Goal: Answer question/provide support: Share knowledge or assist other users

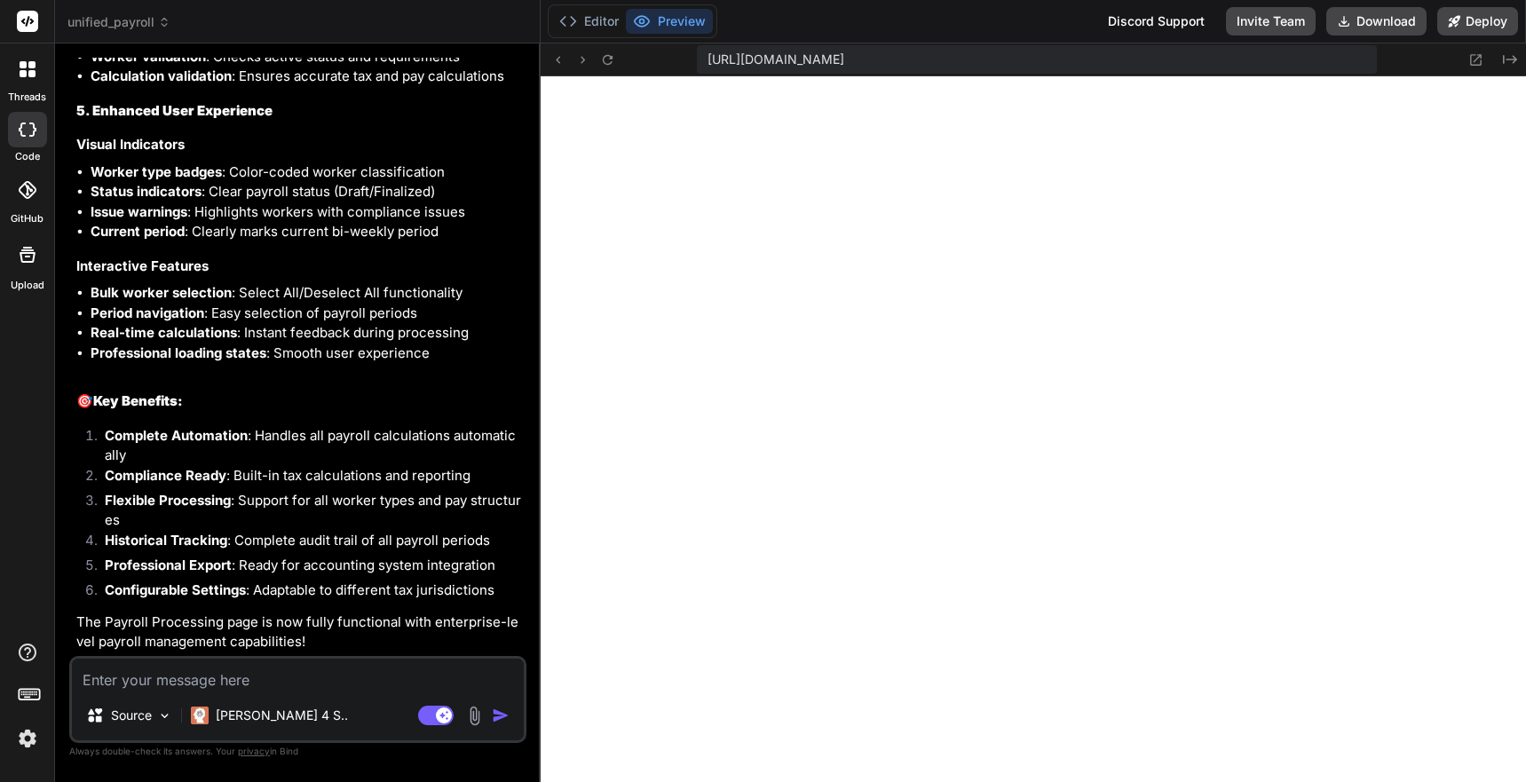
scroll to position [14701, 0]
click at [607, 64] on icon at bounding box center [607, 59] width 15 height 15
click at [116, 683] on textarea at bounding box center [298, 675] width 452 height 32
type textarea "W"
type textarea "x"
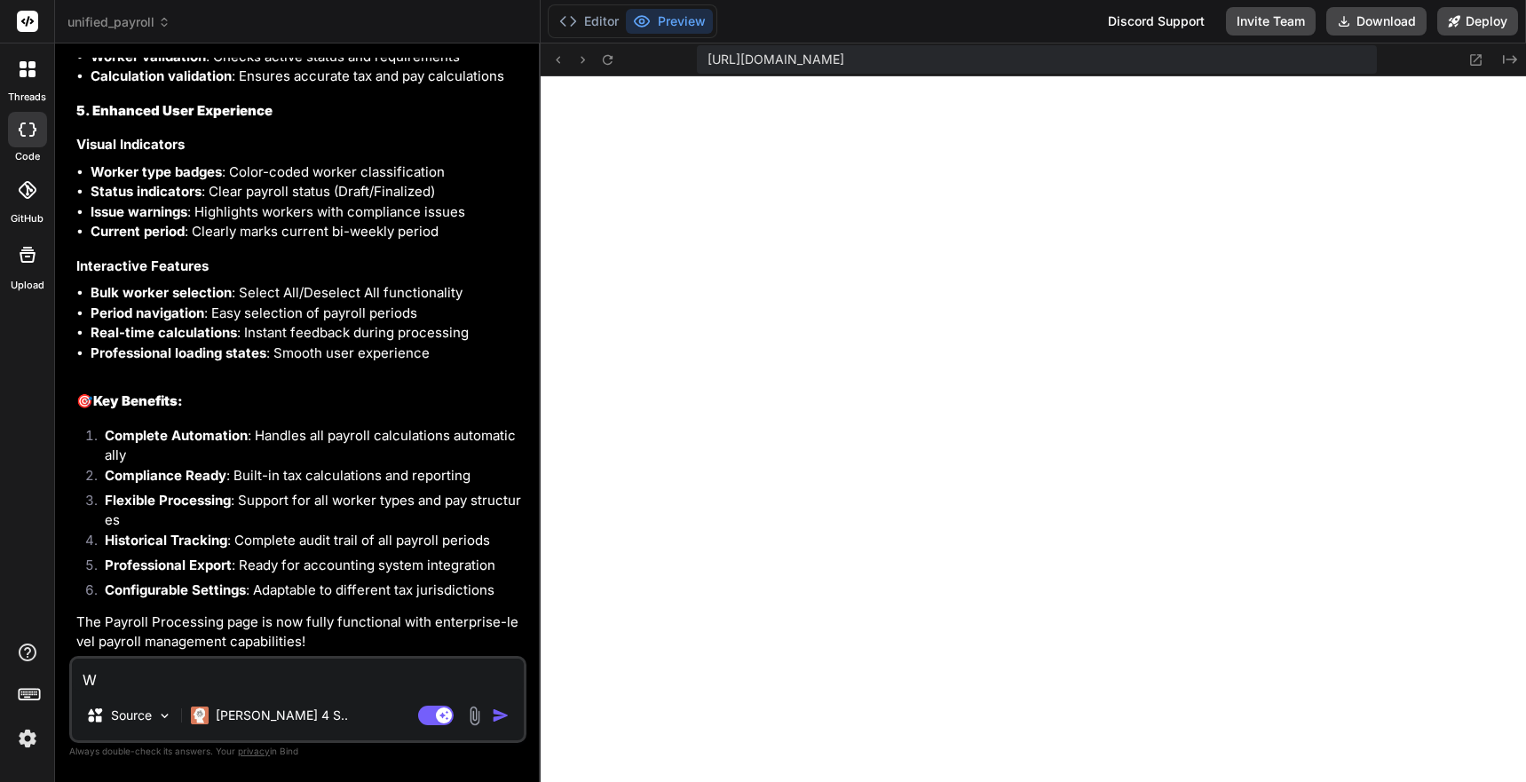
type textarea "Wh"
type textarea "x"
type textarea "Why"
type textarea "x"
type textarea "Why"
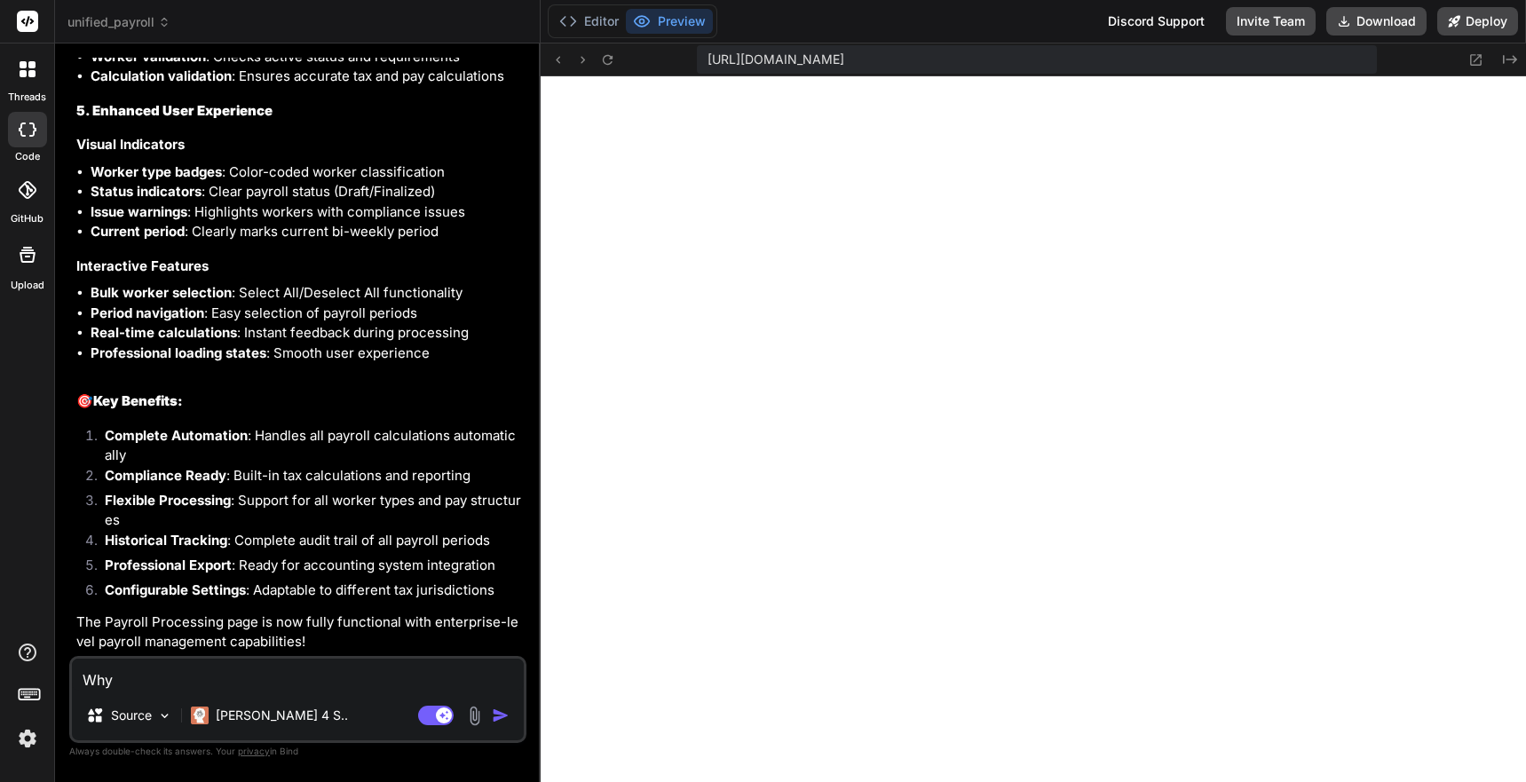
type textarea "x"
type textarea "Why u"
type textarea "x"
type textarea "Why un"
type textarea "x"
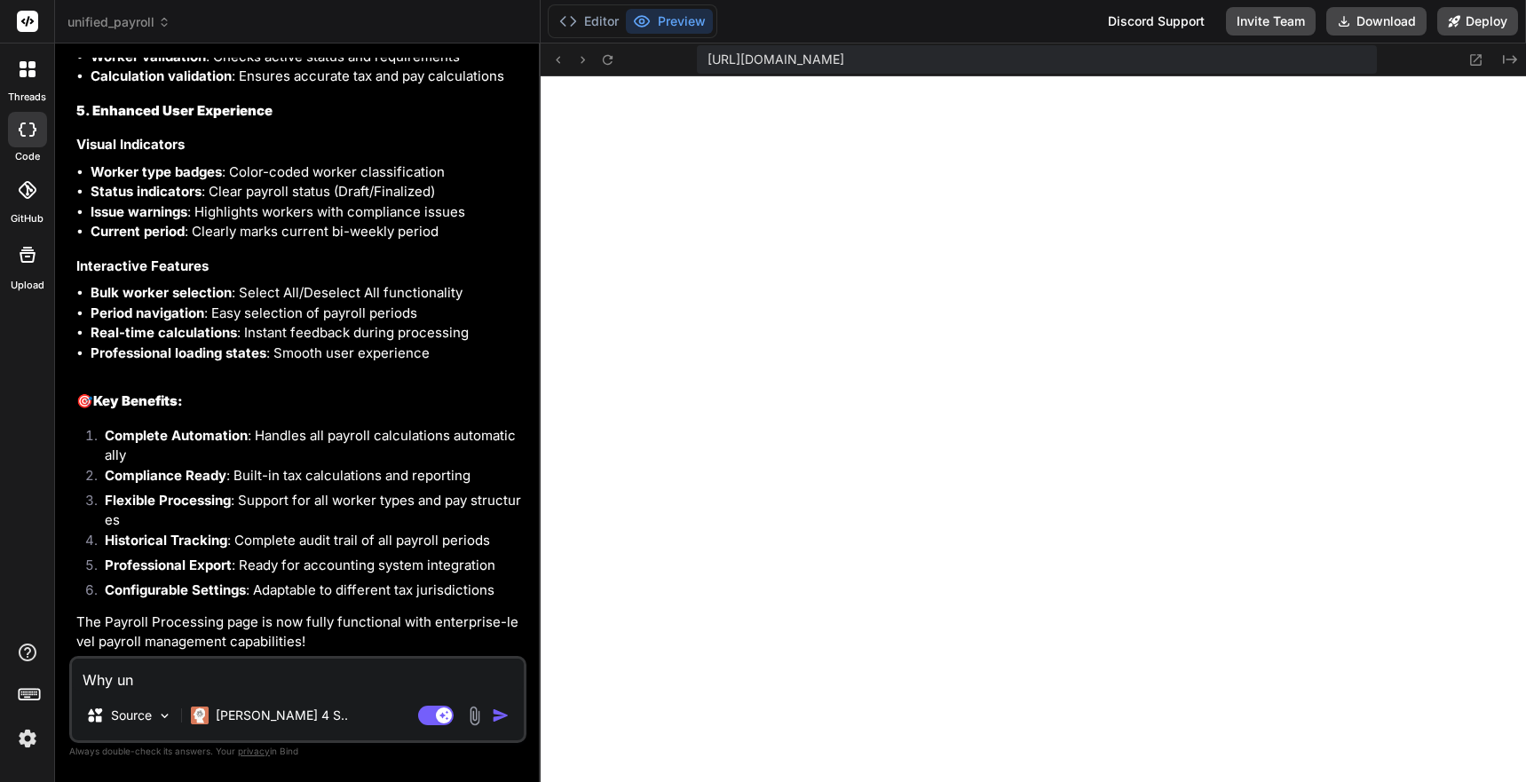
type textarea "Why und"
type textarea "x"
type textarea "Why unde"
type textarea "x"
type textarea "Why under"
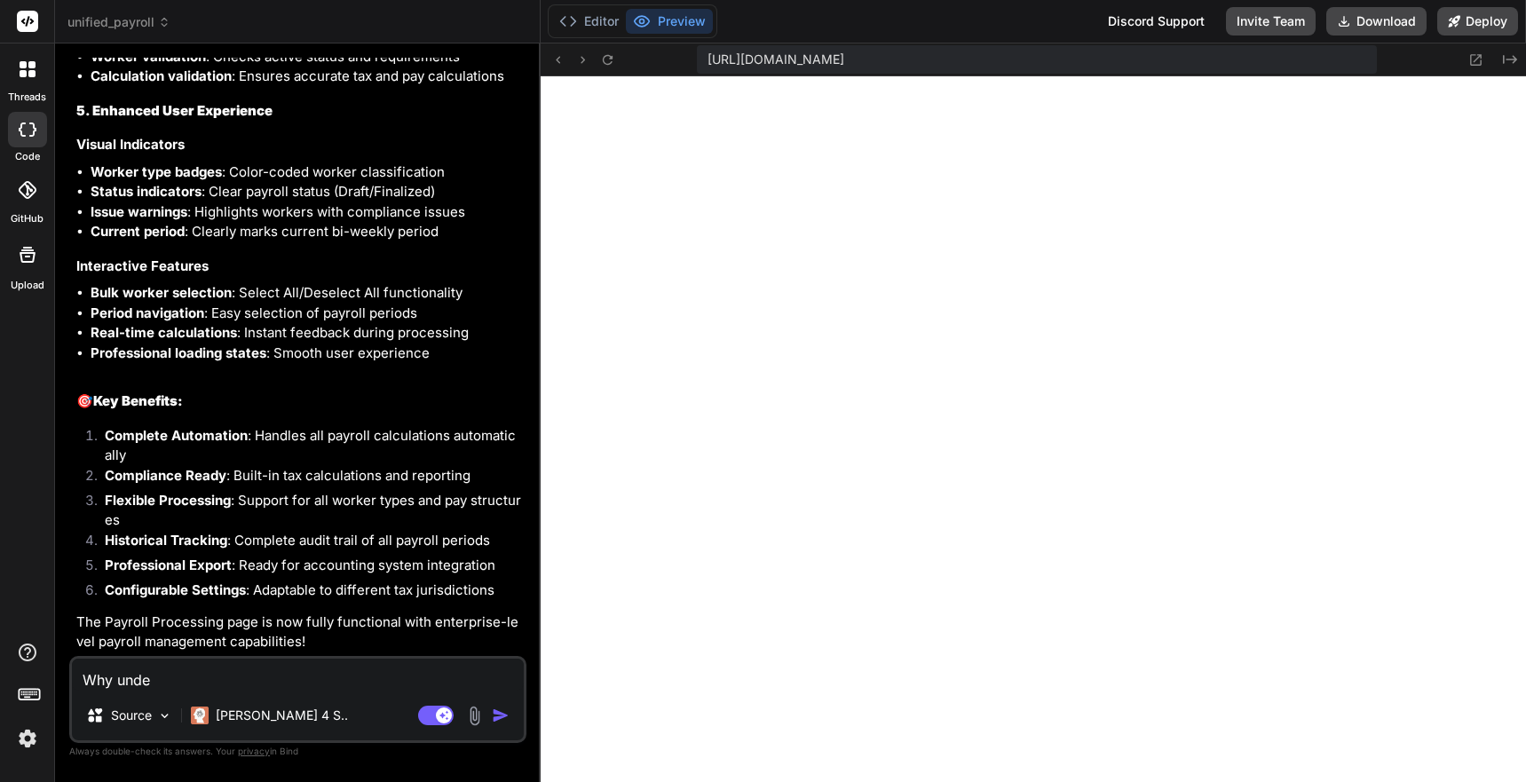
type textarea "x"
type textarea "Why under"
type textarea "x"
type textarea "Why under ""
type textarea "x"
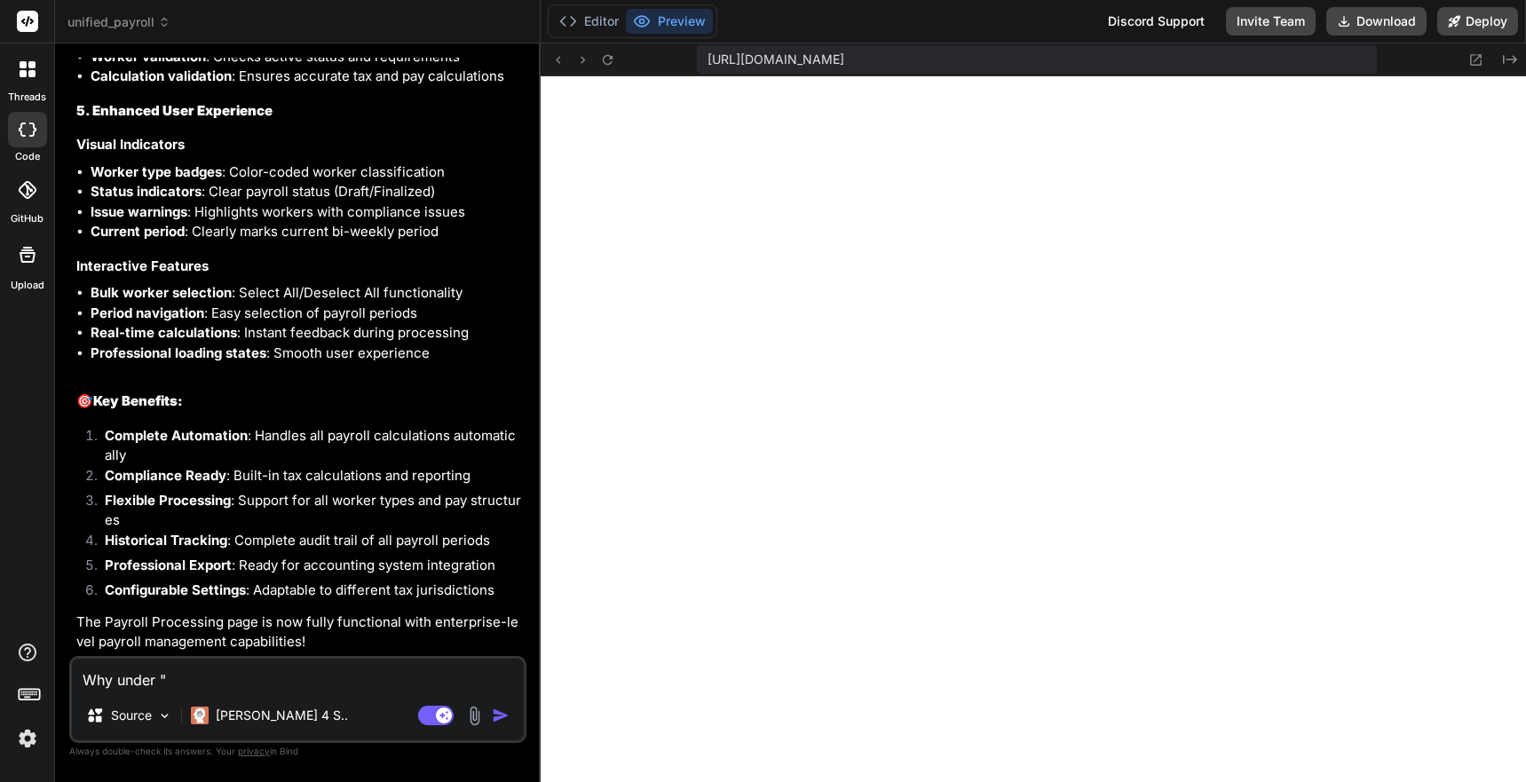
paste textarea "Worker Payroll Details"
type textarea "Why under "Worker Payroll Details"
type textarea "x"
type textarea "Why under "Worker Payroll Details""
type textarea "x"
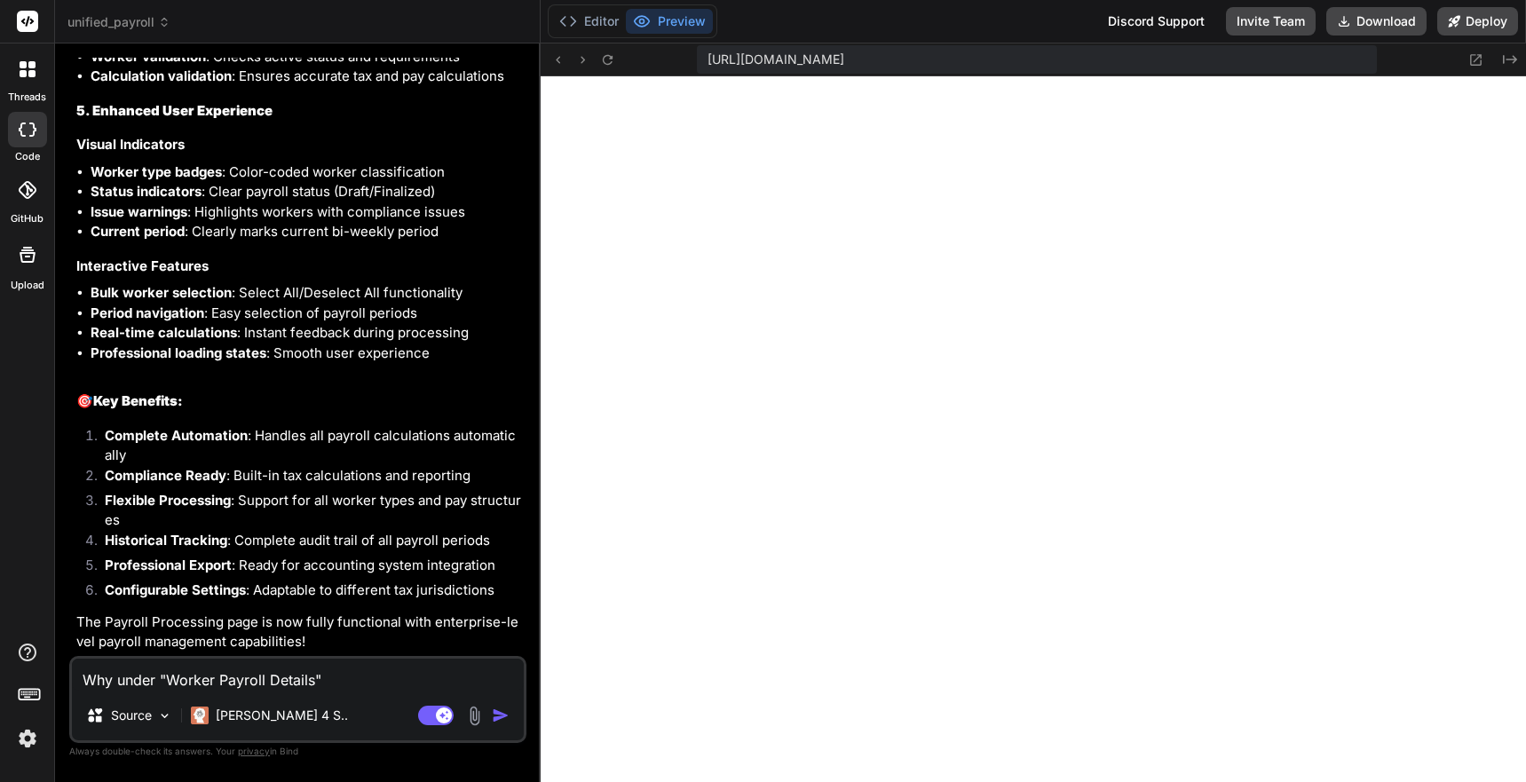
type textarea "Why under "Worker Payroll Details""
type textarea "x"
type textarea "Why under "Worker Payroll Details" t"
type textarea "x"
type textarea "Why under "Worker Payroll Details" th"
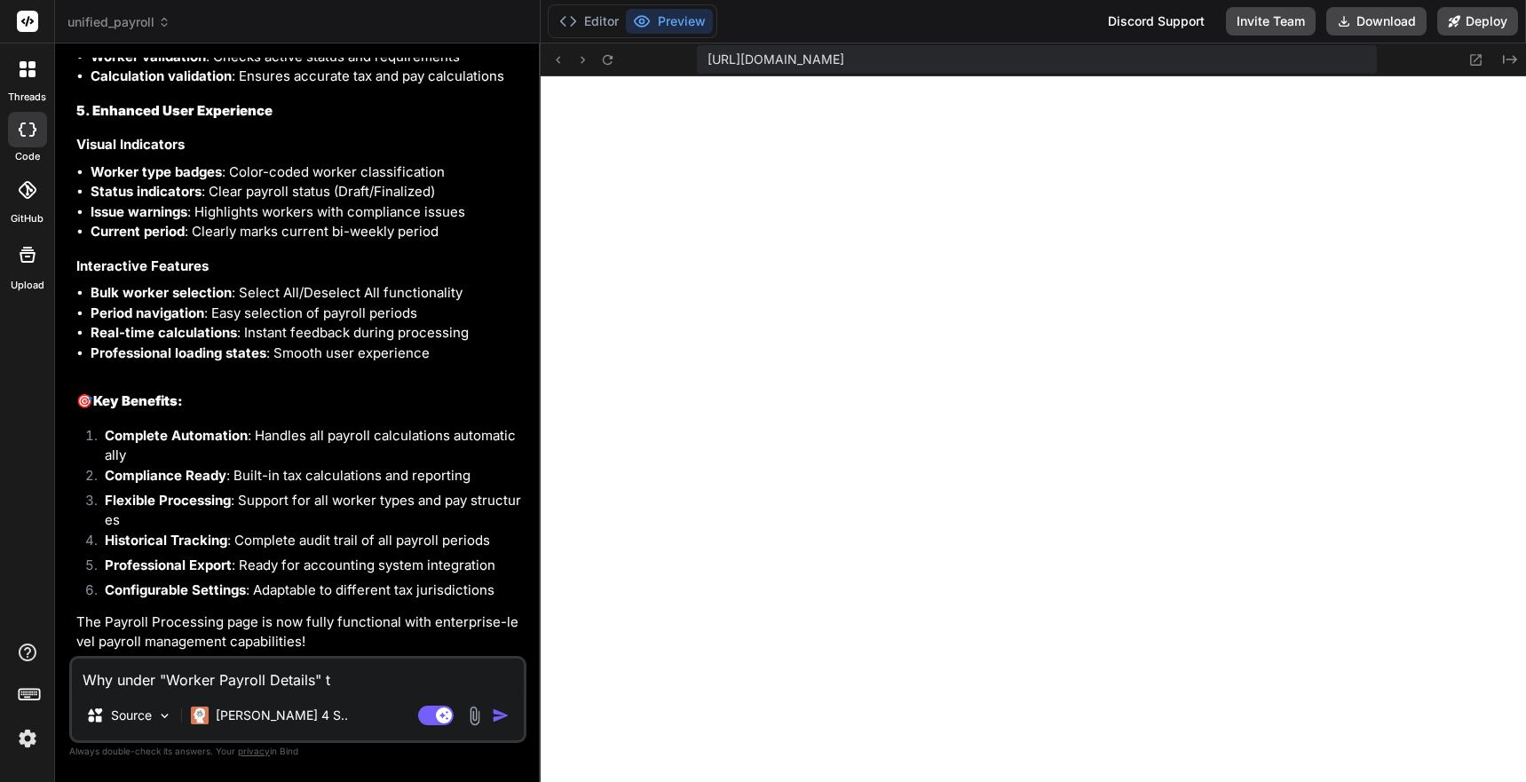
type textarea "x"
type textarea "Why under "Worker Payroll Details" the"
type textarea "x"
type textarea "Why under "Worker Payroll Details" the"
type textarea "x"
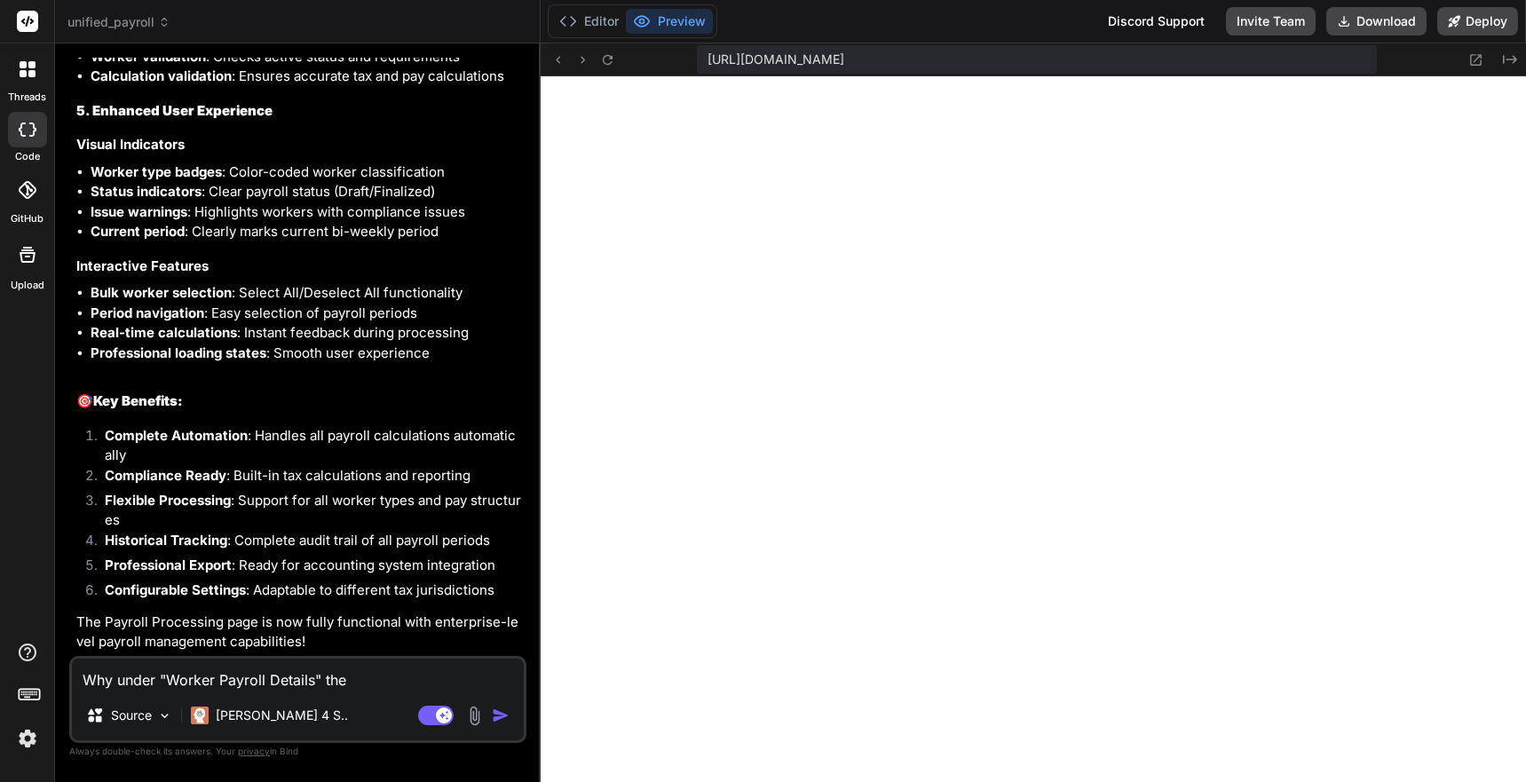
type textarea "Why under "Worker Payroll Details" the s"
type textarea "x"
type textarea "Why under "Worker Payroll Details" the se"
type textarea "x"
type textarea "Why under "Worker Payroll Details" the sec"
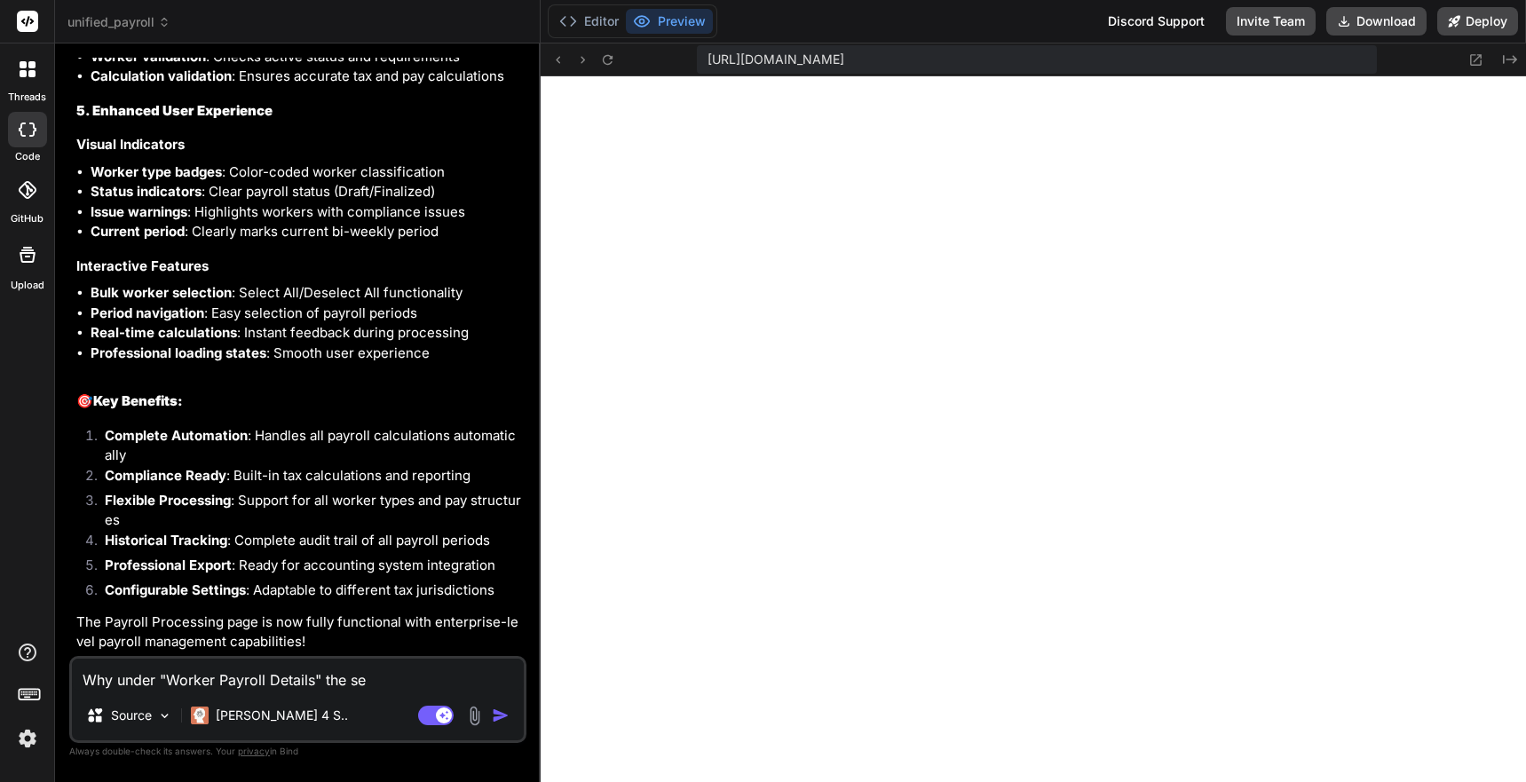
type textarea "x"
type textarea "Why under "Worker Payroll Details" the sect"
type textarea "x"
type textarea "Why under "Worker Payroll Details" the secti"
type textarea "x"
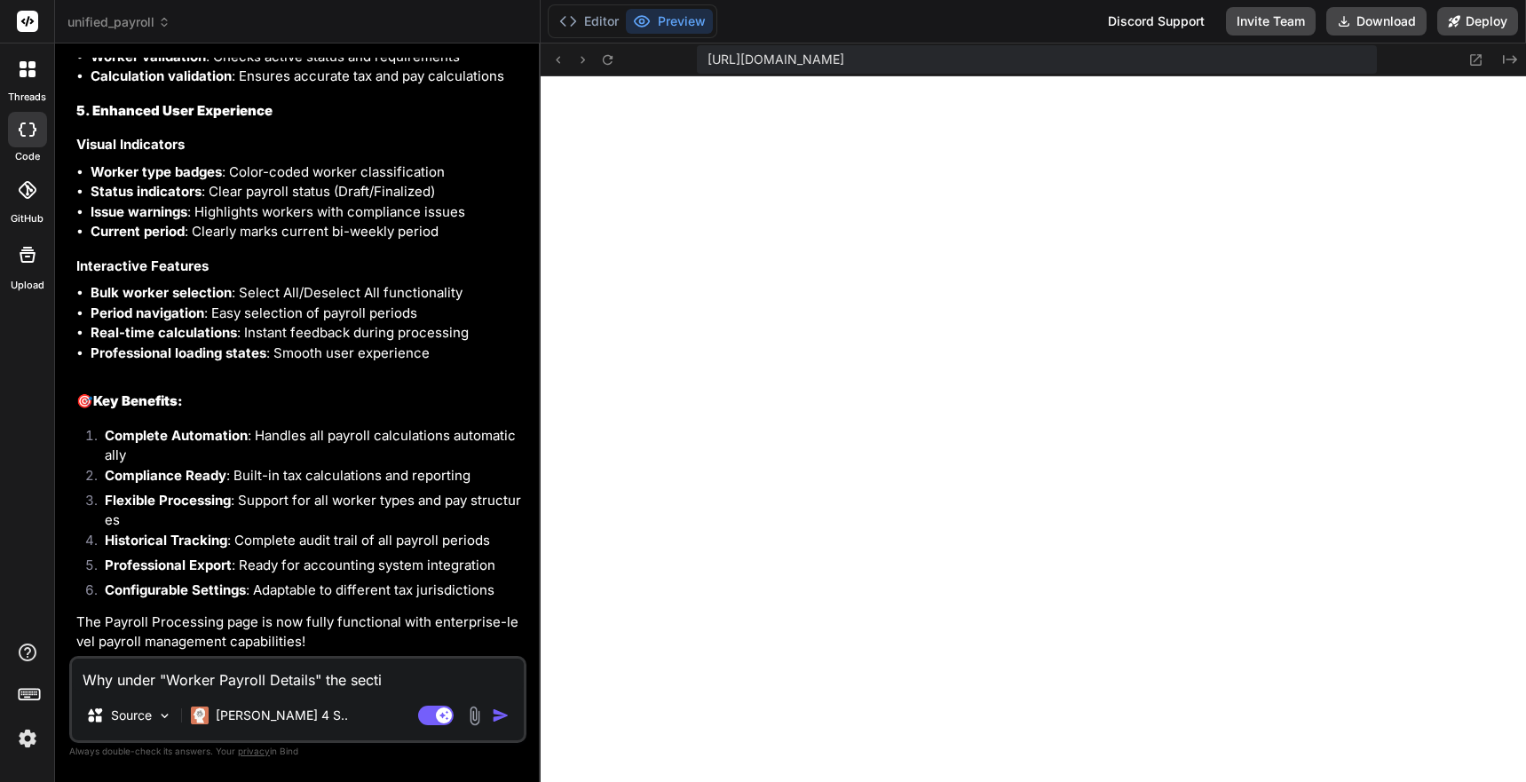
type textarea "Why under "Worker Payroll Details" the sectio"
type textarea "x"
type textarea "Why under "Worker Payroll Details" the section"
type textarea "x"
type textarea "Why under "Worker Payroll Details" the section"
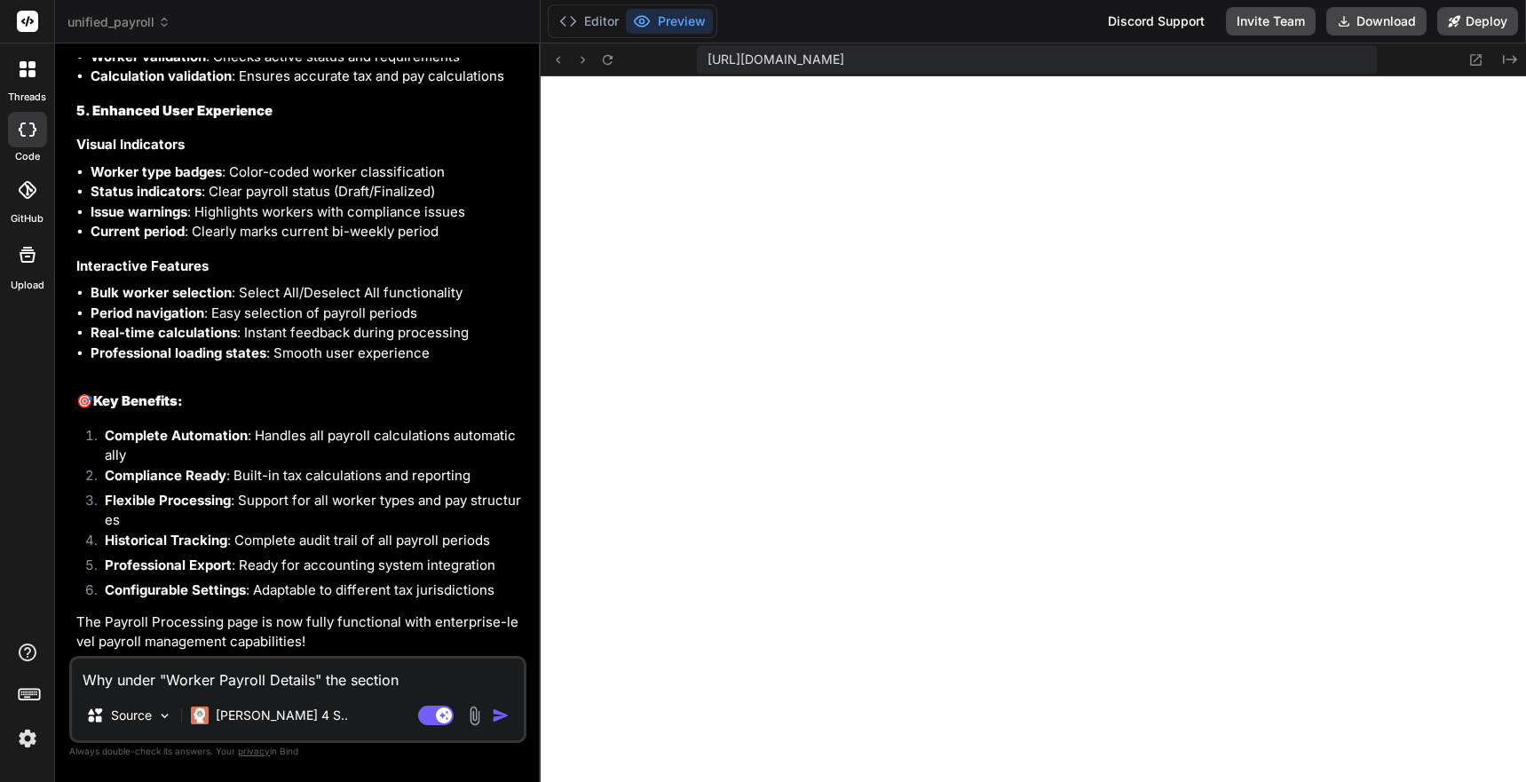
type textarea "x"
type textarea "Why under "Worker Payroll Details" the section ""
type textarea "x"
type textarea "Why under "Worker Payroll Details" the section "R"
type textarea "x"
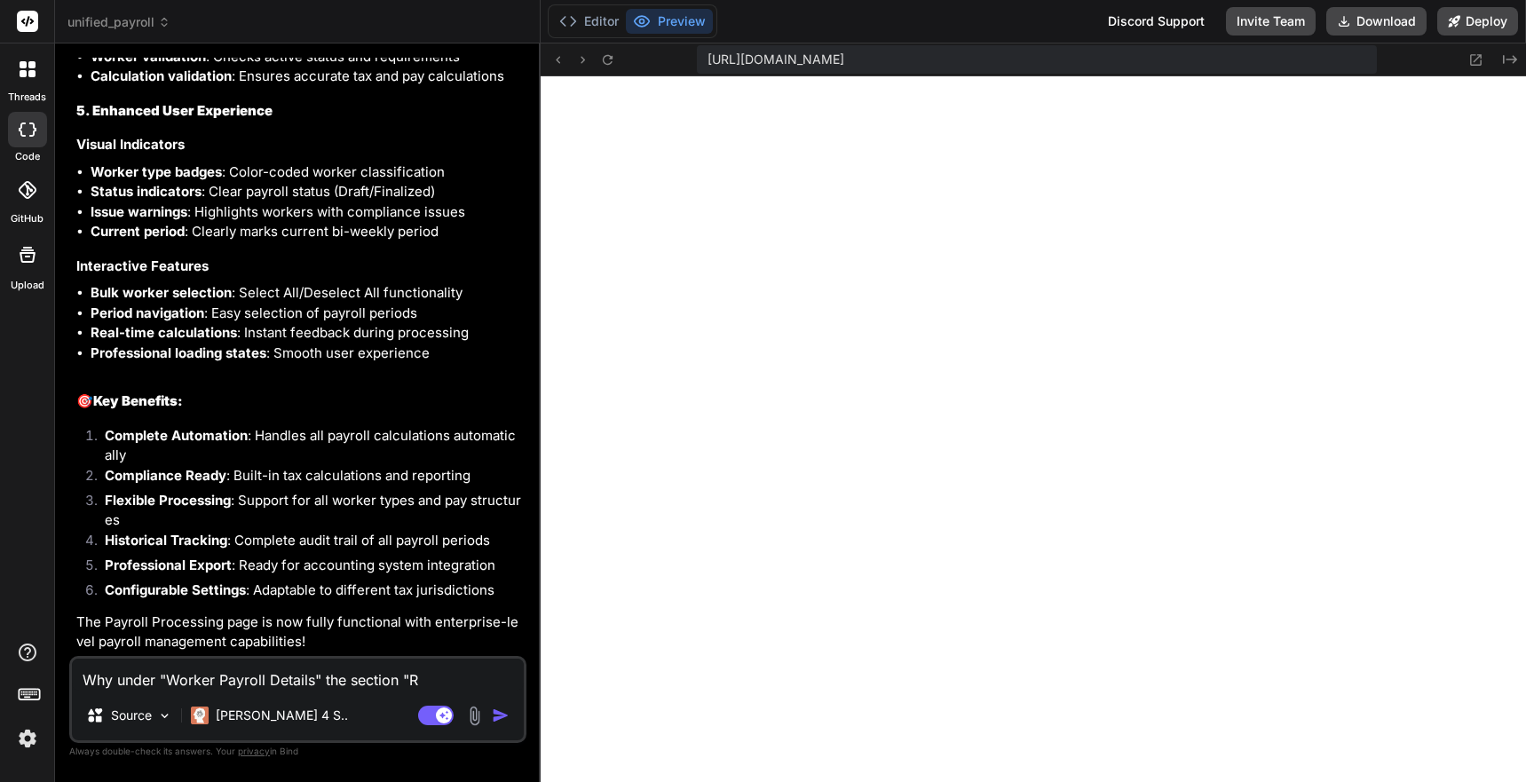
type textarea "Why under "Worker Payroll Details" the section "Re"
type textarea "x"
type textarea "Why under "Worker Payroll Details" the section "Rev"
type textarea "x"
type textarea "Why under "Worker Payroll Details" the section "Reve"
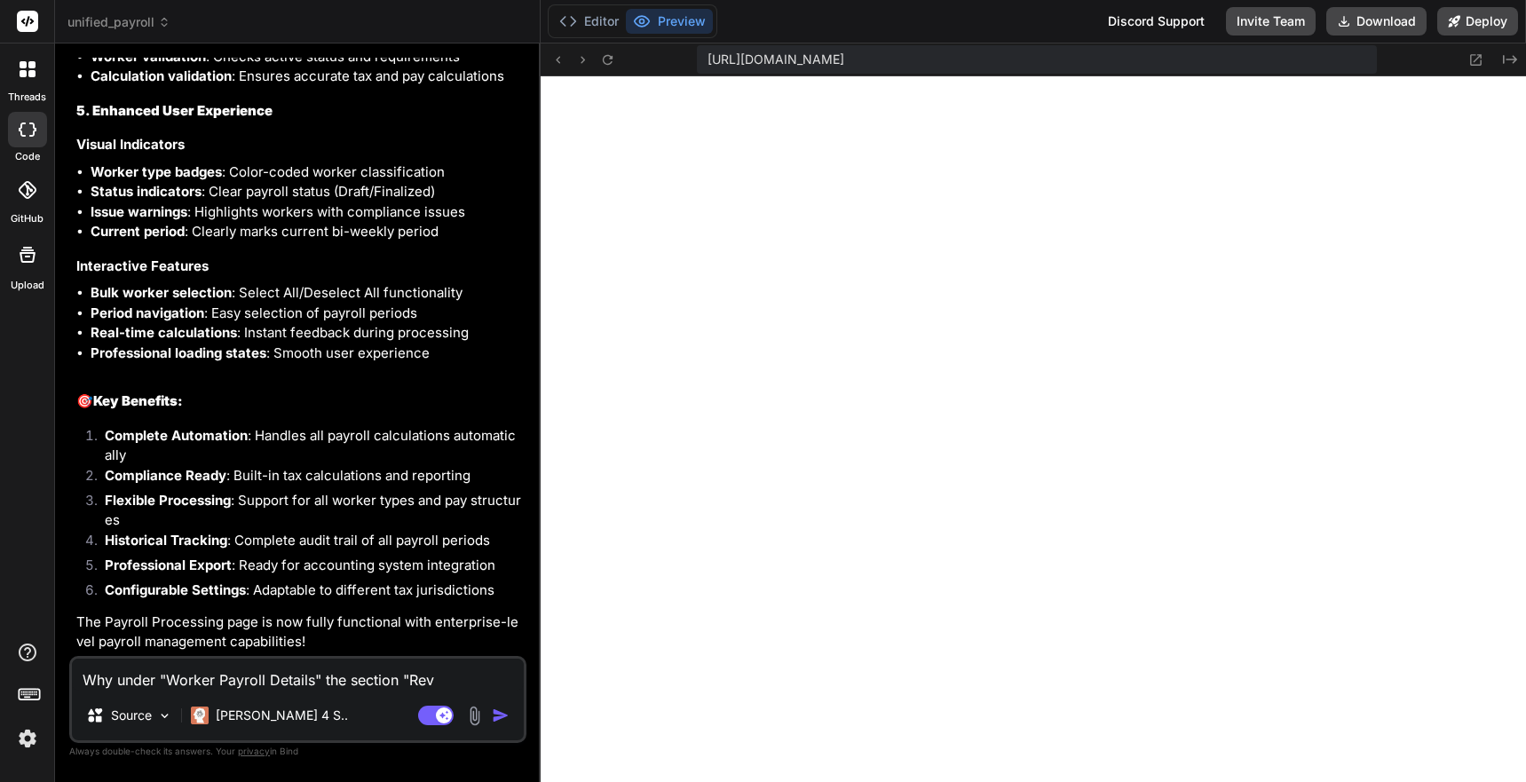
type textarea "x"
type textarea "Why under "Worker Payroll Details" the section "Reven"
type textarea "x"
type textarea "Why under "Worker Payroll Details" the section "Revenu"
type textarea "x"
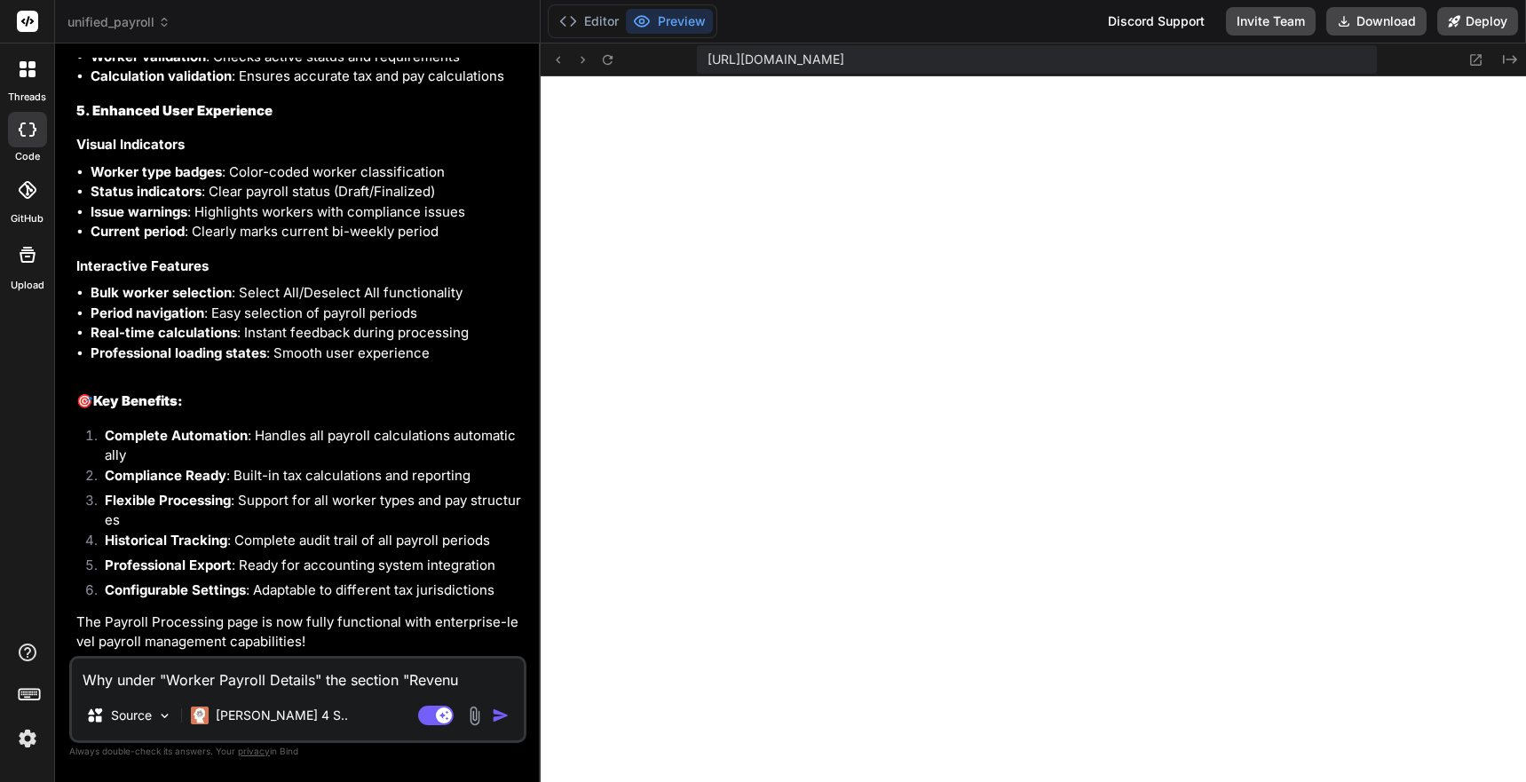
type textarea "Why under "Worker Payroll Details" the section "Revenue"
type textarea "x"
type textarea "Why under "Worker Payroll Details" the section "Revenue""
type textarea "x"
type textarea "Why under "Worker Payroll Details" the section "Revenue""
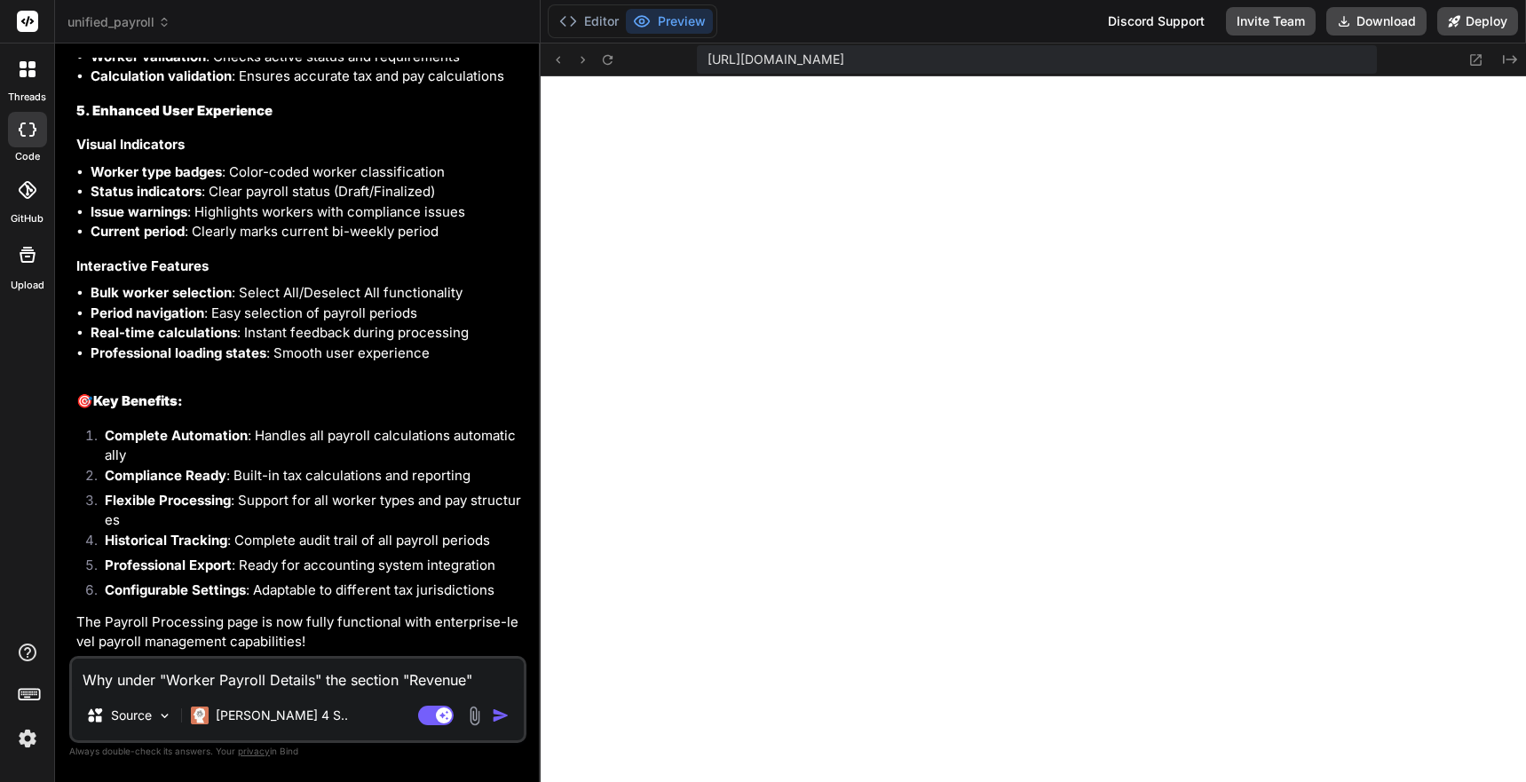
type textarea "x"
type textarea "Why under "Worker Payroll Details" the section "Revenue" d"
type textarea "x"
type textarea "Why under "Worker Payroll Details" the section "Revenue" di"
type textarea "x"
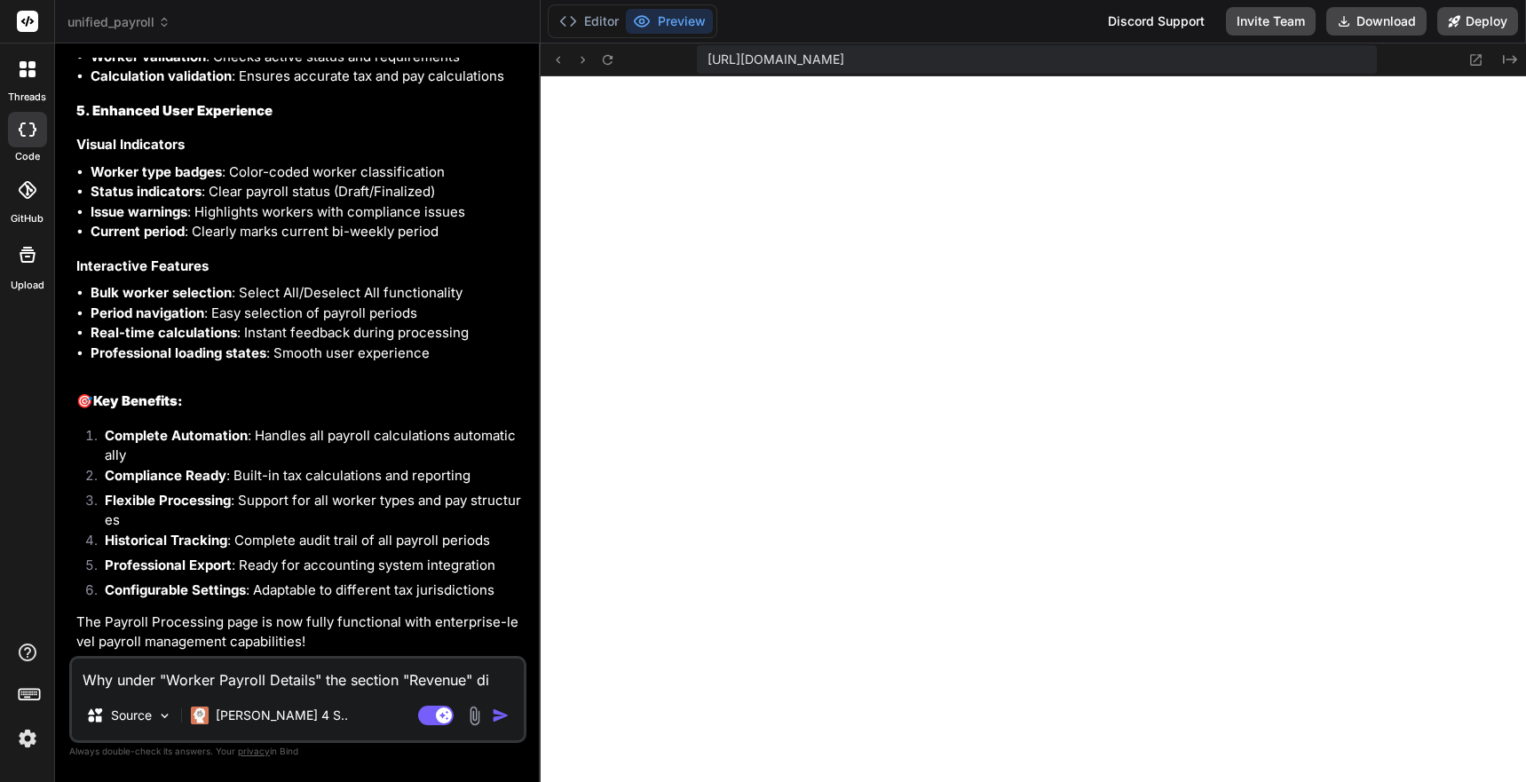
type textarea "Why under "Worker Payroll Details" the section "Revenue" did"
type textarea "x"
type textarea "Why under "Worker Payroll Details" the section "Revenue" did"
type textarea "x"
type textarea "Why under "Worker Payroll Details" the section "Revenue" did n"
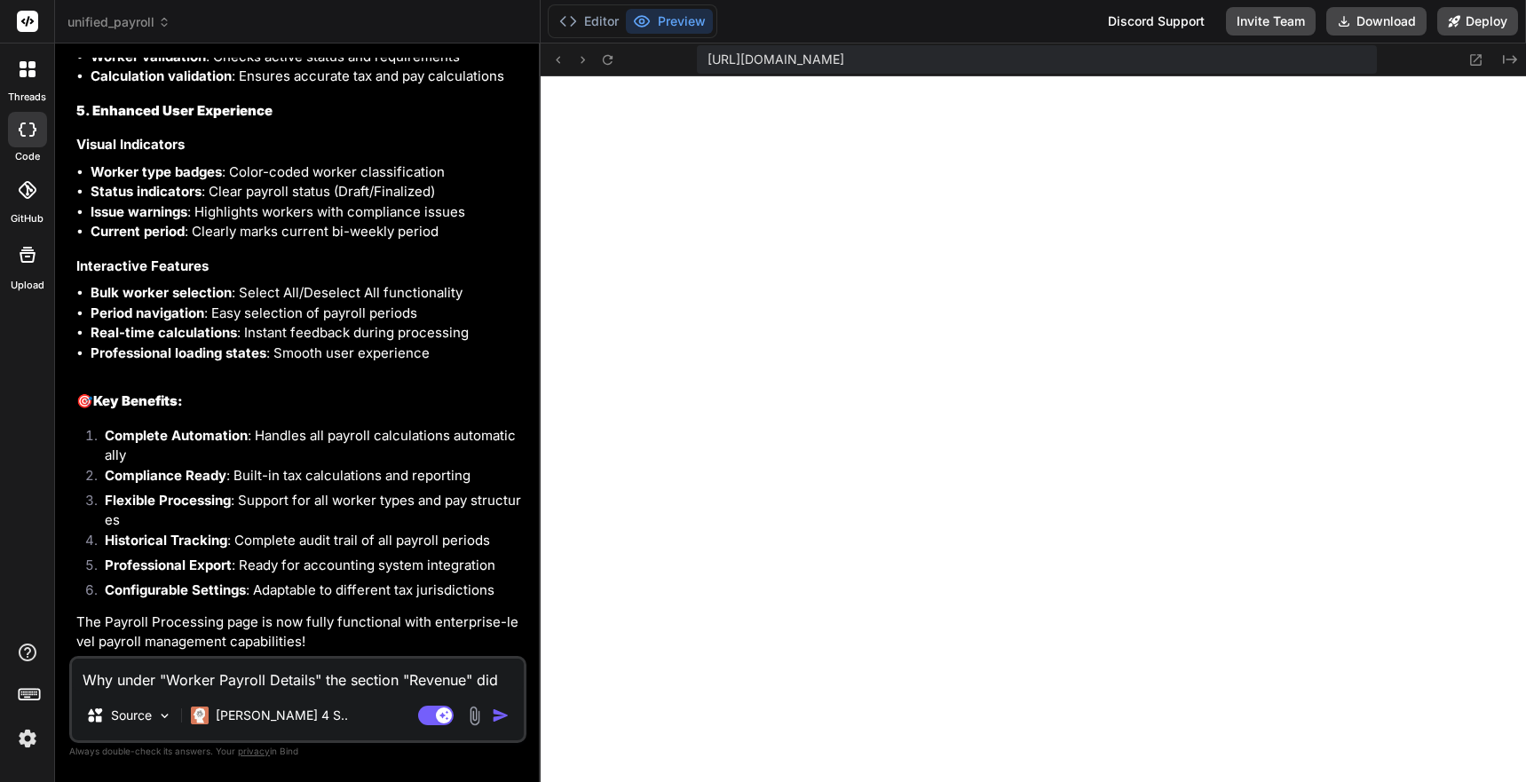
type textarea "x"
type textarea "Why under "Worker Payroll Details" the section "Revenue" did no"
type textarea "x"
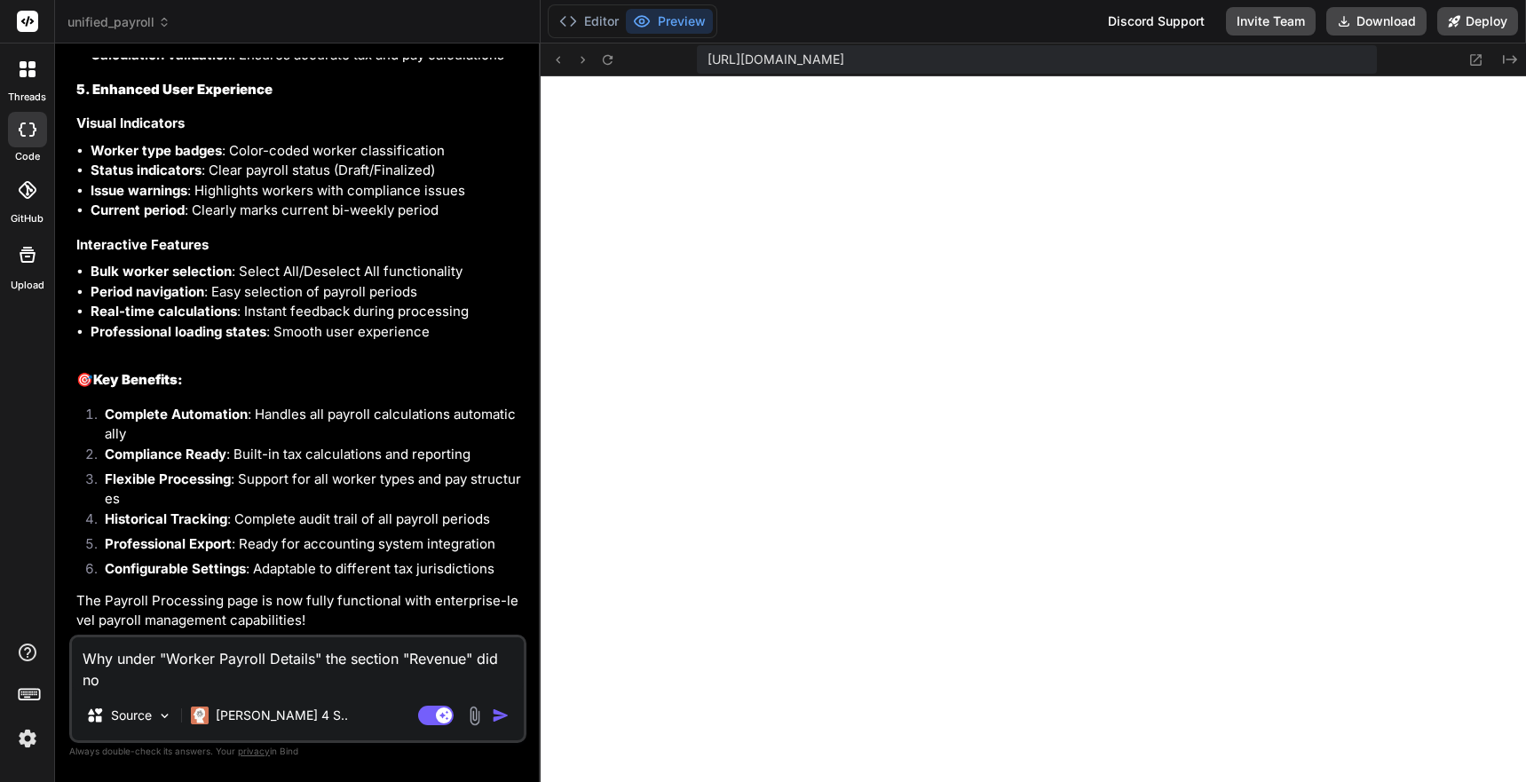
type textarea "Why under "Worker Payroll Details" the section "Revenue" did not"
type textarea "x"
type textarea "Why under "Worker Payroll Details" the section "Revenue" did not"
type textarea "x"
type textarea "Why under "Worker Payroll Details" the section "Revenue" did not s"
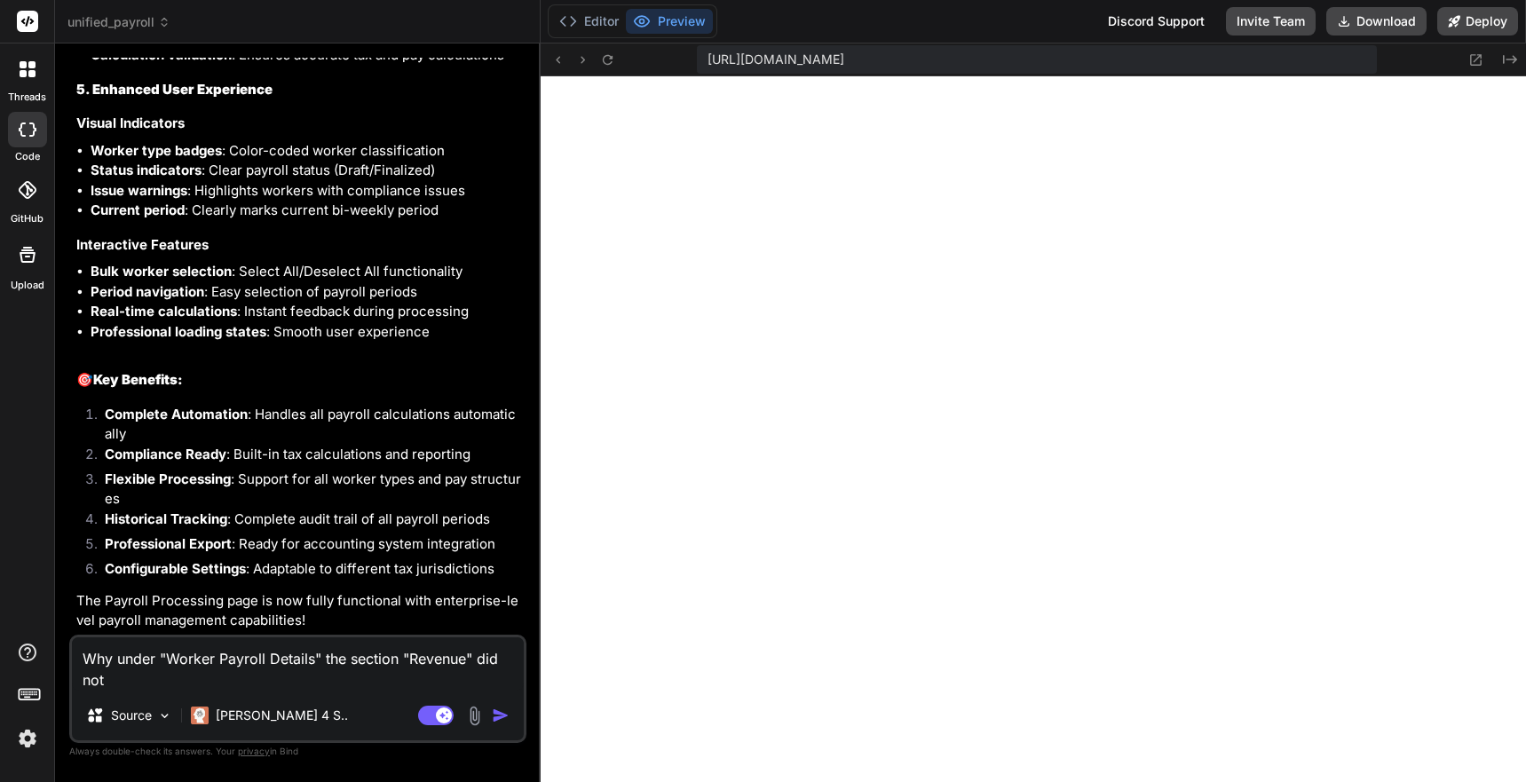
type textarea "x"
type textarea "Why under "Worker Payroll Details" the section "Revenue" did not ss"
type textarea "x"
type textarea "Why under "Worker Payroll Details" the section "Revenue" did not s"
type textarea "x"
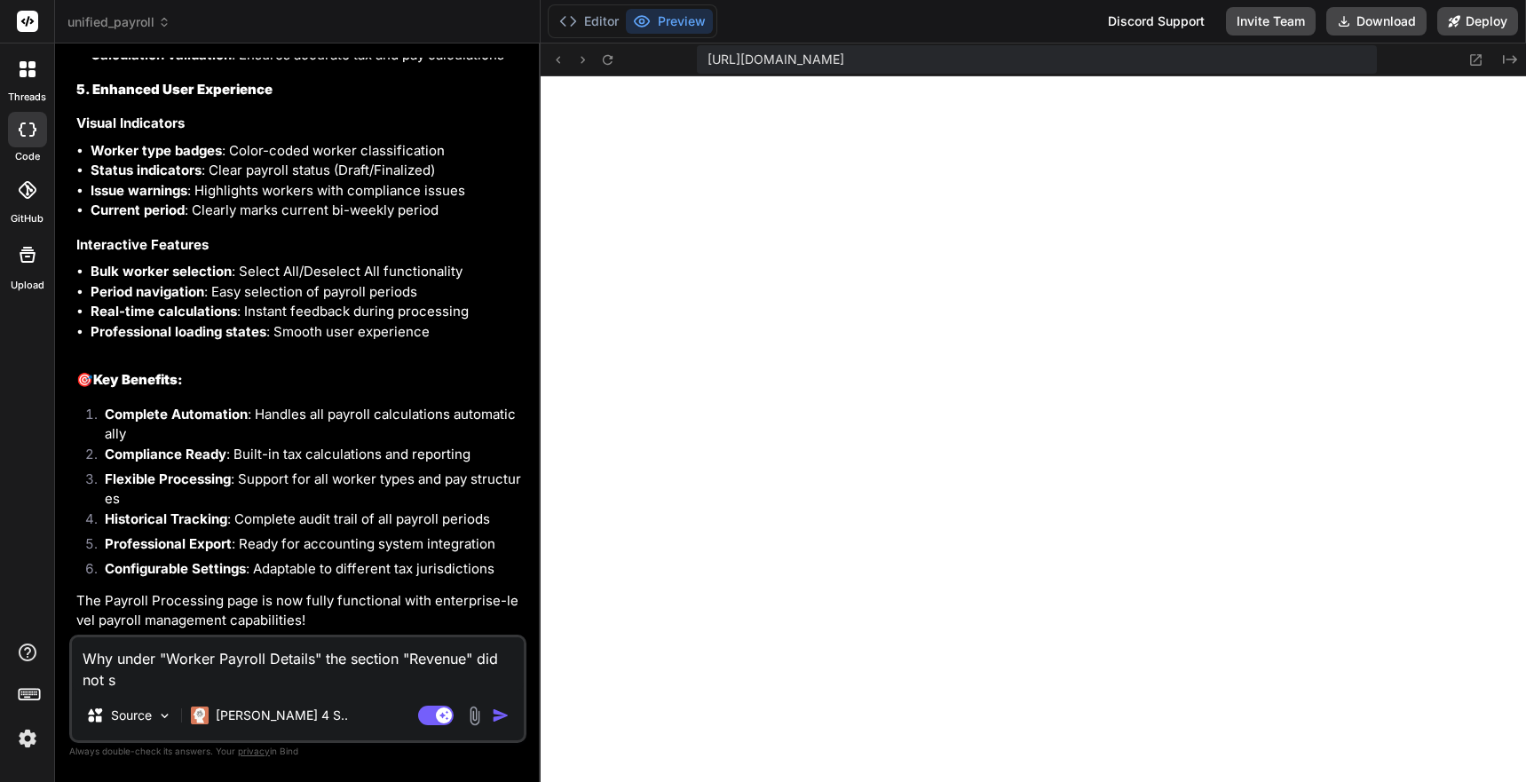
type textarea "Why under "Worker Payroll Details" the section "Revenue" did not se"
type textarea "x"
type textarea "Why under "Worker Payroll Details" the section "Revenue" did not see"
type textarea "x"
type textarea "Why under "Worker Payroll Details" the section "Revenue" did not see"
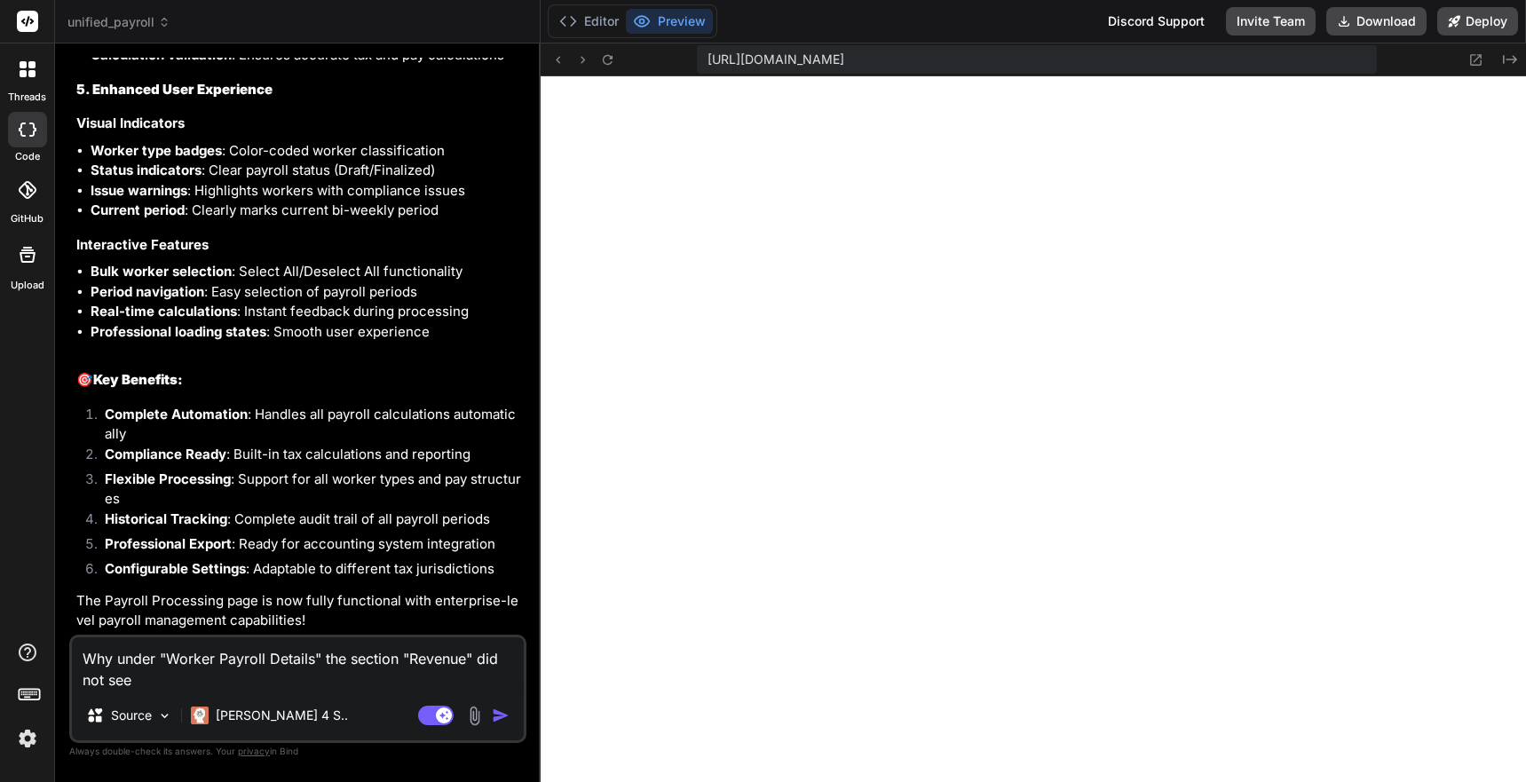
type textarea "x"
type textarea "Why under "Worker Payroll Details" the section "Revenue" did not see a"
type textarea "x"
type textarea "Why under "Worker Payroll Details" the section "Revenue" did not see an"
type textarea "x"
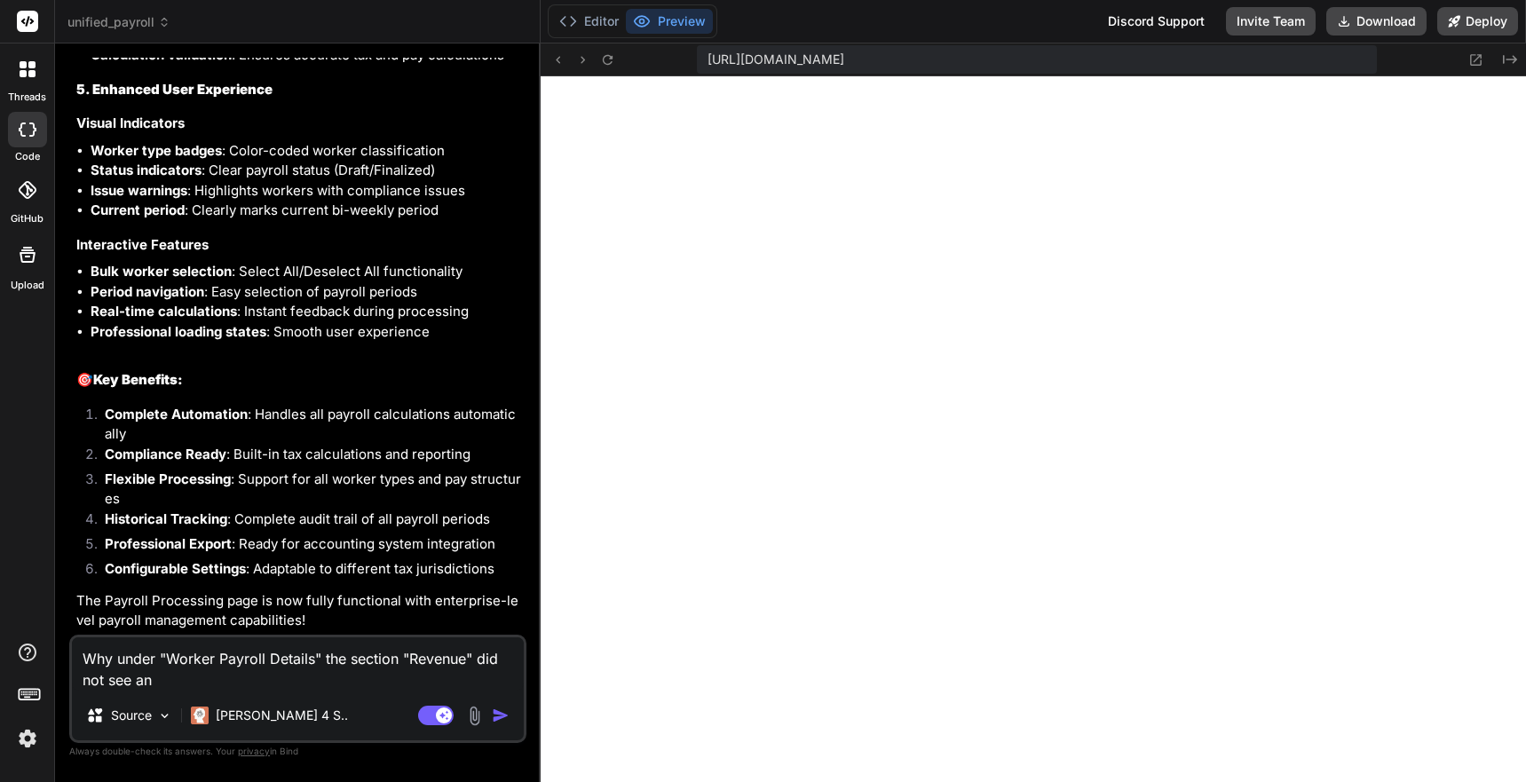
type textarea "Why under "Worker Payroll Details" the section "Revenue" did not see any"
type textarea "x"
type textarea "Why under "Worker Payroll Details" the section "Revenue" did not see any"
type textarea "x"
type textarea "Why under "Worker Payroll Details" the section "Revenue" did not see any a"
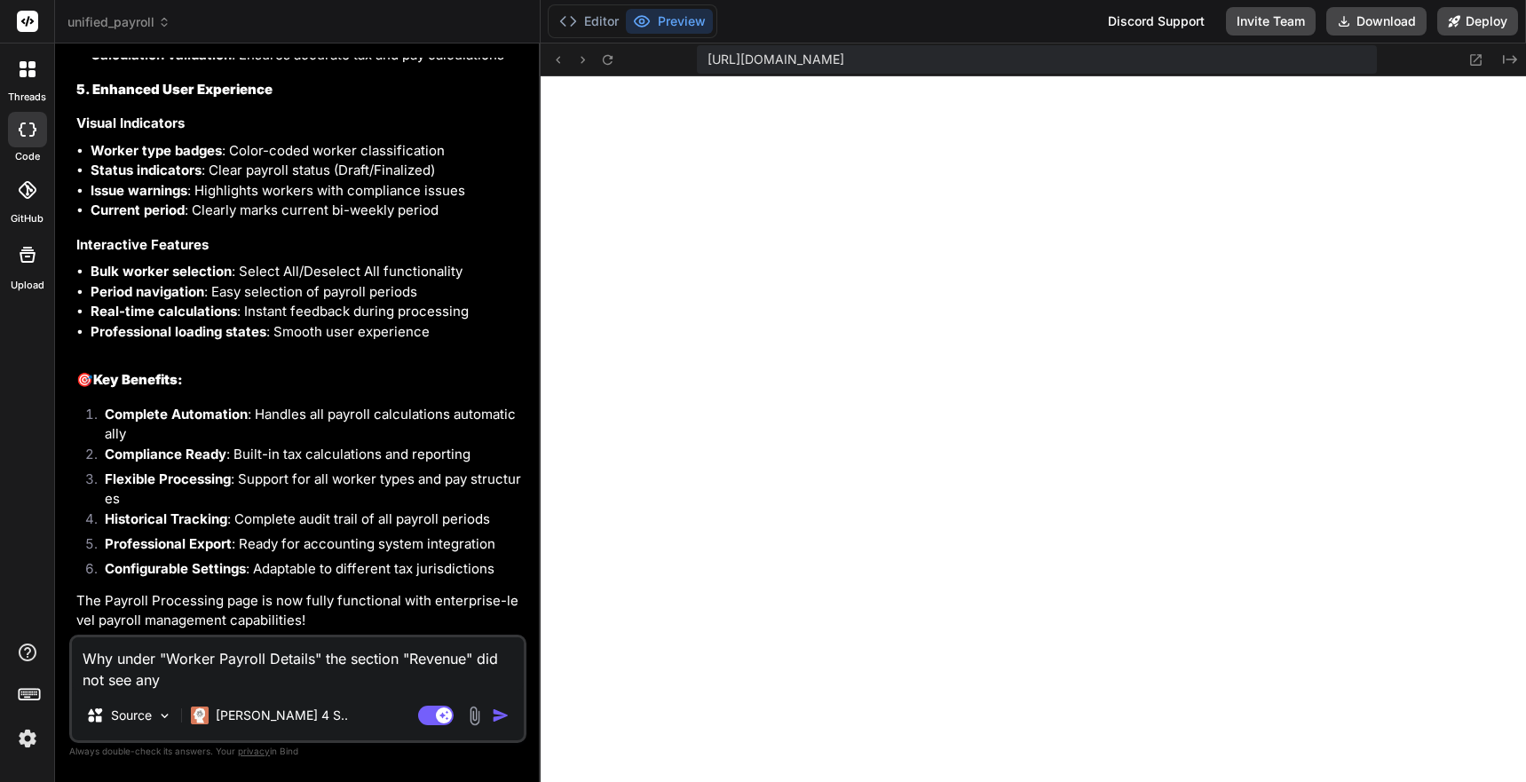
type textarea "x"
type textarea "Why under "Worker Payroll Details" the section "Revenue" did not see any am"
type textarea "x"
type textarea "Why under "Worker Payroll Details" the section "Revenue" did not see any amo"
type textarea "x"
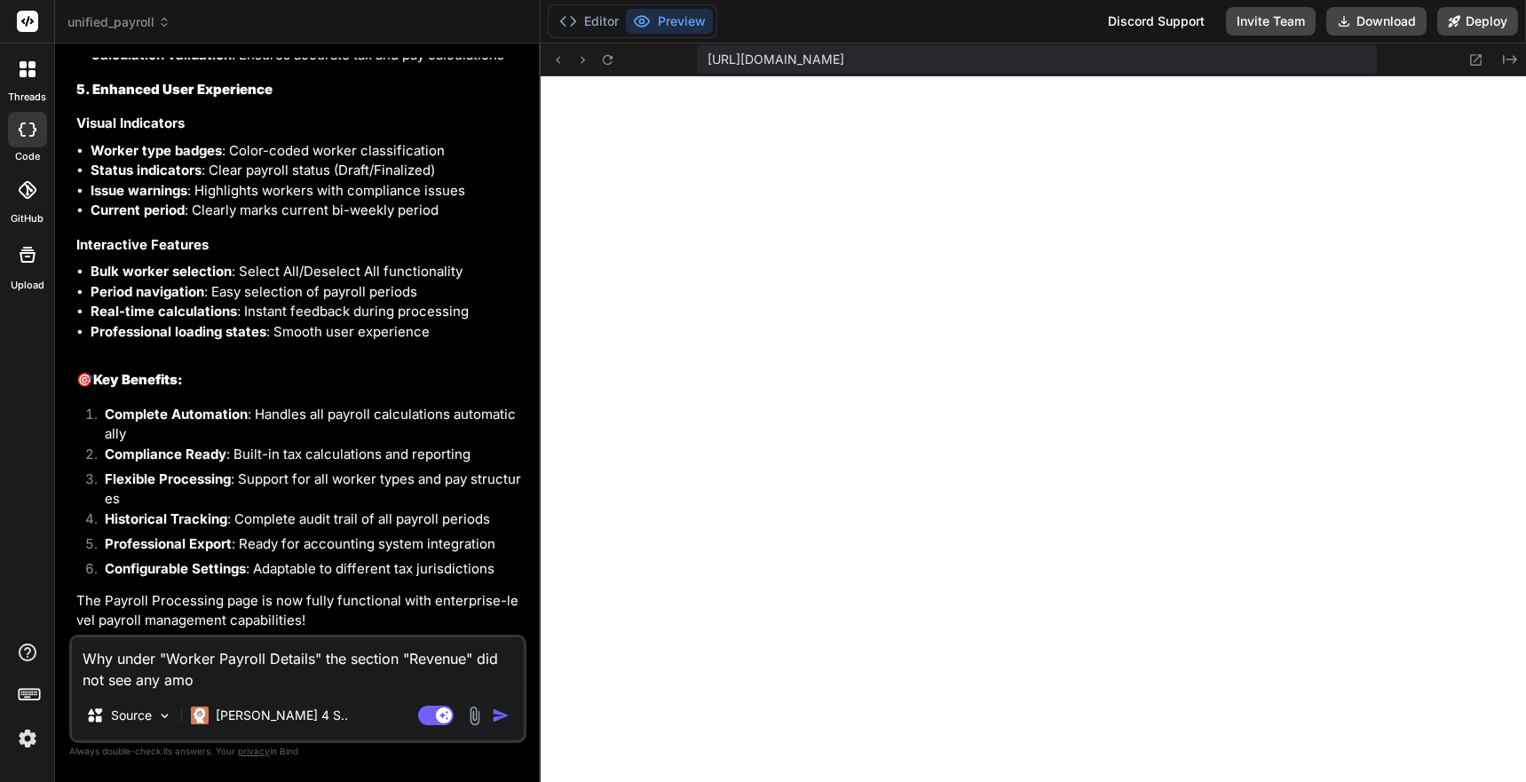
type textarea "Why under "Worker Payroll Details" the section "Revenue" did not see any amou"
type textarea "x"
type textarea "Why under "Worker Payroll Details" the section "Revenue" did not see any amoun"
type textarea "x"
type textarea "Why under "Worker Payroll Details" the section "Revenue" did not see any amount"
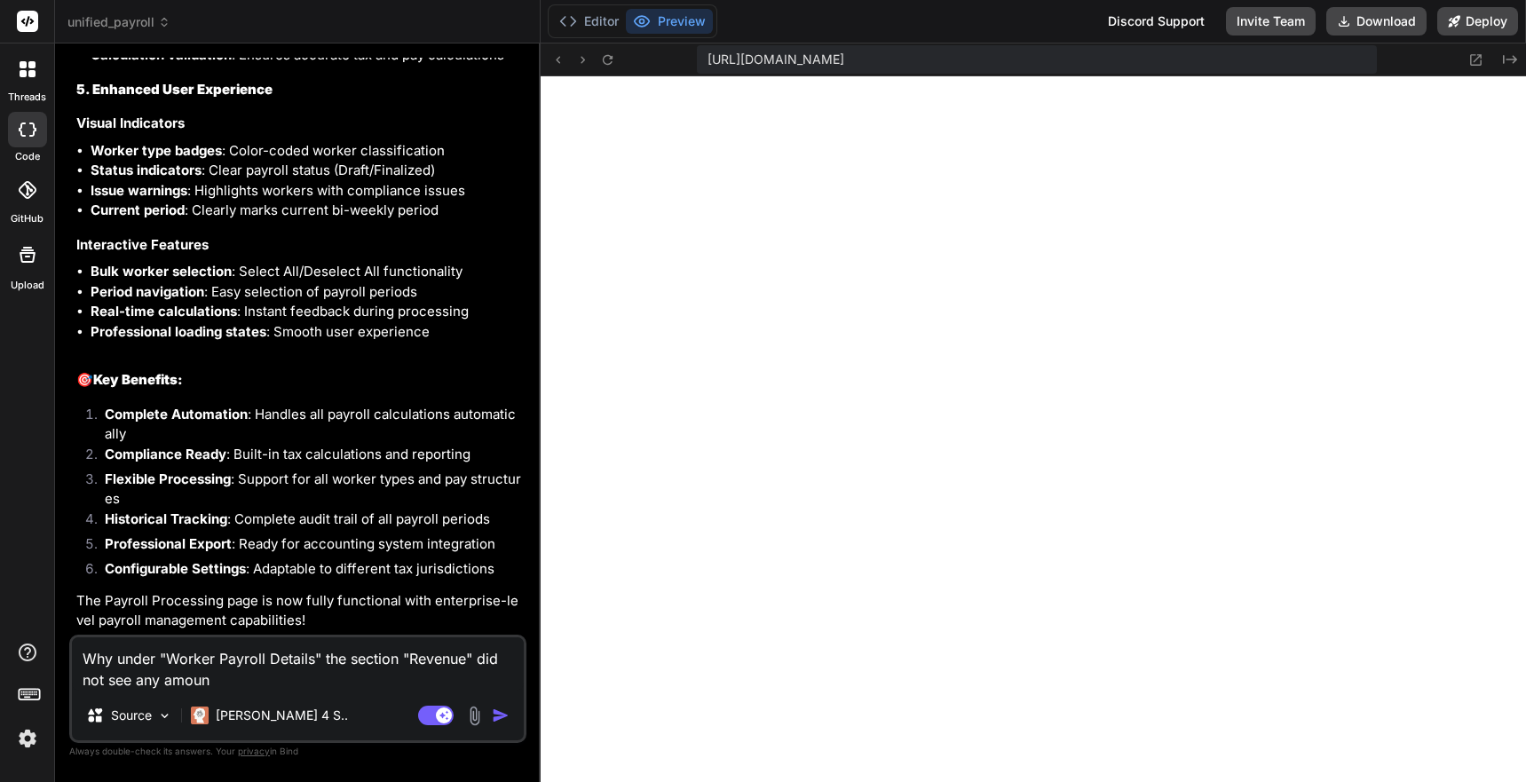
type textarea "x"
type textarea "Why under "Worker Payroll Details" the section "Revenue" did not see any amount"
type textarea "x"
type textarea "Why under "Worker Payroll Details" the section "Revenue" did not see any amount"
type textarea "x"
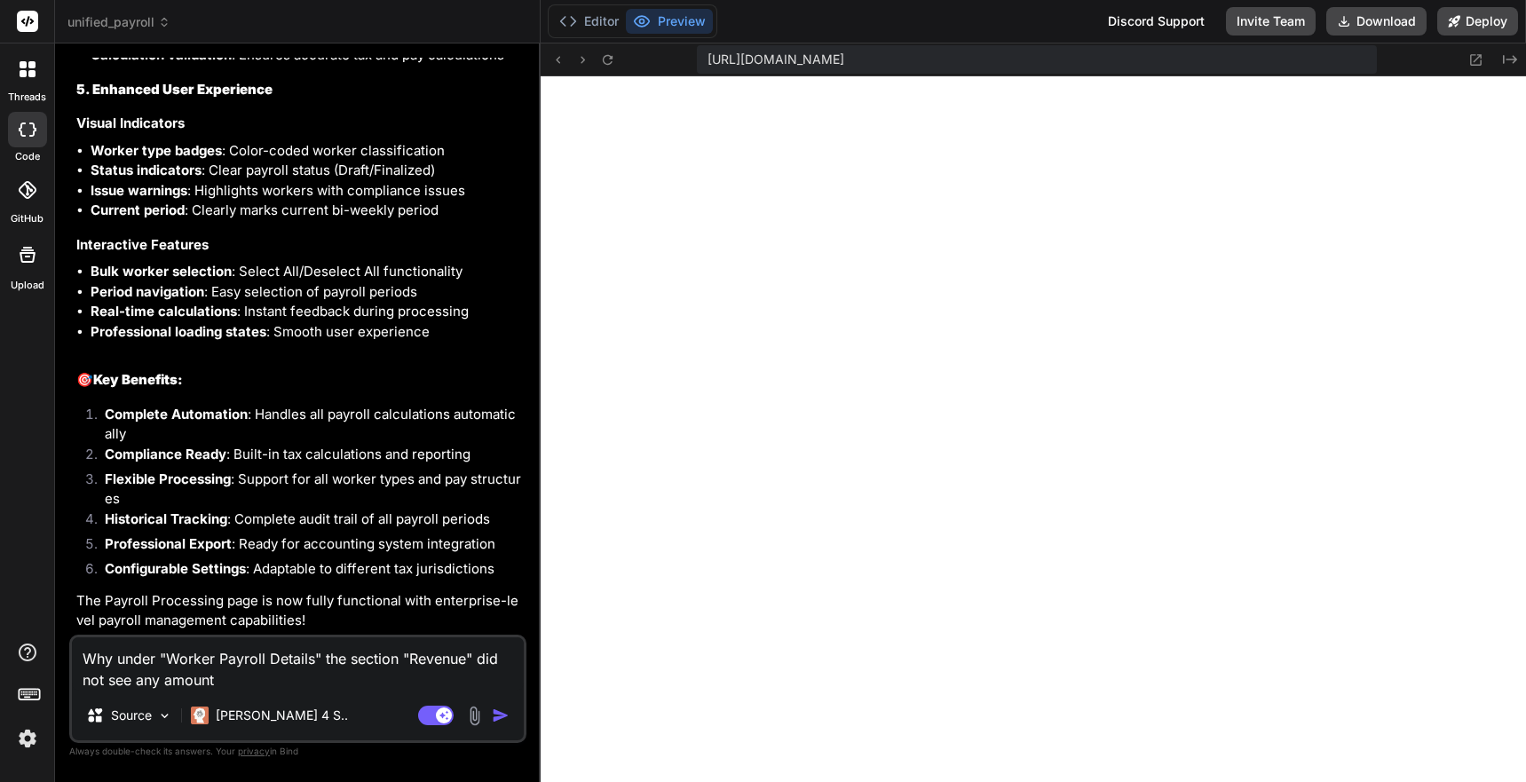
type textarea "Why under "Worker Payroll Details" the section "Revenue" did not see any amount…"
type textarea "x"
type textarea "Why under "Worker Payroll Details" the section "Revenue" did not see any amount…"
type textarea "x"
type textarea "Why under "Worker Payroll Details" the section "Revenue" did not see any amount…"
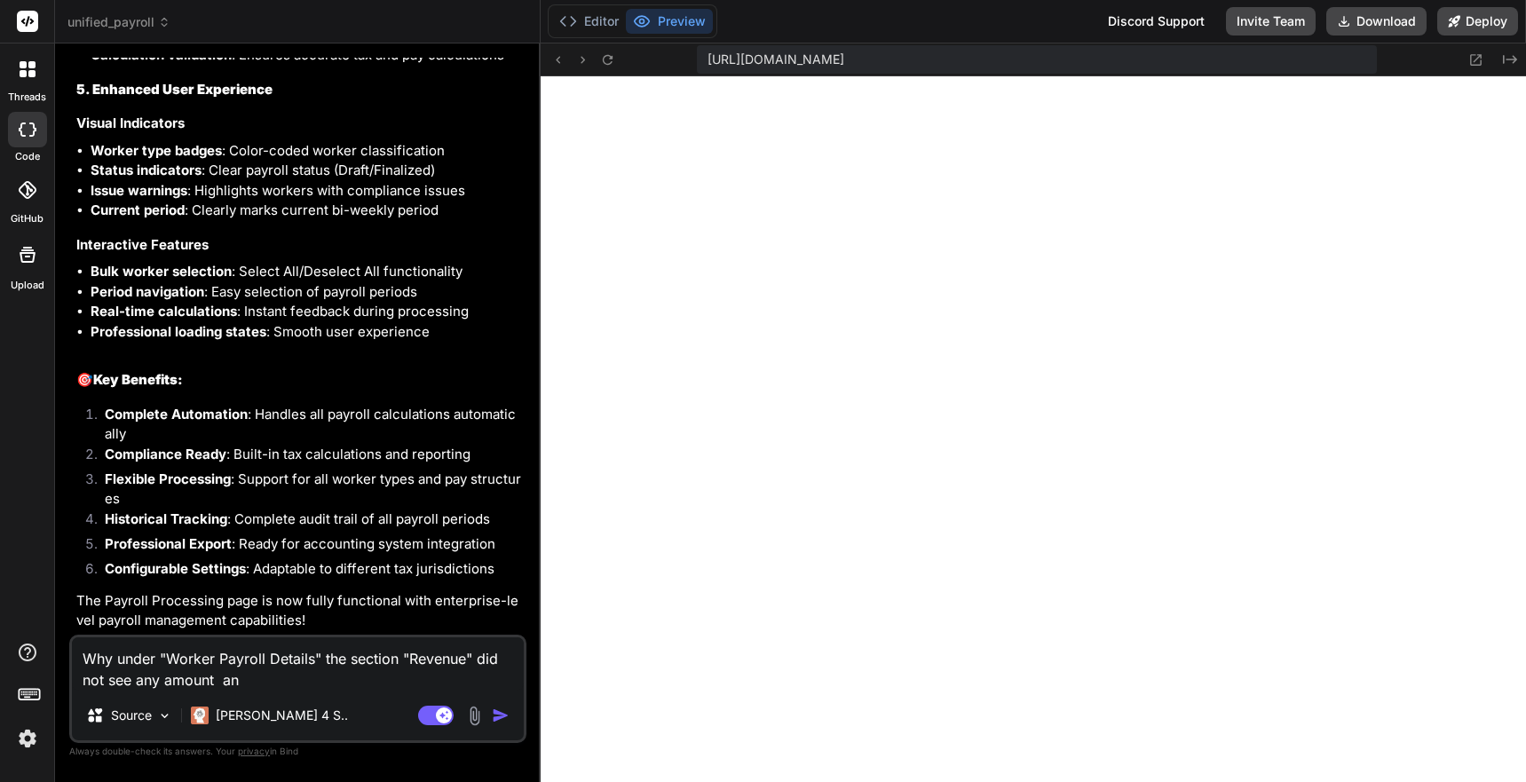
type textarea "x"
type textarea "Why under "Worker Payroll Details" the section "Revenue" did not see any amount…"
type textarea "x"
type textarea "Why under "Worker Payroll Details" the section "Revenue" did not see any amount…"
type textarea "x"
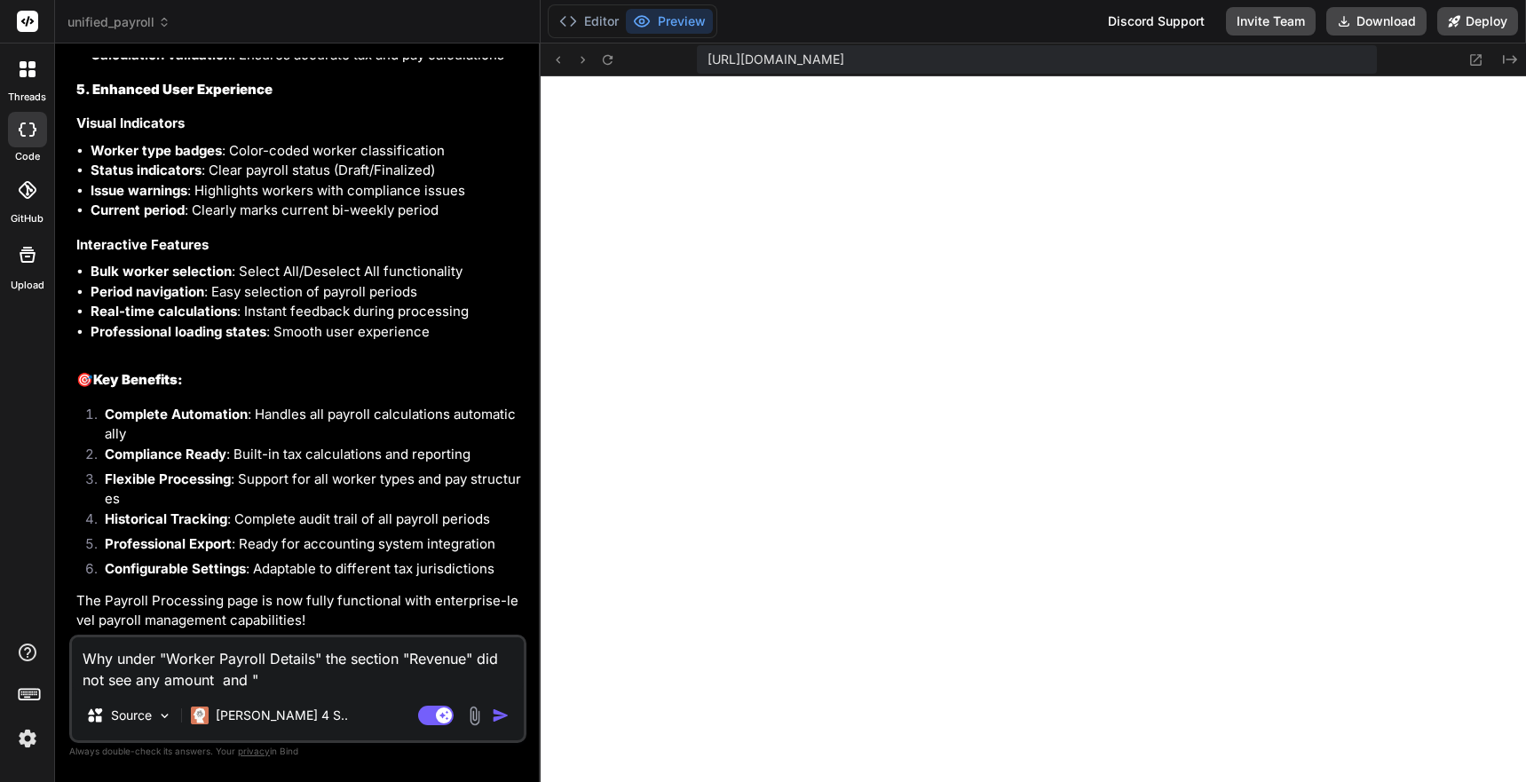
type textarea "Why under "Worker Payroll Details" the section "Revenue" did not see any amount…"
type textarea "x"
type textarea "Why under "Worker Payroll Details" the section "Revenue" did not see any amount…"
type textarea "x"
type textarea "Why under "Worker Payroll Details" the section "Revenue" did not see any amount…"
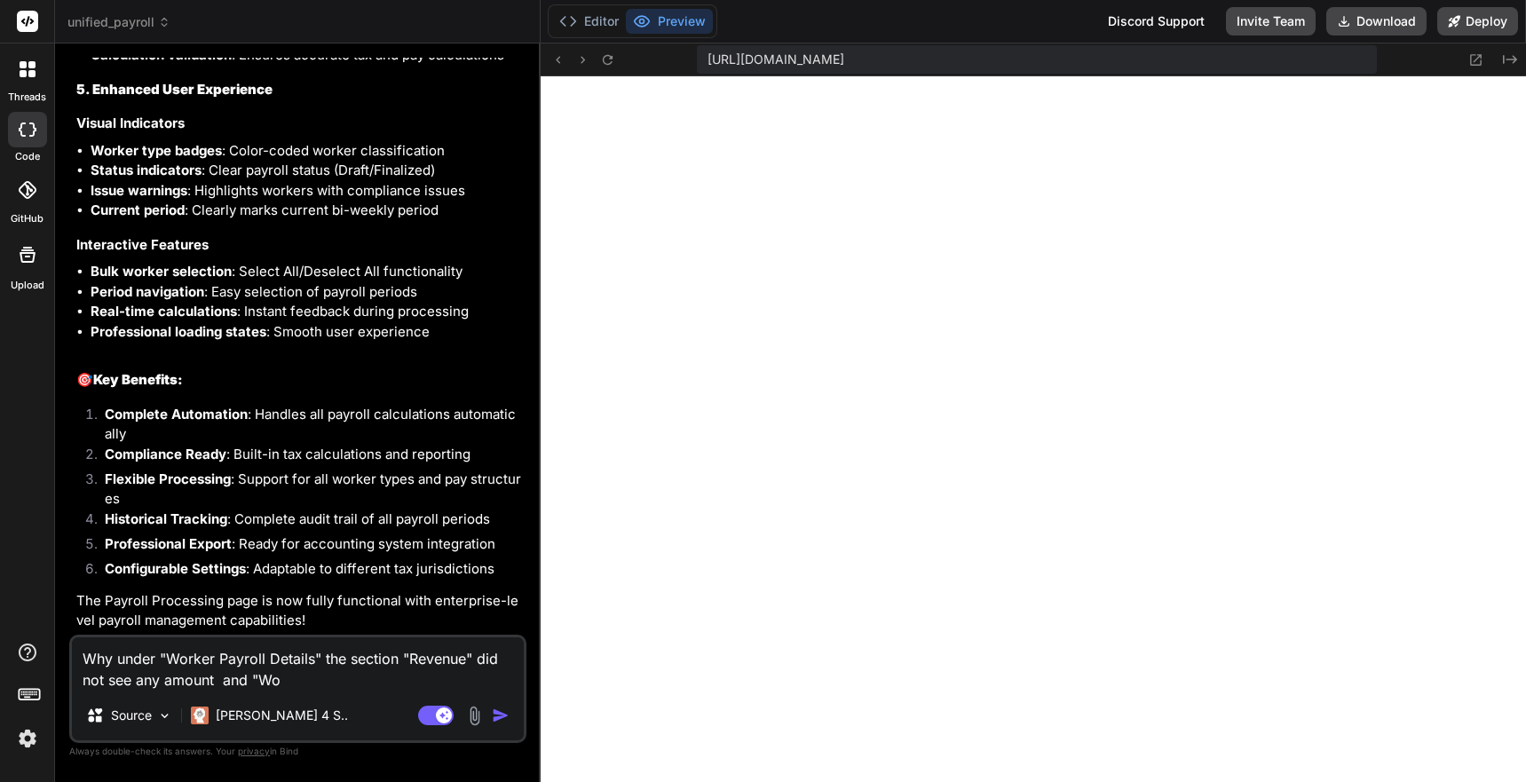
type textarea "x"
type textarea "Why under "Worker Payroll Details" the section "Revenue" did not see any amount…"
type textarea "x"
type textarea "Why under "Worker Payroll Details" the section "Revenue" did not see any amount…"
type textarea "x"
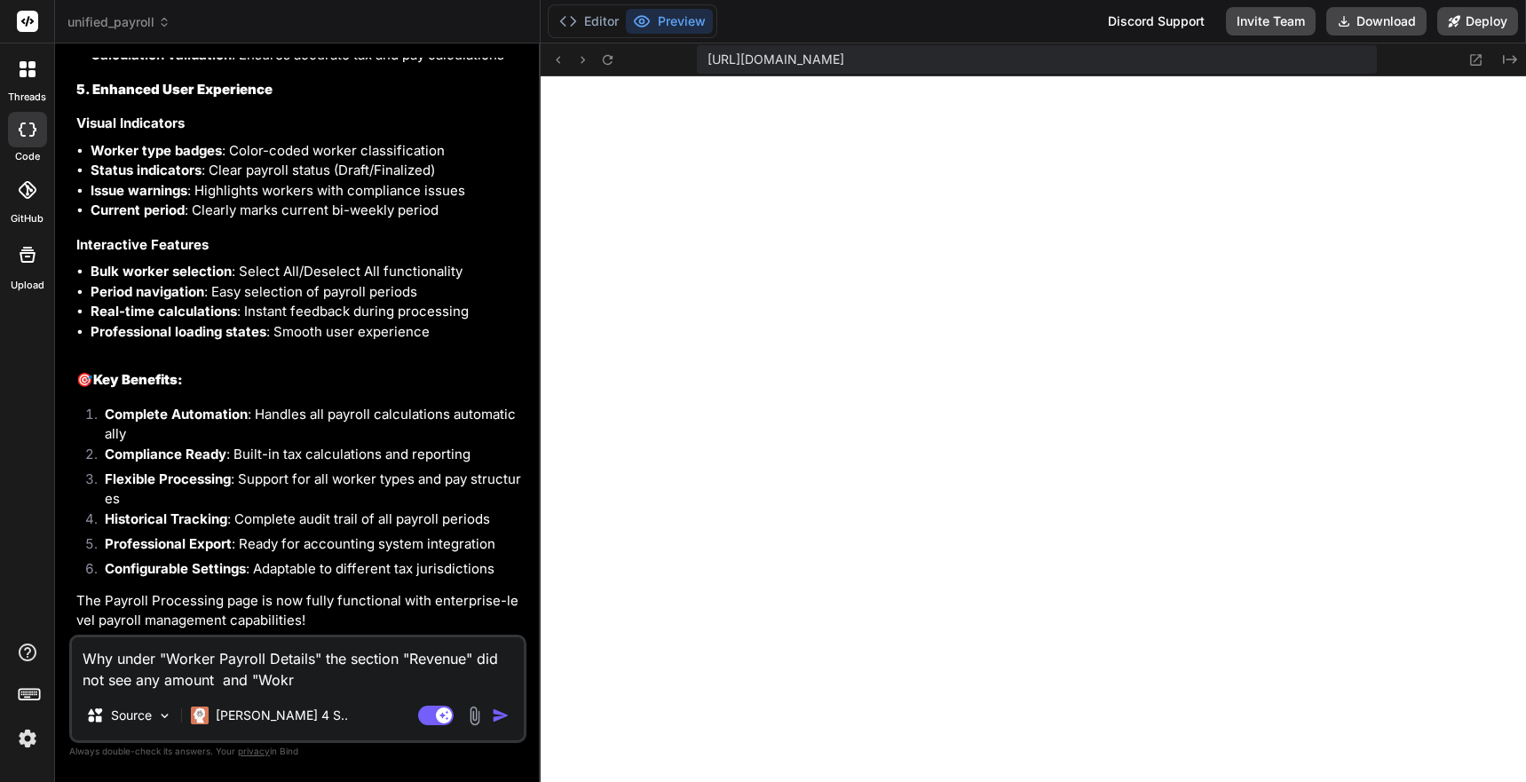
type textarea "Why under "Worker Payroll Details" the section "Revenue" did not see any amount…"
type textarea "x"
type textarea "Why under "Worker Payroll Details" the section "Revenue" did not see any amount…"
type textarea "x"
type textarea "Why under "Worker Payroll Details" the section "Revenue" did not see any amount…"
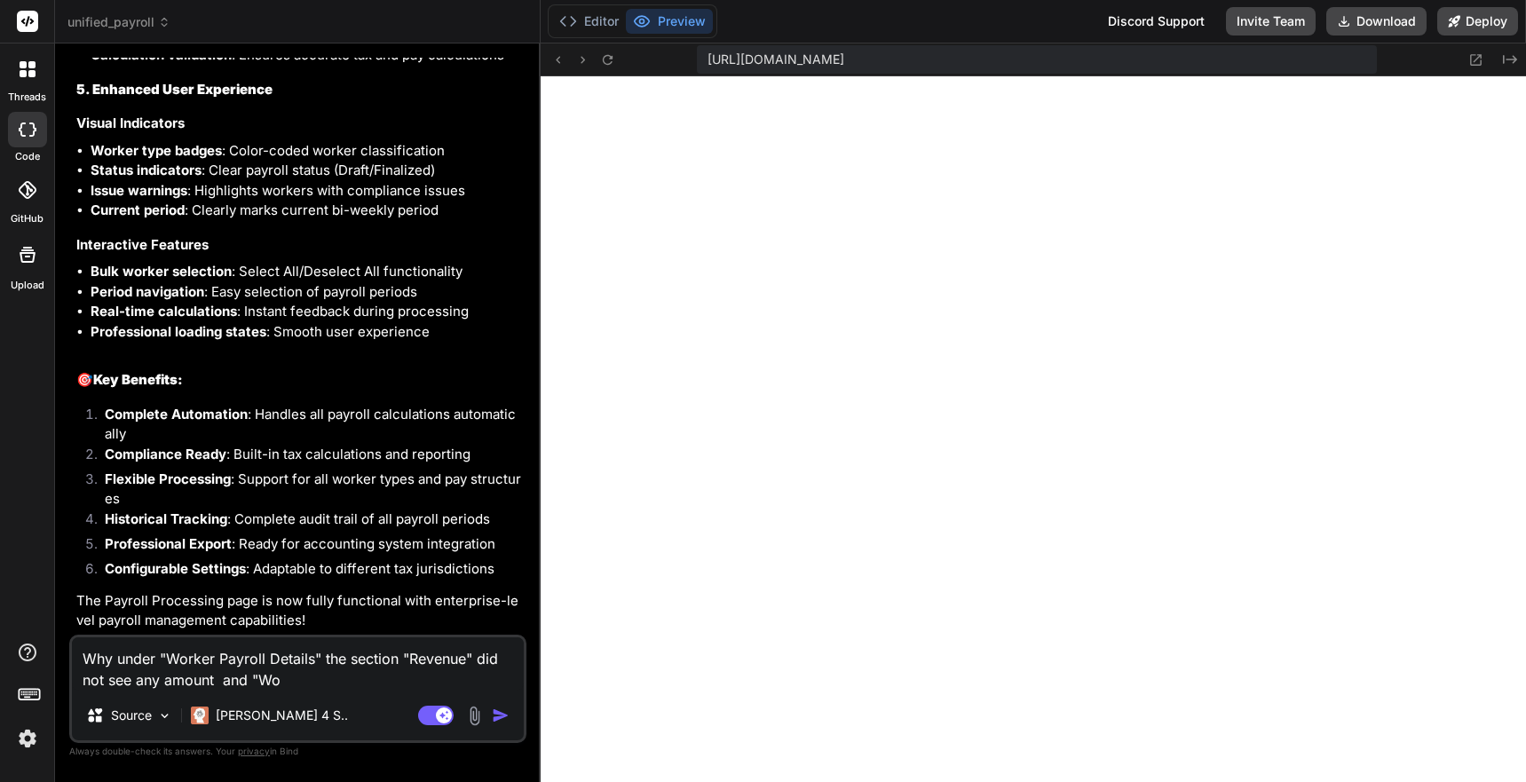
type textarea "x"
type textarea "Why under "Worker Payroll Details" the section "Revenue" did not see any amount…"
type textarea "x"
type textarea "Why under "Worker Payroll Details" the section "Revenue" did not see any amount…"
type textarea "x"
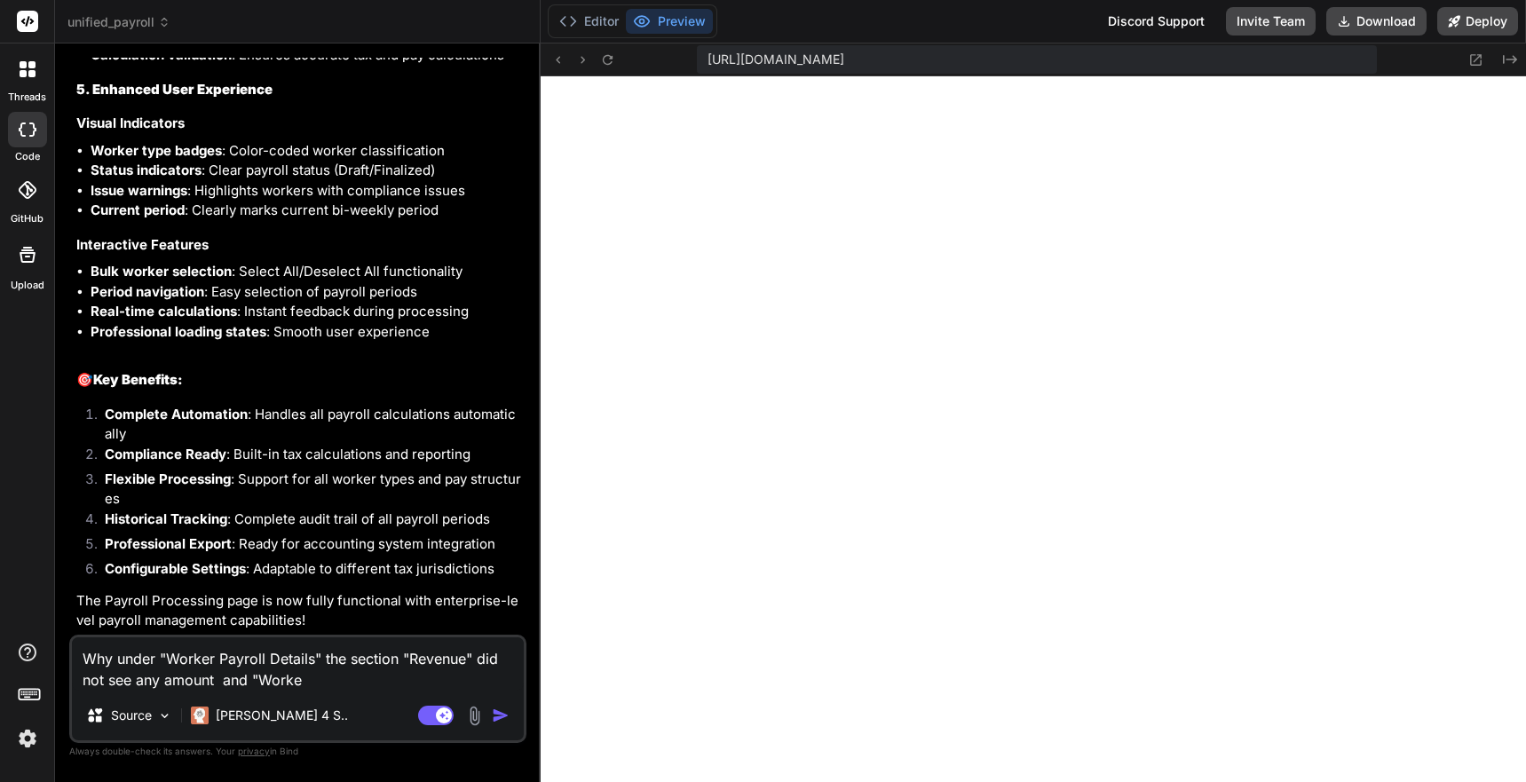
type textarea "Why under "Worker Payroll Details" the section "Revenue" did not see any amount…"
type textarea "x"
type textarea "Why under "Worker Payroll Details" the section "Revenue" did not see any amount…"
type textarea "x"
type textarea "Why under "Worker Payroll Details" the section "Revenue" did not see any amount…"
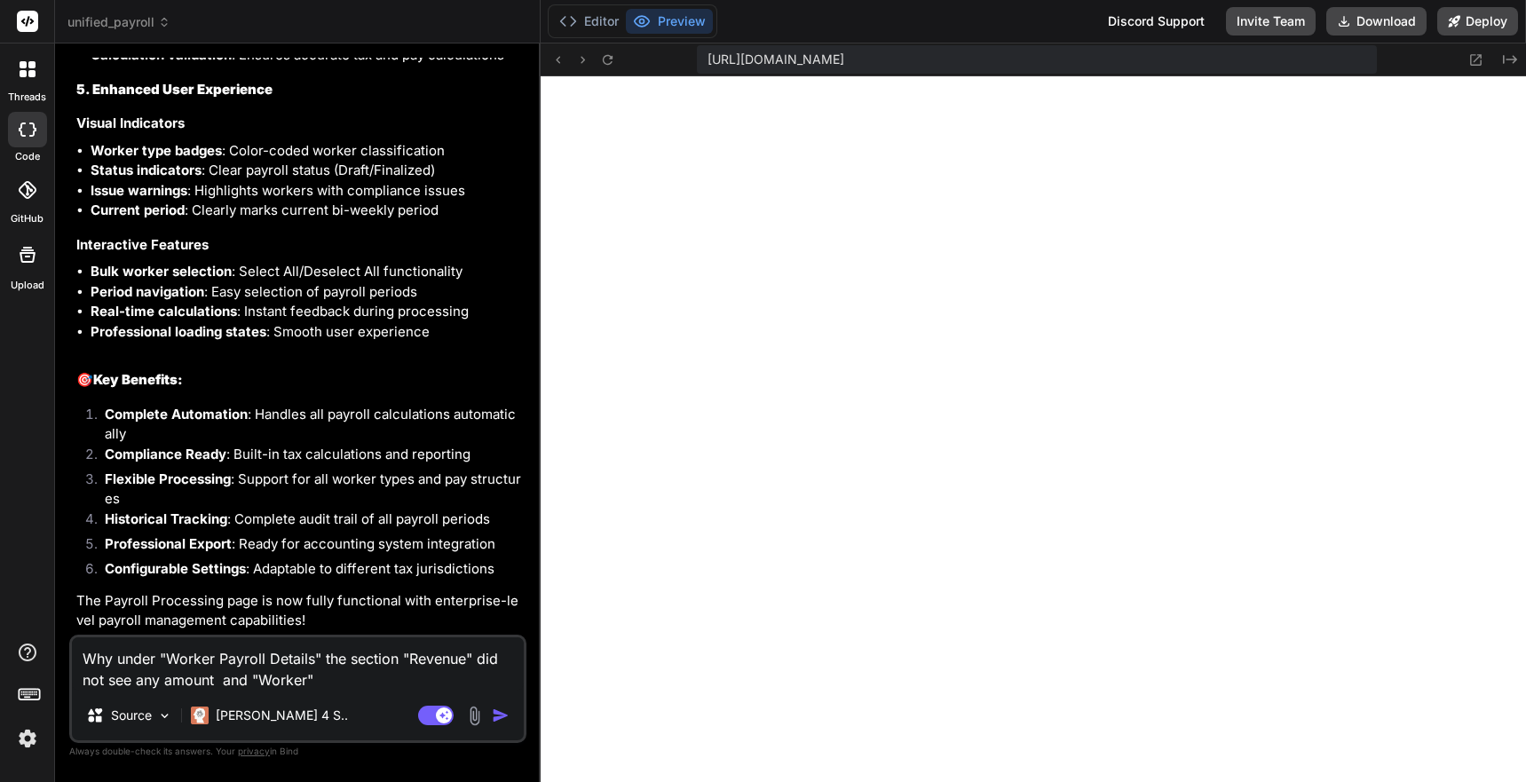
type textarea "x"
type textarea "Why under "Worker Payroll Details" the section "Revenue" did not see any amount…"
type textarea "x"
type textarea "Why under "Worker Payroll Details" the section "Revenue" did not see any amount…"
type textarea "x"
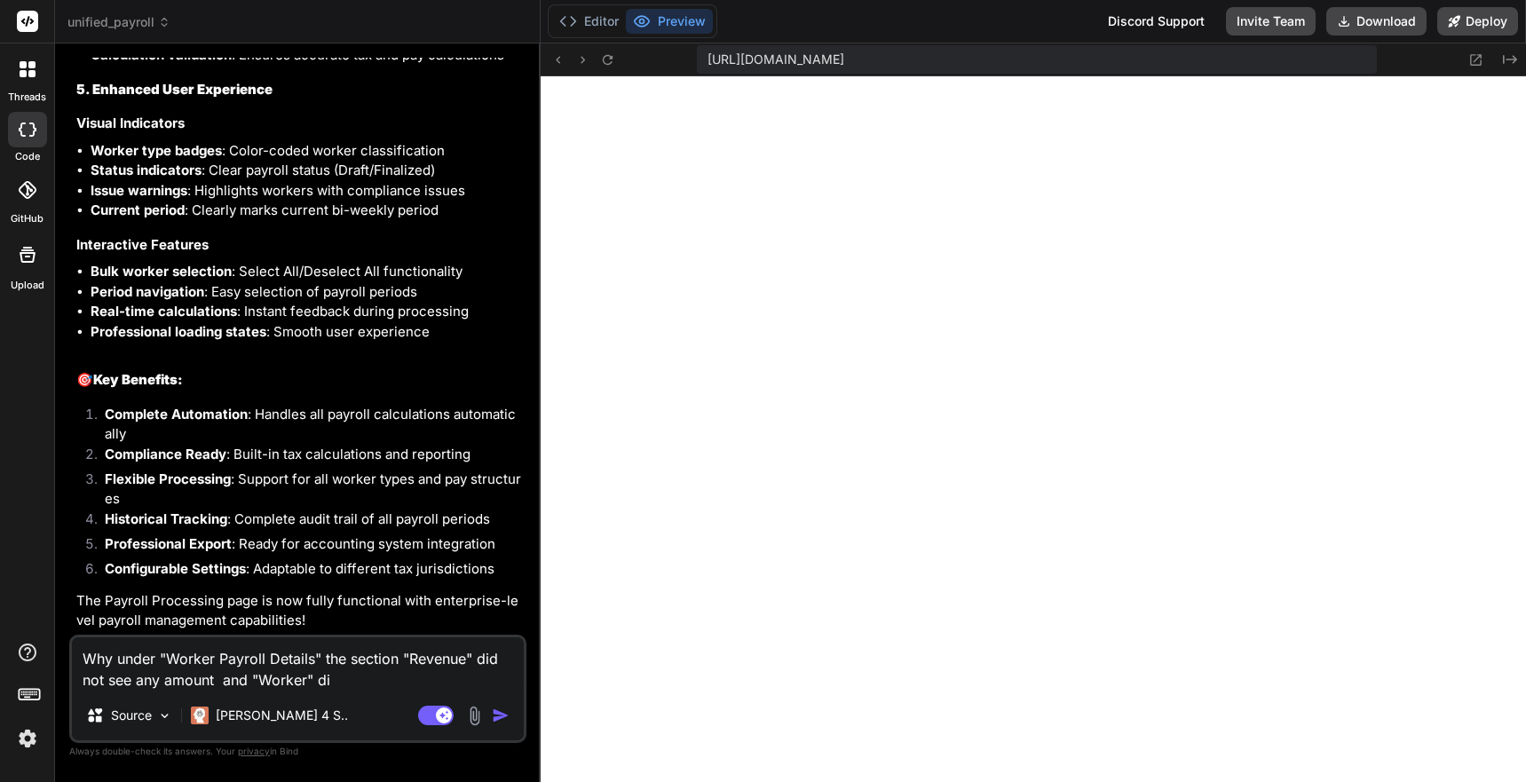
type textarea "Why under "Worker Payroll Details" the section "Revenue" did not see any amount…"
type textarea "x"
type textarea "Why under "Worker Payroll Details" the section "Revenue" did not see any amount…"
type textarea "x"
type textarea "Why under "Worker Payroll Details" the section "Revenue" did not see any amount…"
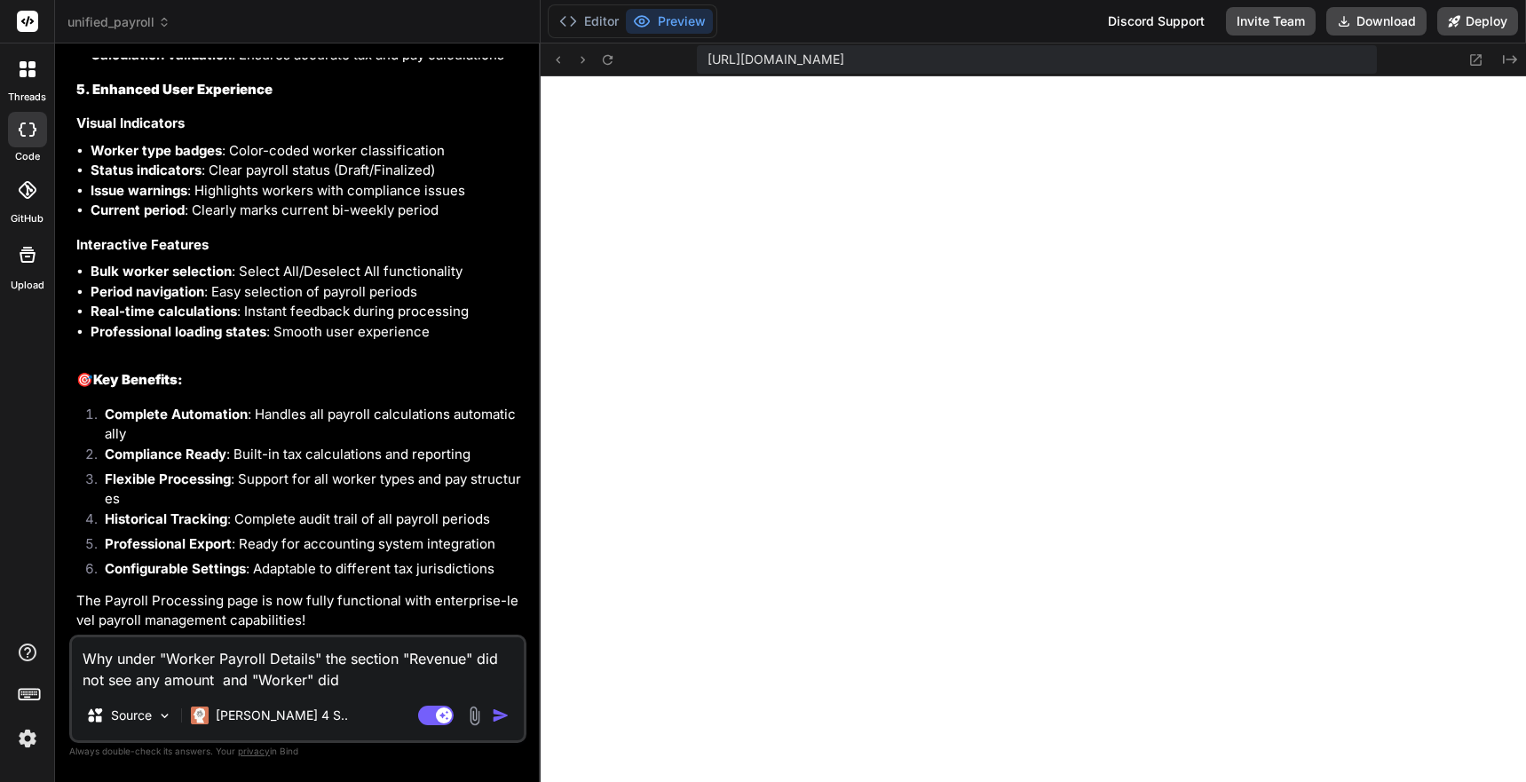
type textarea "x"
type textarea "Why under "Worker Payroll Details" the section "Revenue" did not see any amount…"
type textarea "x"
type textarea "Why under "Worker Payroll Details" the section "Revenue" did not see any amount…"
type textarea "x"
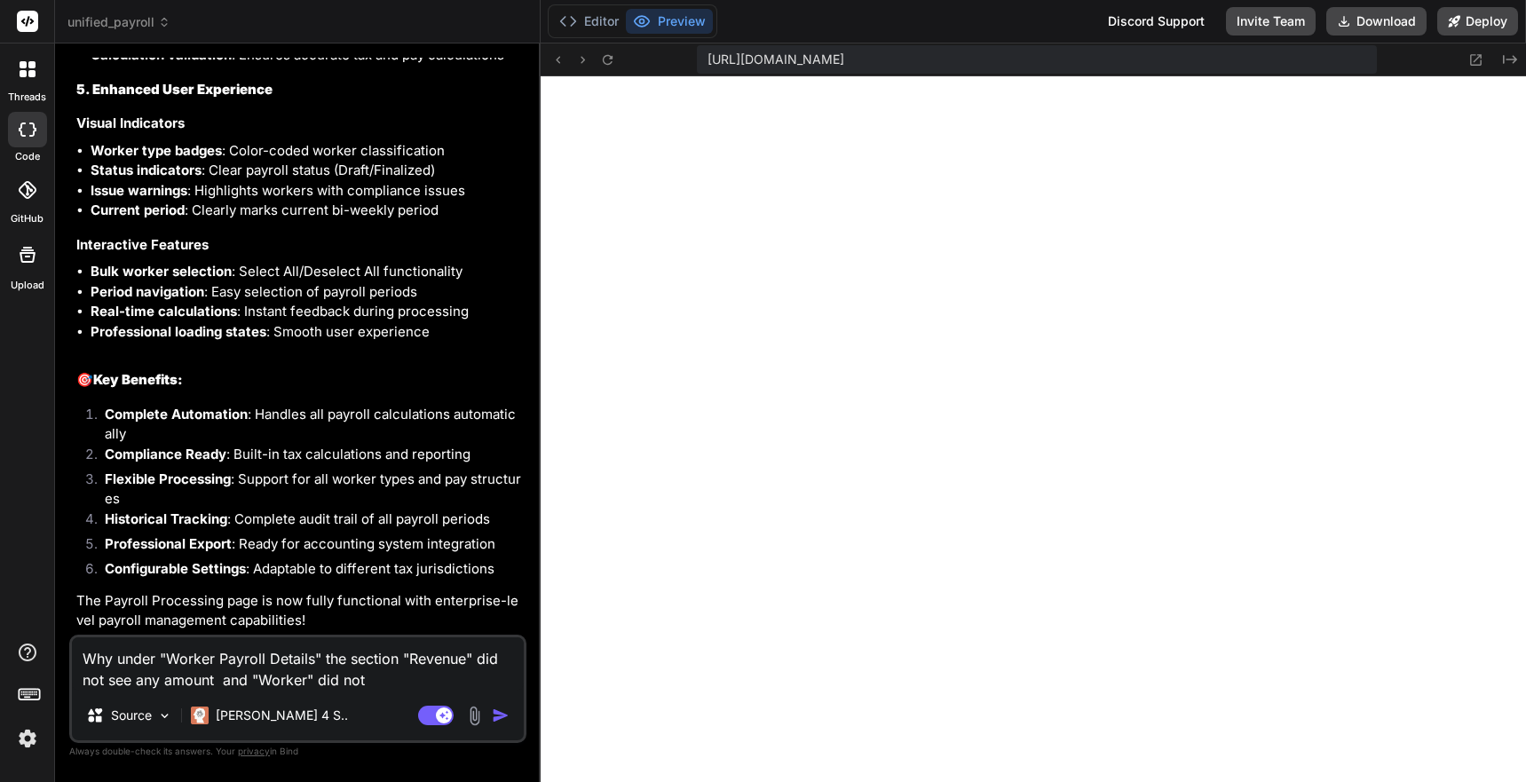
type textarea "Why under "Worker Payroll Details" the section "Revenue" did not see any amount…"
type textarea "x"
type textarea "Why under "Worker Payroll Details" the section "Revenue" did not see any amount…"
type textarea "x"
type textarea "Why under "Worker Payroll Details" the section "Revenue" did not see any amount…"
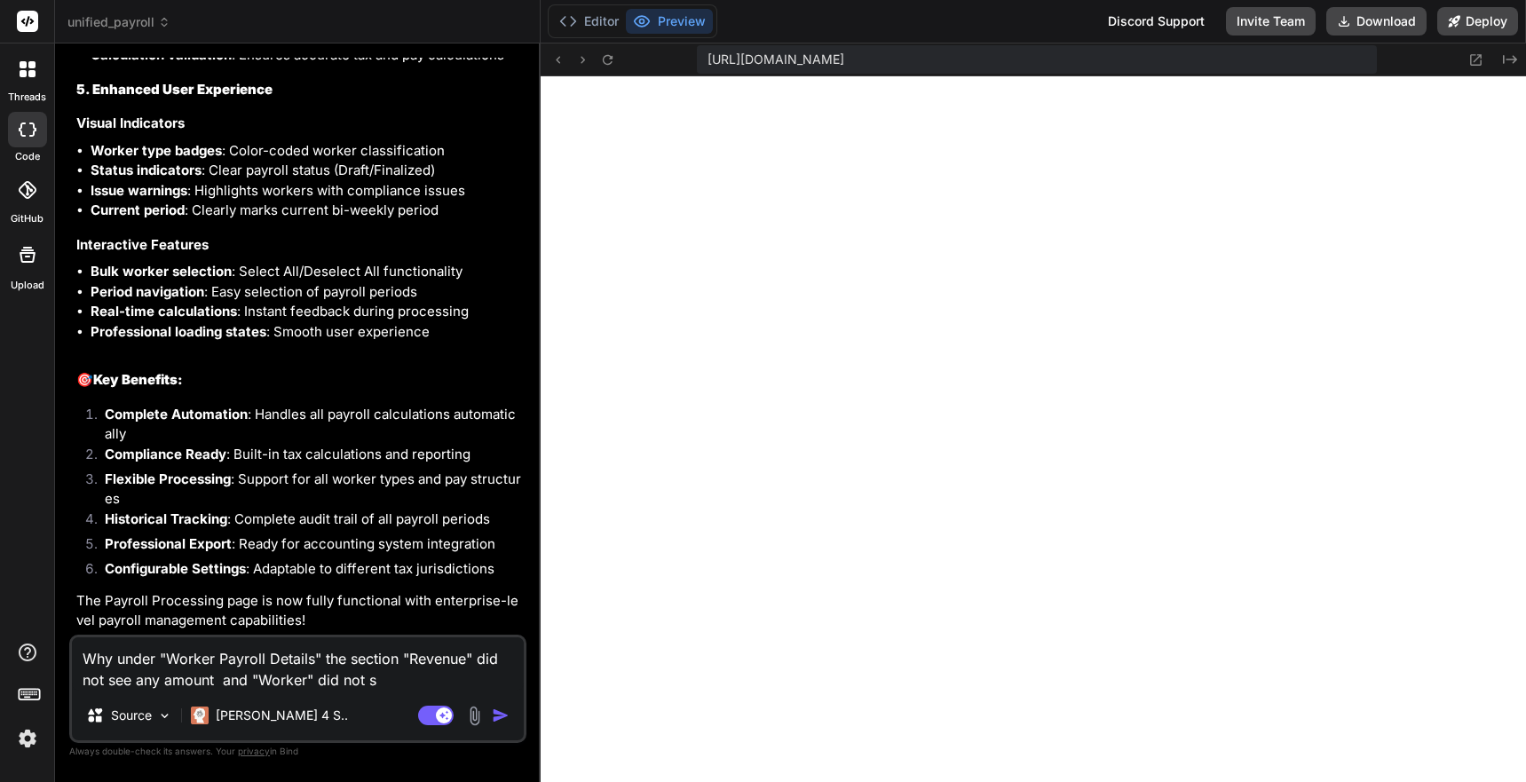
type textarea "x"
type textarea "Why under "Worker Payroll Details" the section "Revenue" did not see any amount…"
type textarea "x"
type textarea "Why under "Worker Payroll Details" the section "Revenue" did not see any amount…"
type textarea "x"
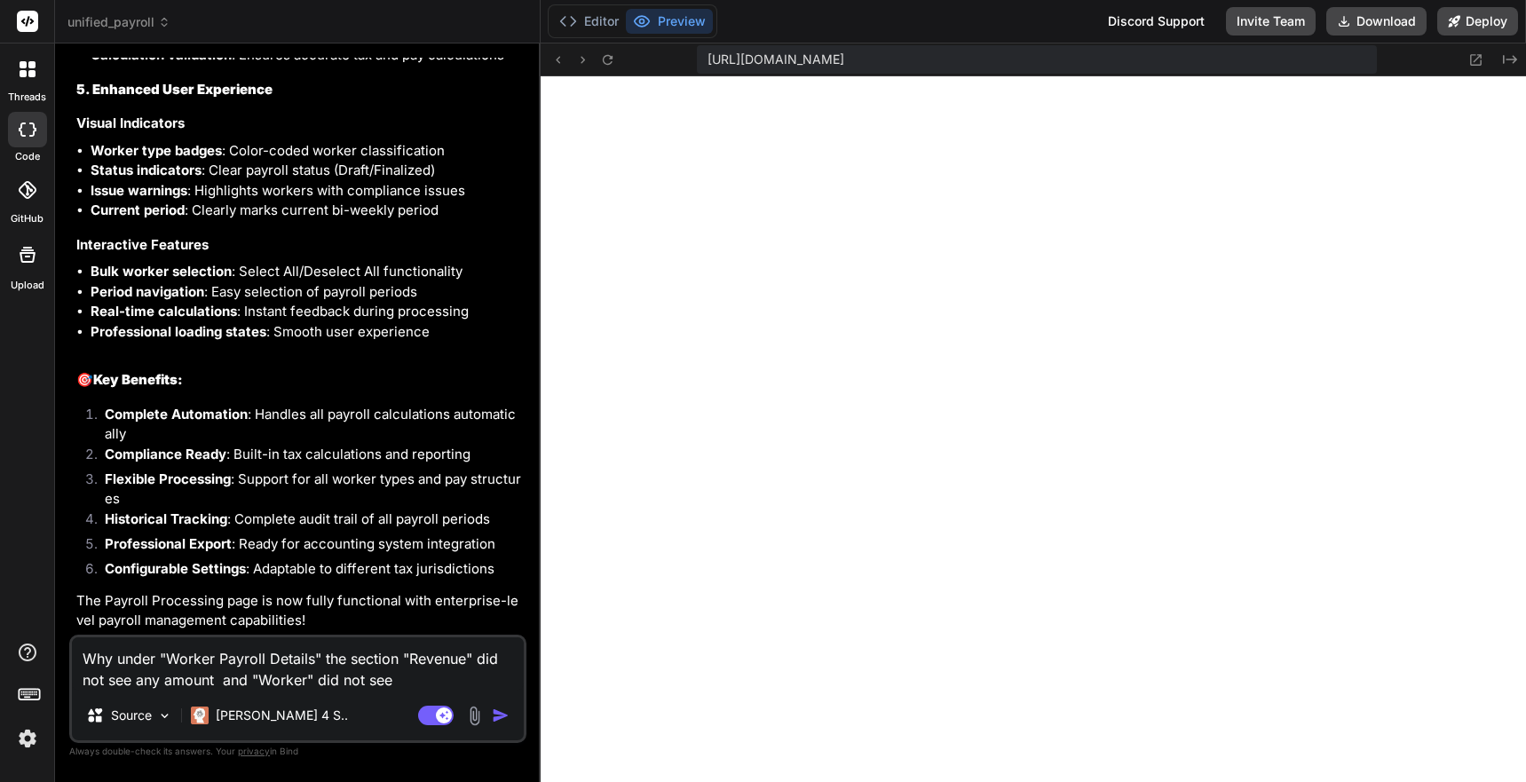
type textarea "Why under "Worker Payroll Details" the section "Revenue" did not see any amount…"
type textarea "x"
type textarea "Why under "Worker Payroll Details" the section "Revenue" did not see any amount…"
type textarea "x"
type textarea "Why under "Worker Payroll Details" the section "Revenue" did not see any amount…"
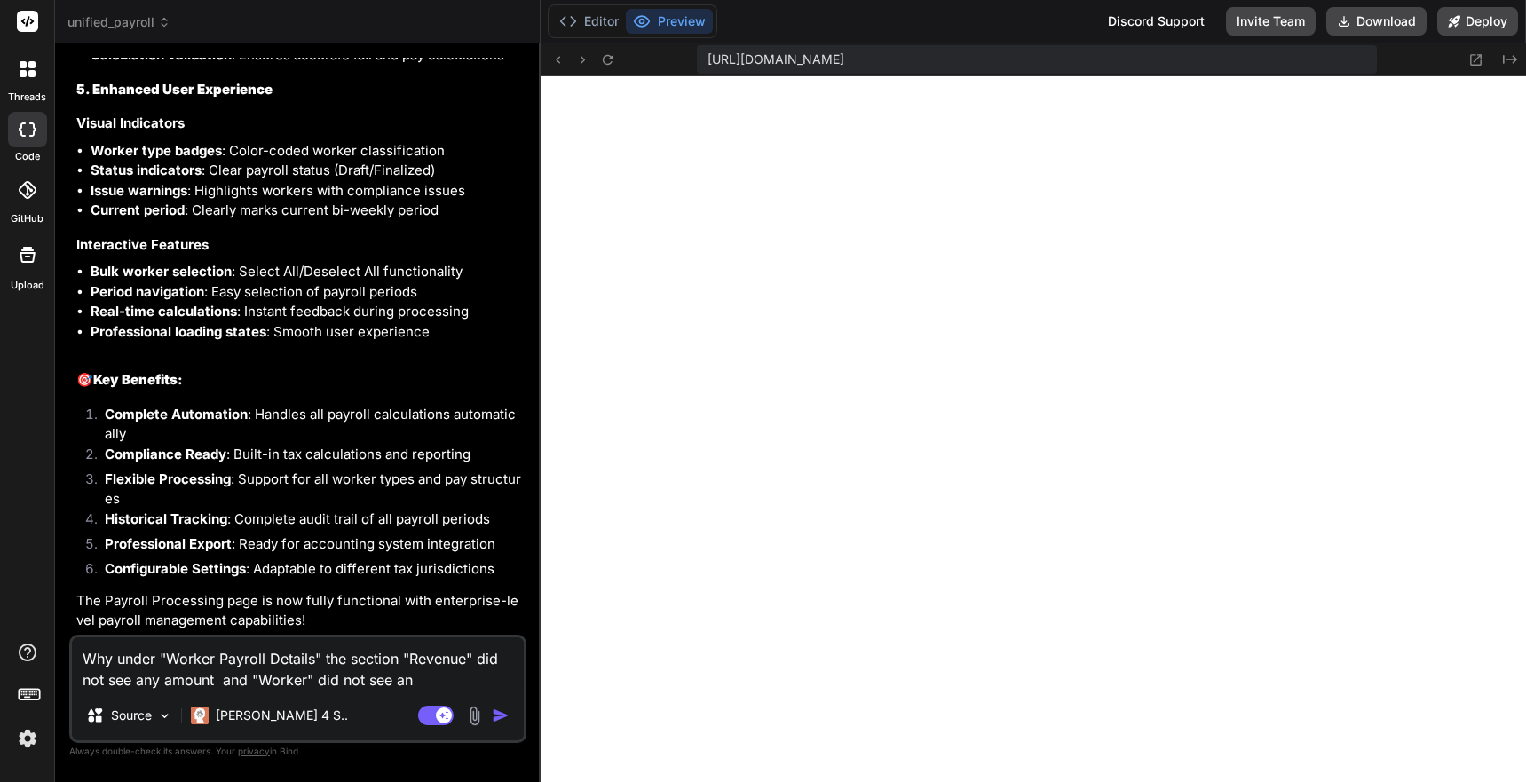
type textarea "x"
type textarea "Why under "Worker Payroll Details" the section "Revenue" did not see any amount…"
type textarea "x"
type textarea "Why under "Worker Payroll Details" the section "Revenue" did not see any amount…"
type textarea "x"
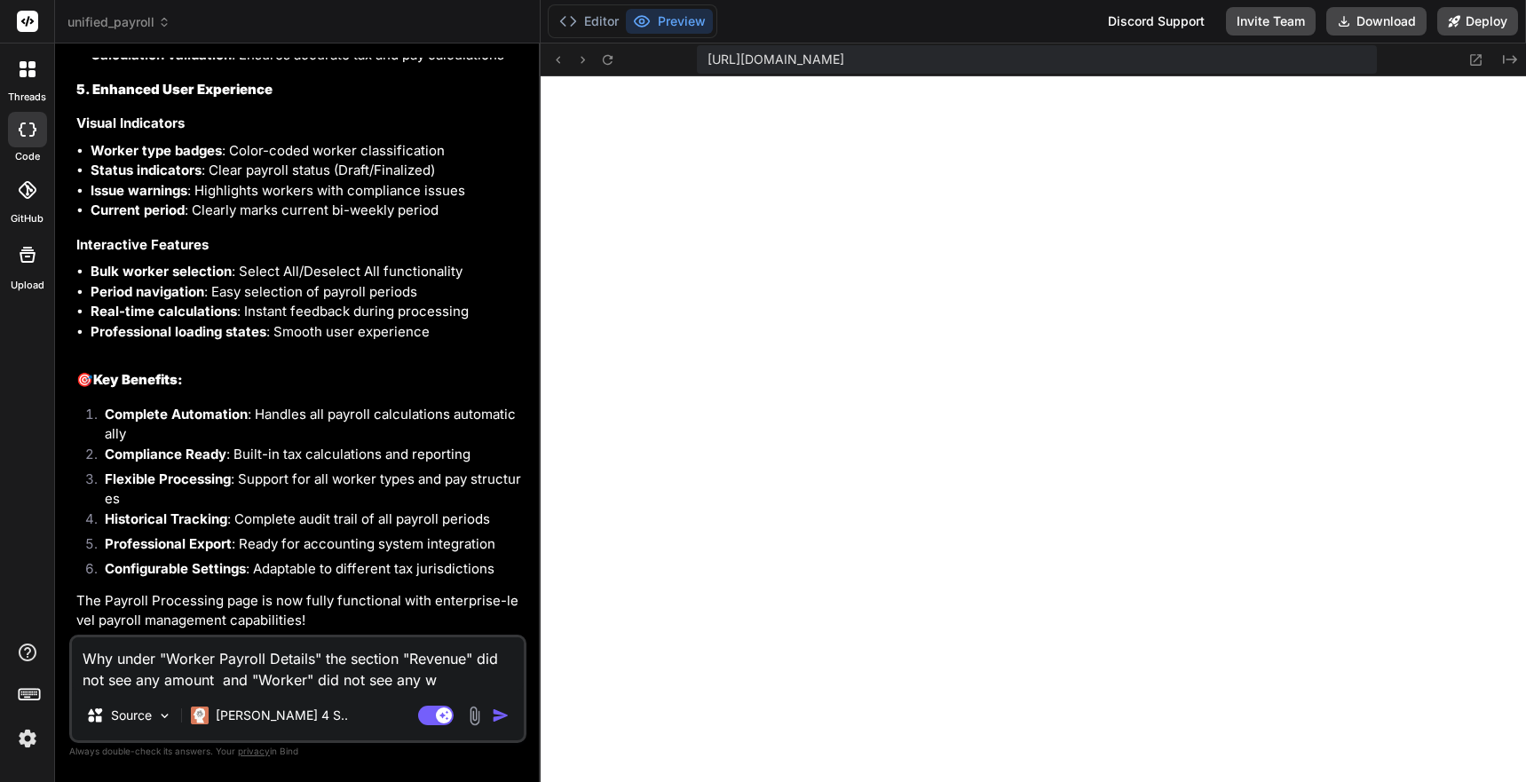
type textarea "Why under "Worker Payroll Details" the section "Revenue" did not see any amount…"
type textarea "x"
type textarea "Why under "Worker Payroll Details" the section "Revenue" did not see any amount…"
type textarea "x"
type textarea "Why under "Worker Payroll Details" the section "Revenue" did not see any amount…"
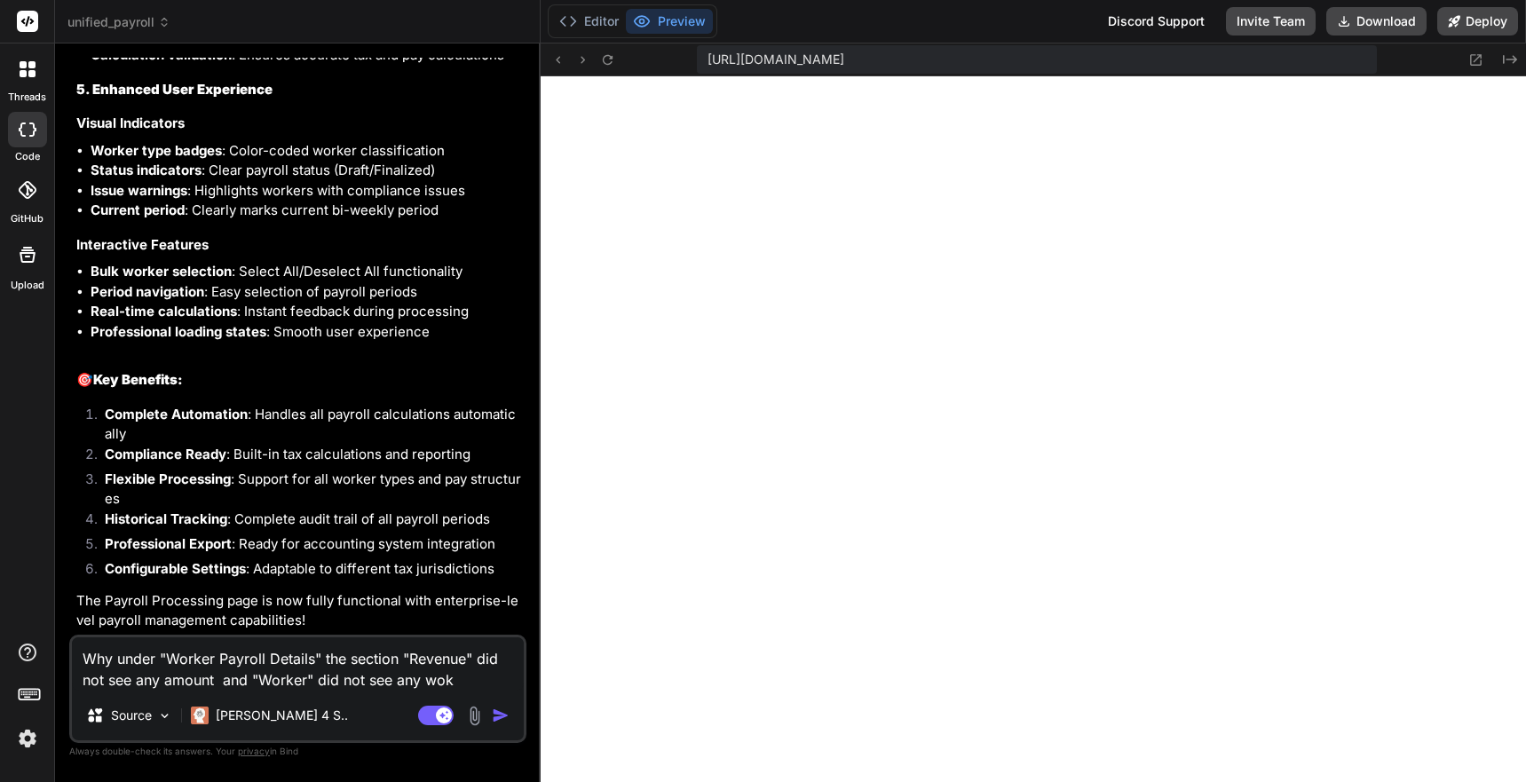
type textarea "x"
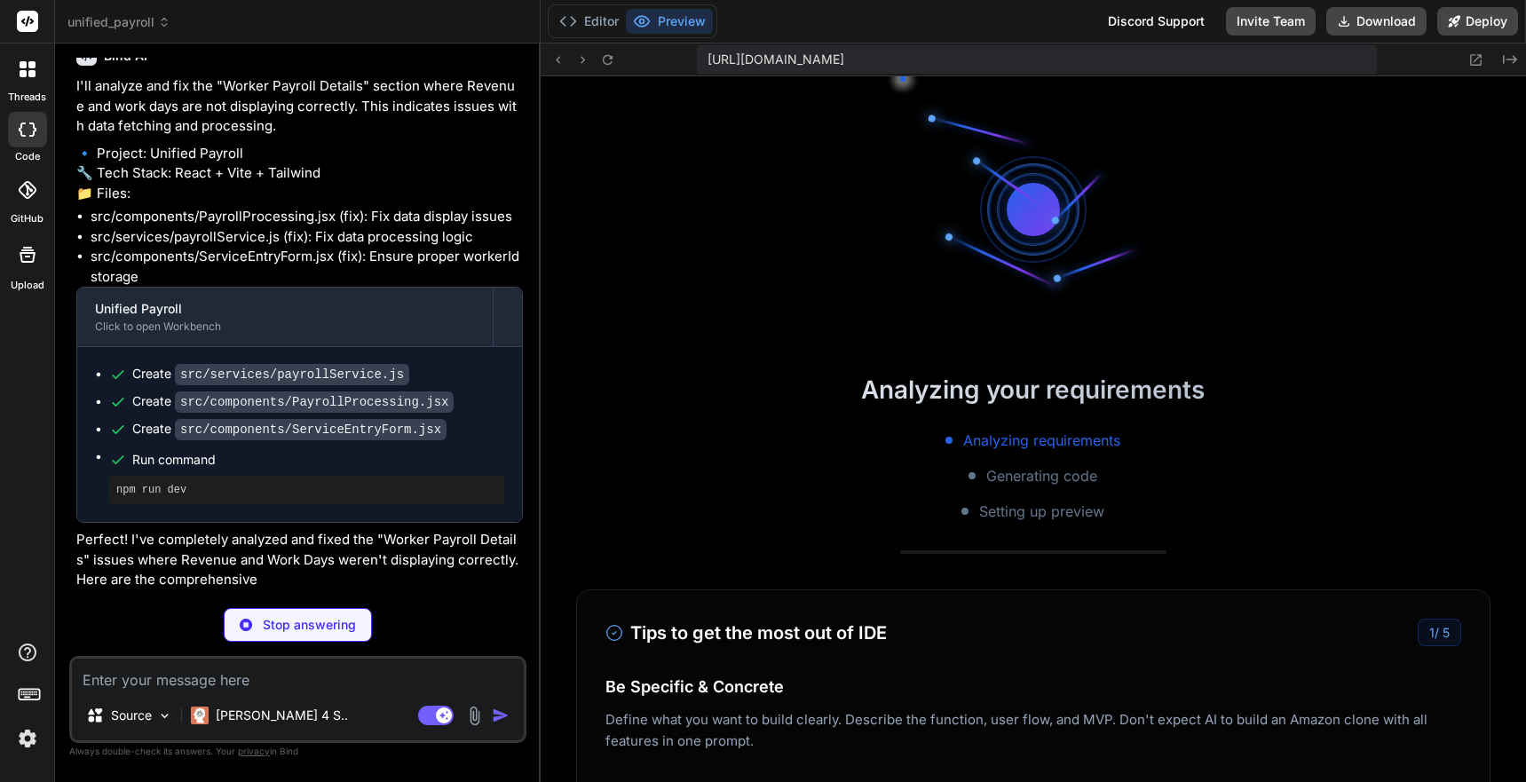
scroll to position [1231, 0]
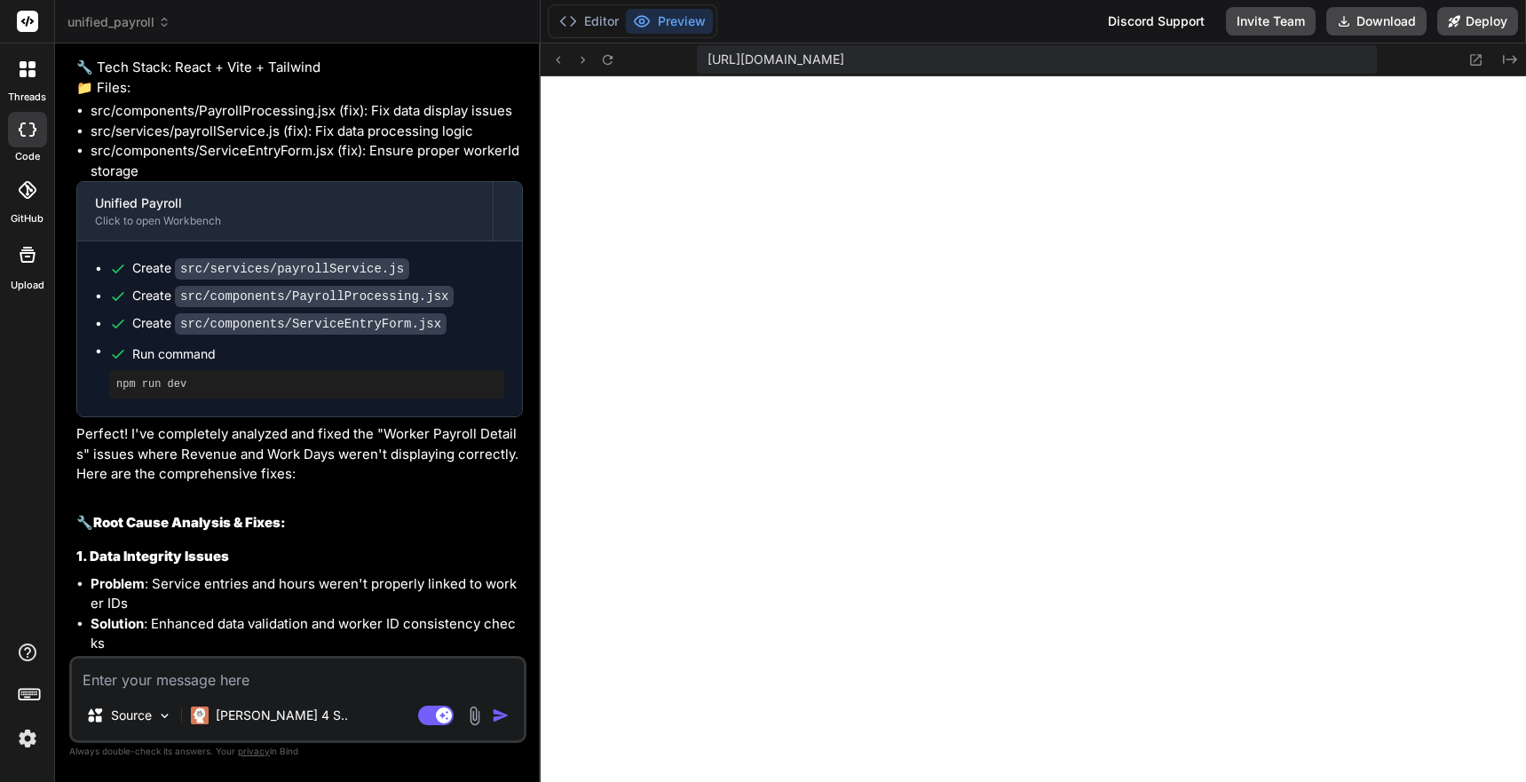
click at [233, 683] on textarea at bounding box center [298, 675] width 452 height 32
paste textarea "Time Tracking Track your work hours for payroll processing"
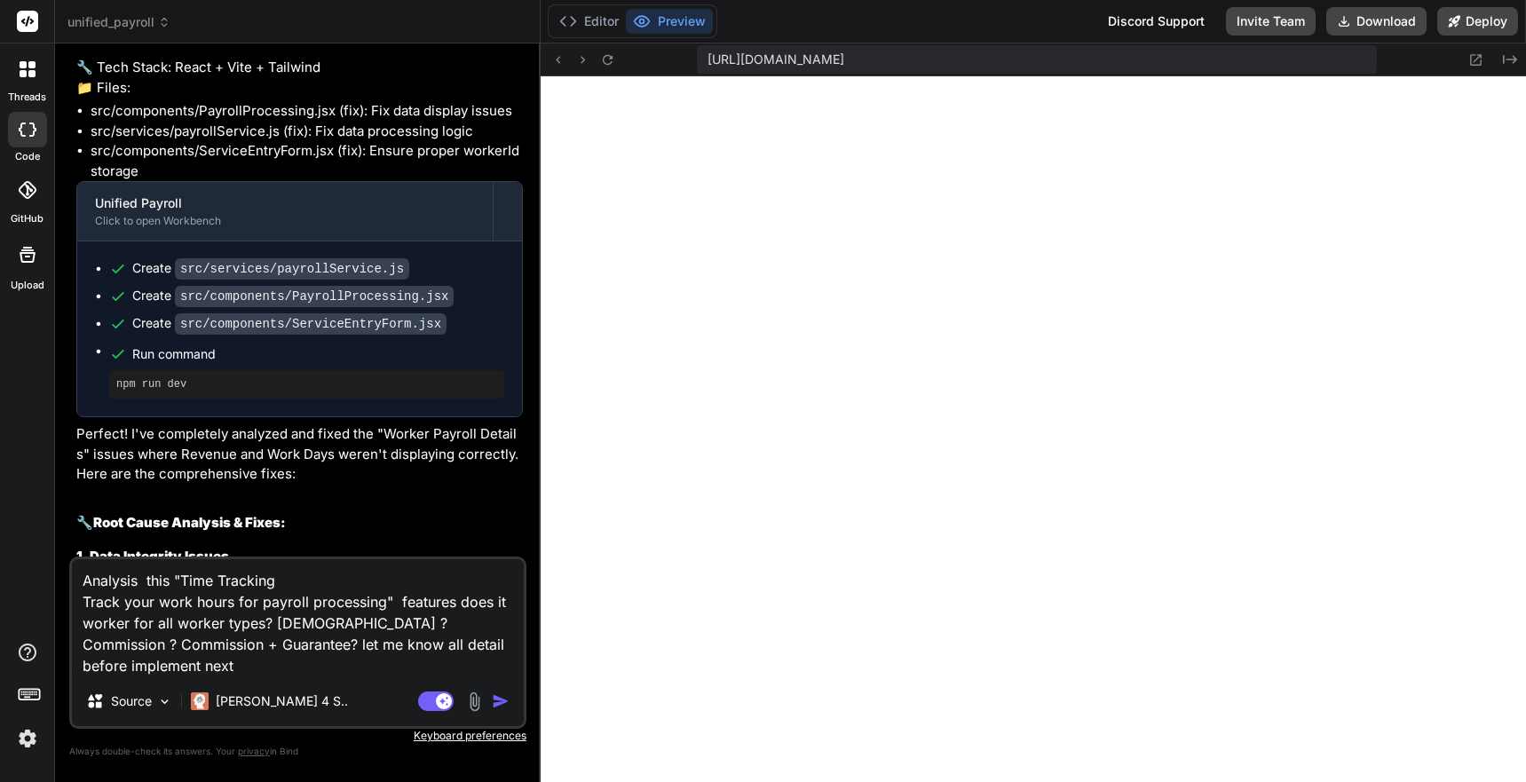
click at [407, 643] on textarea "Analysis this "Time Tracking Track your work hours for payroll processing" feat…" at bounding box center [298, 617] width 452 height 117
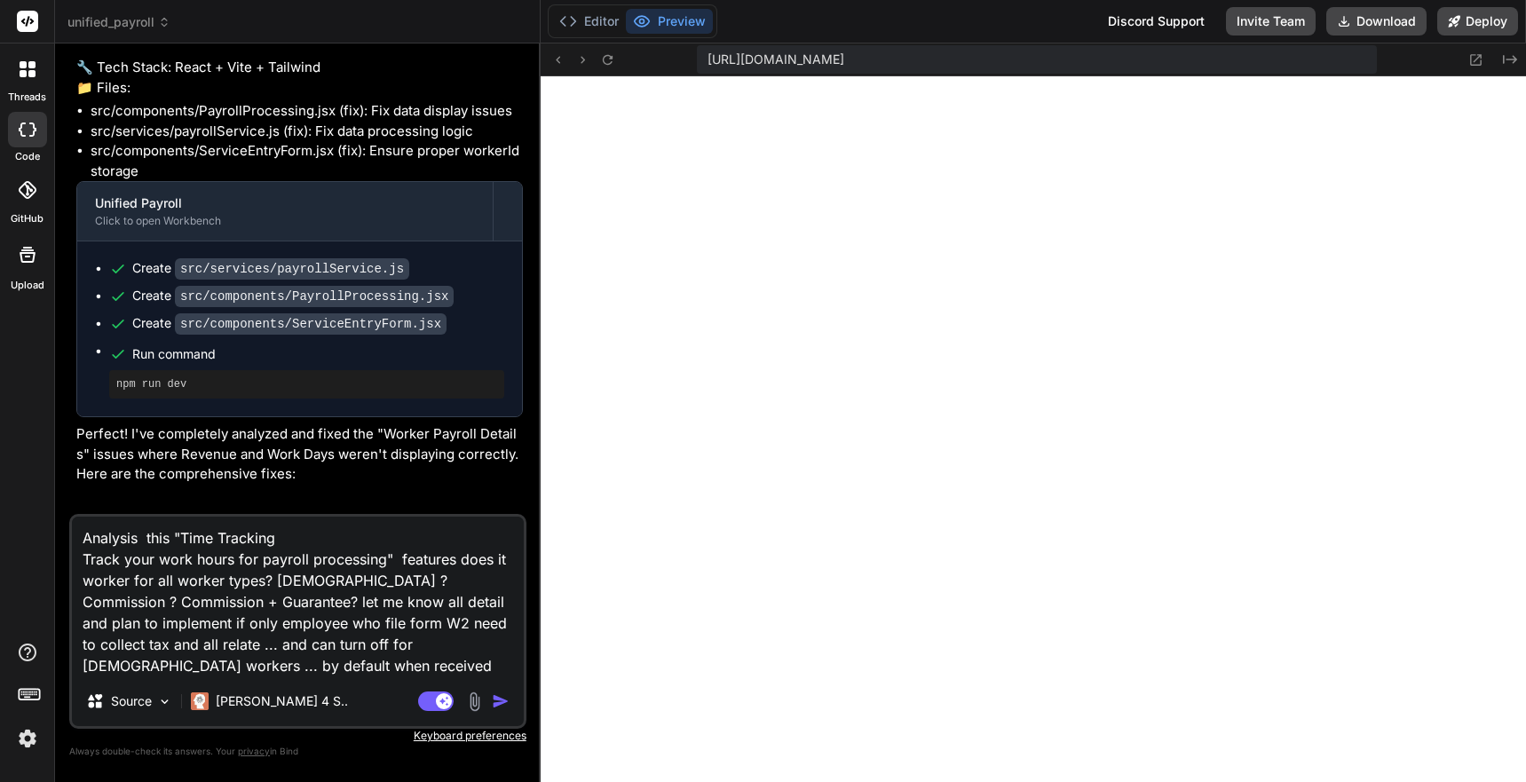
click at [496, 668] on textarea "Analysis this "Time Tracking Track your work hours for payroll processing" feat…" at bounding box center [298, 597] width 452 height 160
click at [340, 672] on textarea "Analysis this "Time Tracking Track your work hours for payroll processing" feat…" at bounding box center [298, 597] width 452 height 160
drag, startPoint x: 341, startPoint y: 659, endPoint x: 384, endPoint y: 660, distance: 43.5
click at [384, 660] on textarea "Analysis this "Time Tracking Track your work hours for payroll processing" feat…" at bounding box center [298, 597] width 452 height 160
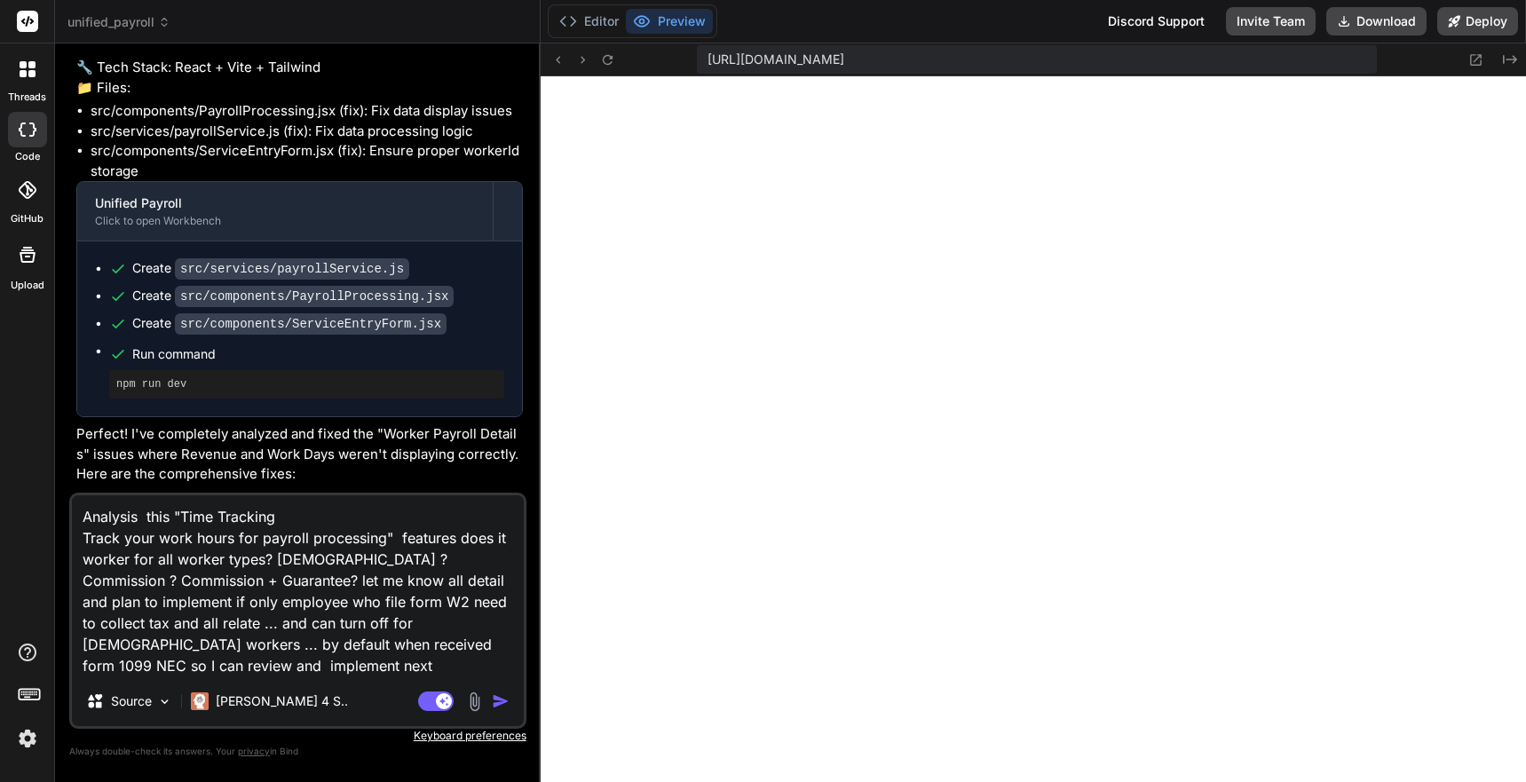
click at [249, 655] on textarea "Analysis this "Time Tracking Track your work hours for payroll processing" feat…" at bounding box center [298, 585] width 452 height 181
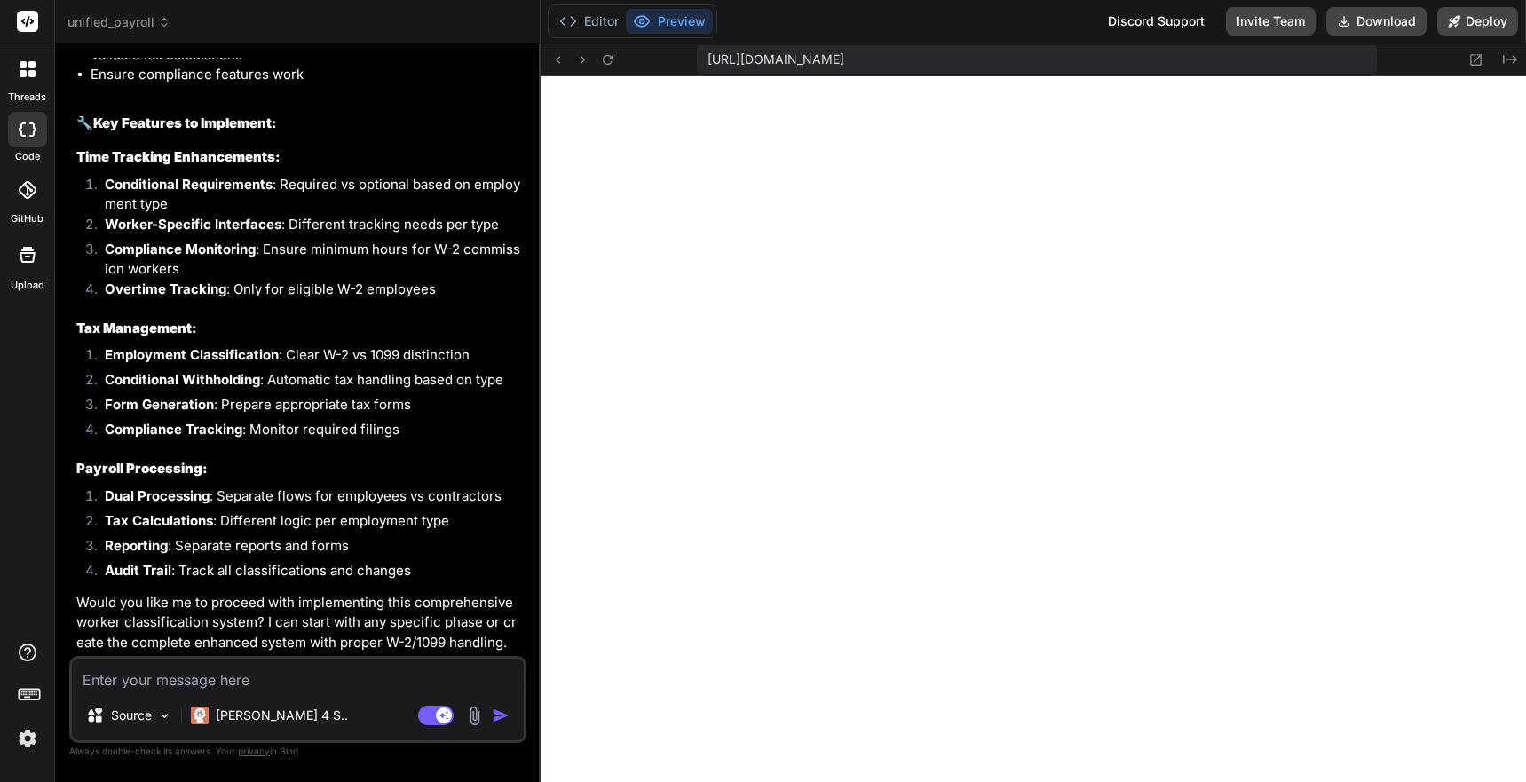
scroll to position [22814, 0]
click at [245, 683] on textarea at bounding box center [298, 675] width 452 height 32
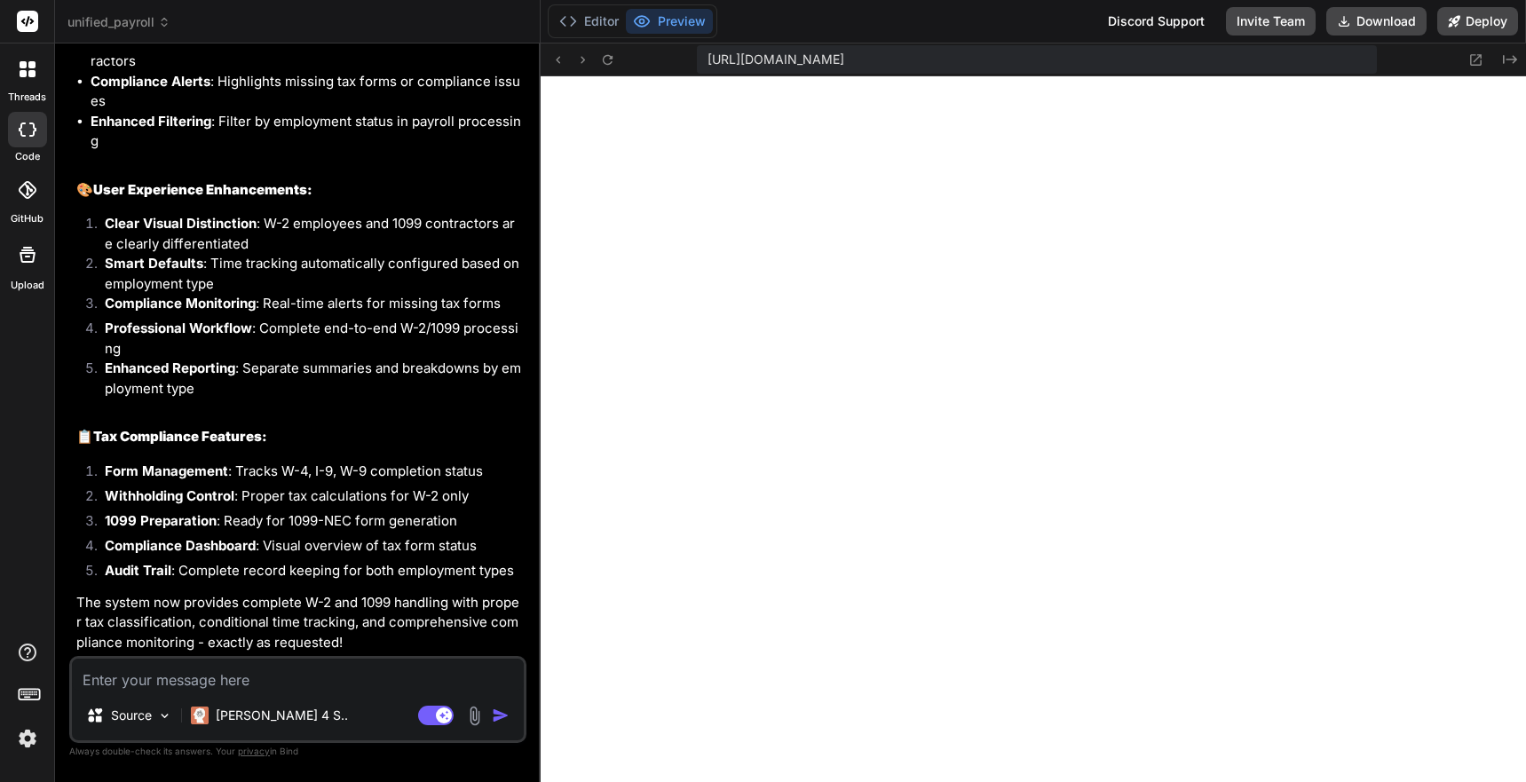
scroll to position [26025, 0]
click at [267, 682] on textarea at bounding box center [298, 675] width 452 height 32
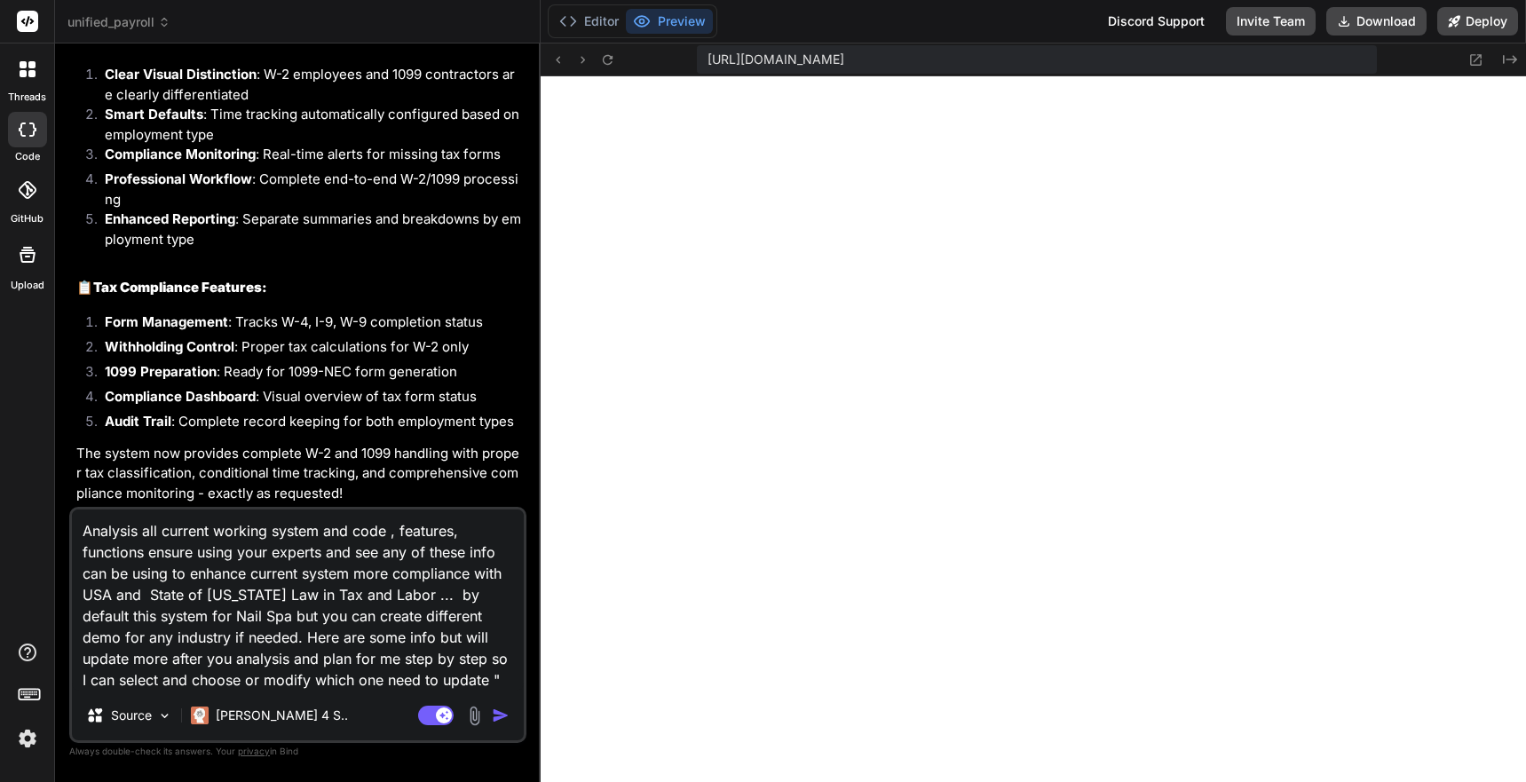
paste textarea "Universal Workforce Compliance System - Complete Implementation Guide 📊 SYSTEM …"
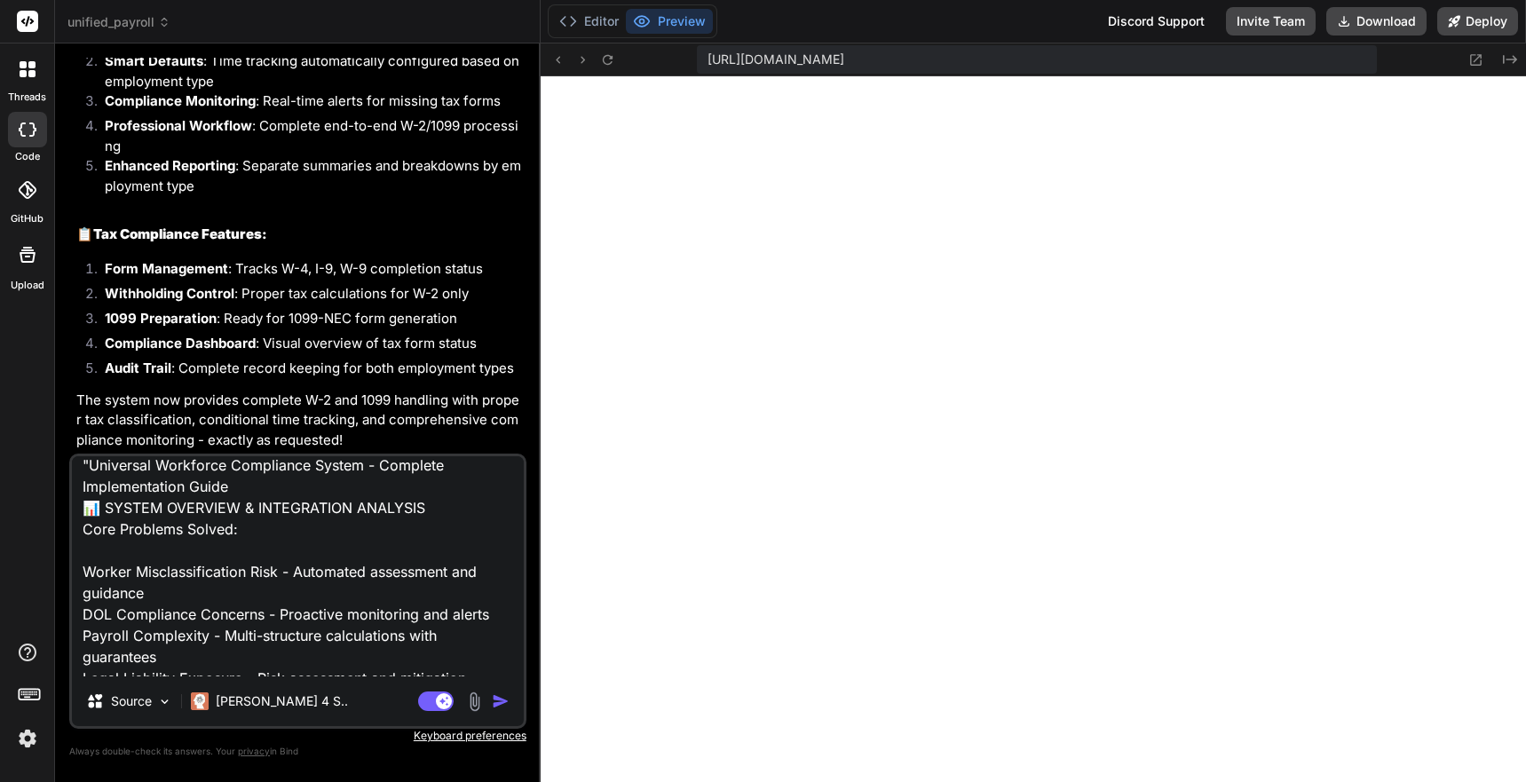
scroll to position [259, 0]
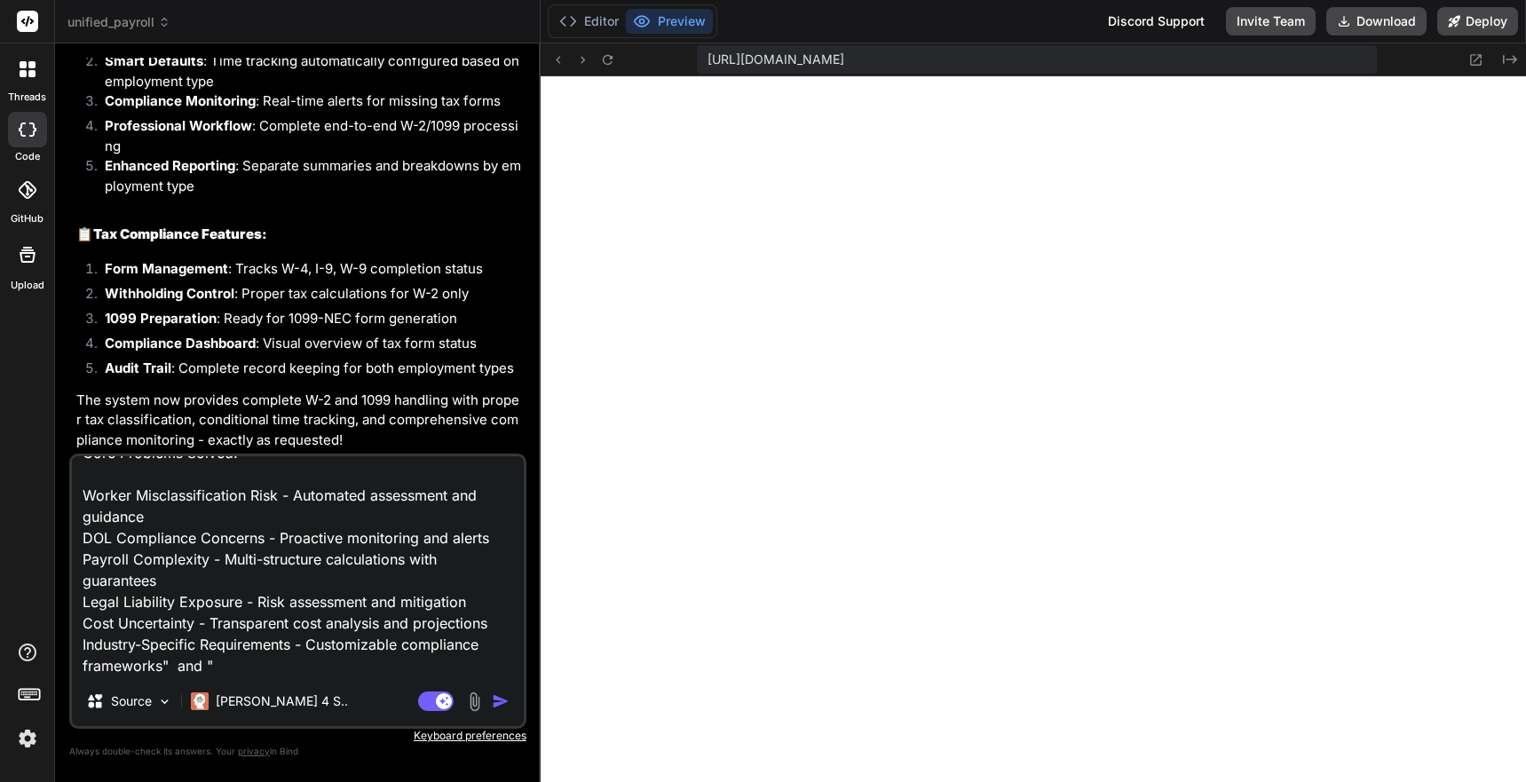
paste textarea "NAIL SALON SPECIFIC FEATURES ✅ Pre-Configured for Your Industry: Service Menu -…"
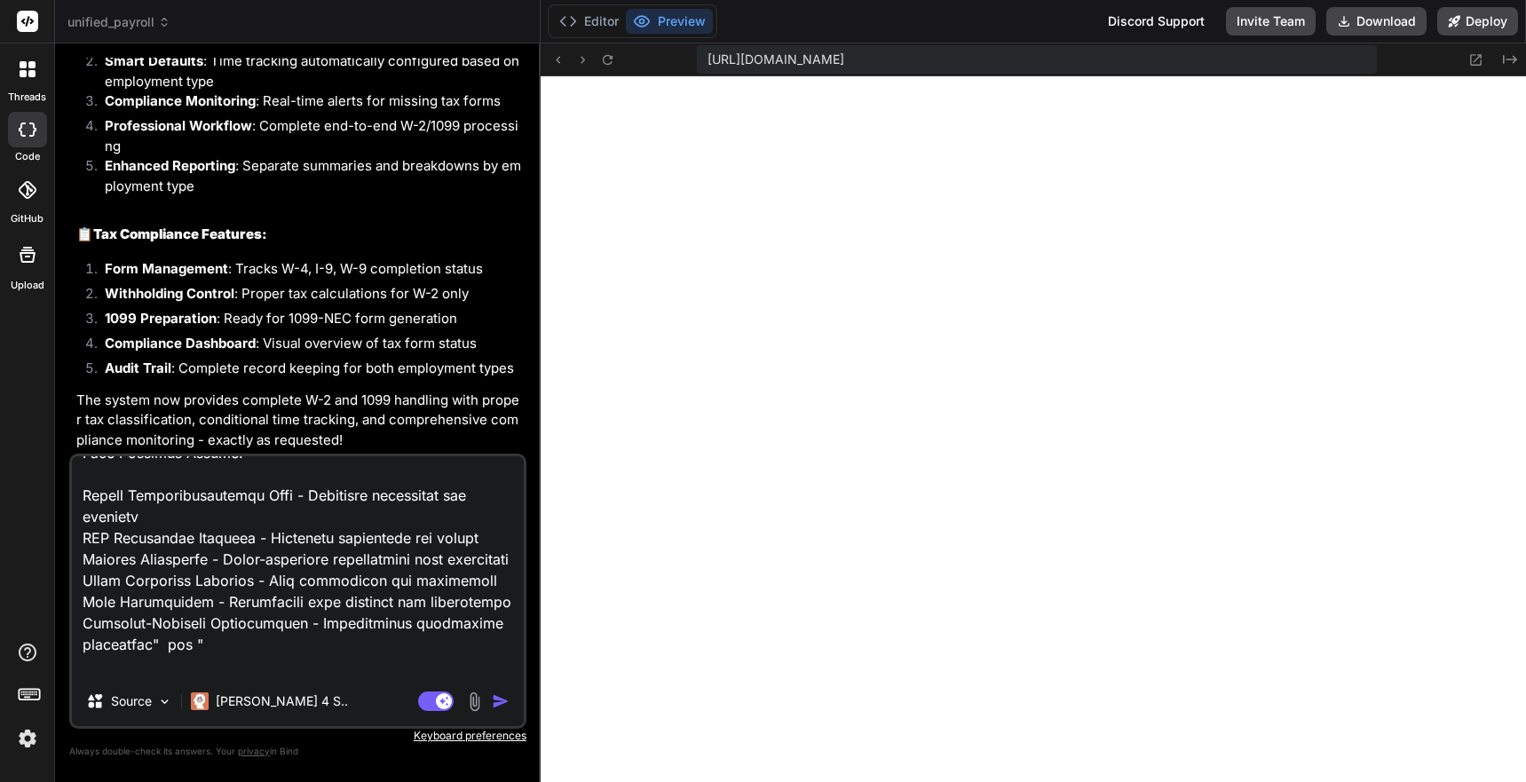
scroll to position [2089, 0]
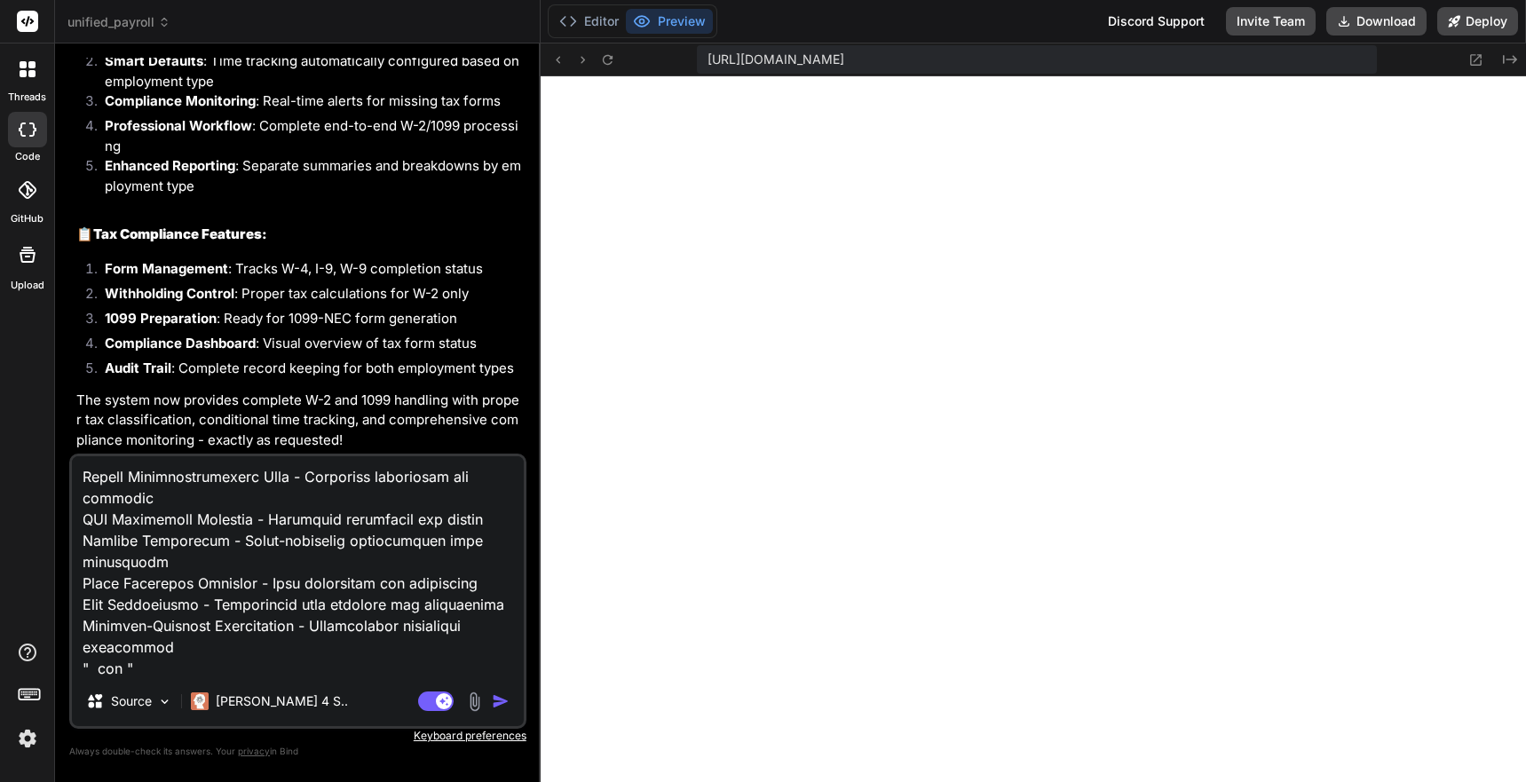
paste textarea "UNIVERSAL APPLICATION ARCHITECTURE 1. INDUSTRY-AGNOSTIC FRAMEWORK Supported Bus…"
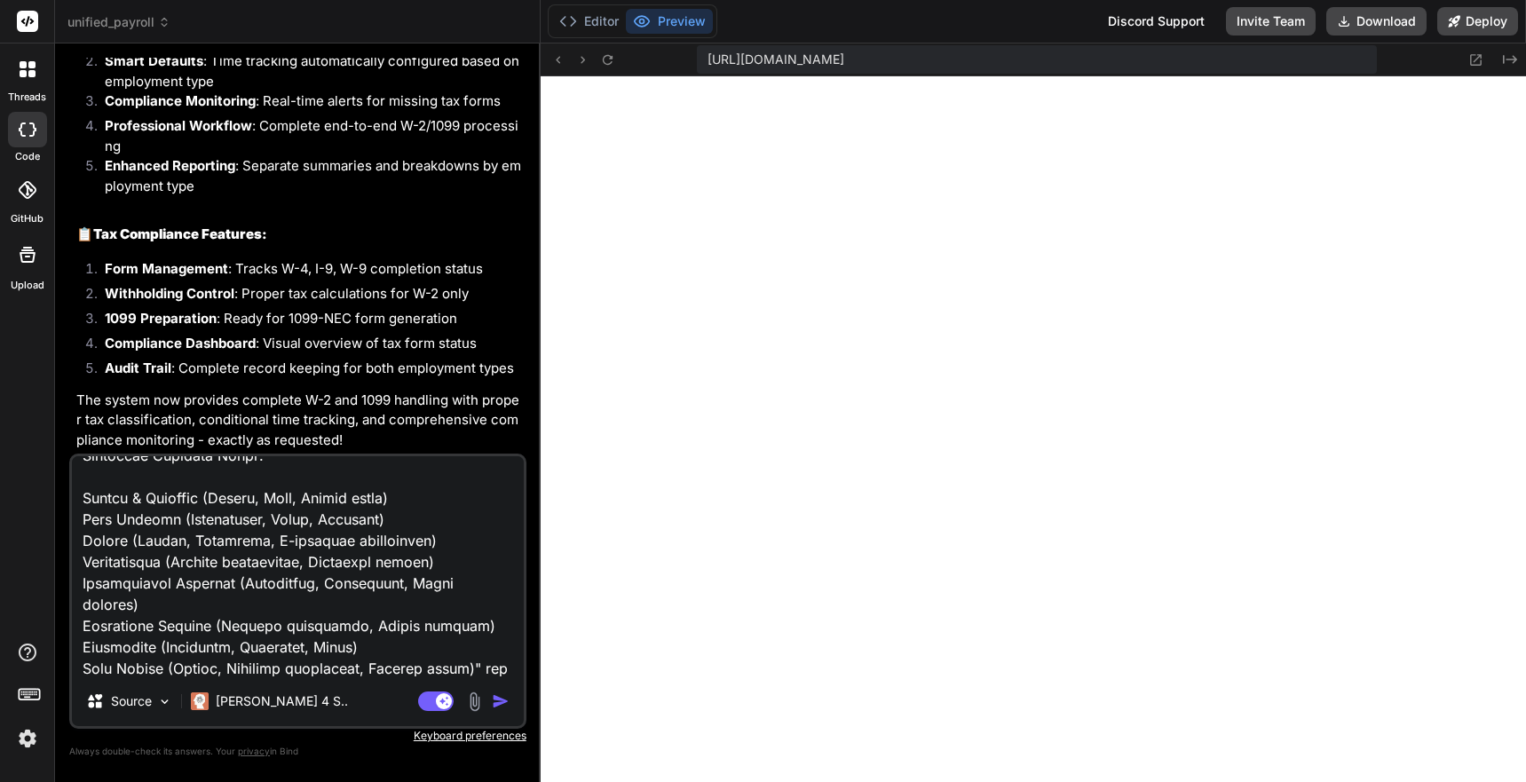
scroll to position [2326, 0]
paste textarea "2. STATE-SPECIFIC COMPLIANCE ENGINE All 50 States Supported: Minimum wage requi…"
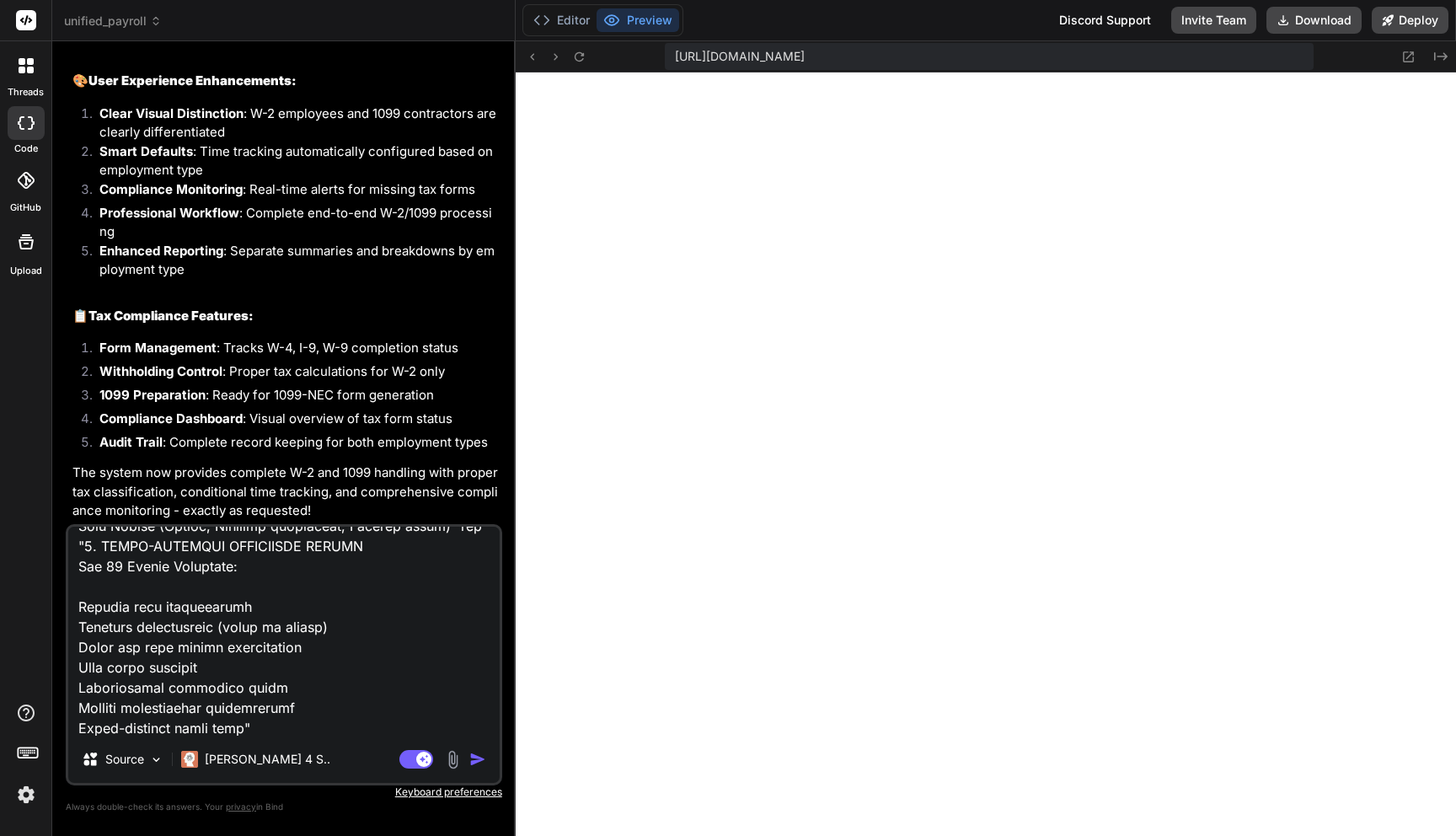
scroll to position [1440, 0]
paste textarea "ADMINISTRATIVE SETUP & CUSTOMIZATION 1. OWNER/ADMIN SETUP WIZARD Step 1: Compan…"
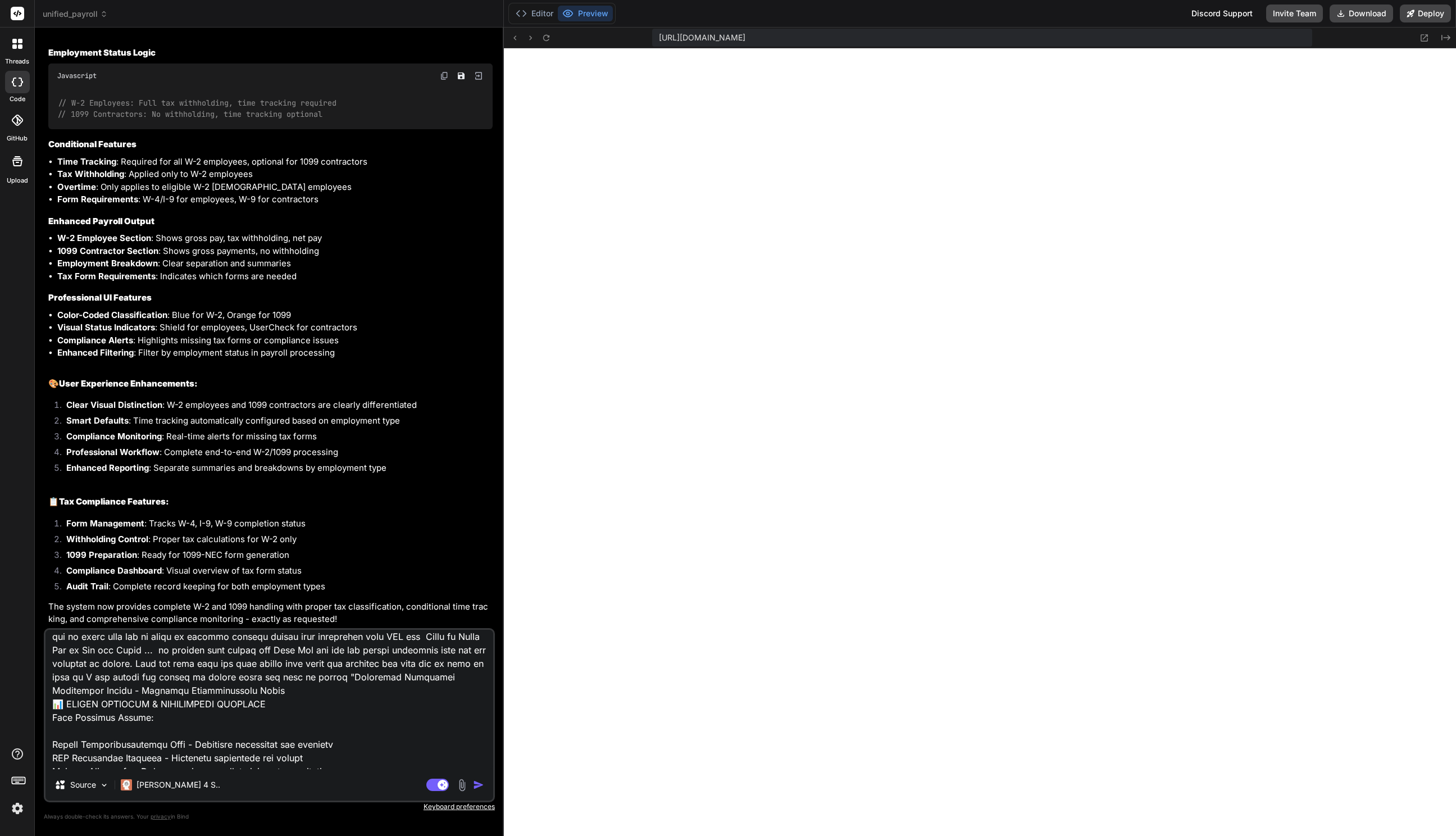
scroll to position [0, 0]
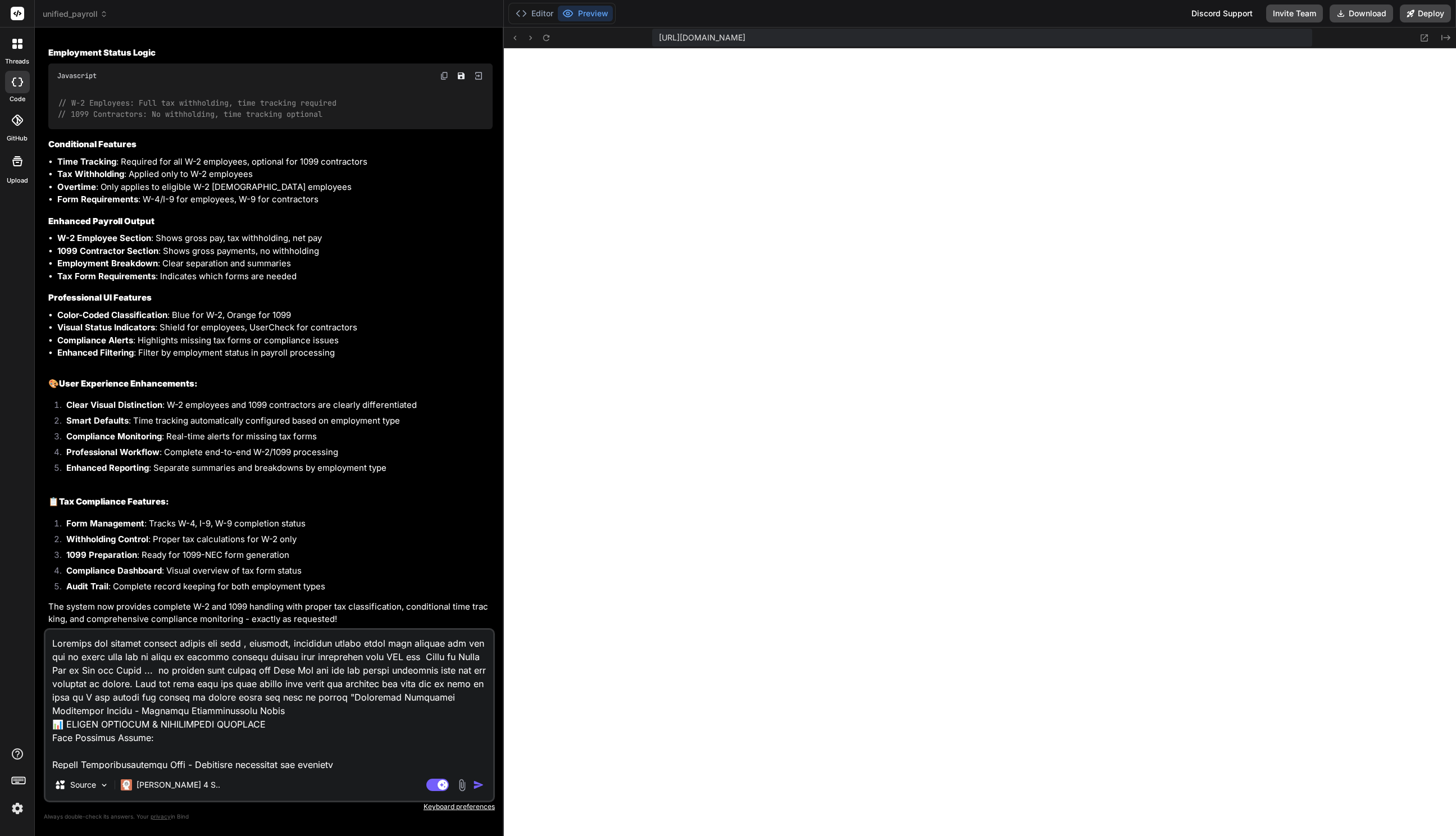
click at [164, 494] on textarea at bounding box center [269, 699] width 447 height 139
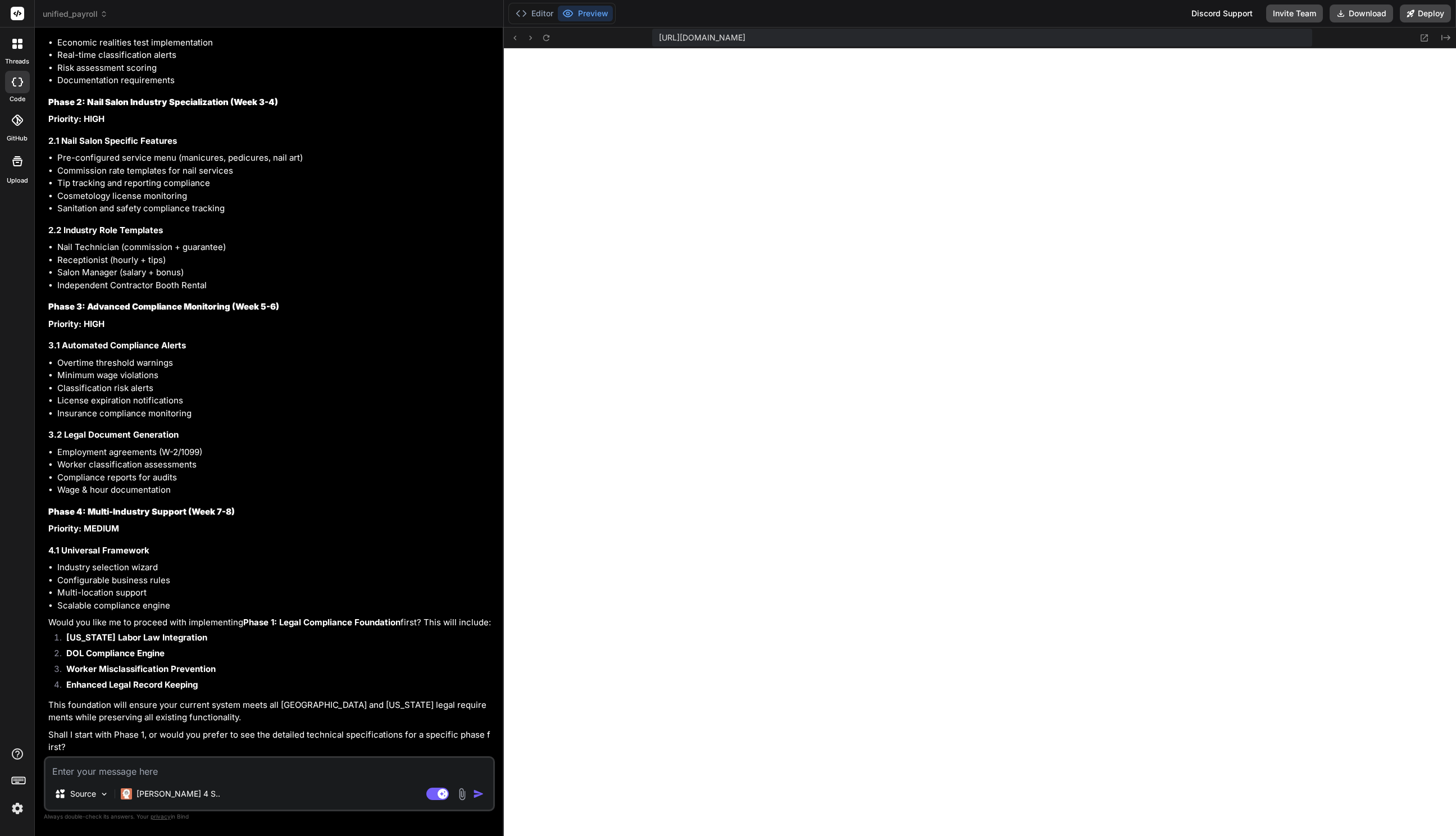
scroll to position [15357, 0]
click at [514, 13] on button "Editor" at bounding box center [535, 13] width 47 height 16
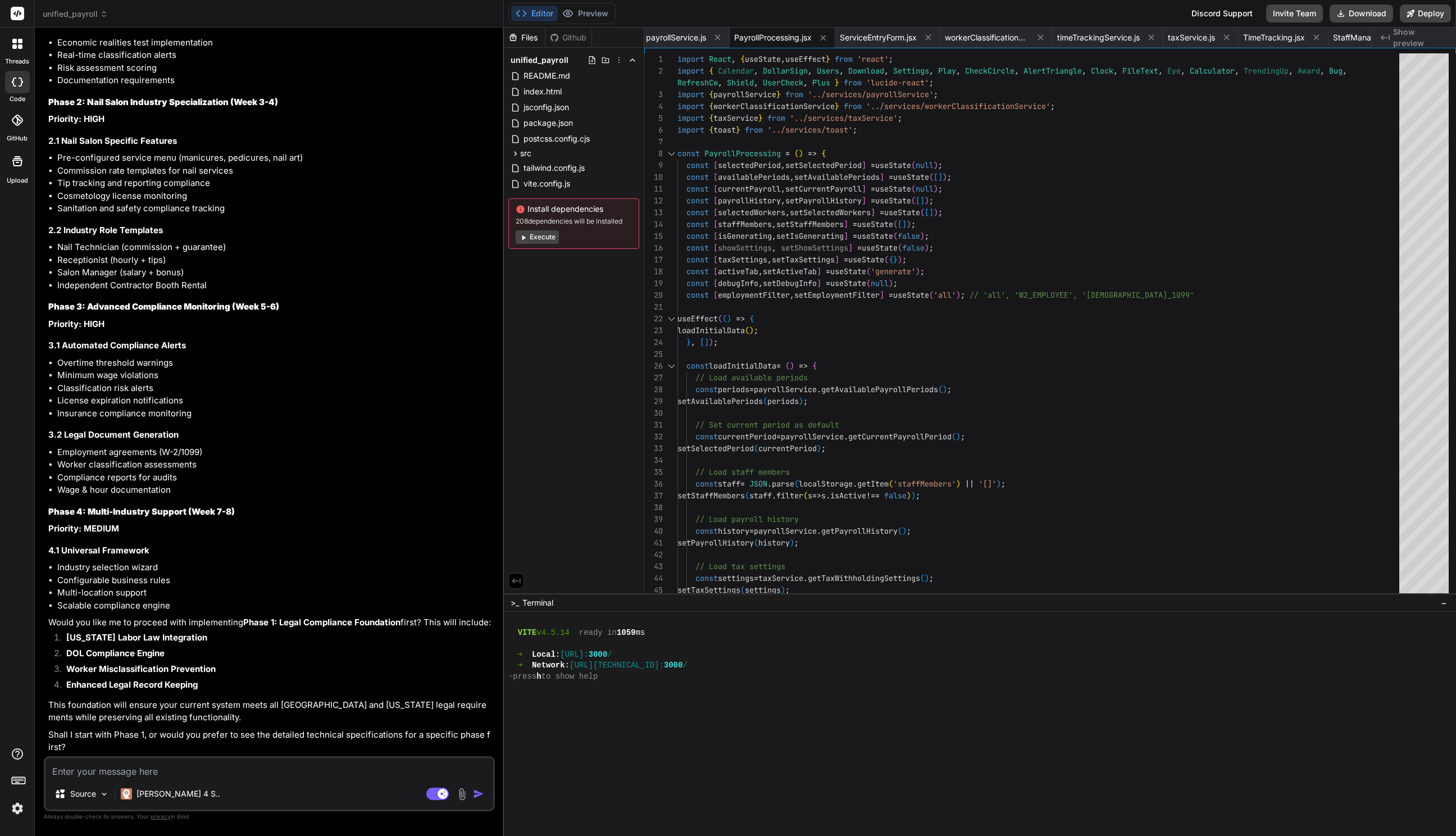
click at [526, 15] on icon at bounding box center [521, 13] width 11 height 11
click at [526, 15] on icon at bounding box center [521, 13] width 11 height 11
click at [578, 16] on button "Preview" at bounding box center [585, 13] width 55 height 16
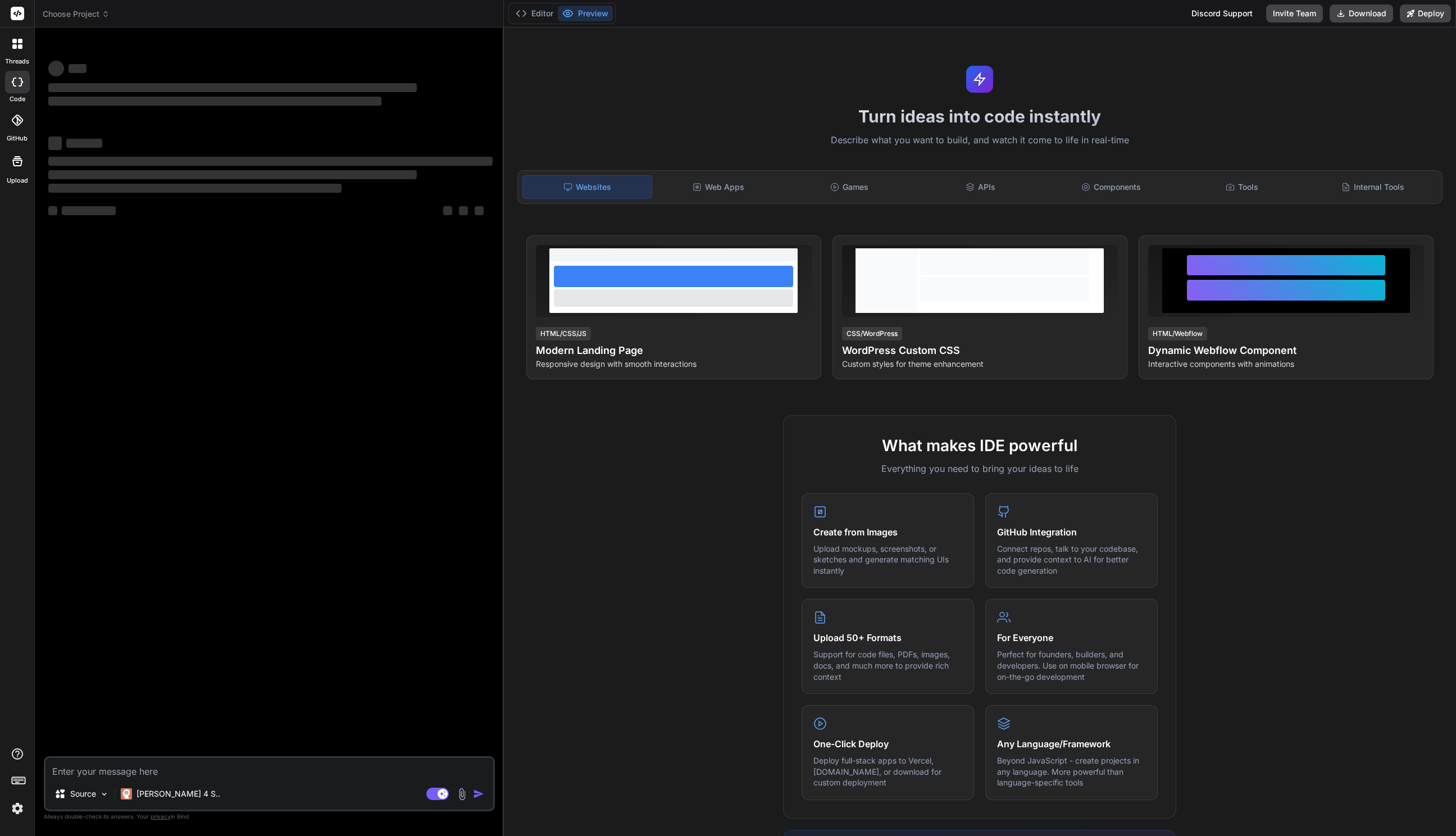
type textarea "x"
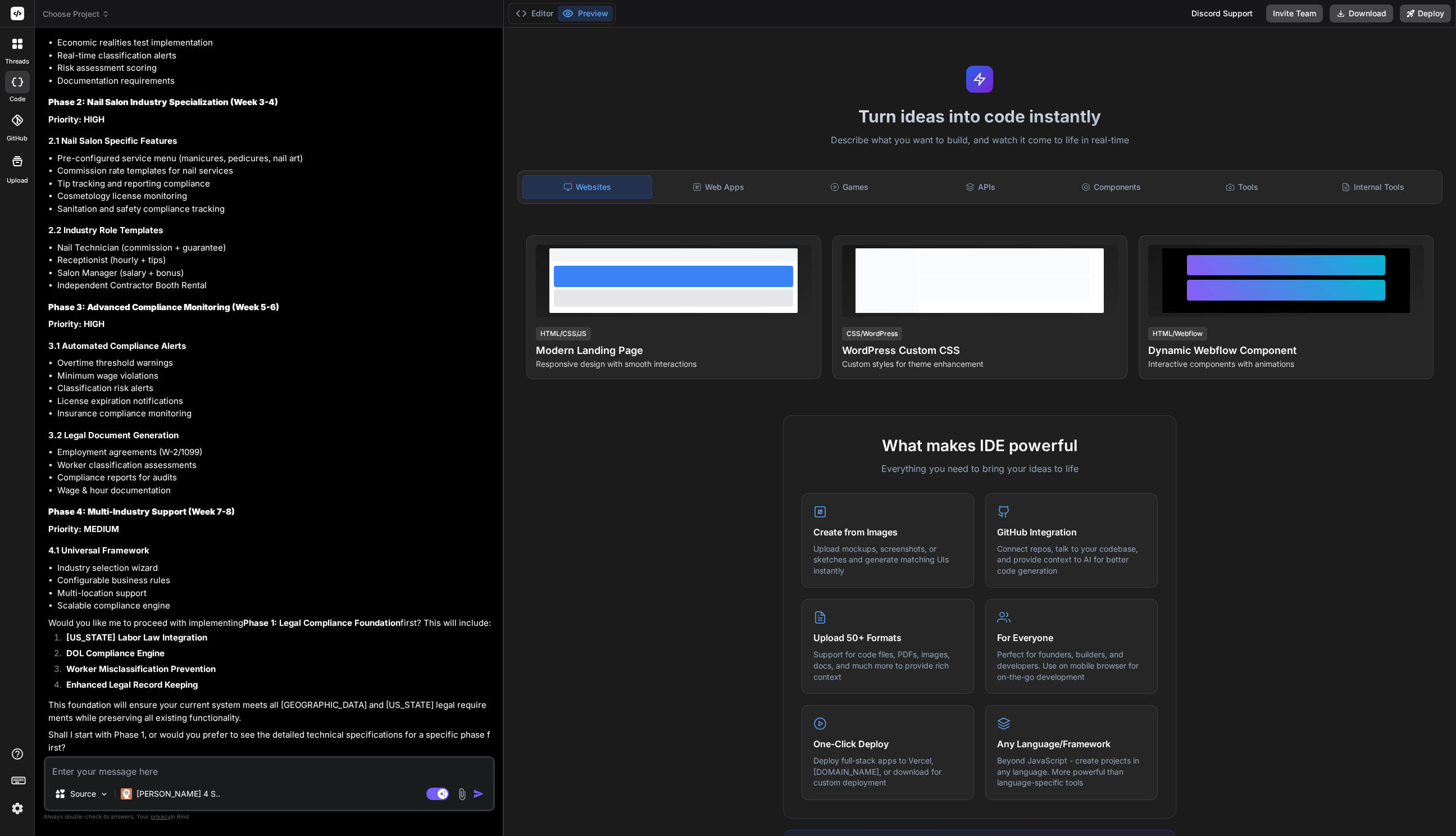
scroll to position [9220, 0]
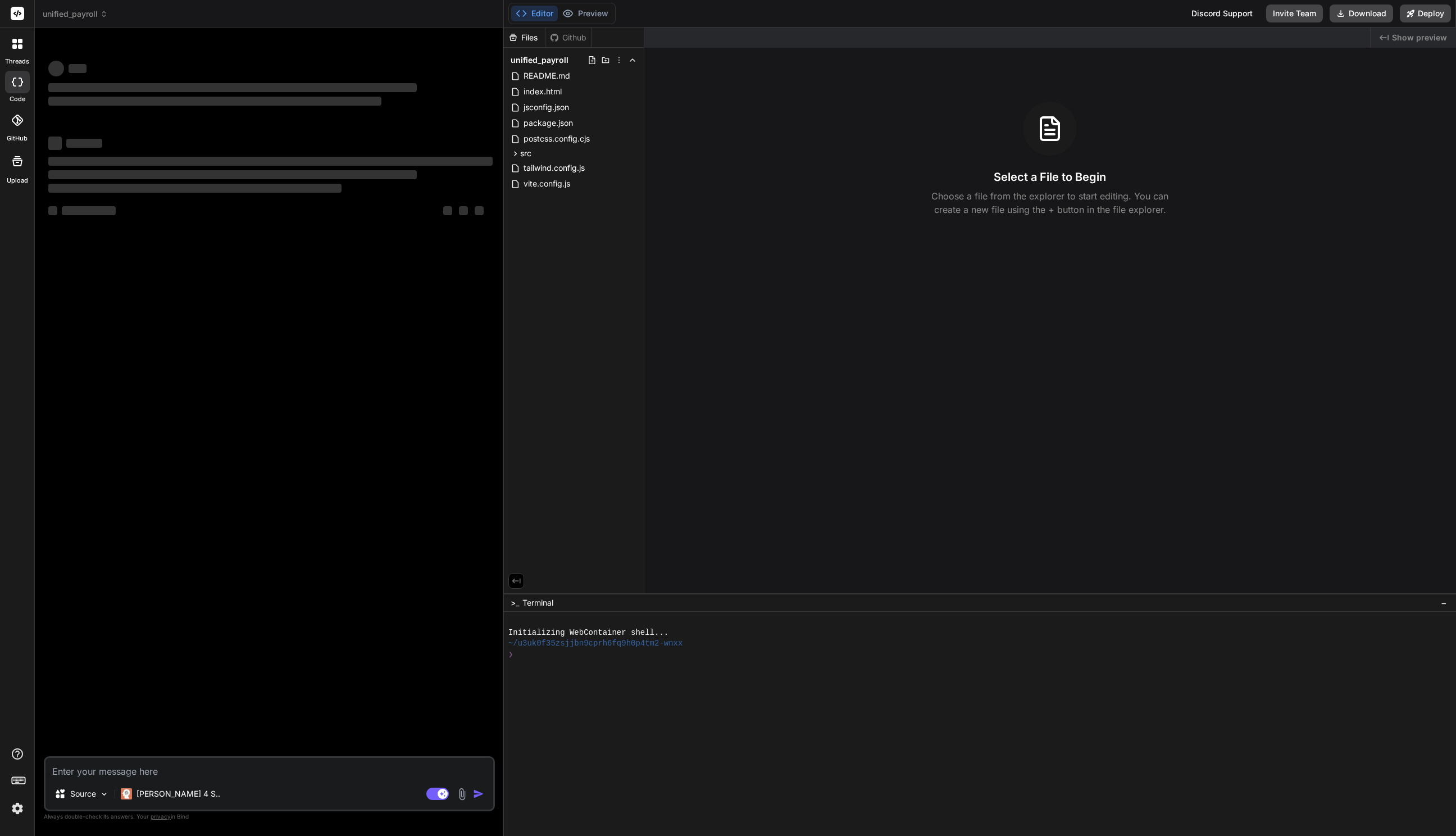
type textarea "x"
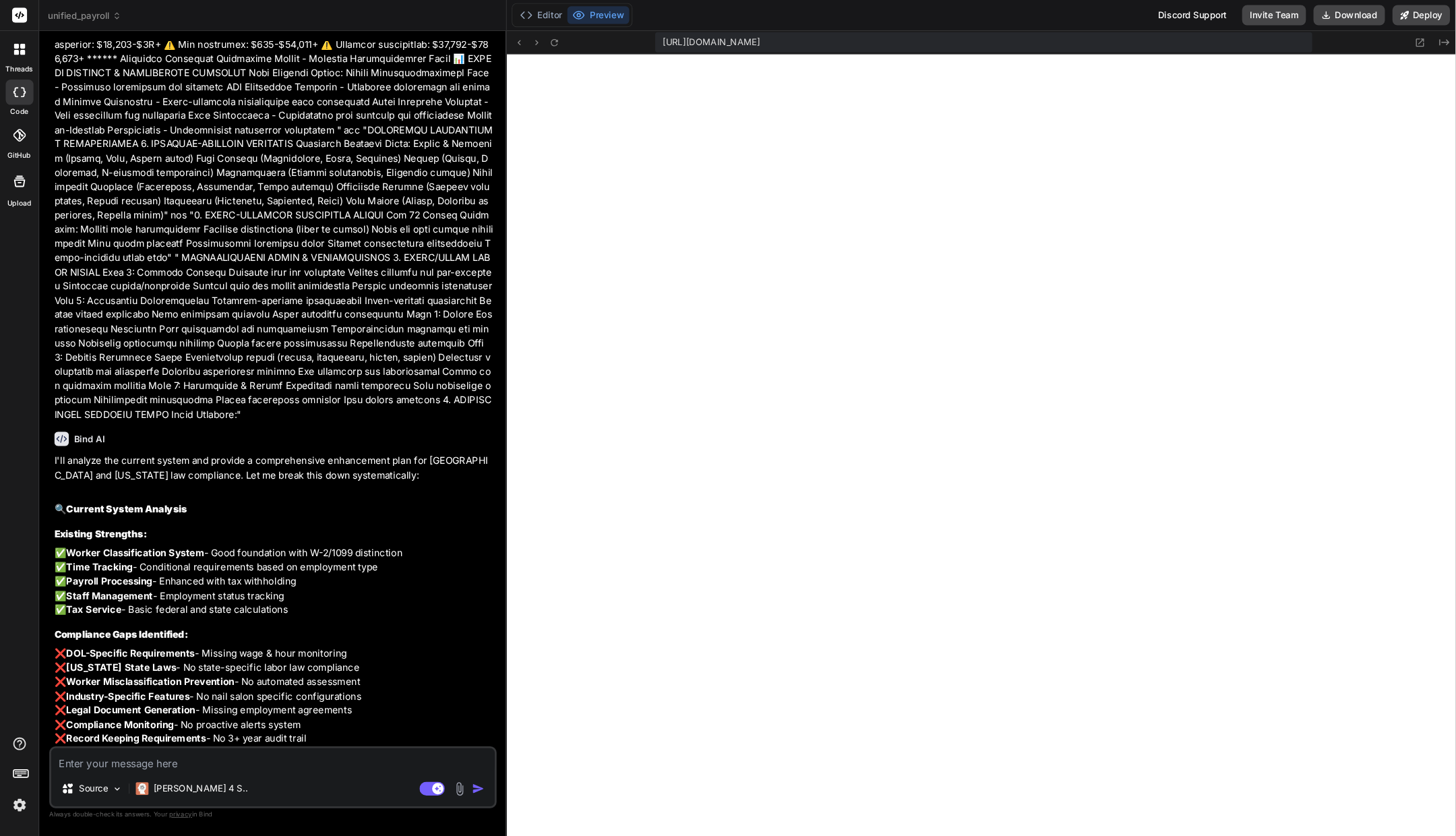
scroll to position [235, 0]
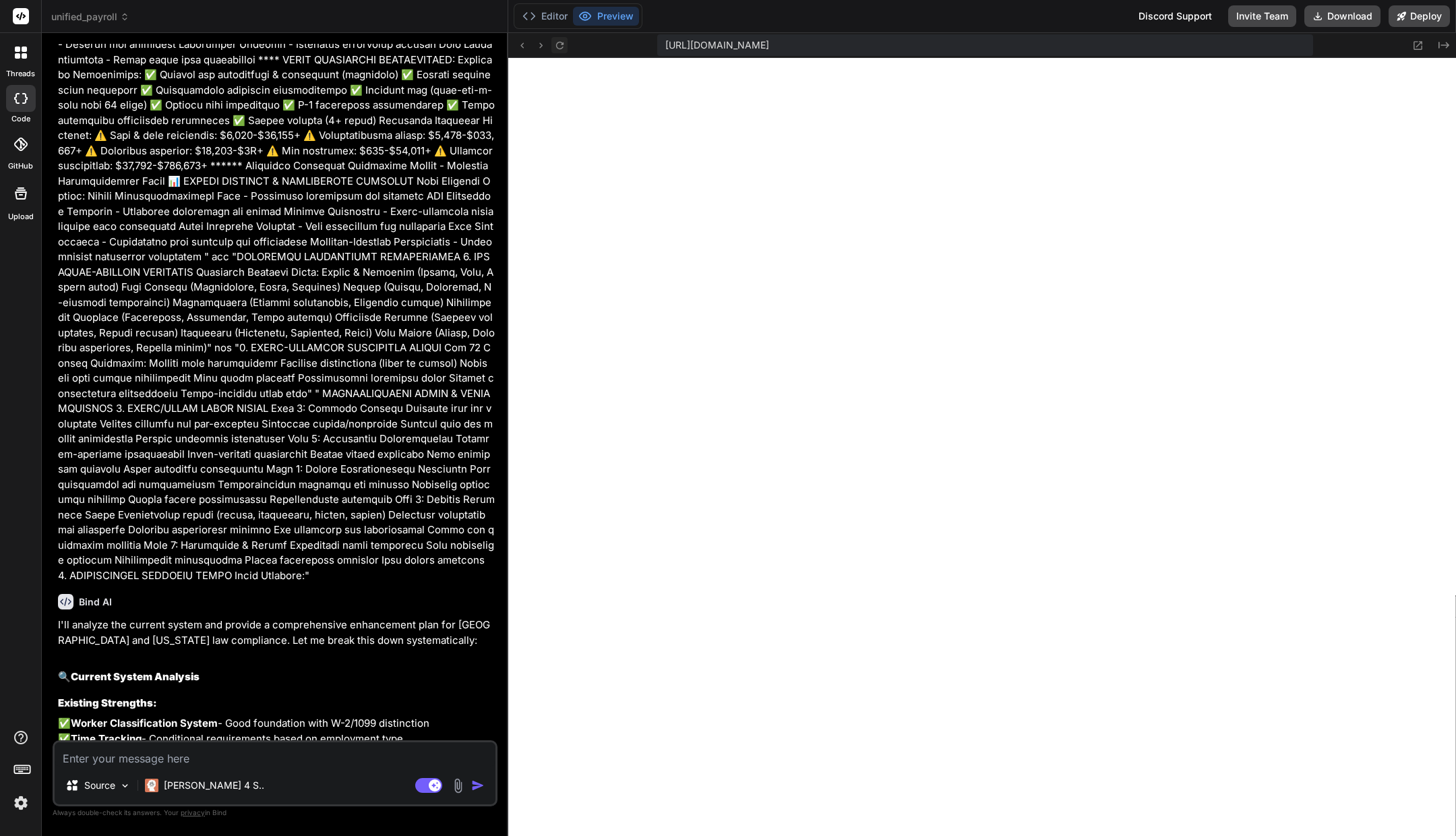
click at [559, 48] on icon at bounding box center [560, 45] width 8 height 8
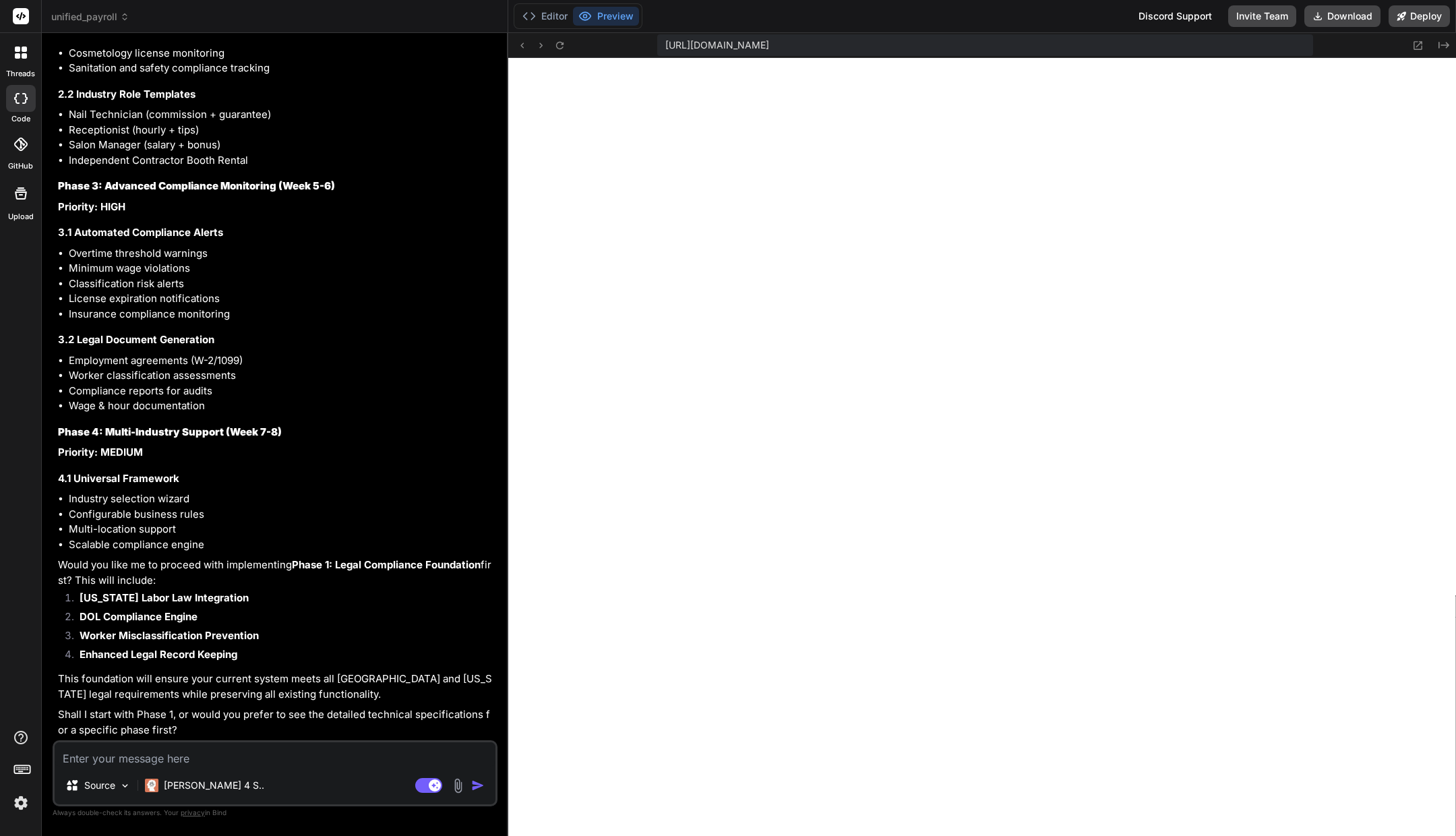
scroll to position [11559, 0]
click at [198, 728] on p "Shall I start with Phase 1, or would you prefer to see the detailed technical s…" at bounding box center [276, 722] width 437 height 30
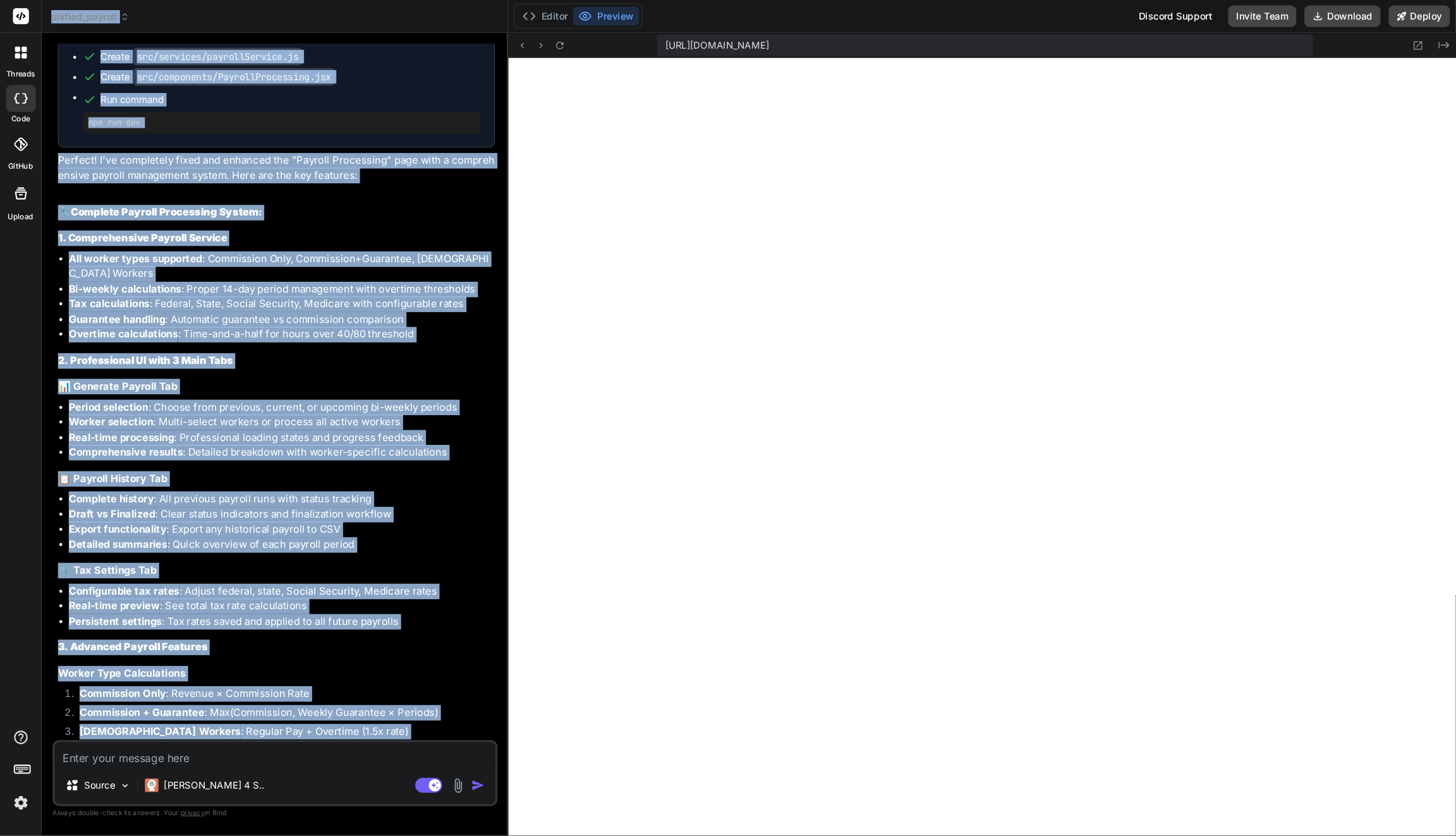
scroll to position [0, 0]
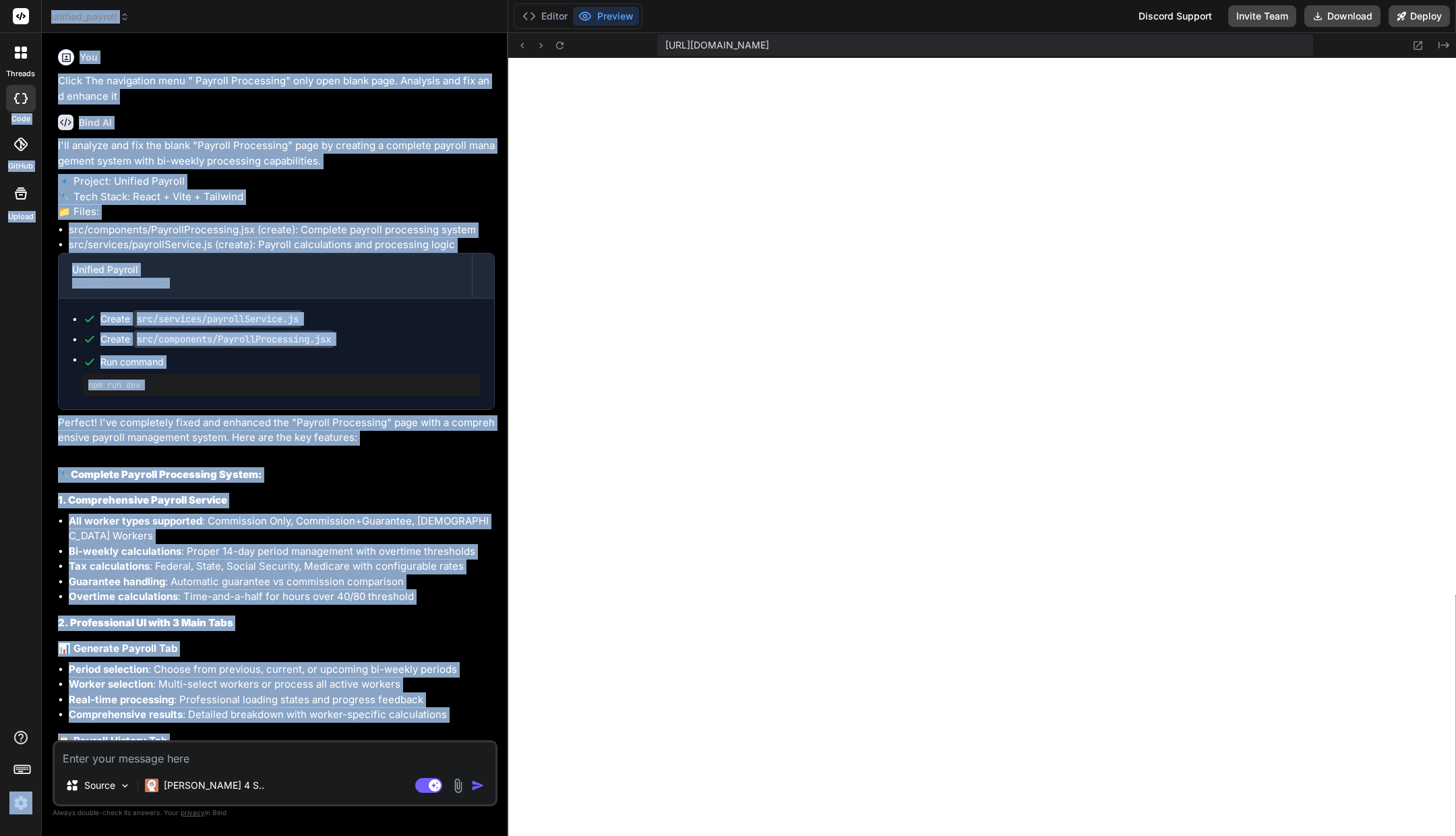
drag, startPoint x: 188, startPoint y: 733, endPoint x: 42, endPoint y: 80, distance: 669.1
click at [42, 80] on div "Bind AI Web Search Created with Pixso. Code Generator You Click The navigation …" at bounding box center [275, 434] width 466 height 802
copy div "code GitHub Upload unified_payroll Created with Pixso. Bind AI Web Search Creat…"
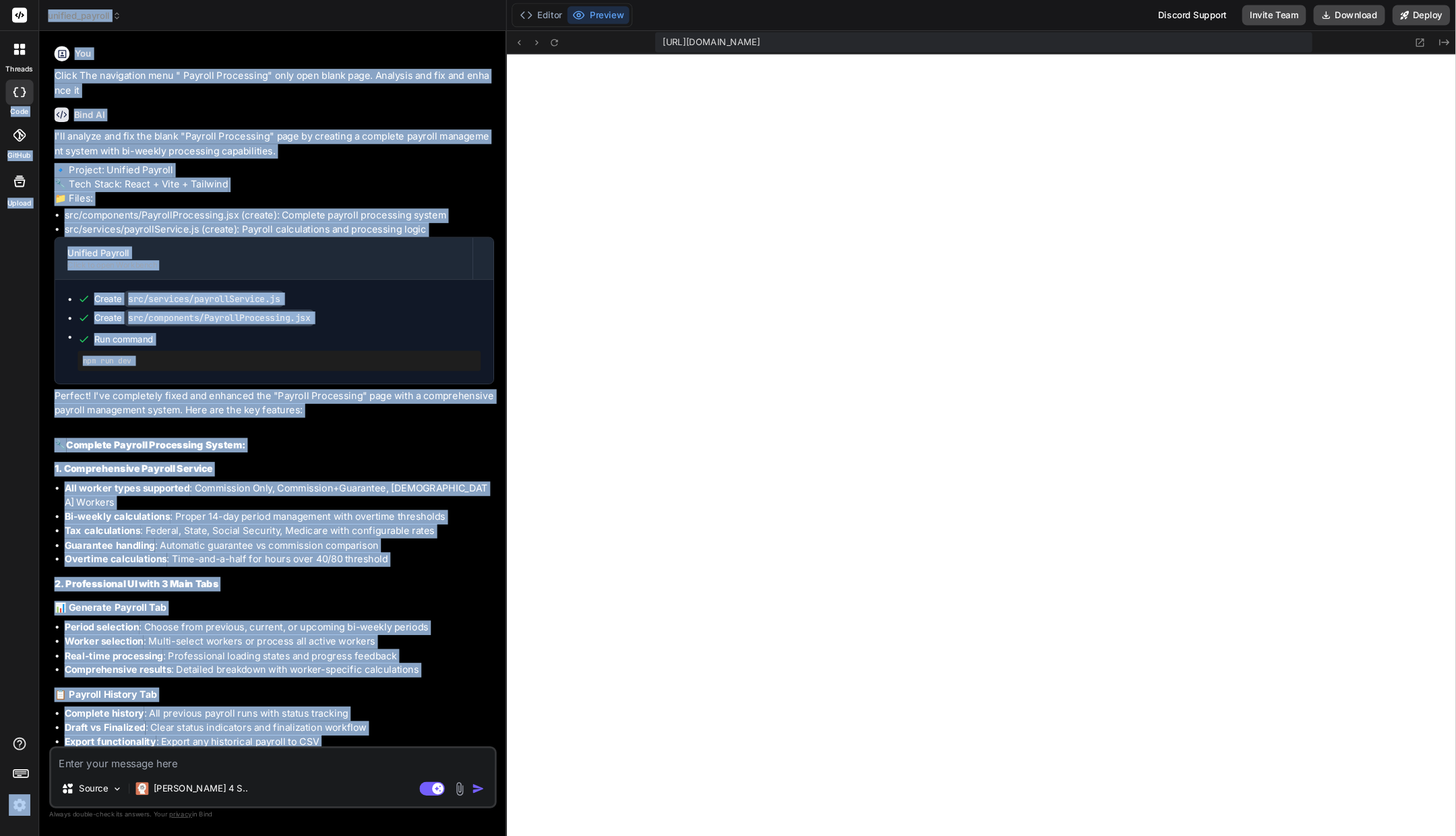
scroll to position [226, 0]
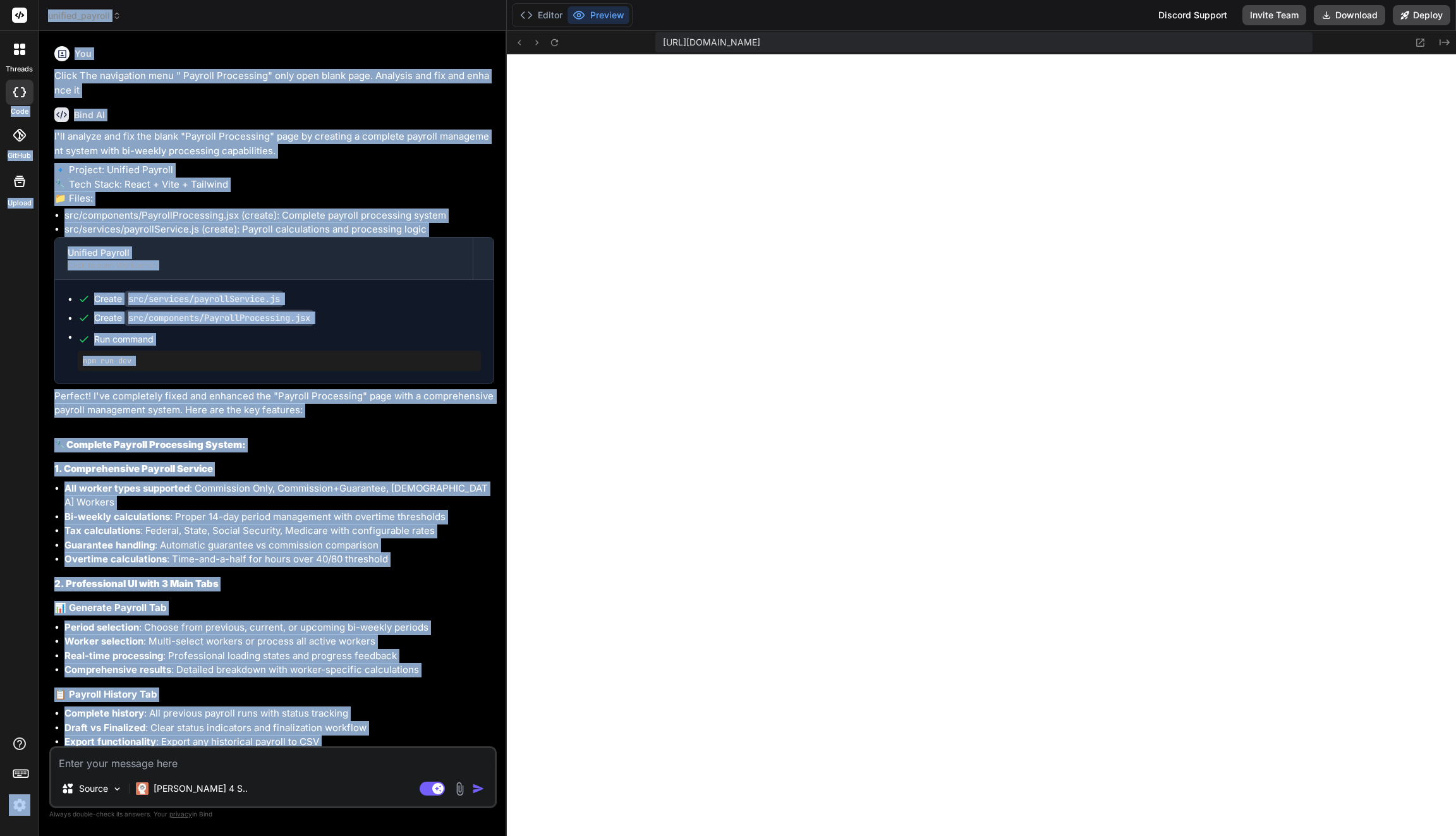
click at [17, 813] on img at bounding box center [19, 805] width 21 height 21
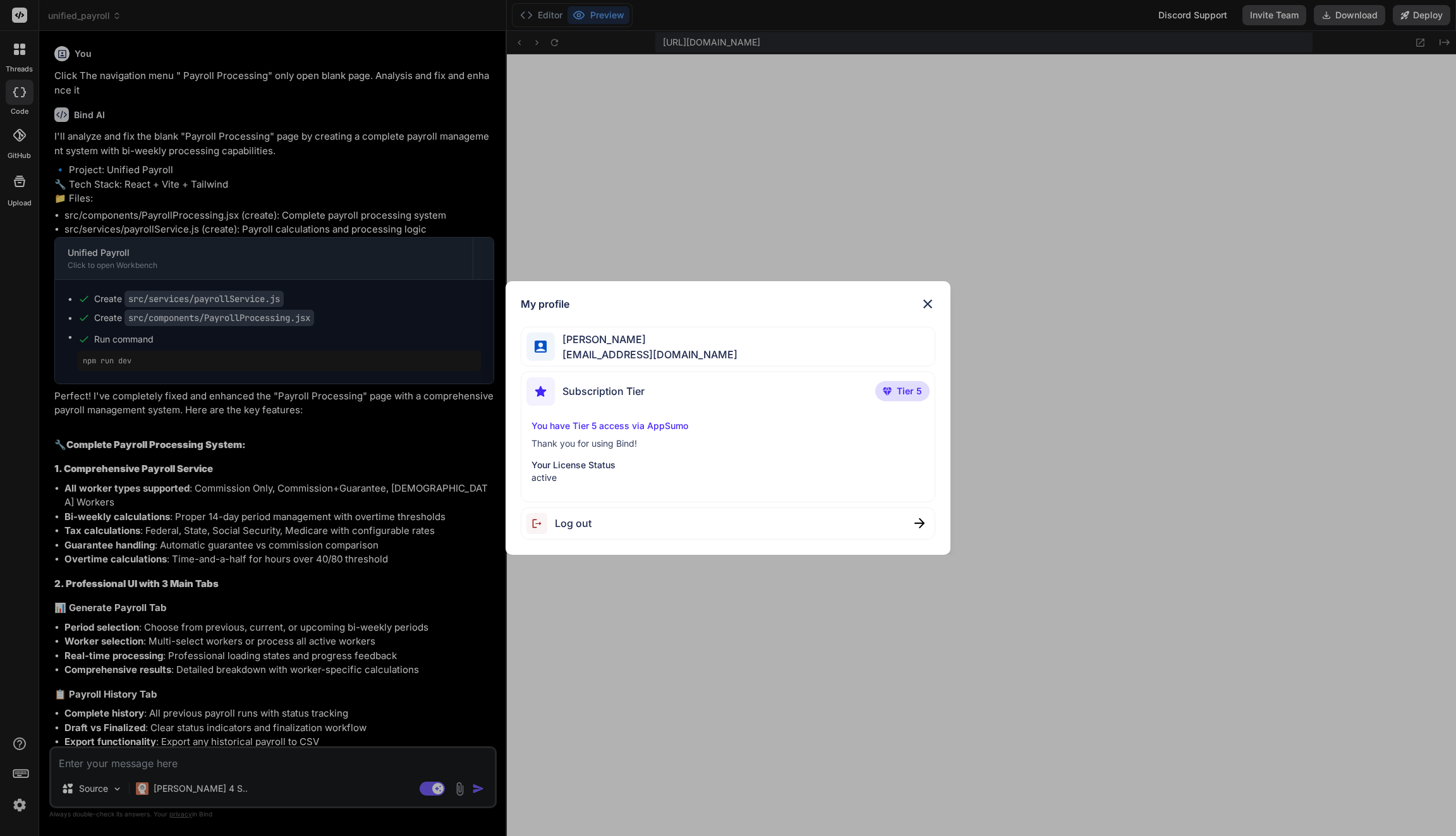
click at [758, 305] on div "My profile" at bounding box center [728, 303] width 414 height 15
click at [930, 304] on img at bounding box center [927, 303] width 15 height 15
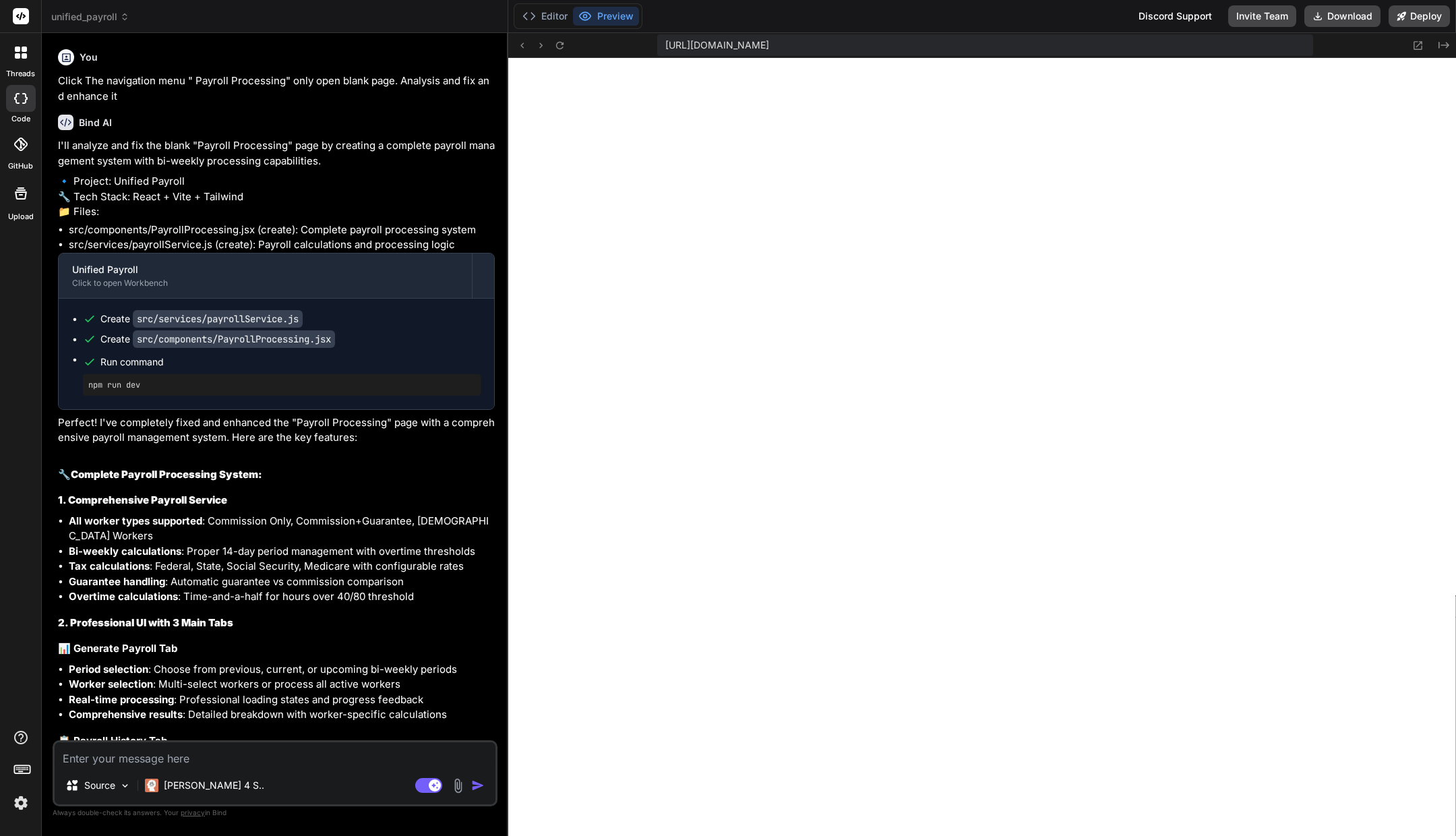
type textarea "x"
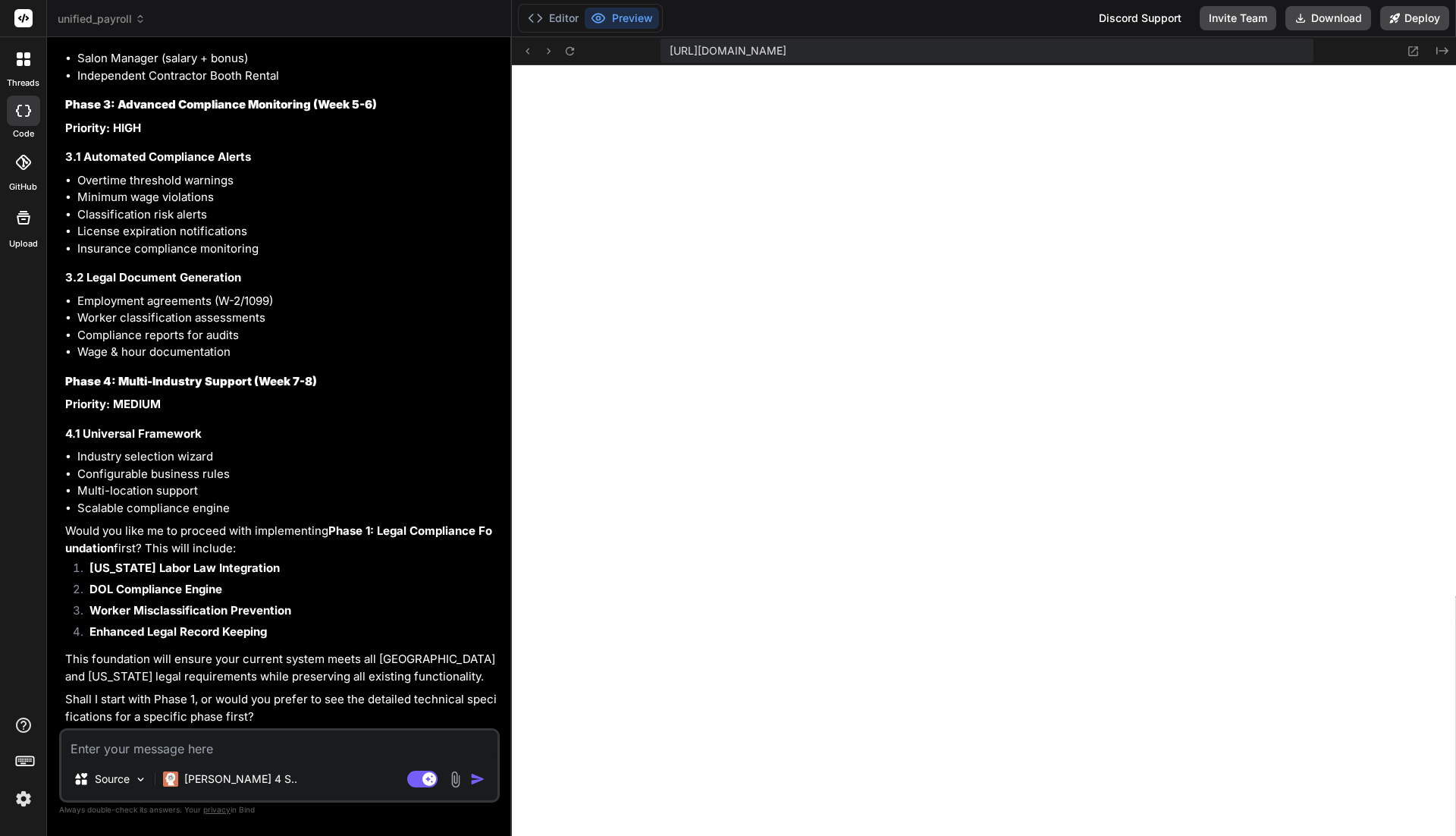
scroll to position [13687, 0]
click at [160, 746] on textarea at bounding box center [279, 745] width 436 height 27
type textarea "Y"
type textarea "x"
type textarea "YE"
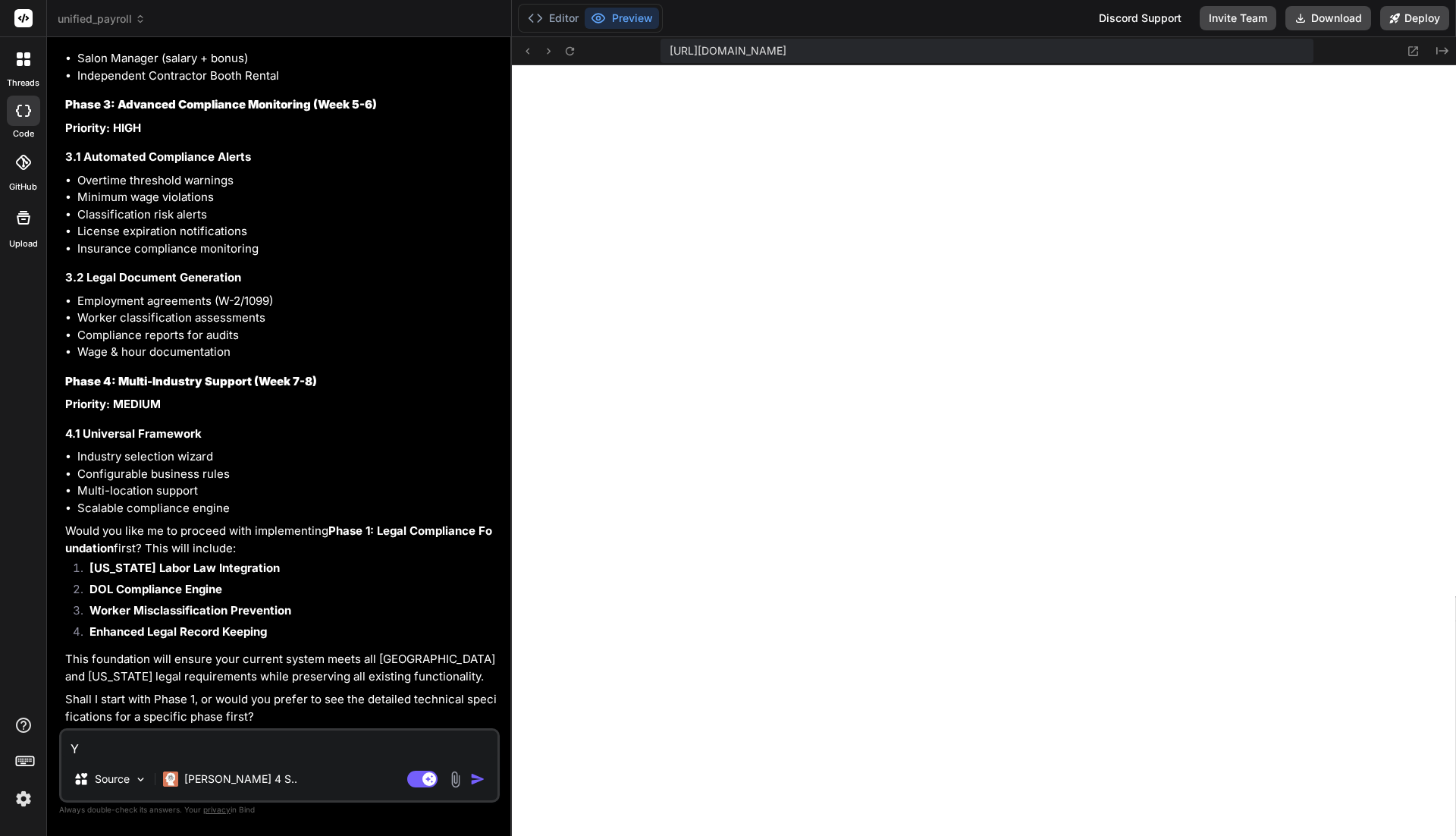
type textarea "x"
type textarea "YES"
type textarea "x"
type textarea "YES"
type textarea "x"
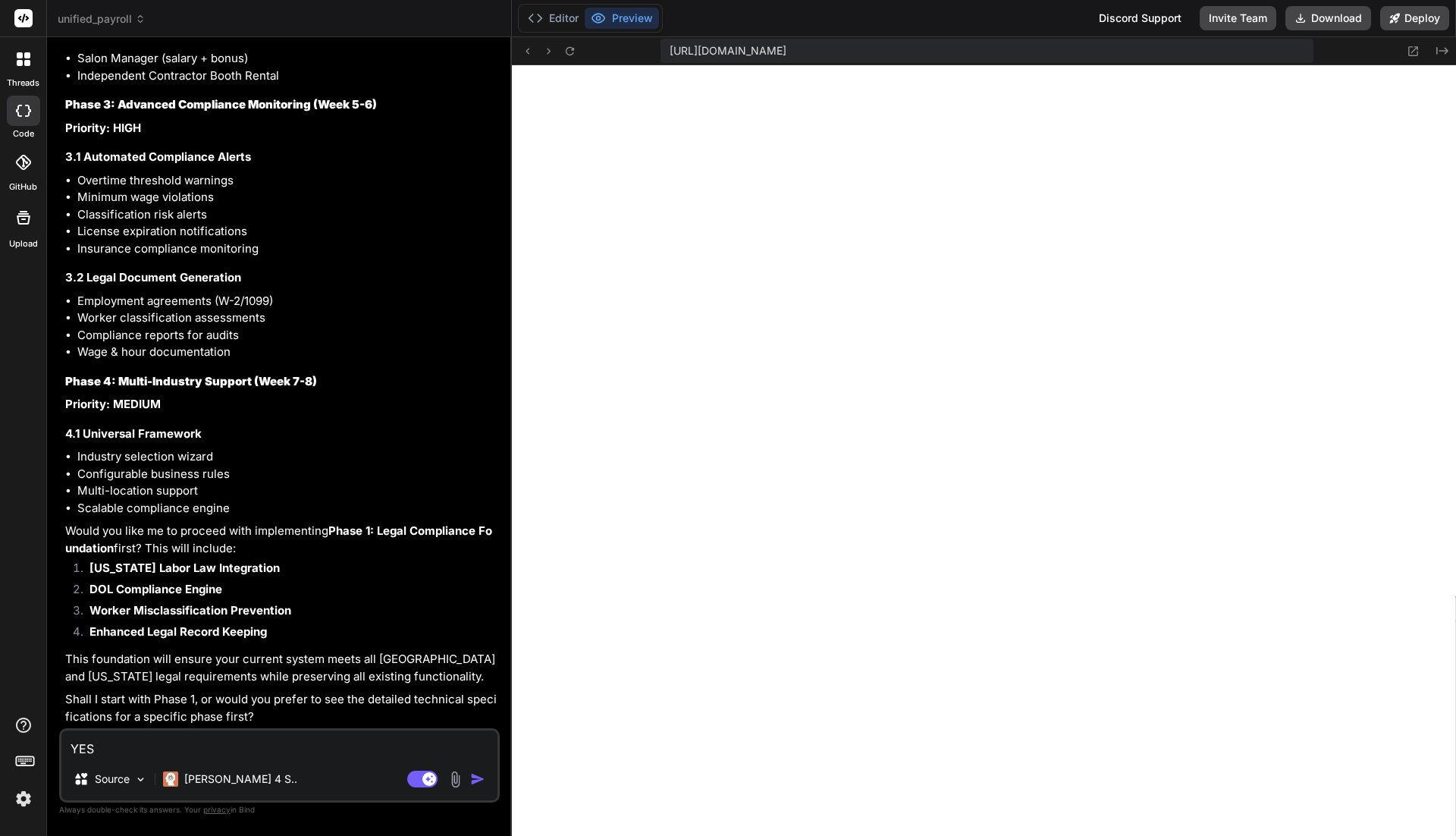
type textarea "YES s"
type textarea "x"
type textarea "YES st"
type textarea "x"
type textarea "YES sta"
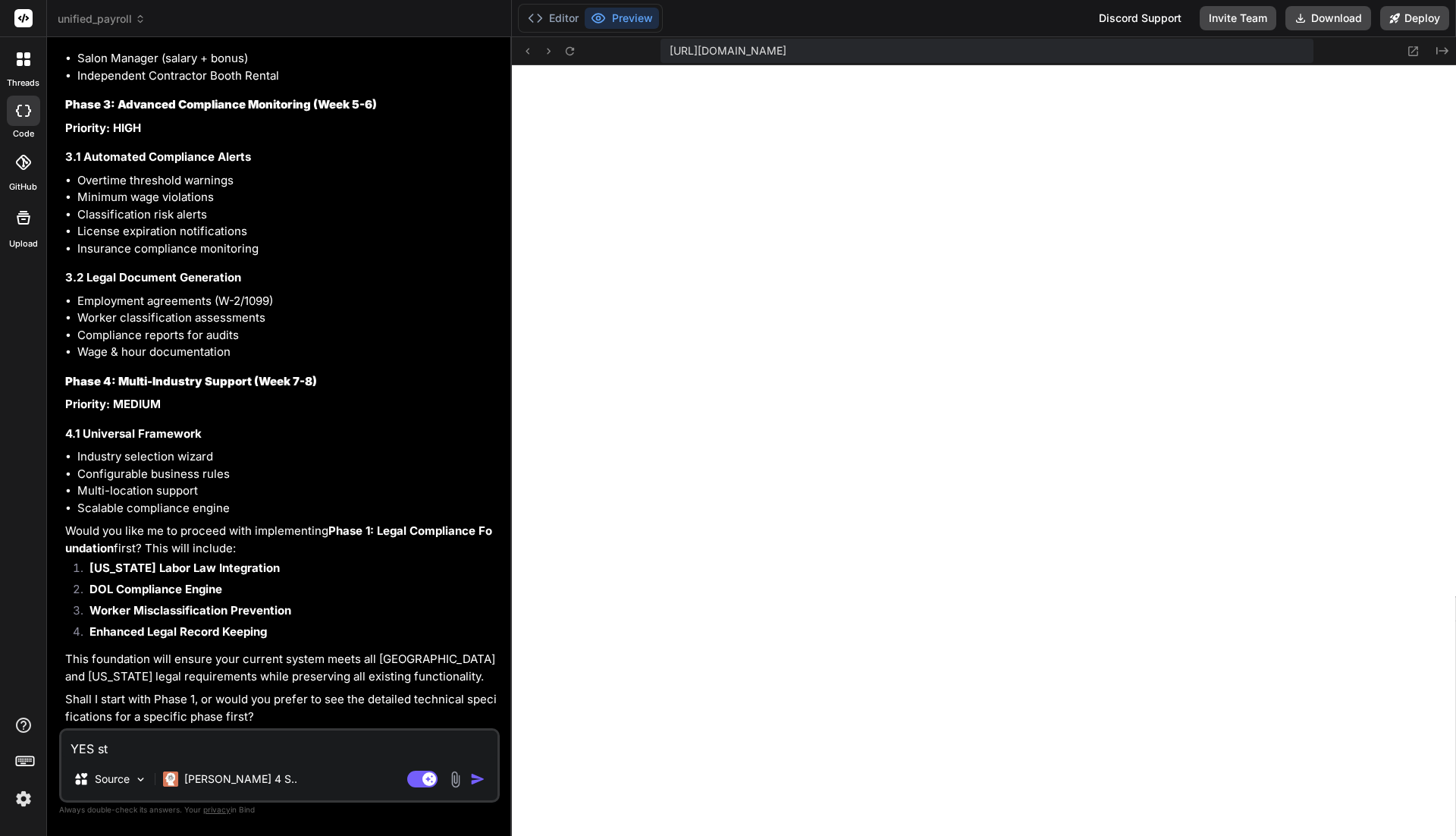
type textarea "x"
type textarea "YES star"
type textarea "x"
type textarea "YES start"
type textarea "x"
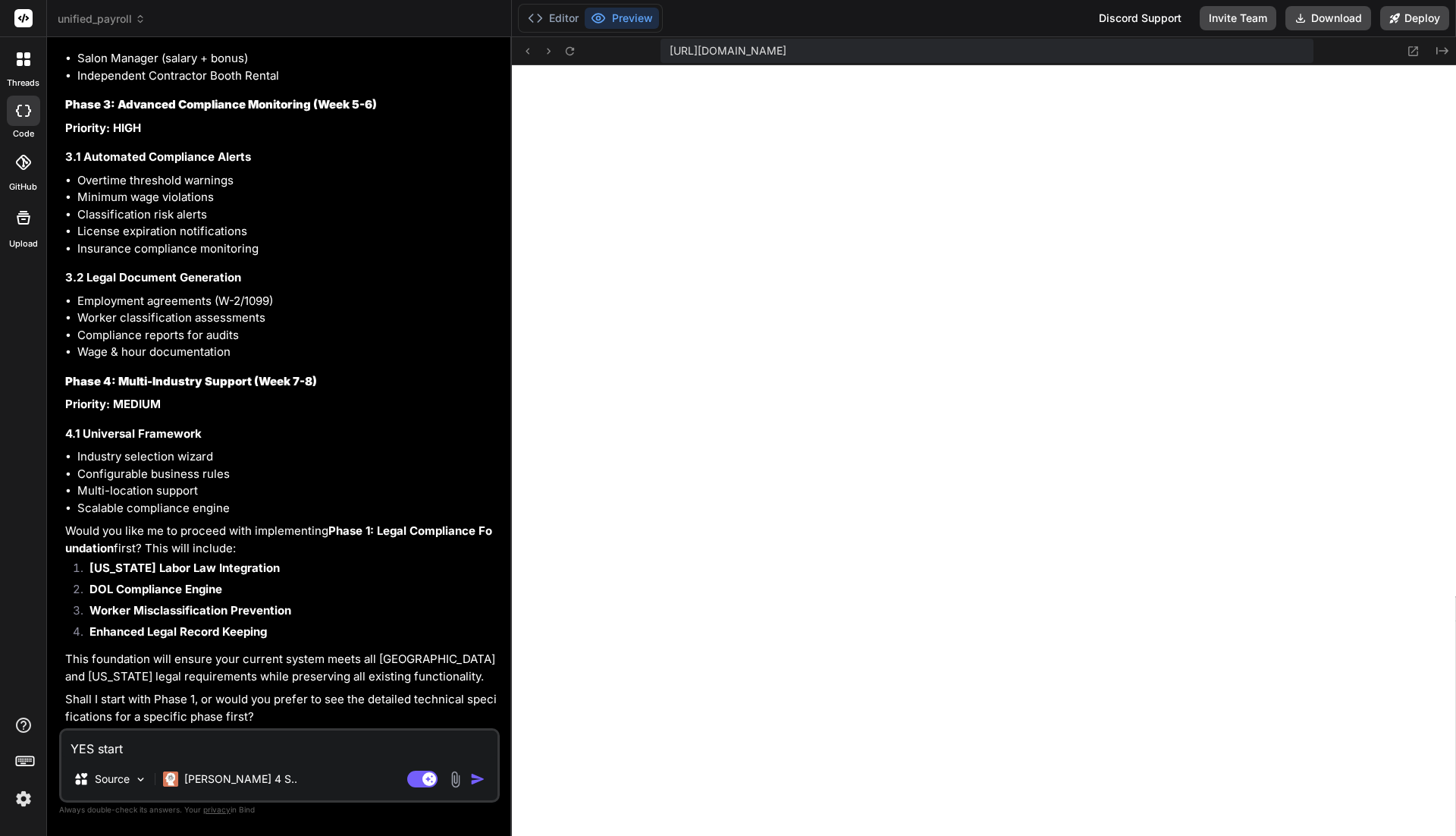
type textarea "YES start"
type textarea "x"
type textarea "YES start w"
type textarea "x"
type textarea "YES start wi"
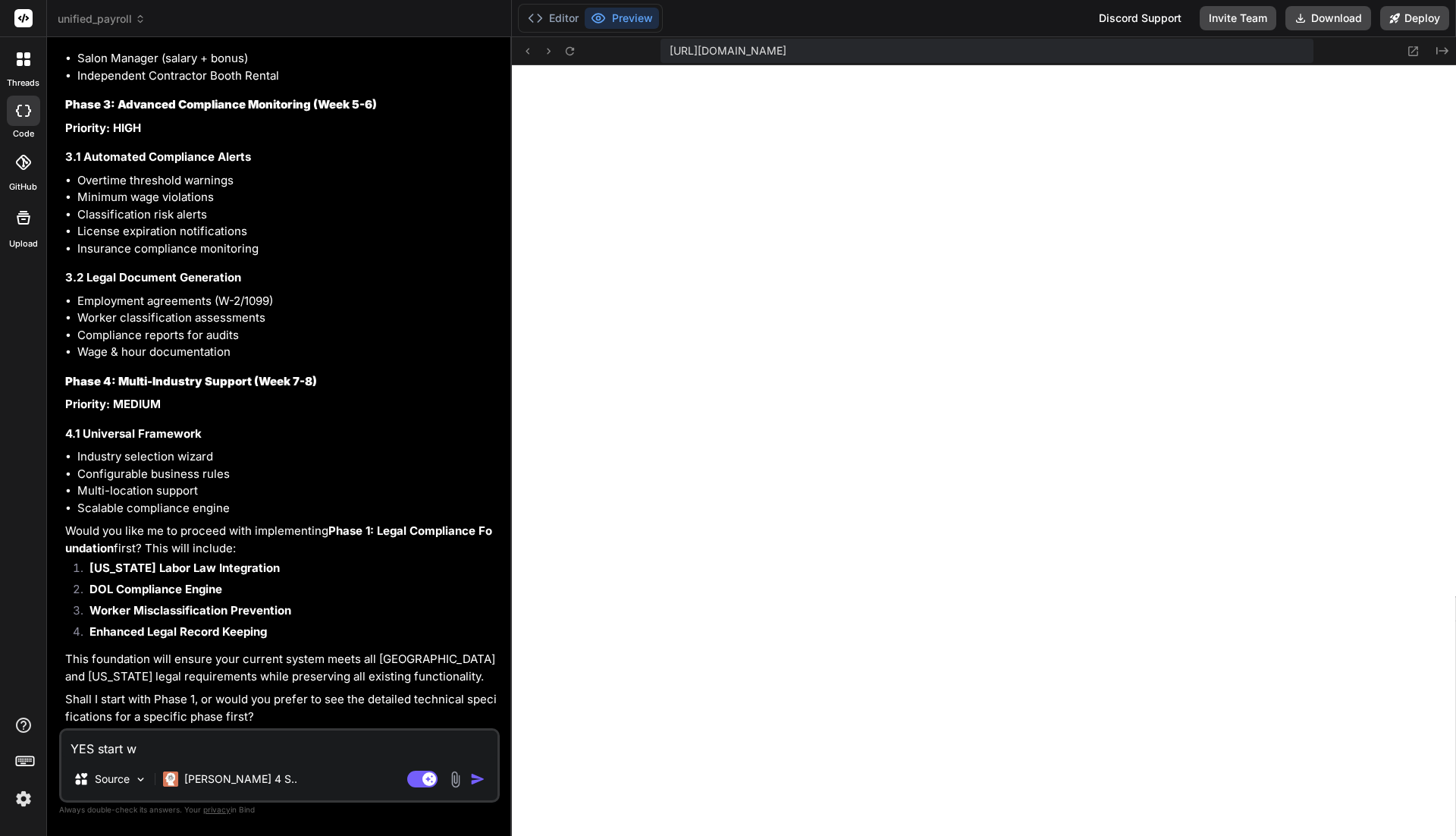
type textarea "x"
type textarea "YES start wit"
type textarea "x"
type textarea "YES start with"
type textarea "x"
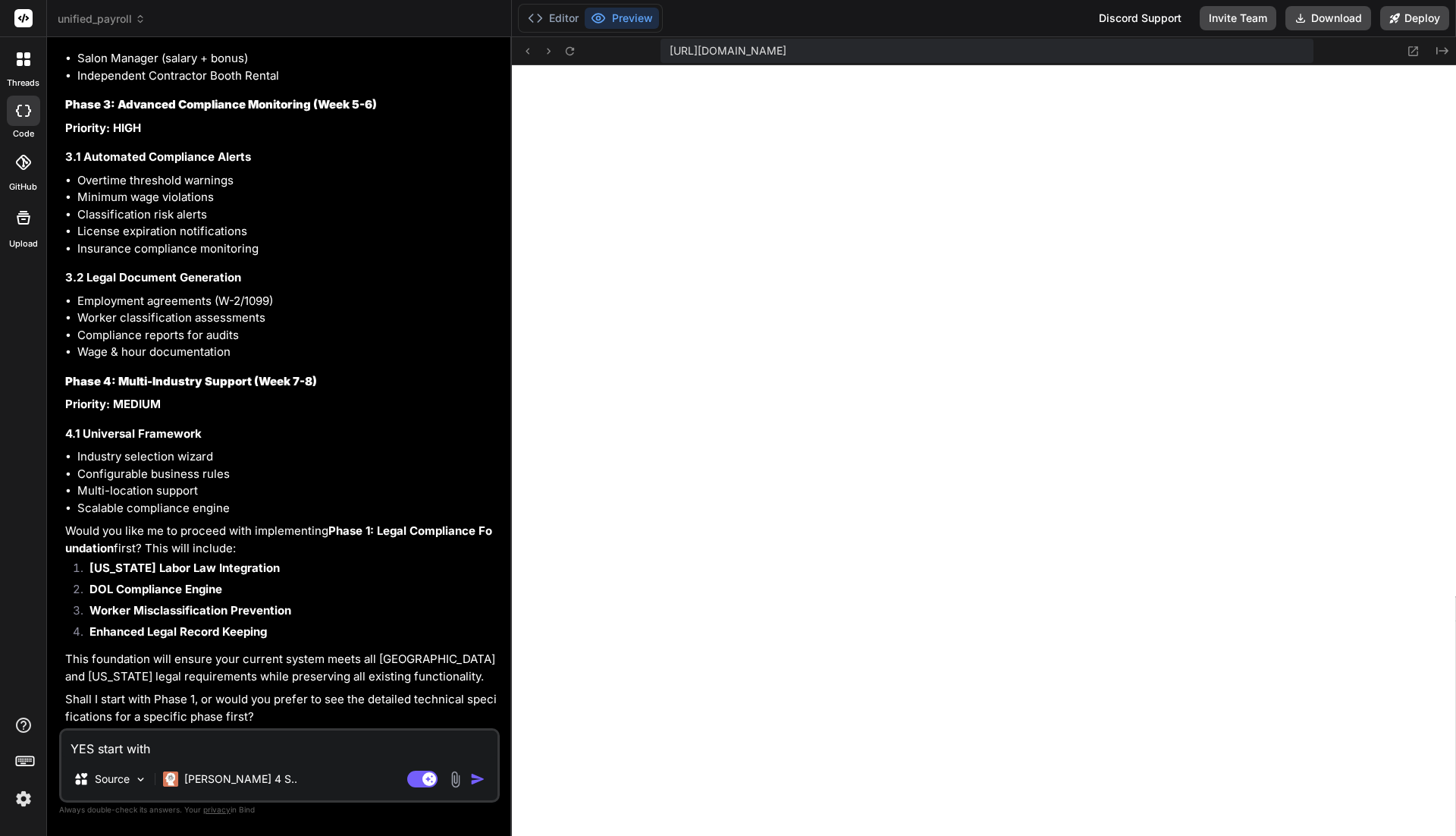
type textarea "YES start with"
type textarea "x"
type textarea "YES start with P"
type textarea "x"
type textarea "YES start with Ph"
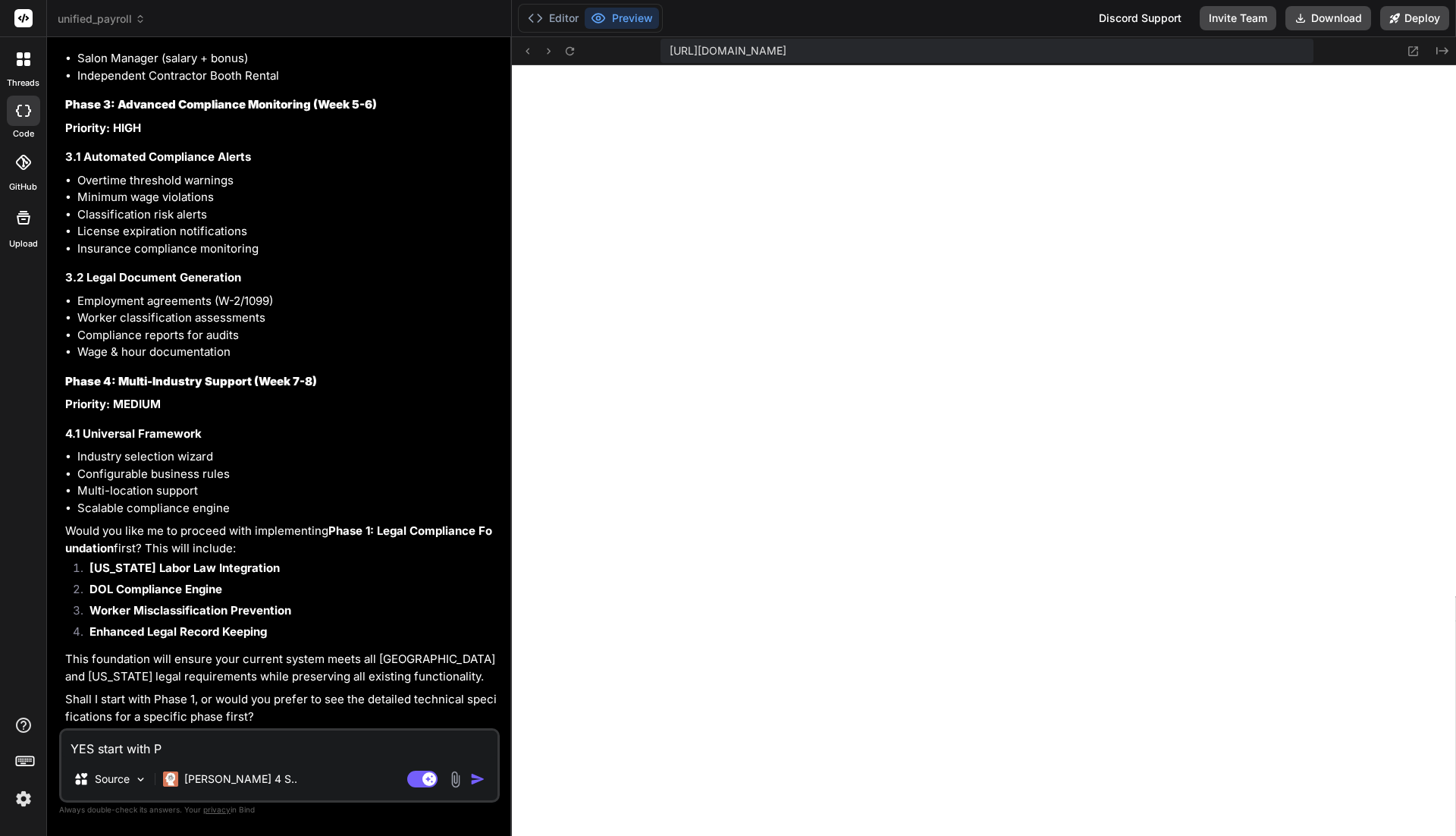
type textarea "x"
type textarea "YES start with Phr"
type textarea "x"
type textarea "YES start with Phra"
type textarea "x"
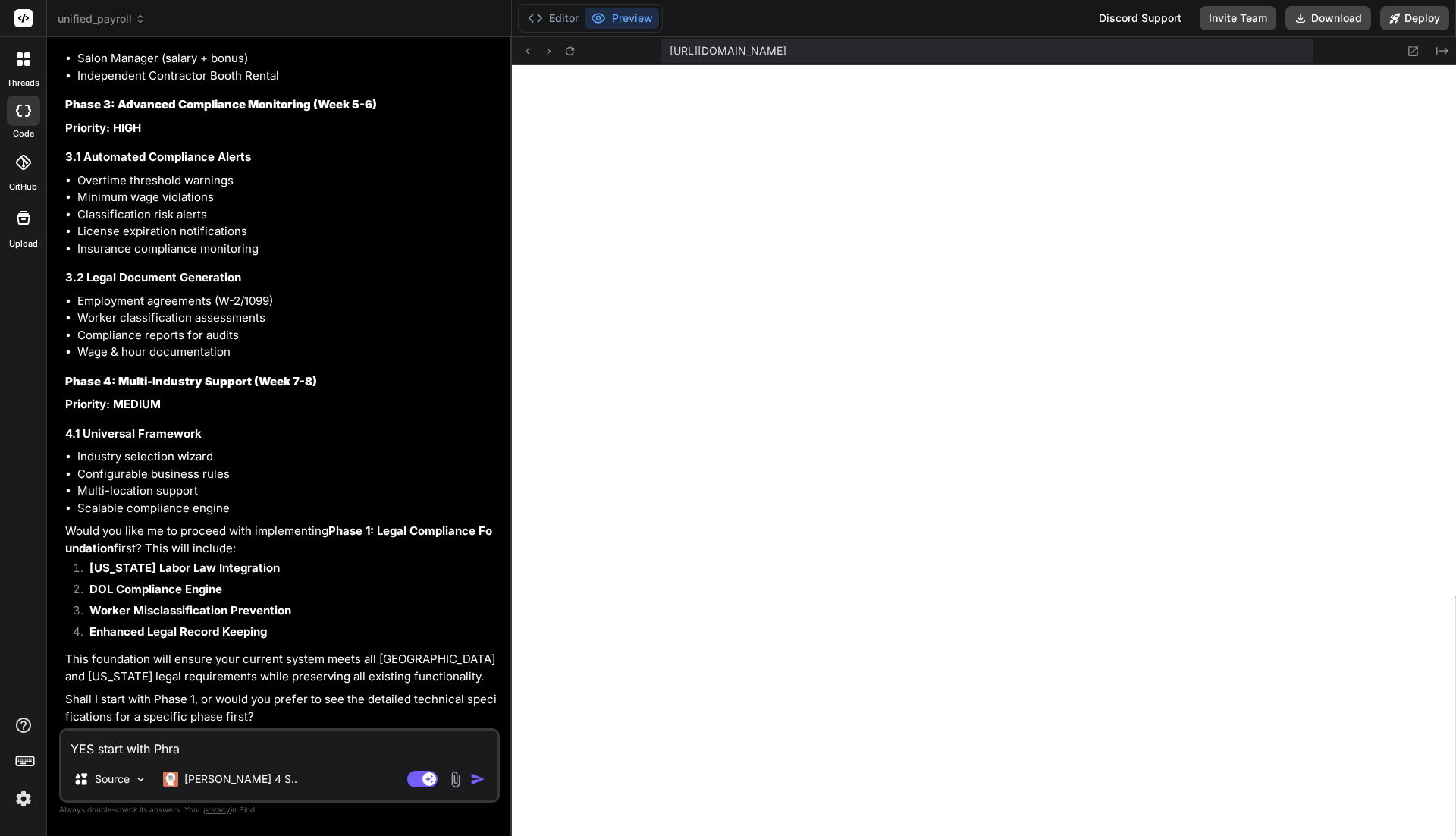
type textarea "YES start with Phr"
type textarea "x"
type textarea "YES start with Ph"
type textarea "x"
type textarea "YES start with Pha"
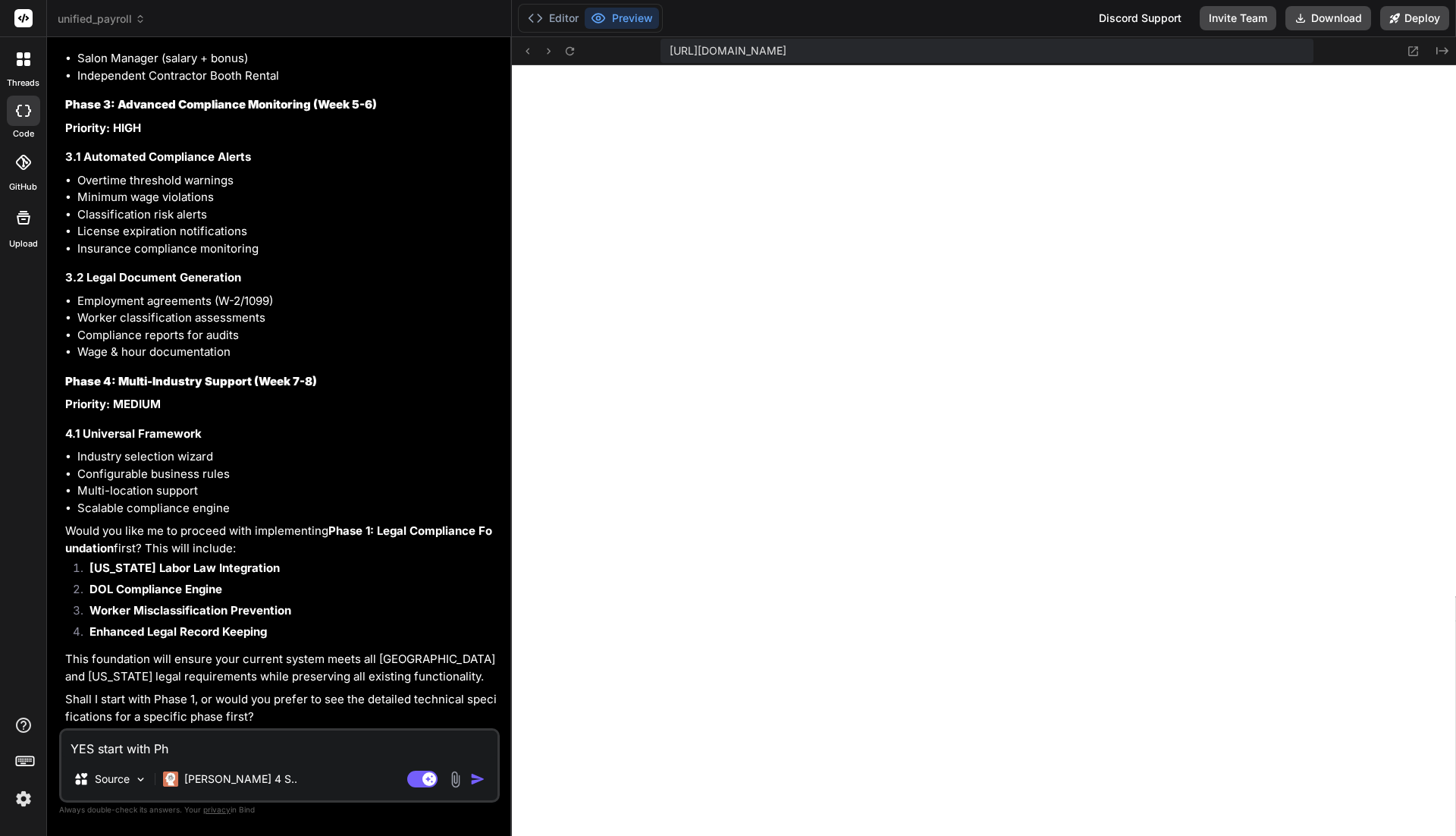
type textarea "x"
type textarea "YES start with Phas"
type textarea "x"
type textarea "YES start with Phase"
type textarea "x"
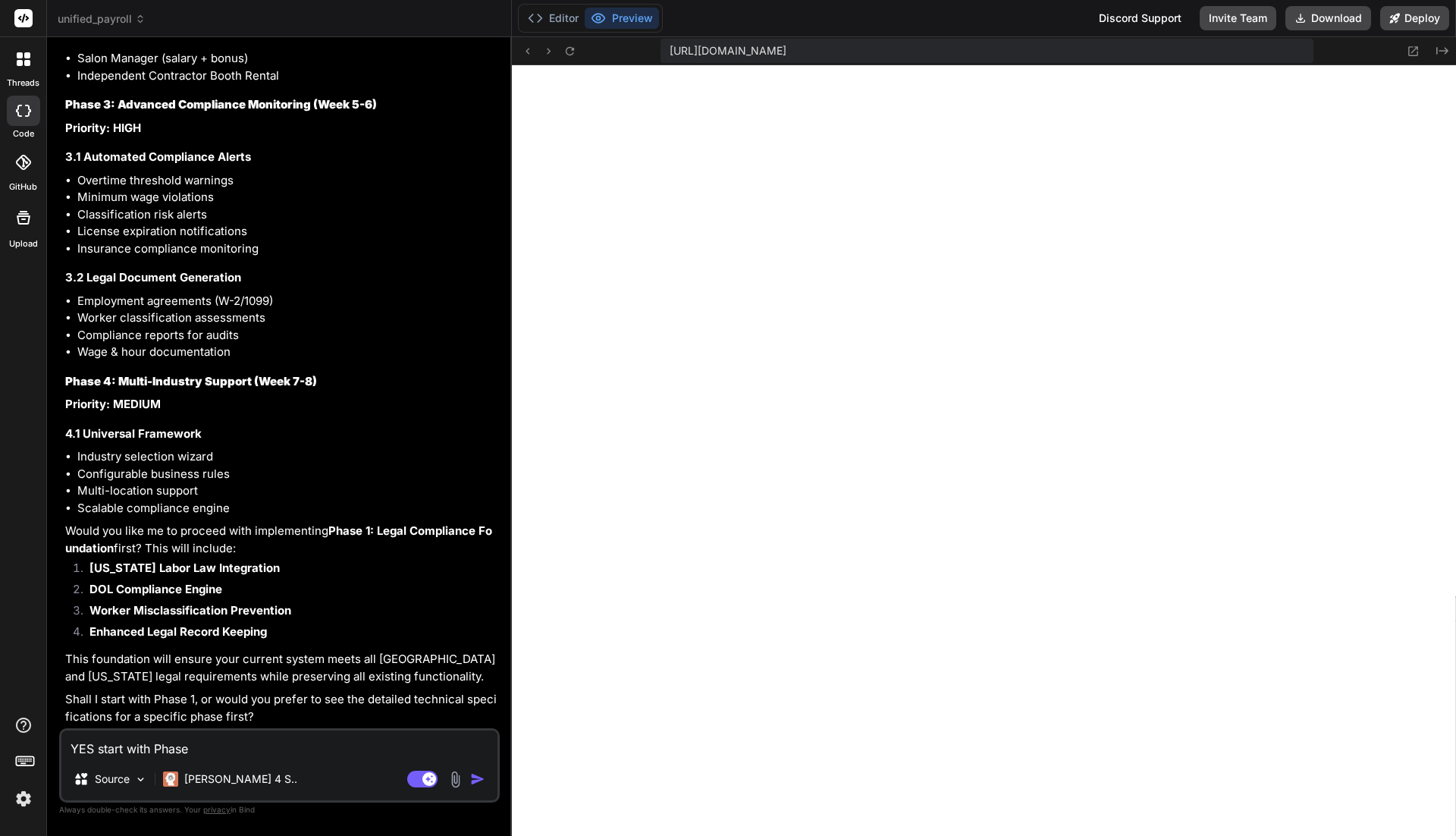
type textarea "YES start with Phase"
type textarea "x"
type textarea "YES start with Phase 1"
type textarea "x"
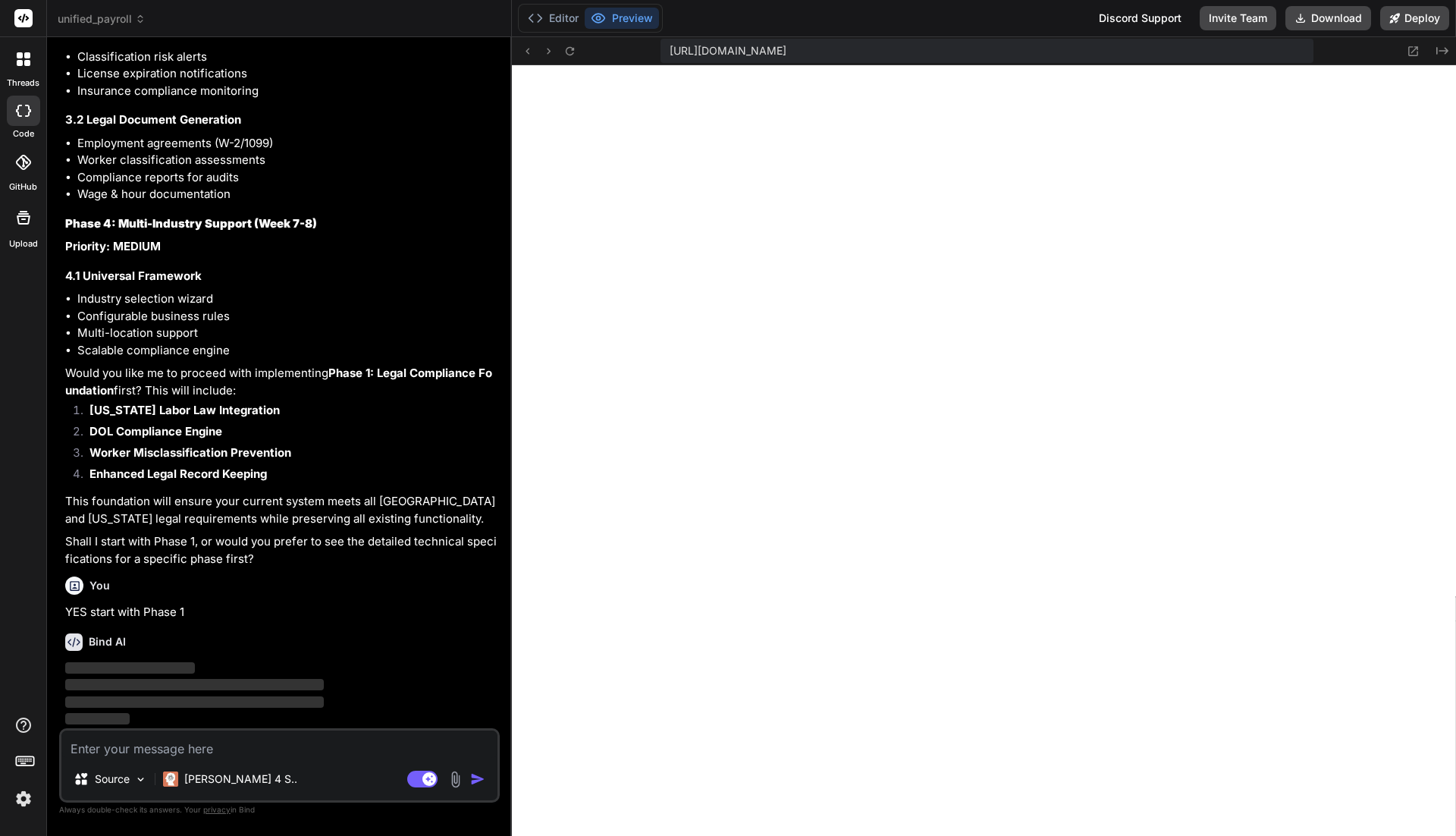
scroll to position [13845, 0]
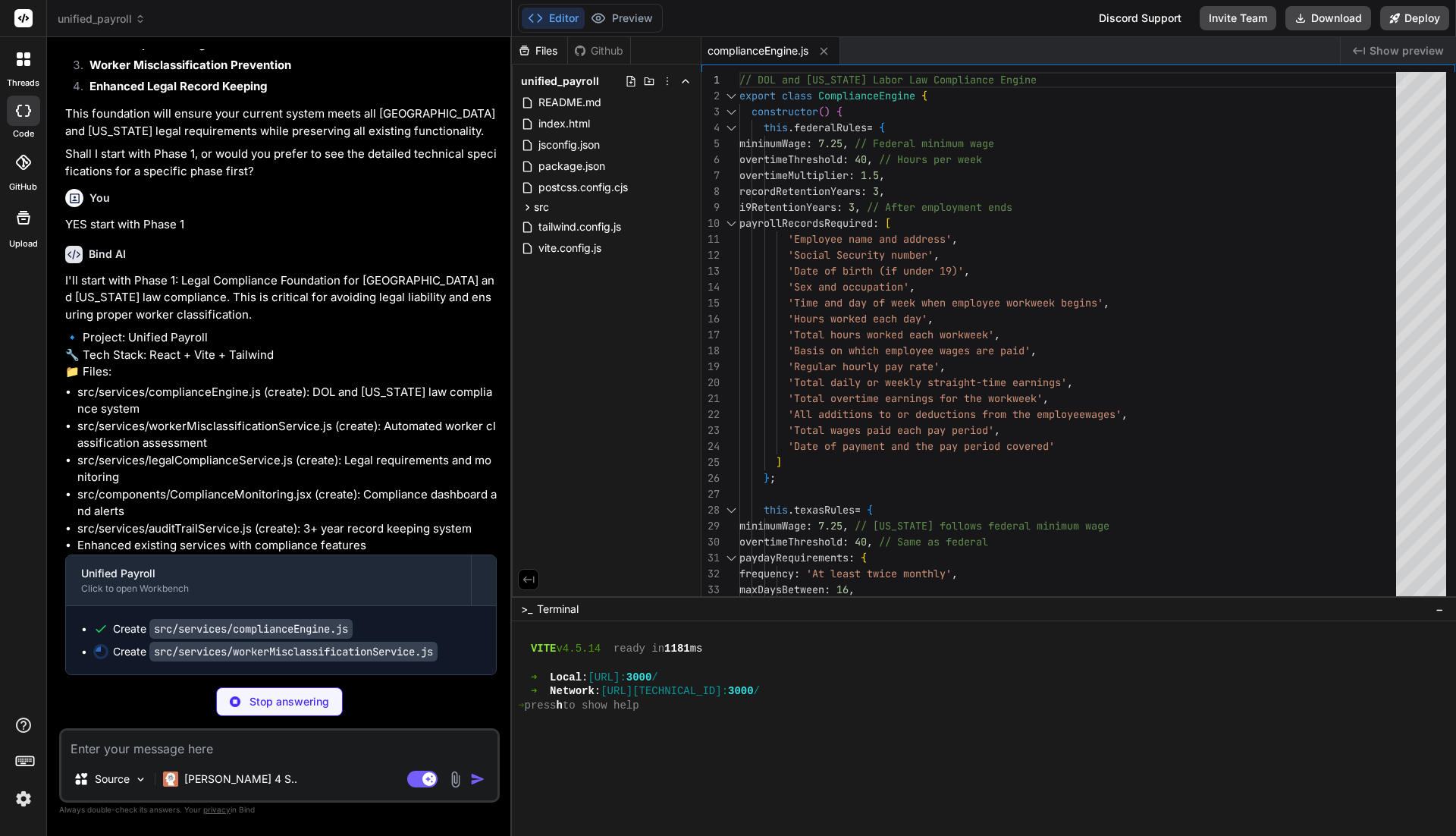
type textarea "x"
type textarea "} export const workerMisclassificationService = new WorkerMisclassificationServ…"
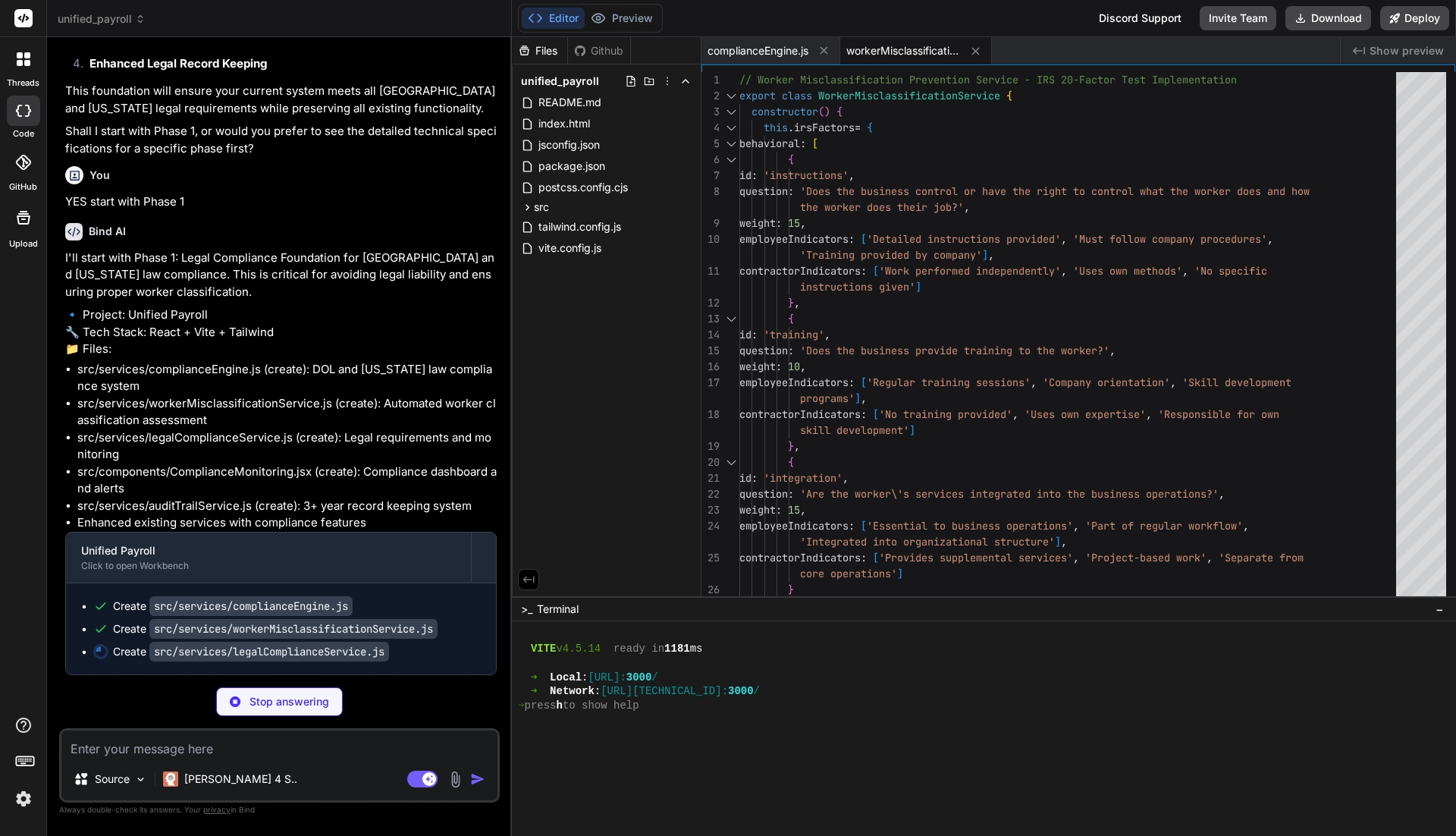
click at [240, 301] on p "I'll start with Phase 1: Legal Compliance Foundation for [GEOGRAPHIC_DATA] and …" at bounding box center [280, 275] width 432 height 51
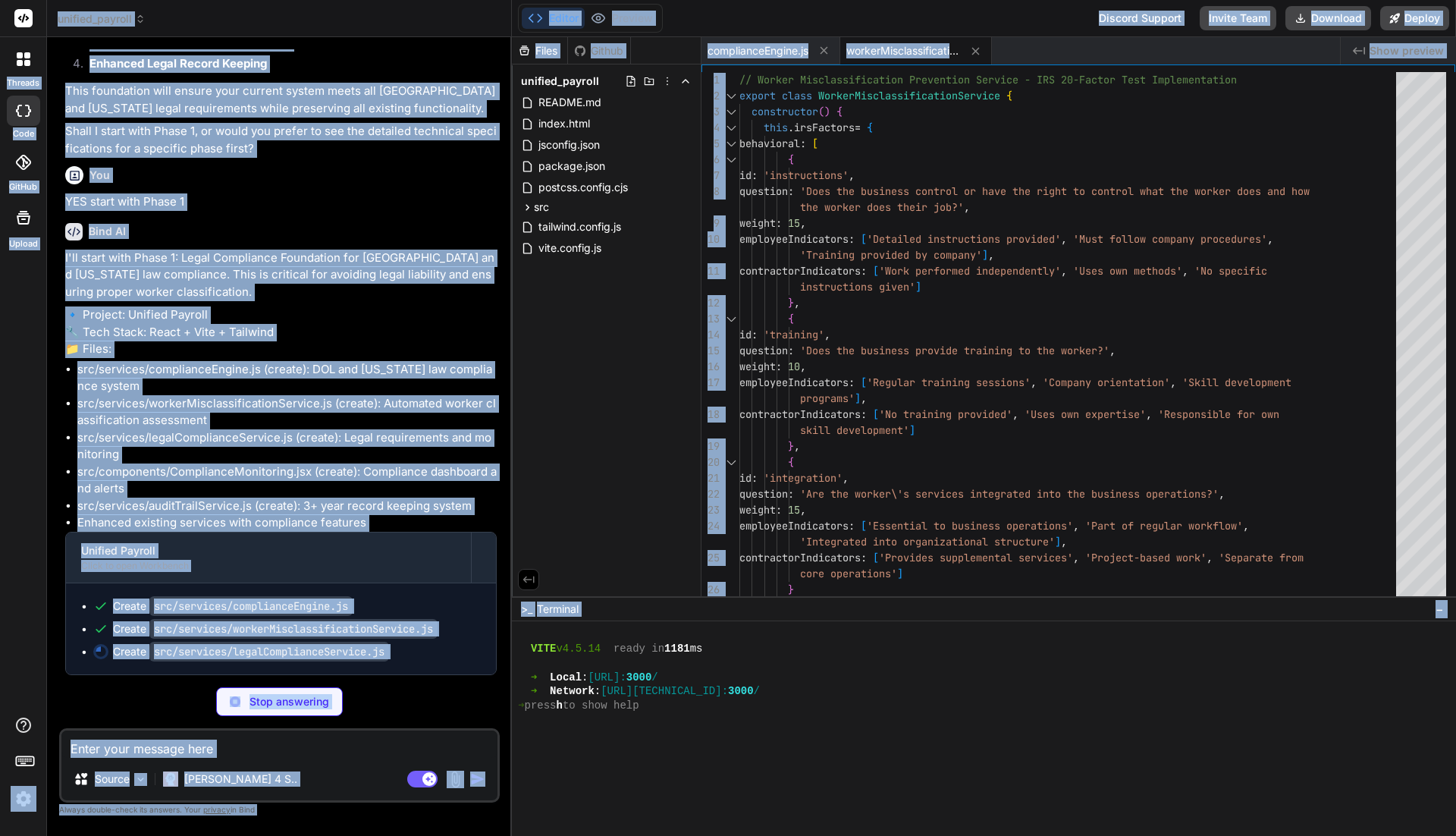
click at [246, 240] on div "Bind AI" at bounding box center [280, 232] width 432 height 17
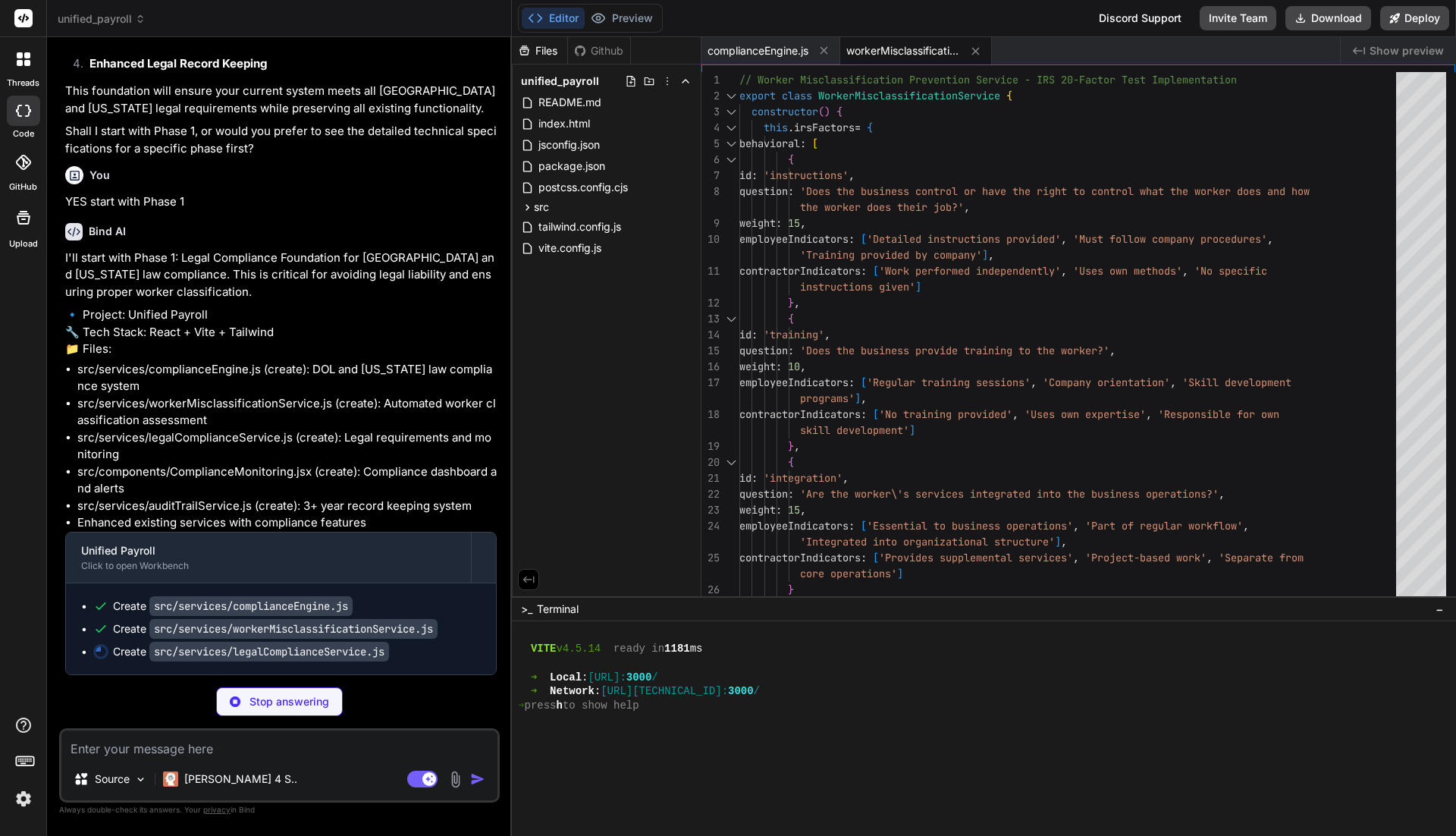
click at [226, 301] on p "I'll start with Phase 1: Legal Compliance Foundation for [GEOGRAPHIC_DATA] and …" at bounding box center [280, 275] width 432 height 51
drag, startPoint x: 226, startPoint y: 668, endPoint x: 214, endPoint y: 647, distance: 24.2
click at [214, 647] on div "Bind AI I'll start with Phase 1: Legal Compliance Foundation for USA and Texas …" at bounding box center [280, 443] width 432 height 464
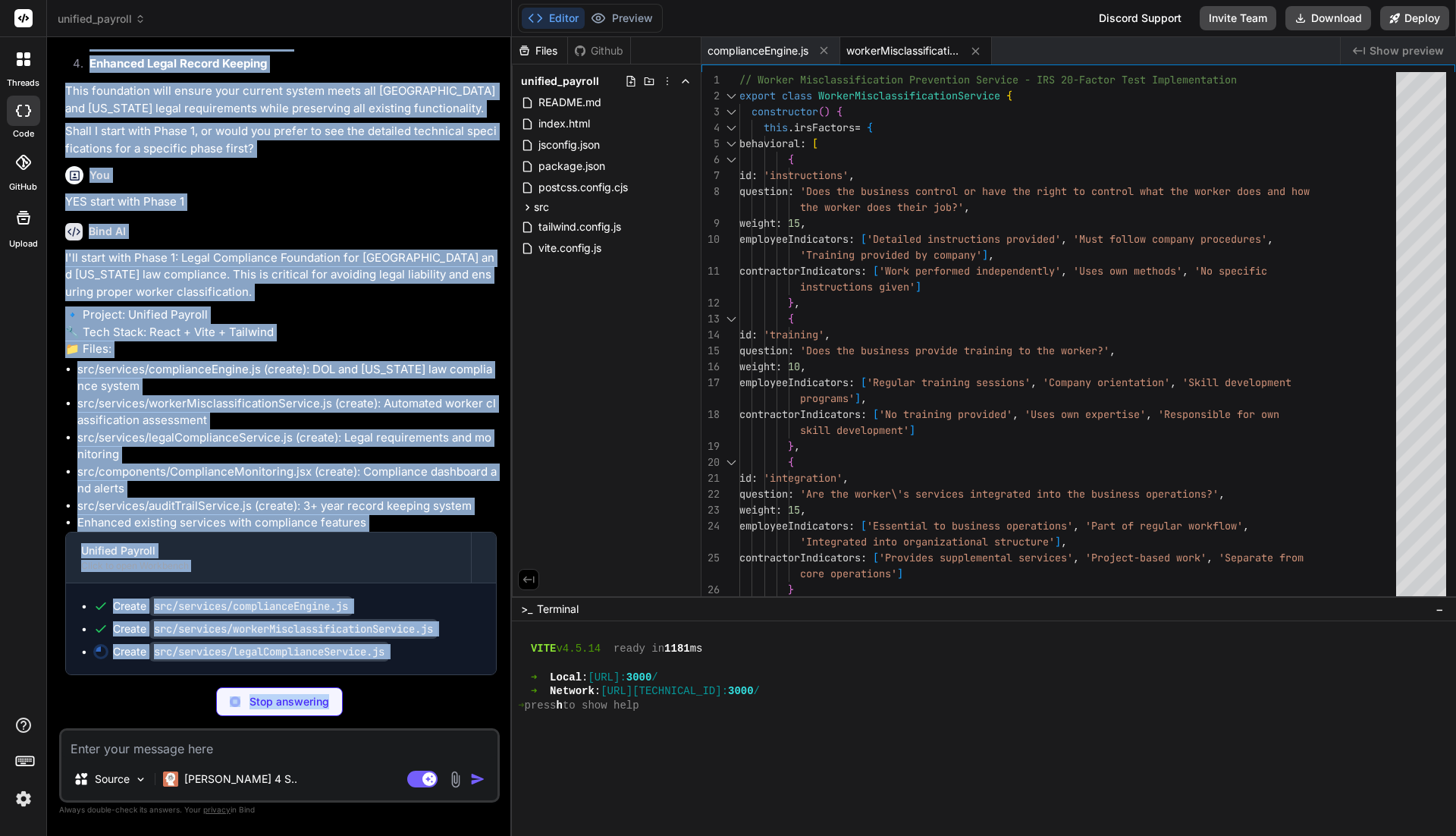
scroll to position [14288, 0]
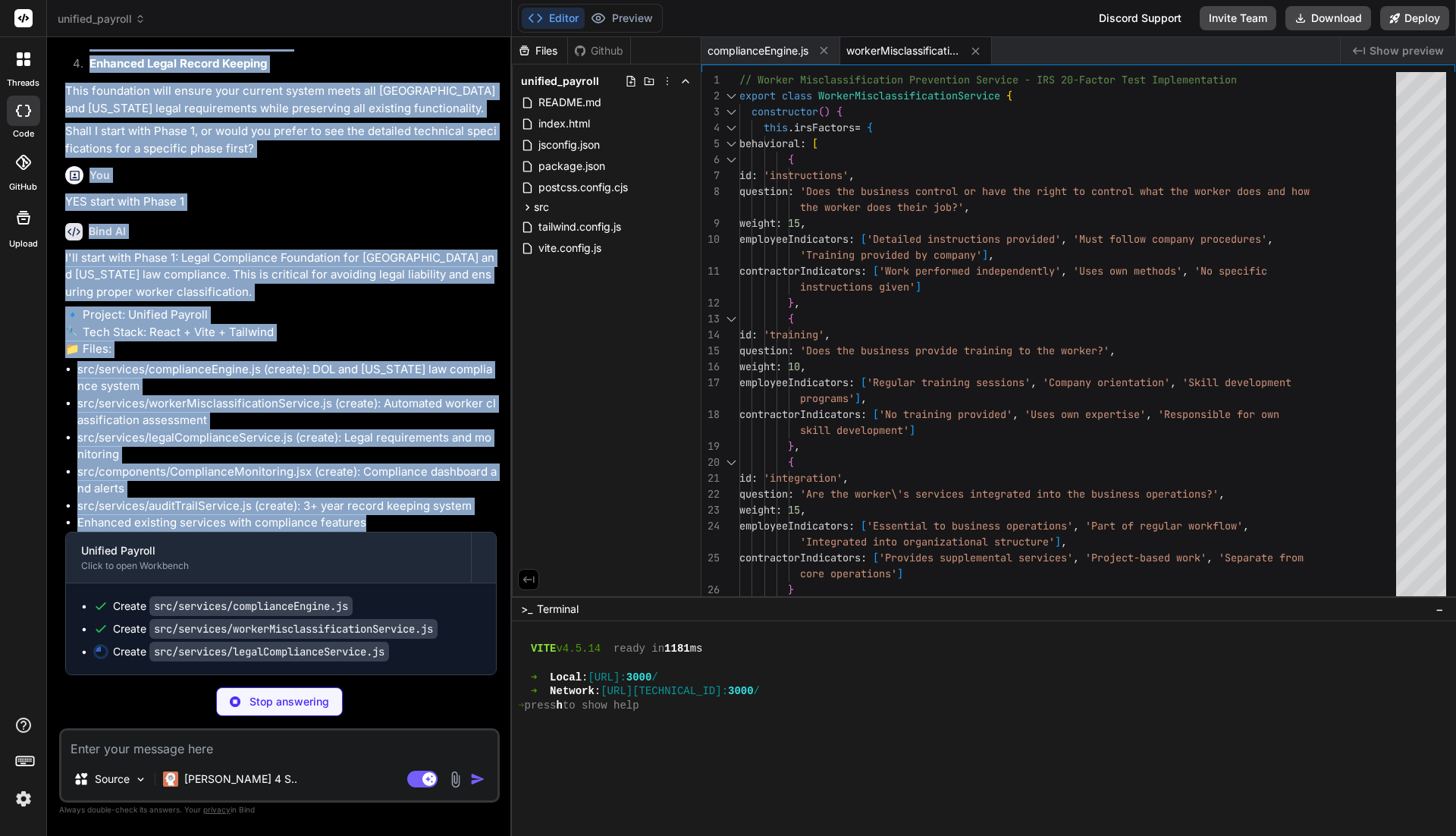
drag, startPoint x: 91, startPoint y: 65, endPoint x: 395, endPoint y: 526, distance: 552.2
click at [395, 526] on div "You Click The navigation menu " Payroll Processing" only open blank page. Analy…" at bounding box center [281, 362] width 437 height 626
copy div "You Click The navigation menu " Payroll Processing" only open blank page. Analy…"
type textarea "x"
type textarea "export const legalComplianceService = new LegalComplianceService();"
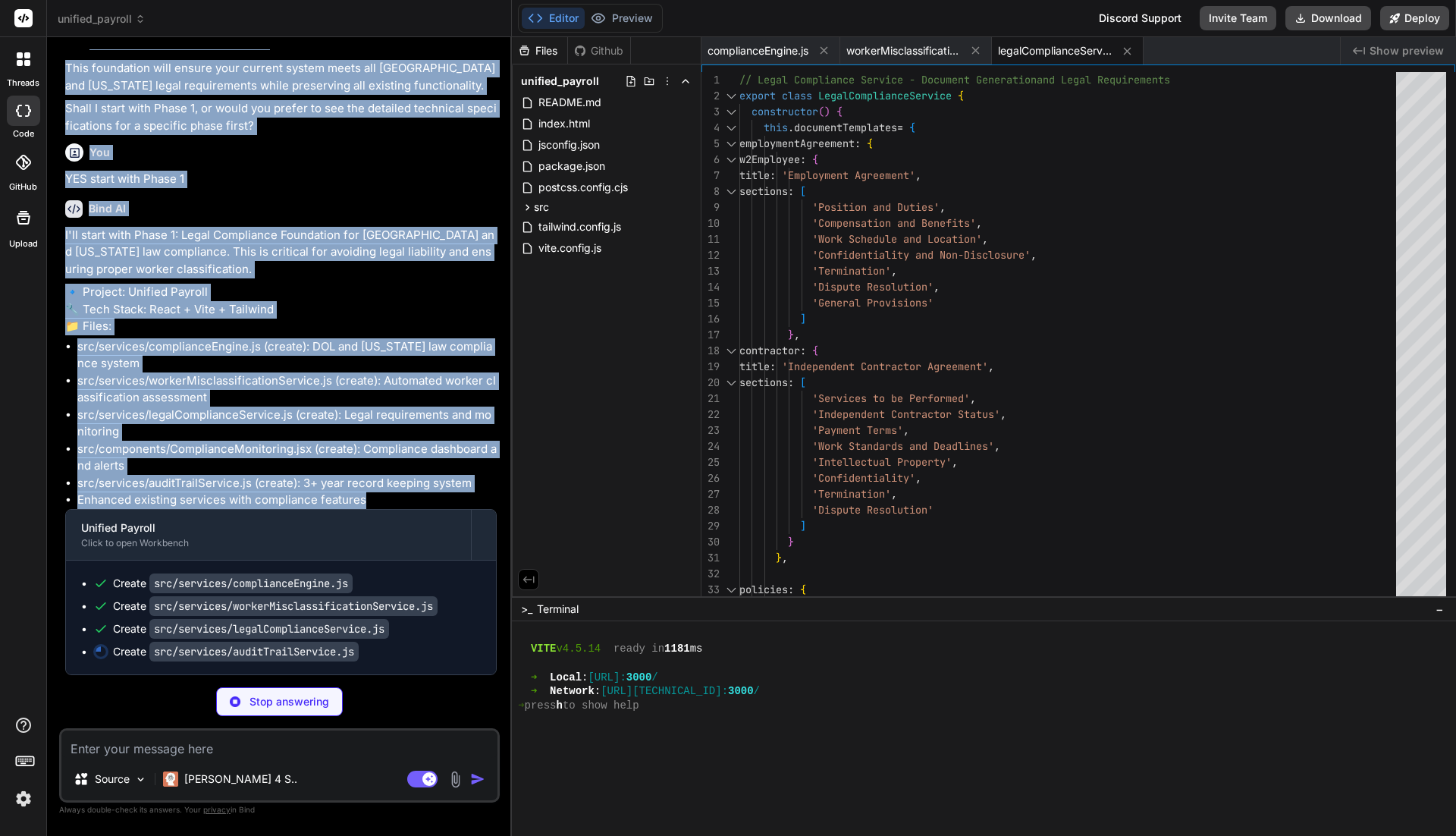
type textarea "x"
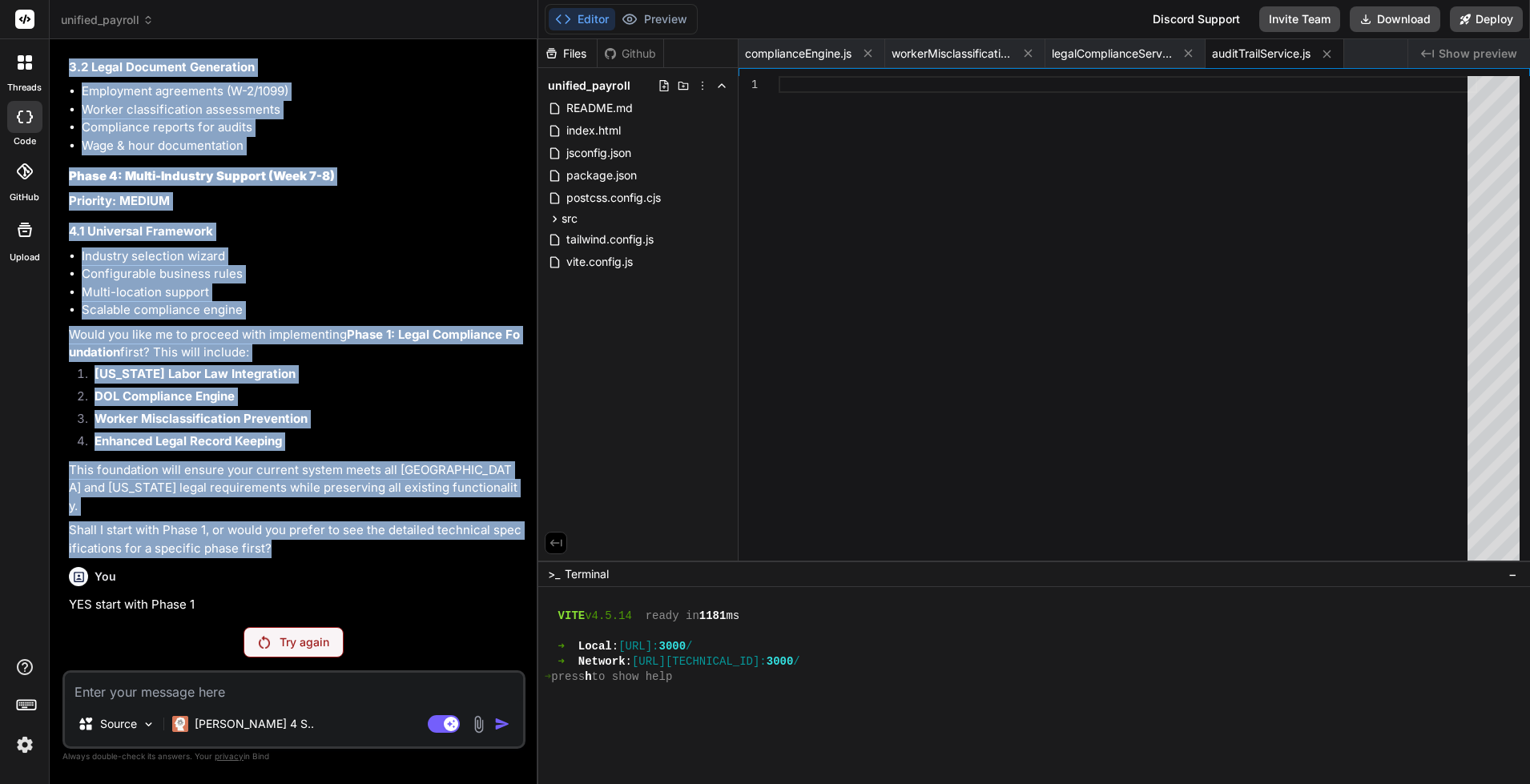
scroll to position [14689, 0]
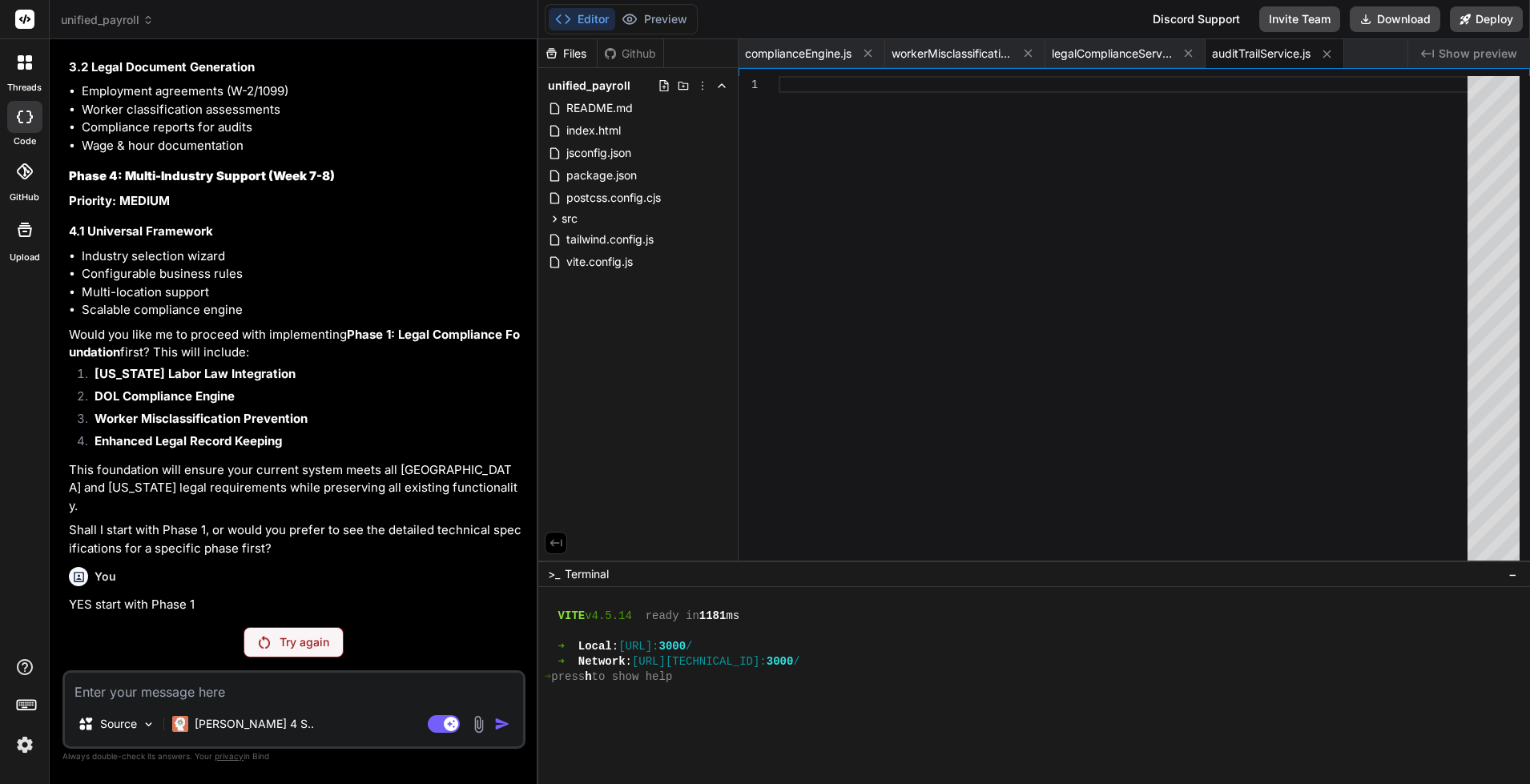
click at [303, 592] on div "You YES start with Phase 1" at bounding box center [295, 586] width 453 height 53
click at [298, 644] on p "Try again" at bounding box center [304, 642] width 50 height 16
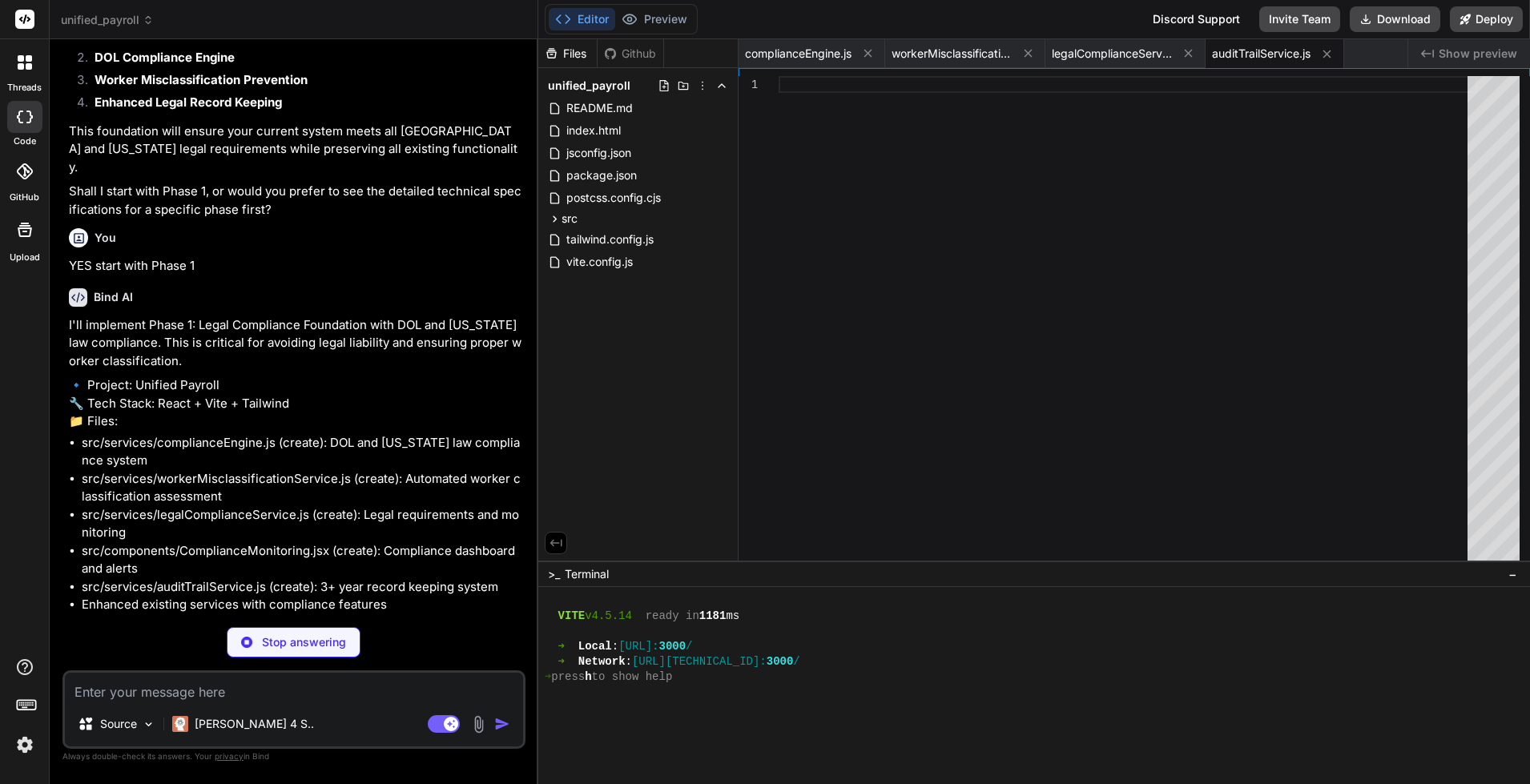
scroll to position [15116, 0]
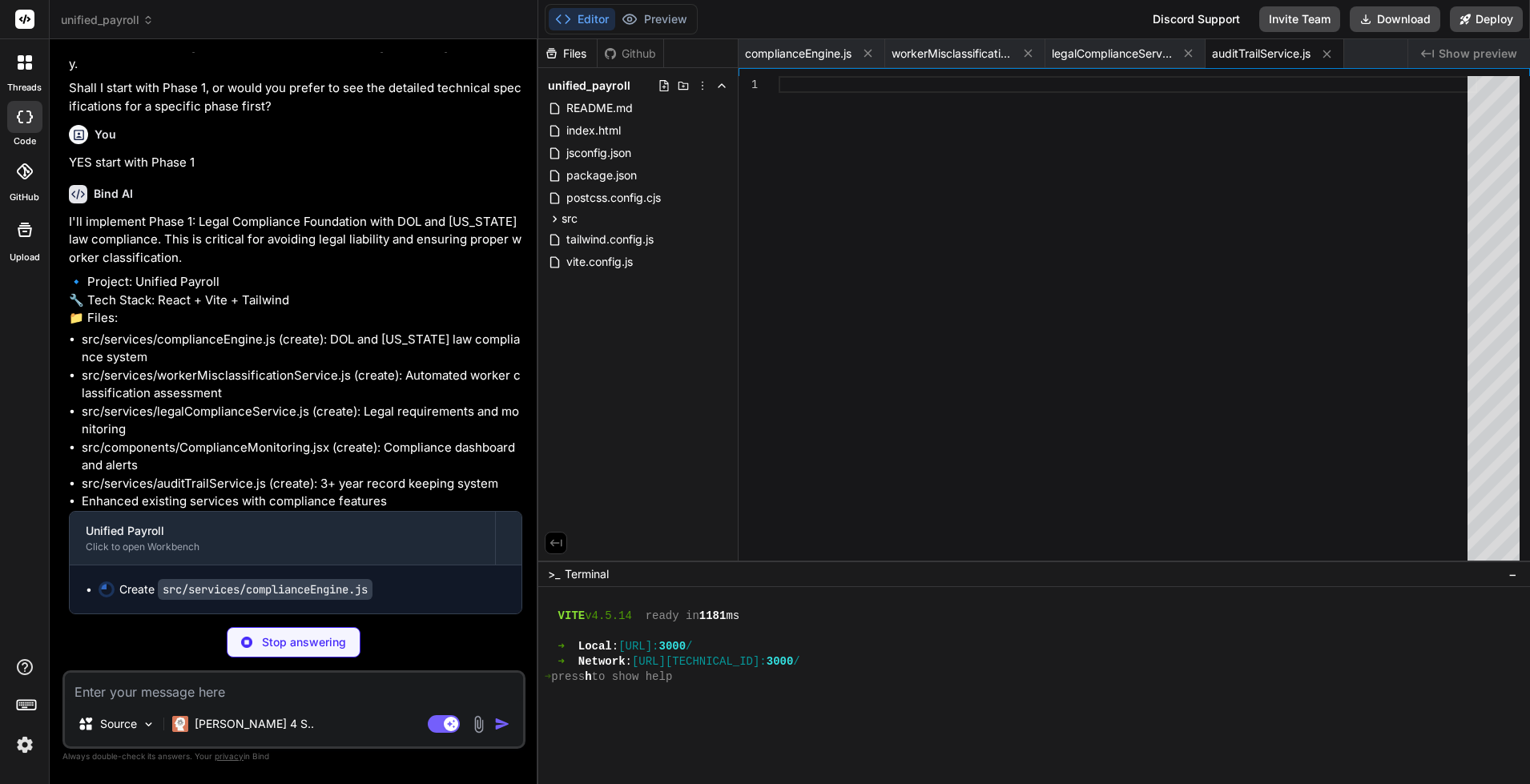
type textarea "x"
type textarea "} } export const complianceEngine = new ComplianceEngine();"
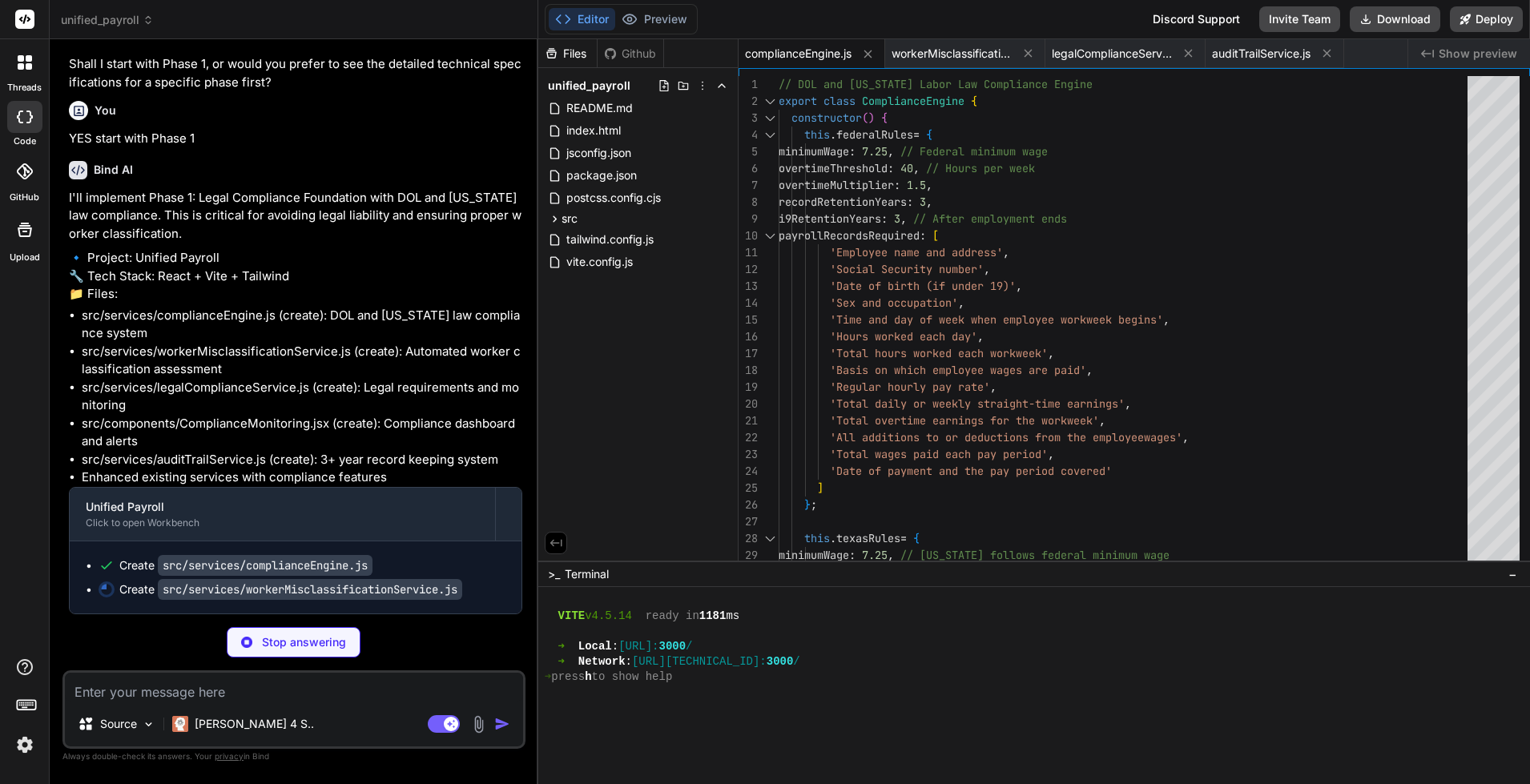
type textarea "x"
type textarea "} export const workerMisclassificationService = new WorkerMisclassificationServ…"
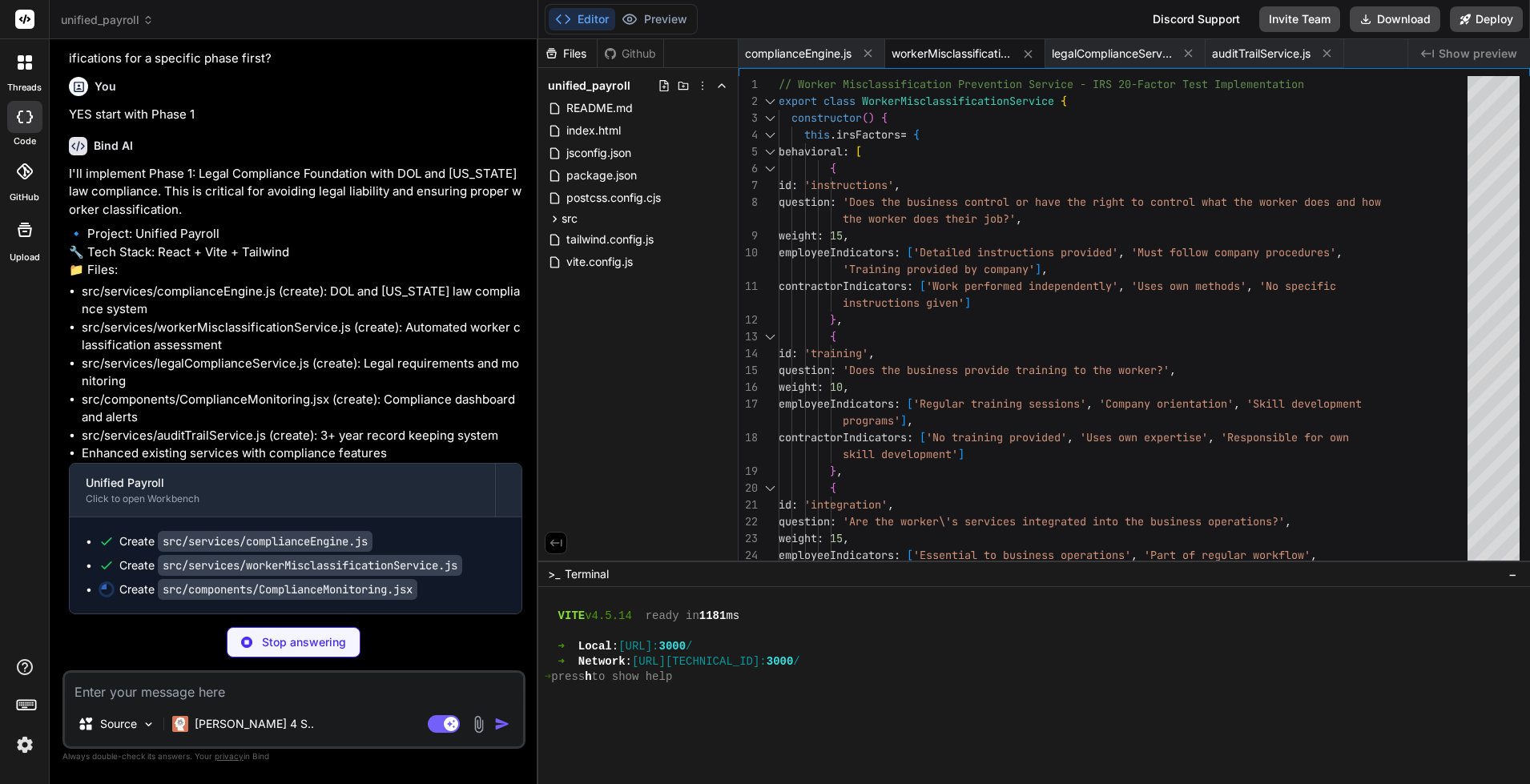
type textarea "x"
type textarea "}; export default ComplianceMonitoring;"
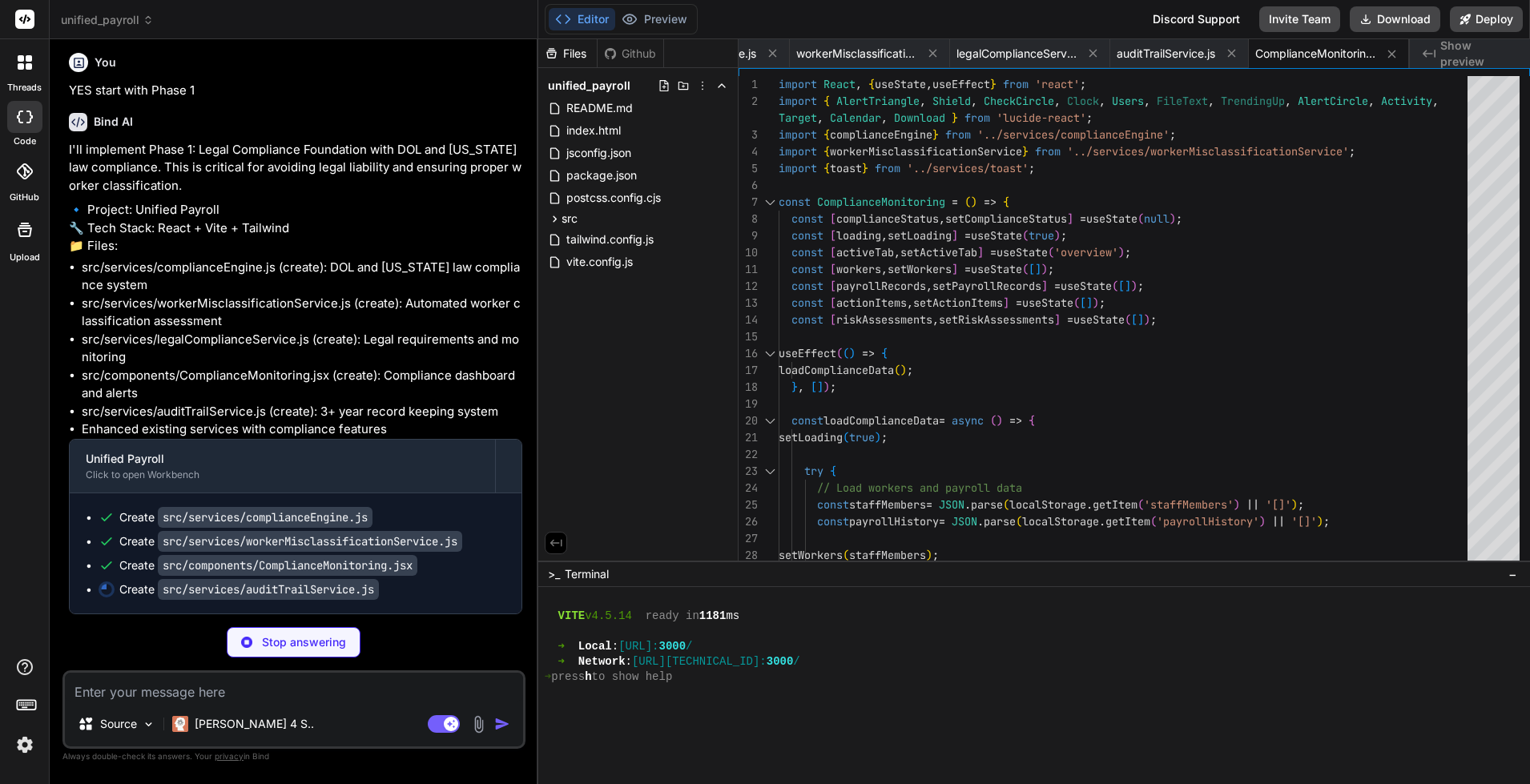
type textarea "x"
type textarea "return csv; } return JSON.stringify(results, null, 2); } } export const auditTr…"
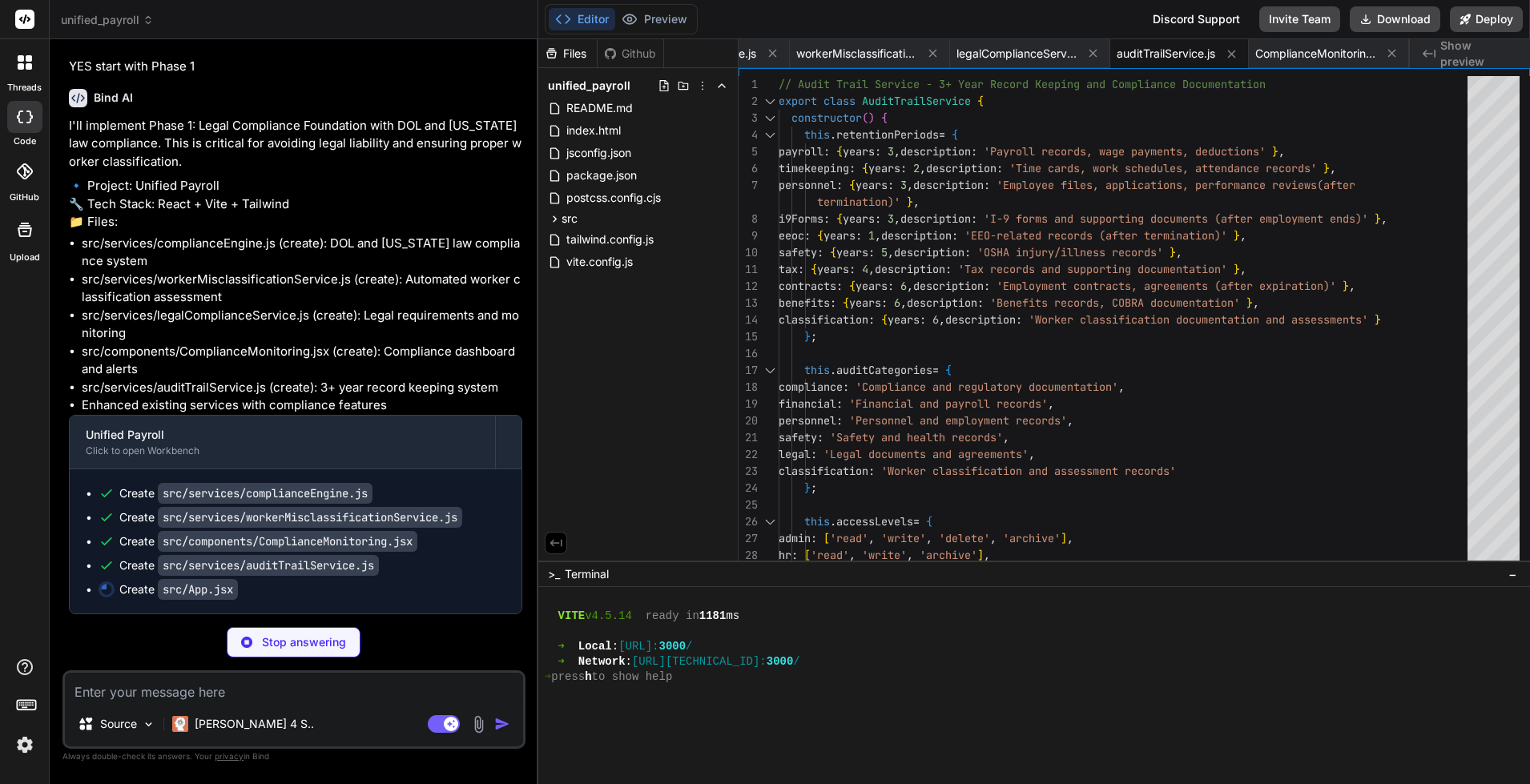
type textarea "x"
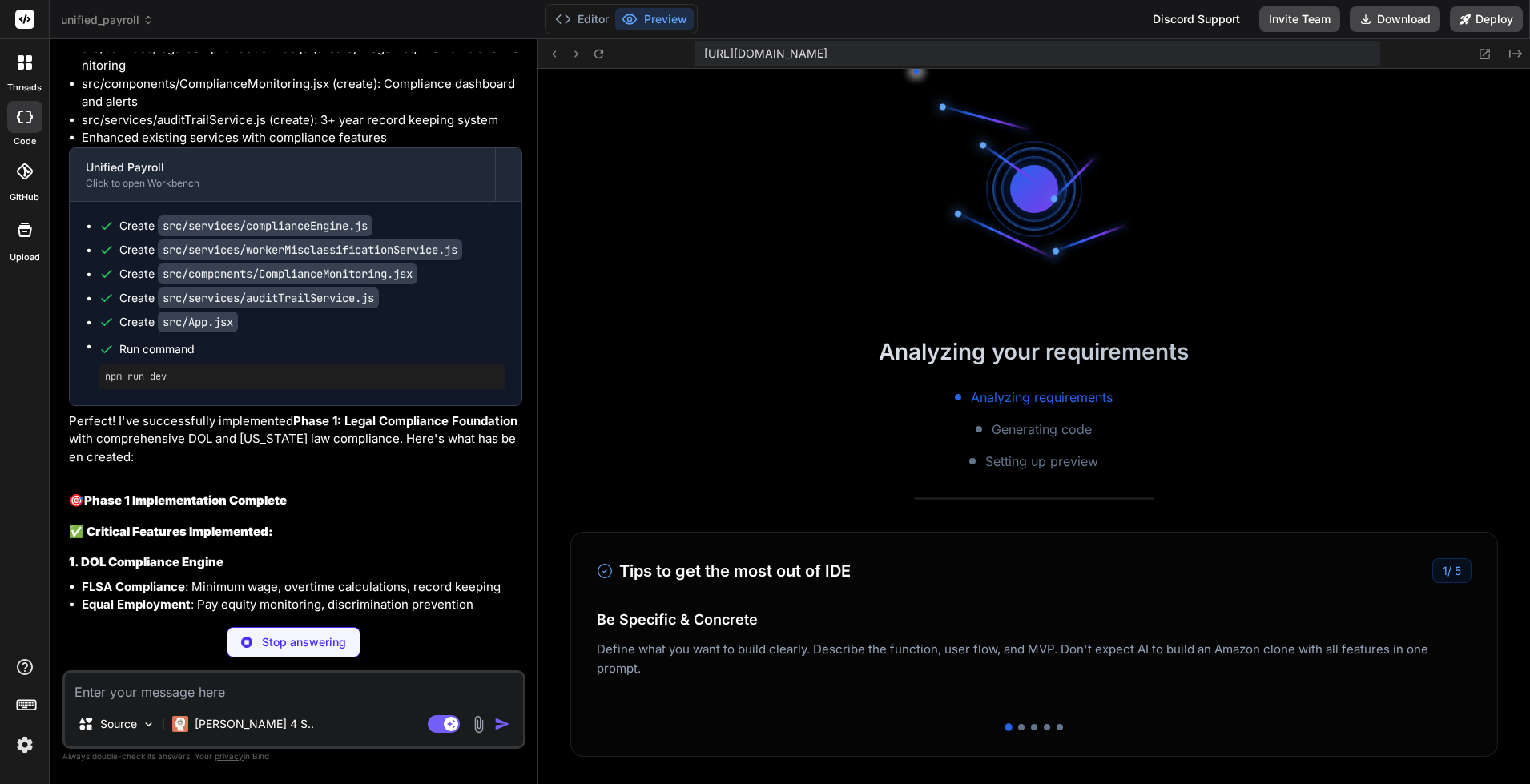
scroll to position [1043, 0]
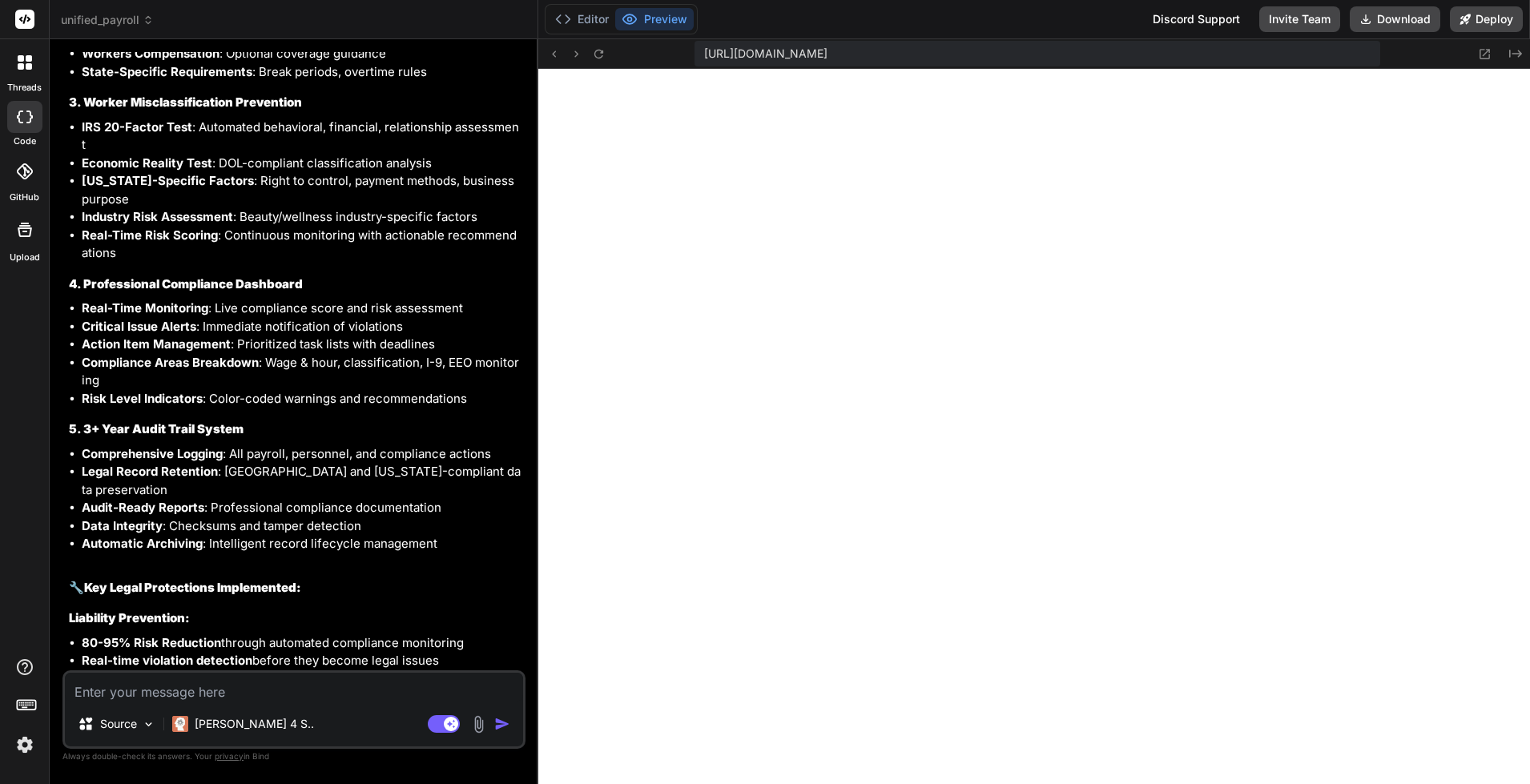
type textarea "x"
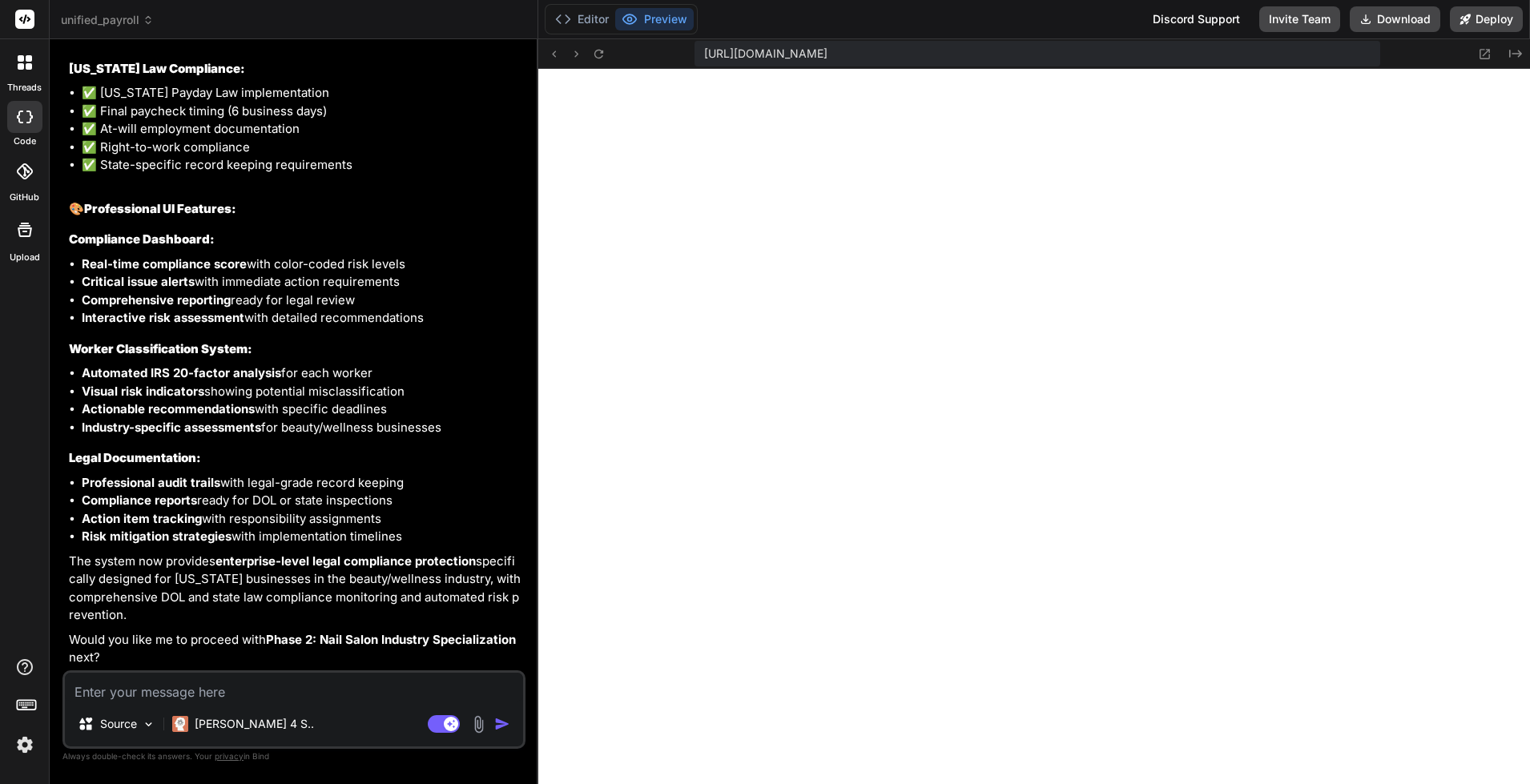
scroll to position [16996, 0]
click at [122, 702] on textarea at bounding box center [294, 687] width 459 height 29
type textarea "c"
type textarea "x"
type textarea "cu"
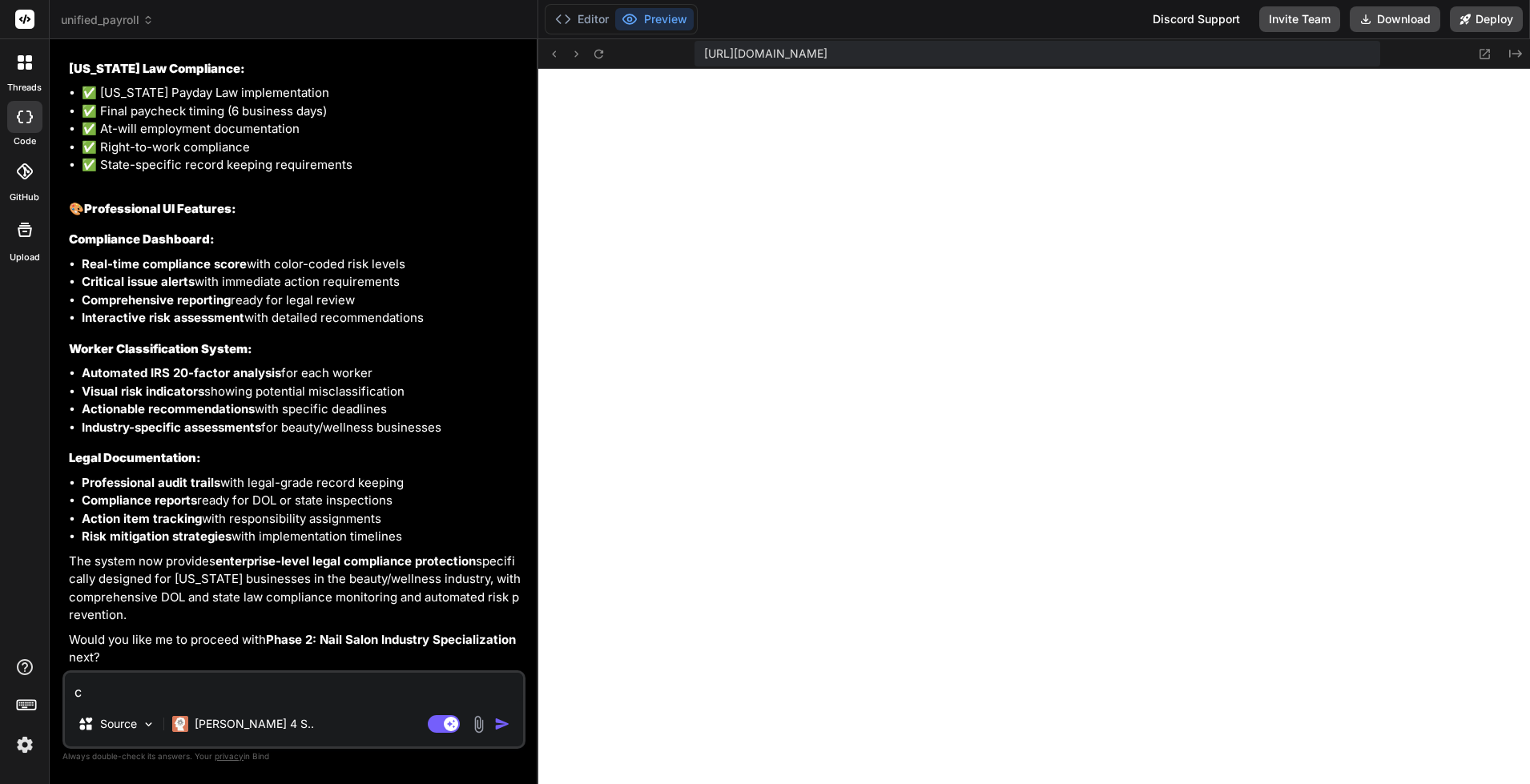
type textarea "x"
type textarea "cur"
type textarea "x"
type textarea "curr"
type textarea "x"
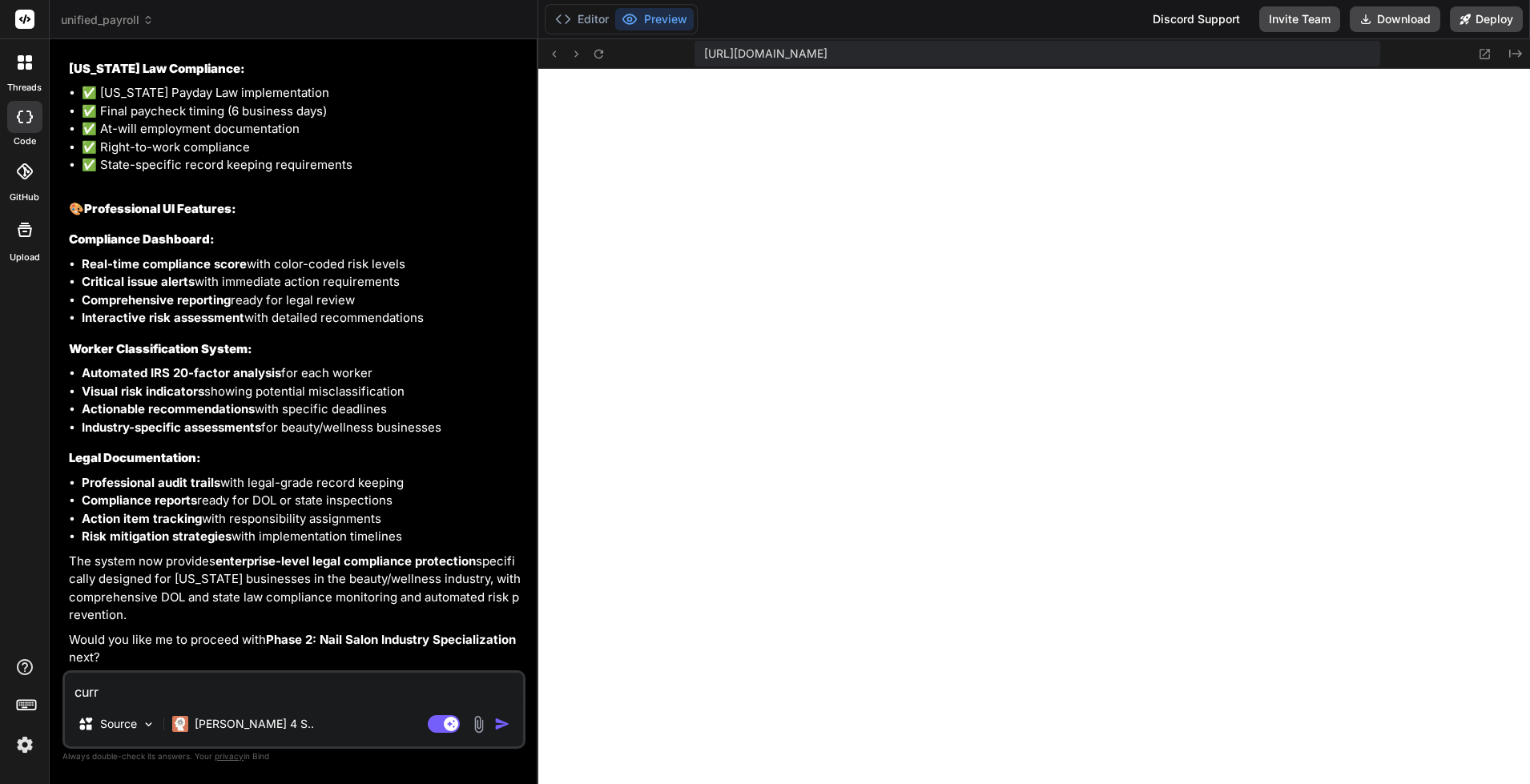
type textarea "curre"
type textarea "x"
type textarea "curren"
type textarea "x"
type textarea "current"
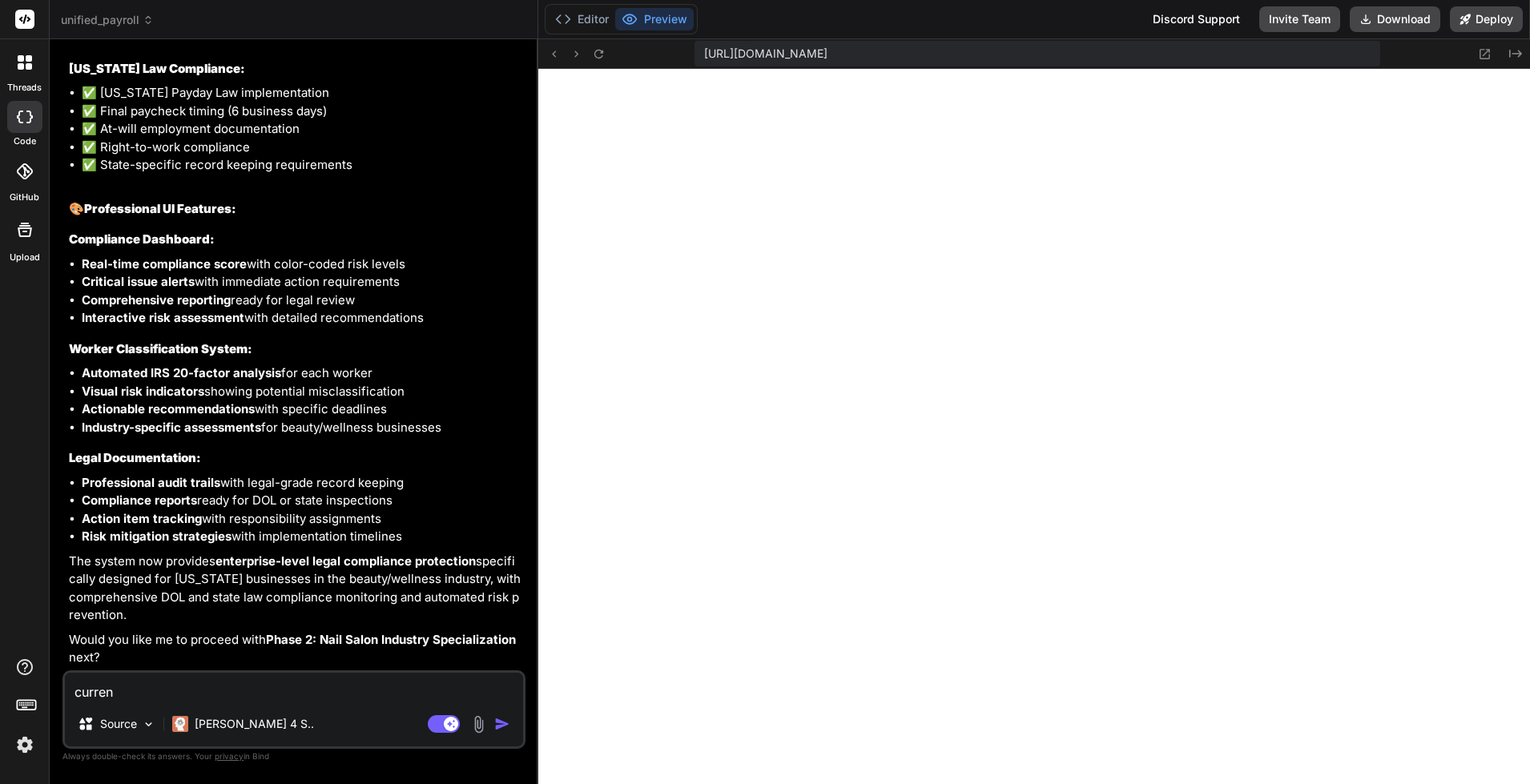
type textarea "x"
type textarea "current"
type textarea "x"
type textarea "current t"
type textarea "x"
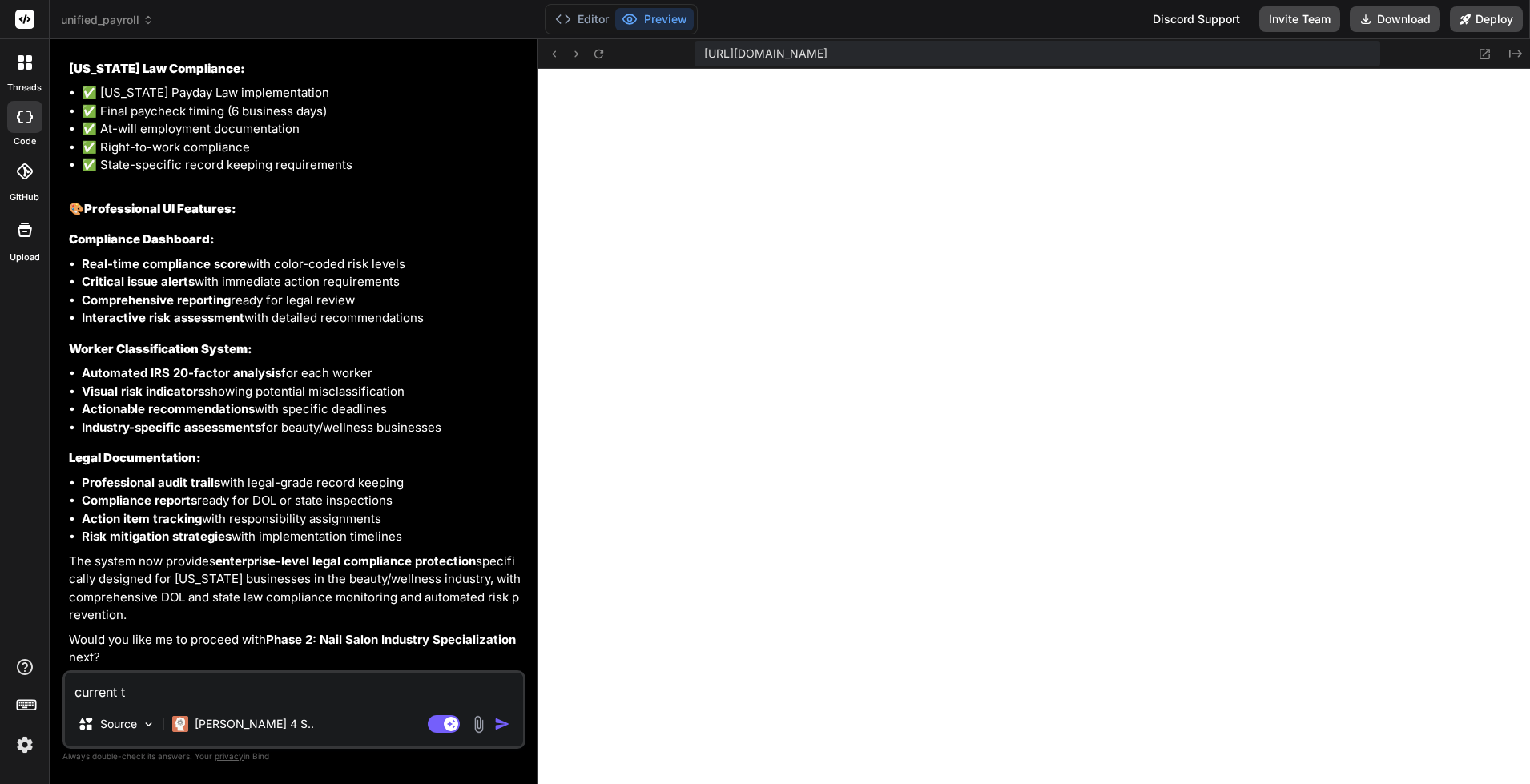
type textarea "current th"
type textarea "x"
type textarea "current the"
type textarea "x"
type textarea "current the"
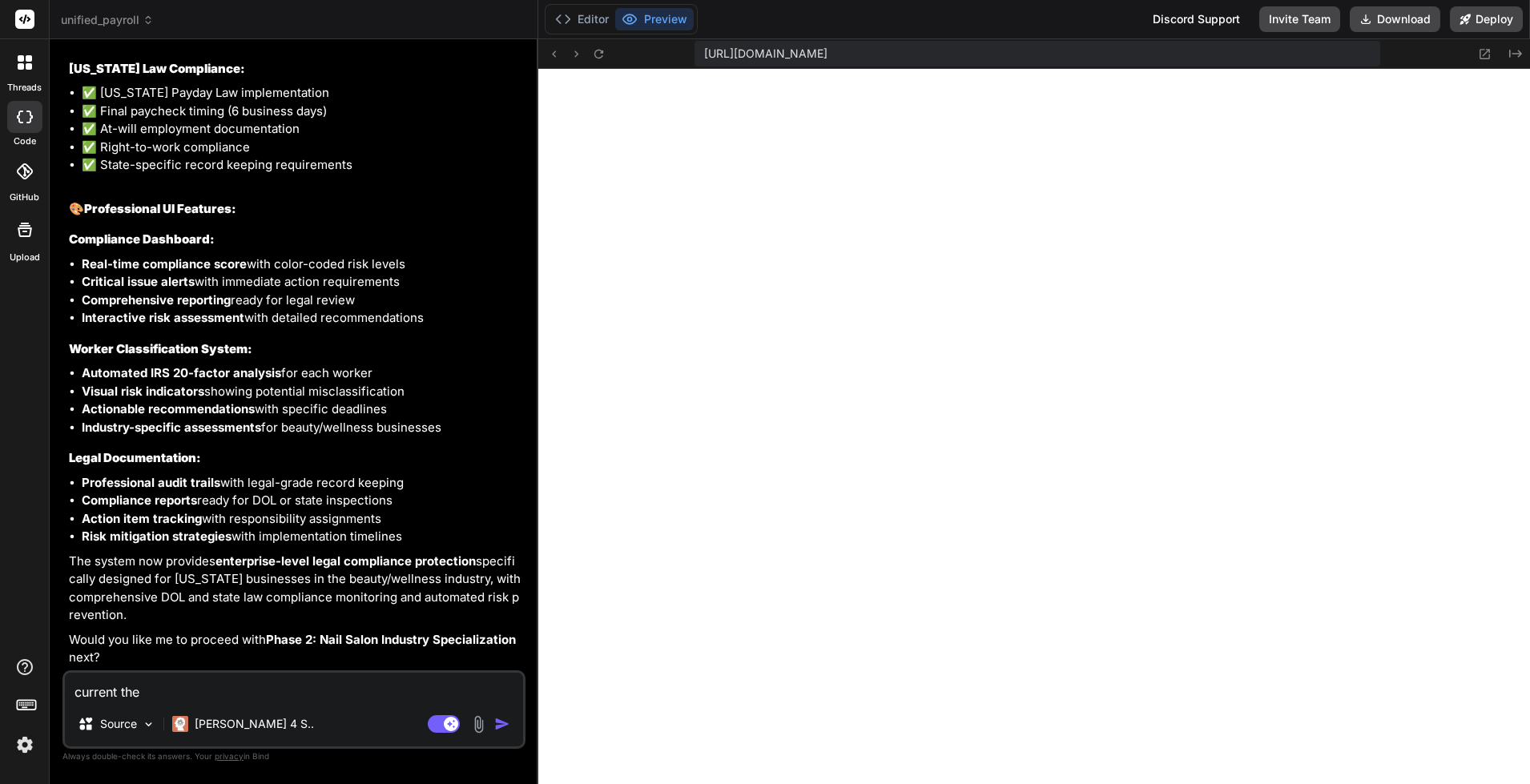
type textarea "x"
type textarea "current the ""
type textarea "x"
type textarea "current the "P"
type textarea "x"
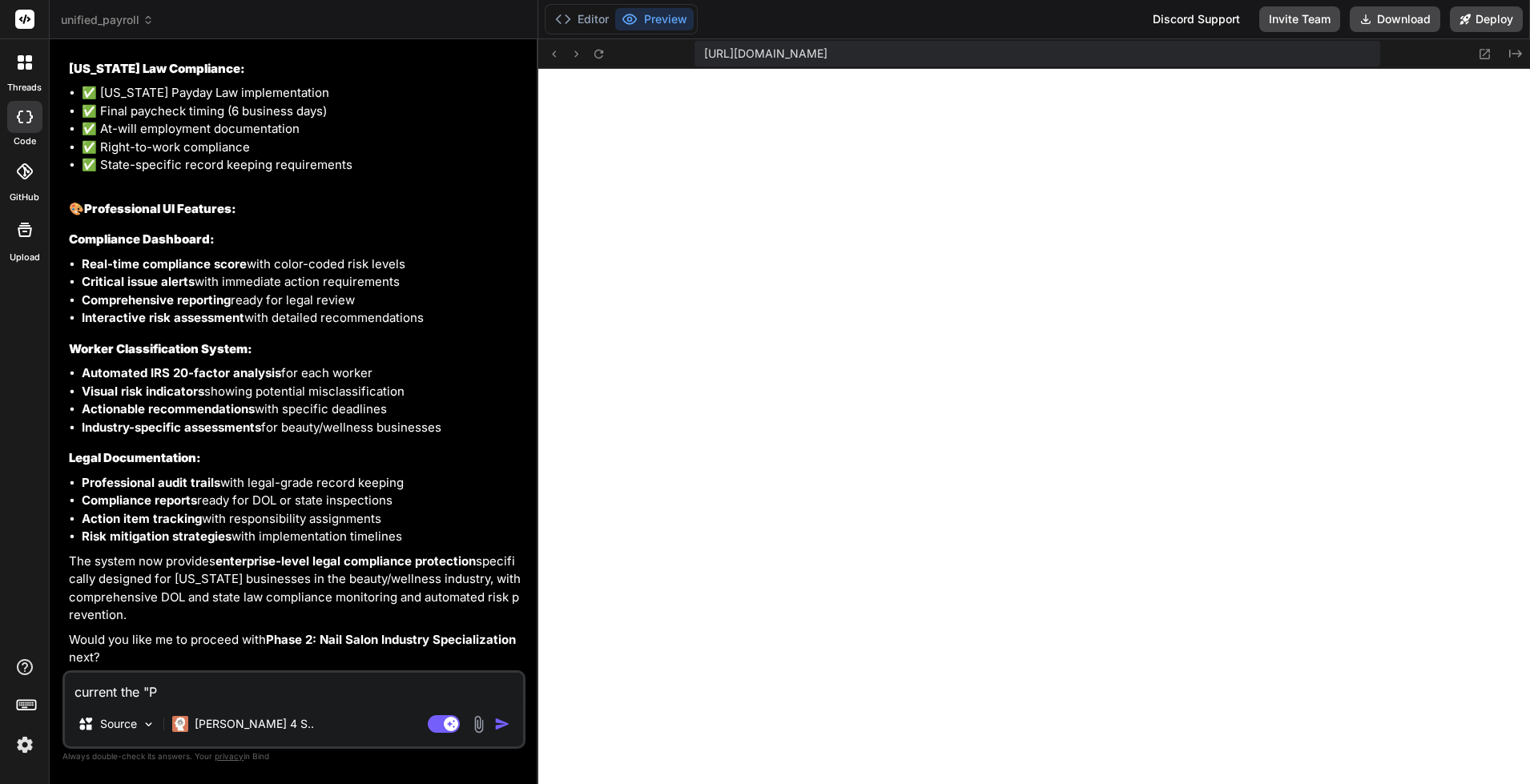
type textarea "current the "Pr"
type textarea "x"
type textarea "current the "Pre"
type textarea "x"
type textarea "current the "Prev"
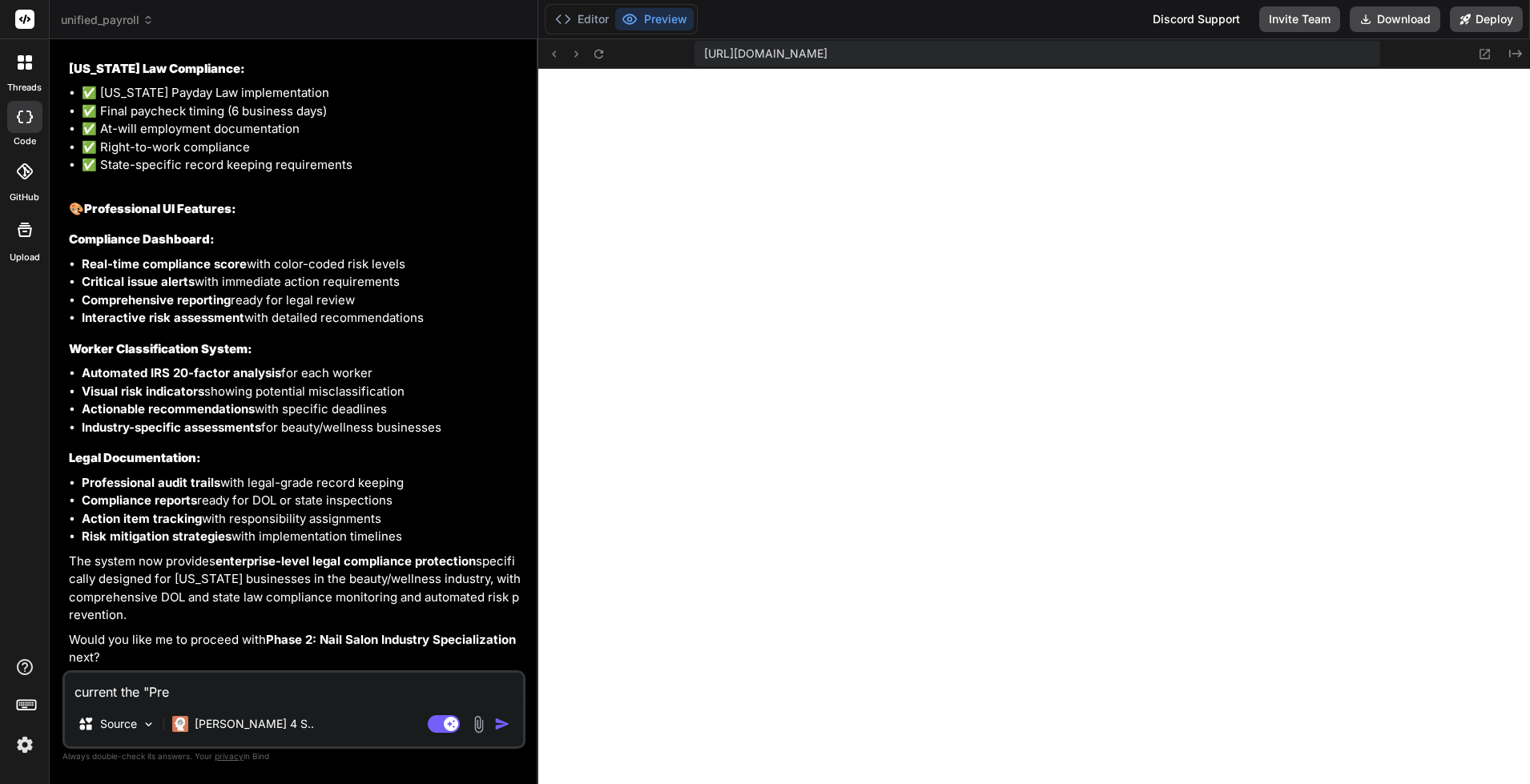
type textarea "x"
type textarea "current the "Previ"
type textarea "x"
type textarea "current the "Previe"
type textarea "x"
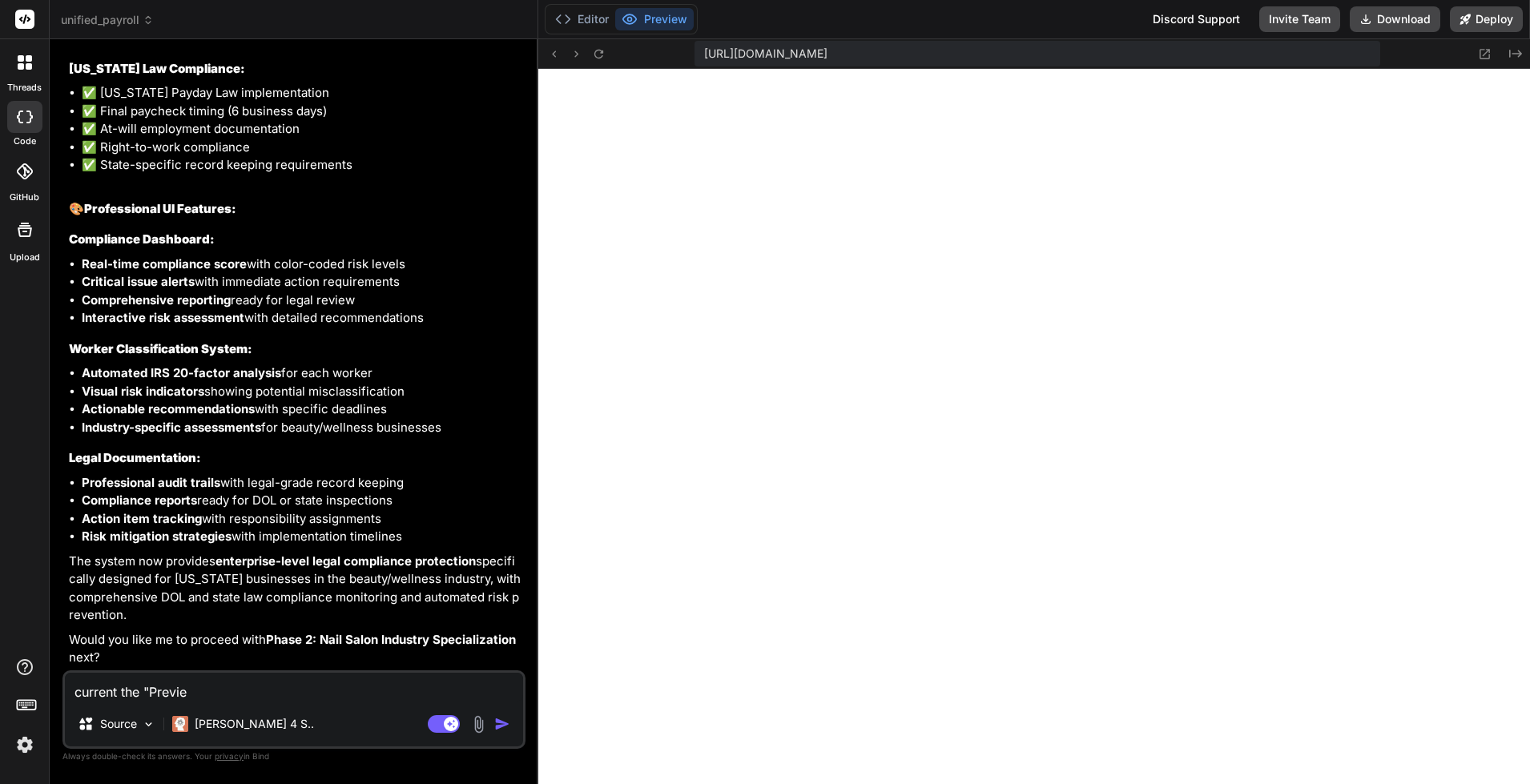
type textarea "current the "Preview"
type textarea "x"
type textarea "current the "Preview""
type textarea "x"
type textarea "current the "Preview""
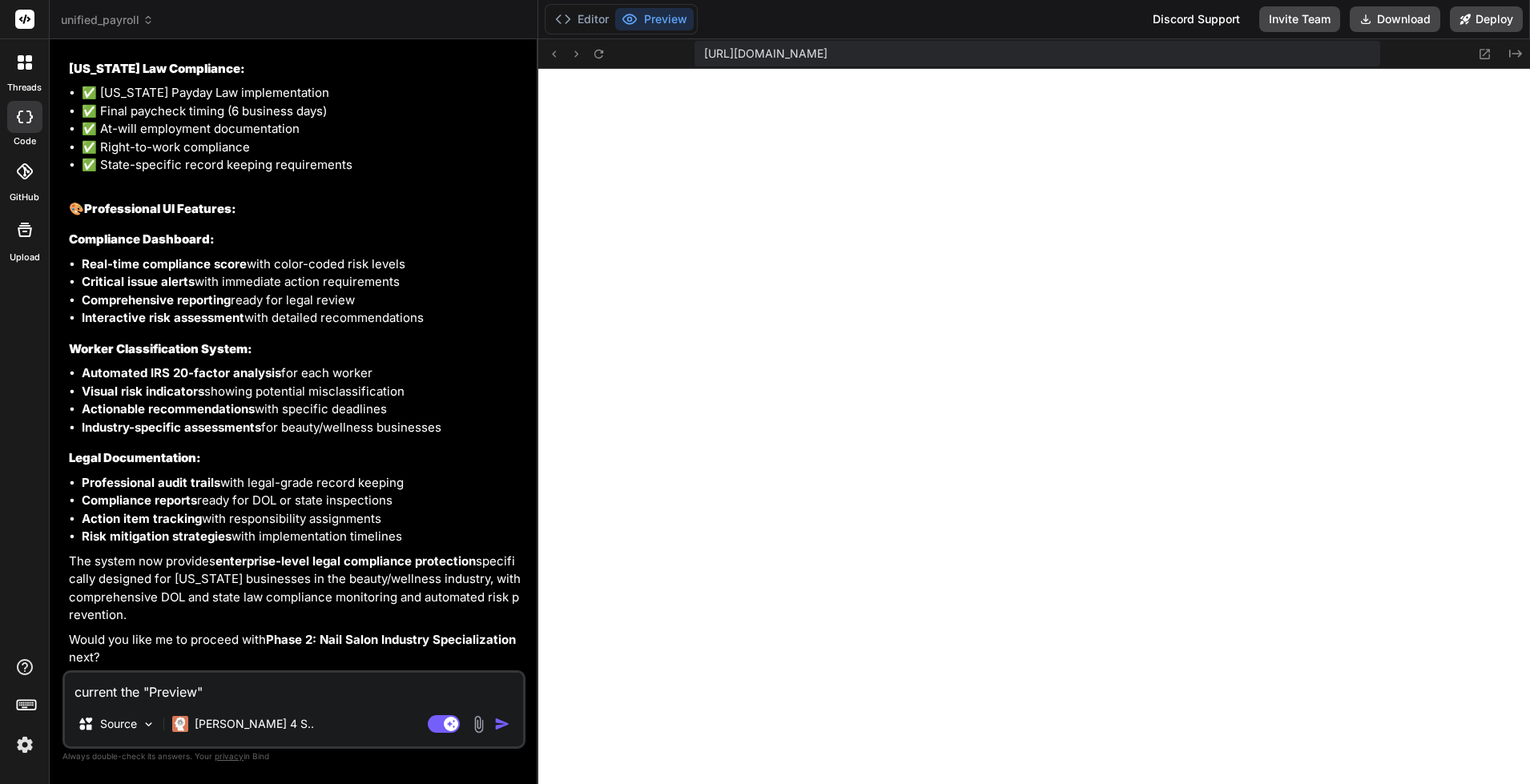
type textarea "x"
type textarea "current the "Preview" o"
type textarea "x"
type textarea "current the "Preview" on"
type textarea "x"
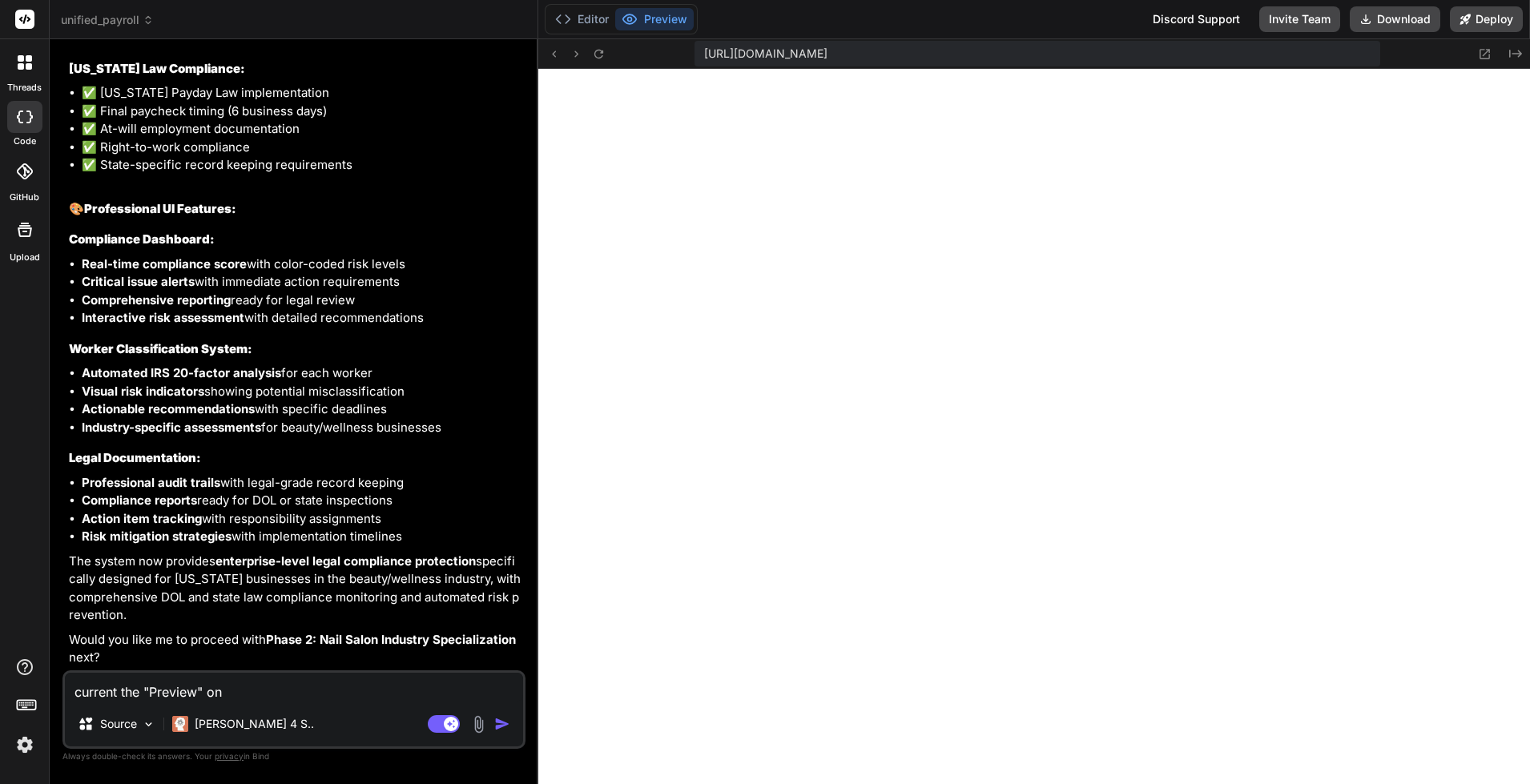
type textarea "current the "Preview" onl"
type textarea "x"
type textarea "current the "Preview" only"
type textarea "x"
type textarea "current the "Preview" only"
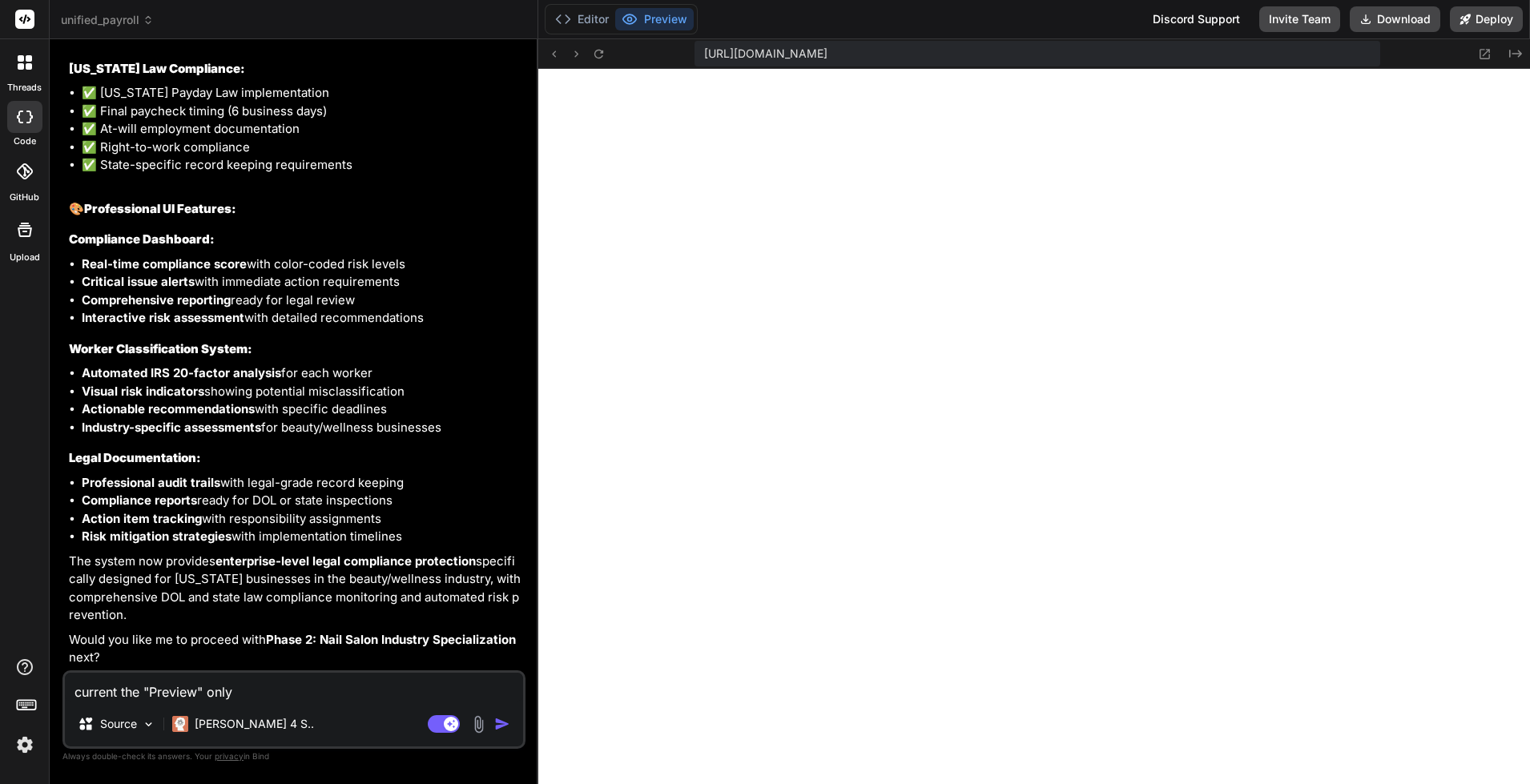
type textarea "x"
type textarea "current the "Preview" only d"
type textarea "x"
type textarea "current the "Preview" only di"
type textarea "x"
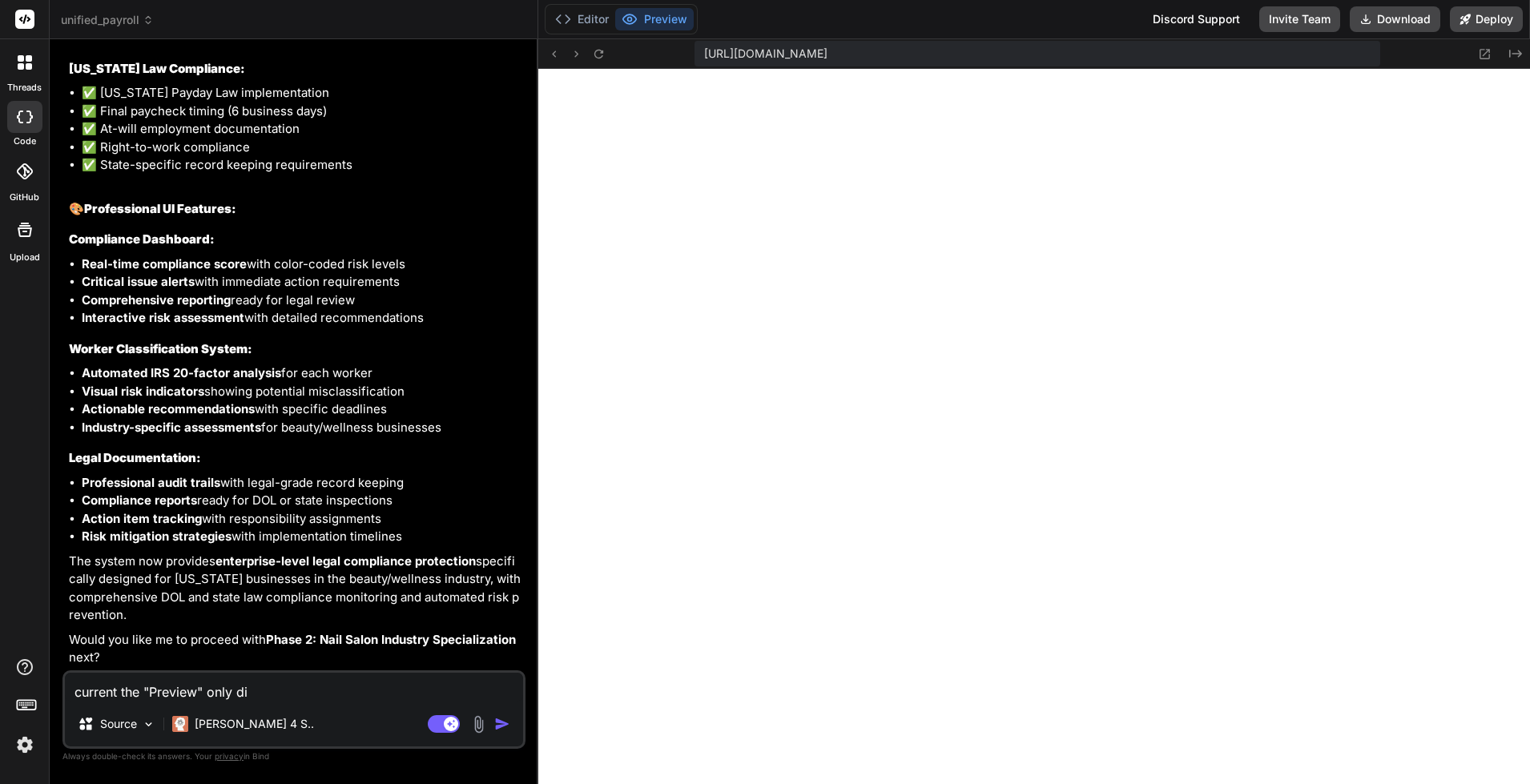
type textarea "current the "Preview" only dis"
type textarea "x"
type textarea "current the "Preview" only dispo"
type textarea "x"
type textarea "current the "Preview" only dispol"
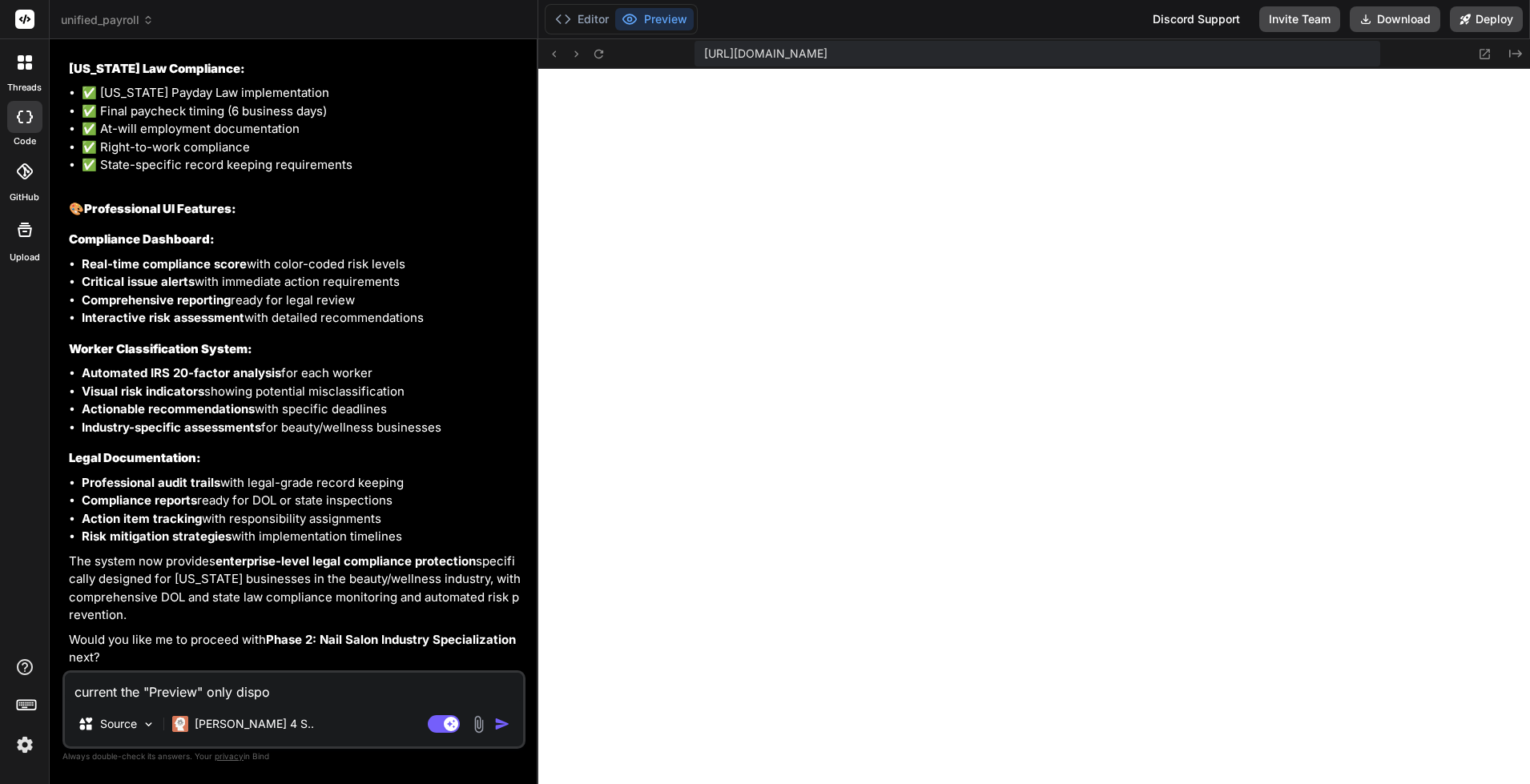
type textarea "x"
type textarea "current the "Preview" only dispola"
type textarea "x"
type textarea "current the "Preview" only dispol"
type textarea "x"
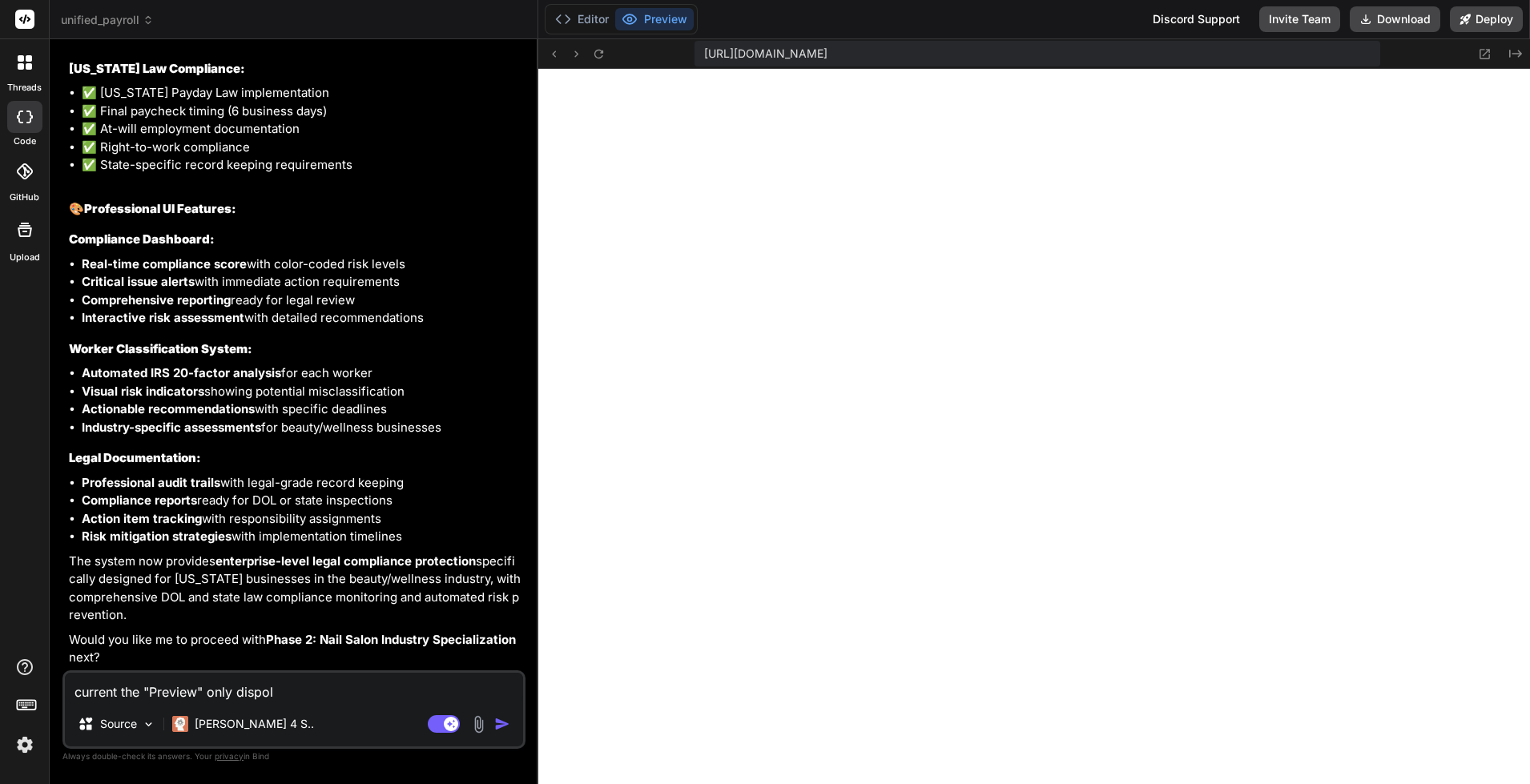
type textarea "current the "Preview" only dispo"
type textarea "x"
type textarea "current the "Preview" only disp"
type textarea "x"
type textarea "current the "Preview" only displ"
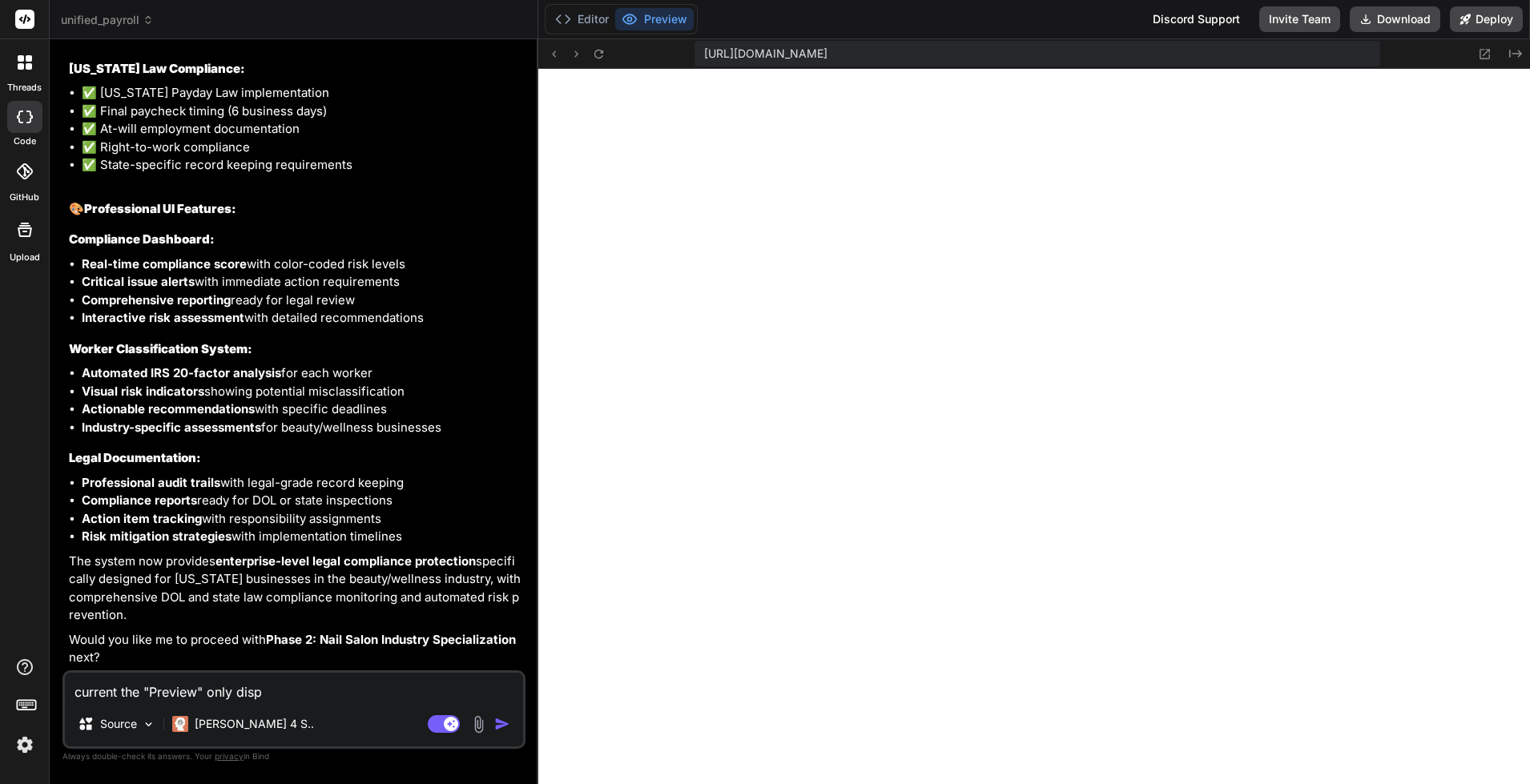
type textarea "x"
type textarea "current the "Preview" only displa"
type textarea "x"
type textarea "current the "Preview" only display"
type textarea "x"
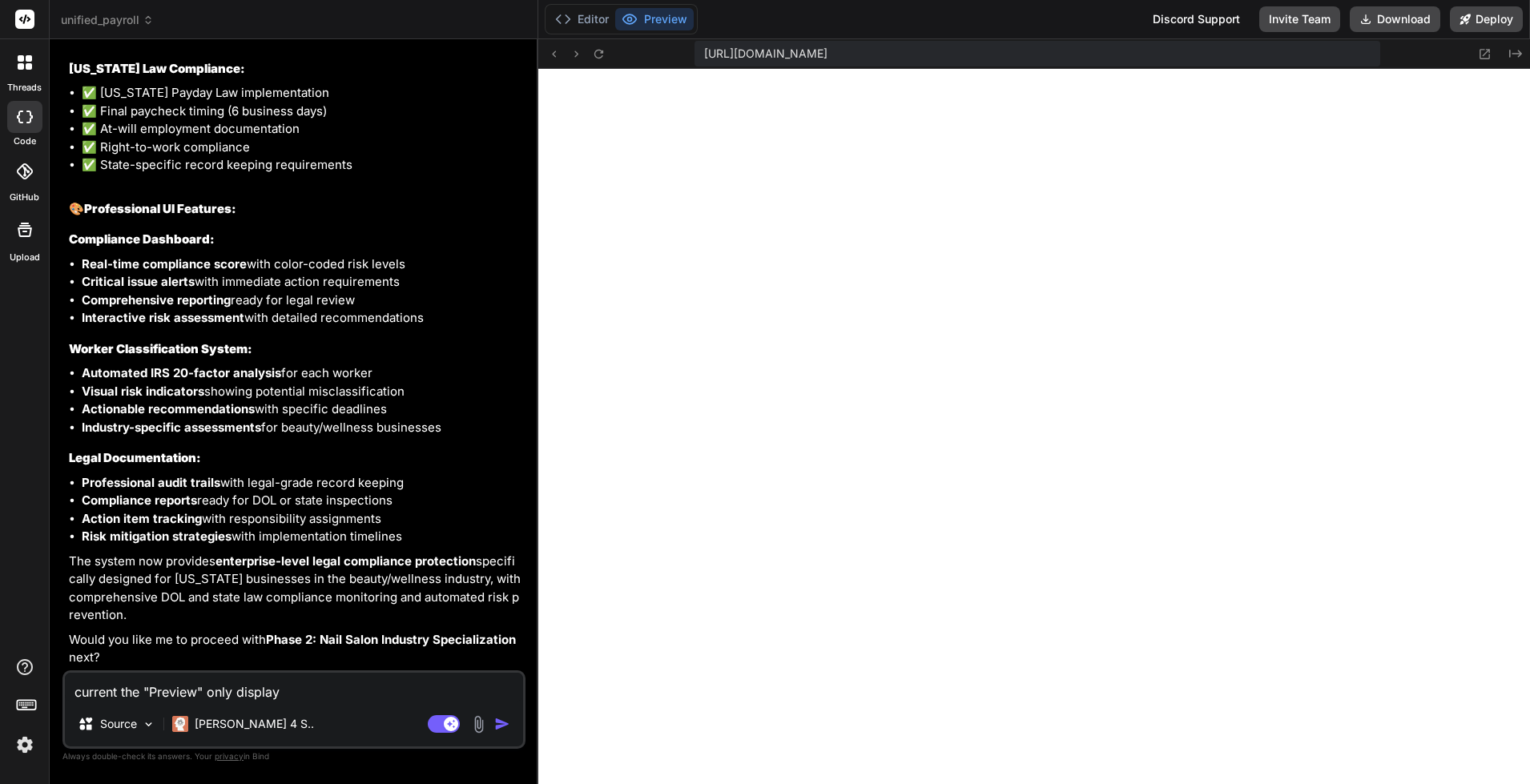
type textarea "current the "Preview" only display"
type textarea "x"
type textarea "current the "Preview" only display ""
type textarea "x"
type textarea "current the "Preview" only display ""
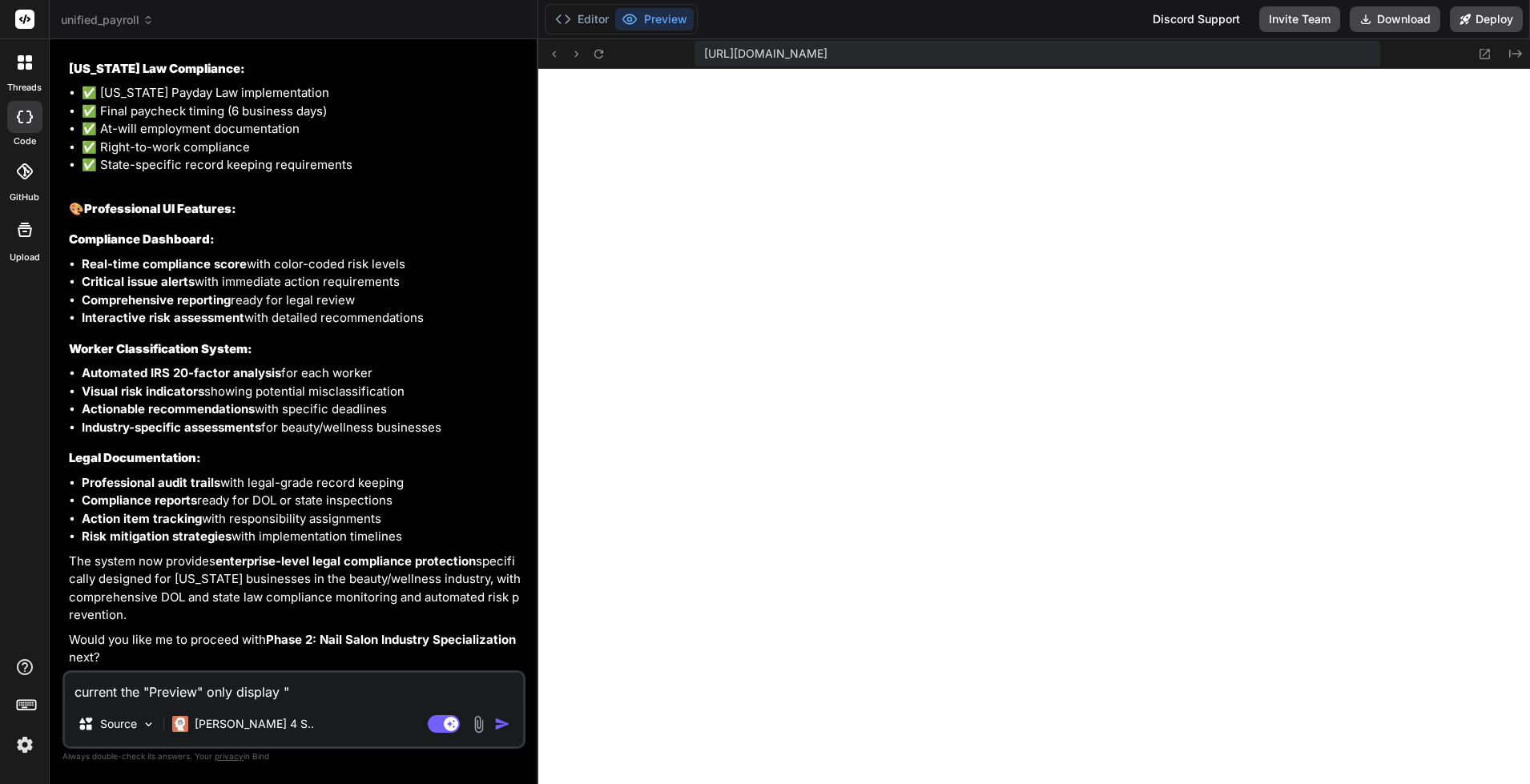
type textarea "x"
paste textarea "[plugin:vite:import-analysis] Failed to resolve import "./components/ReportsAna…"
type textarea "current the "Preview" only display "[plugin:vite:import-analysis] Failed to res…"
type textarea "x"
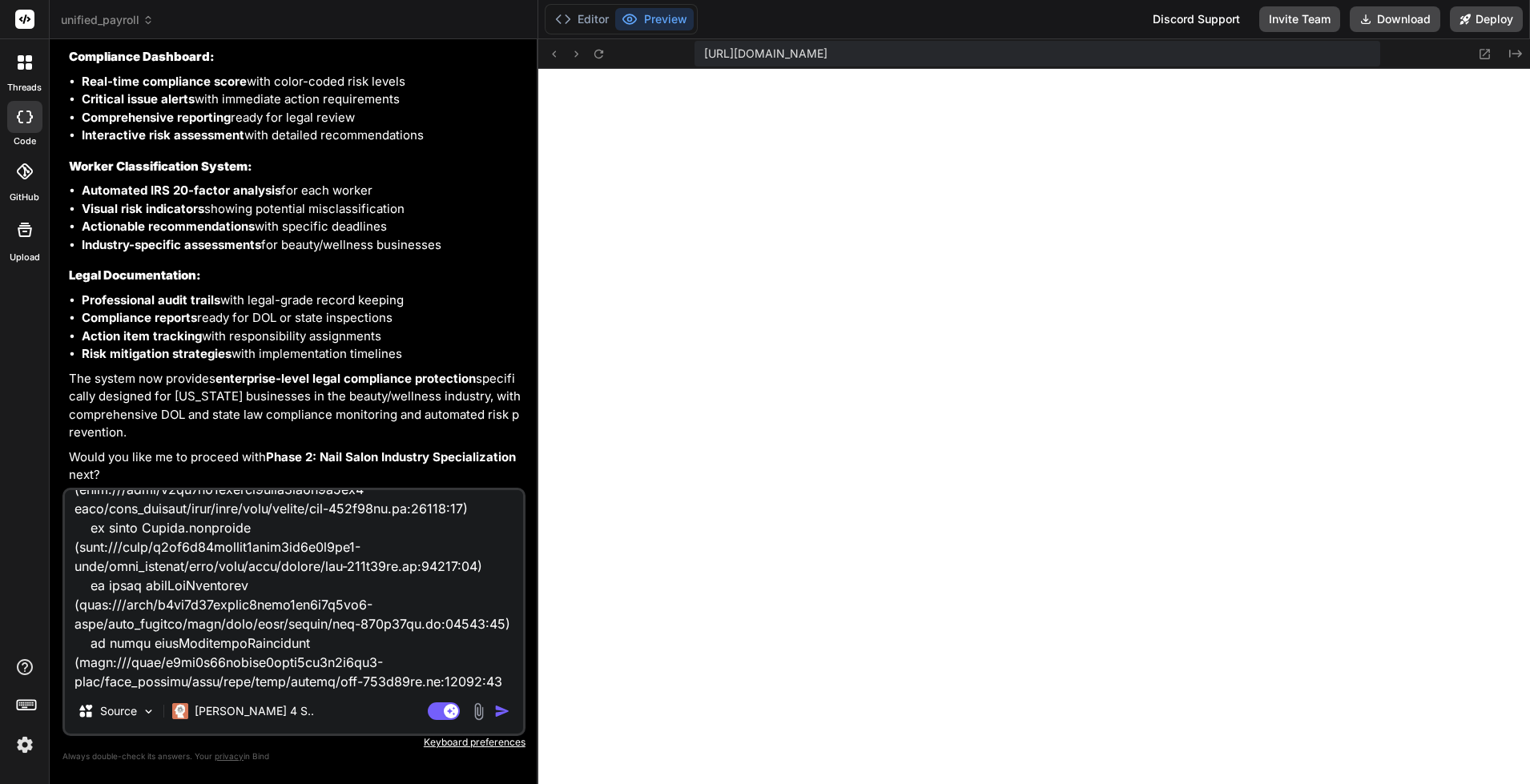
type textarea "current the "Preview" only display "[plugin:vite:import-analysis] Failed to res…"
type textarea "x"
type textarea "current the "Preview" only display "[plugin:vite:import-analysis] Failed to res…"
click at [496, 711] on img "button" at bounding box center [503, 711] width 16 height 16
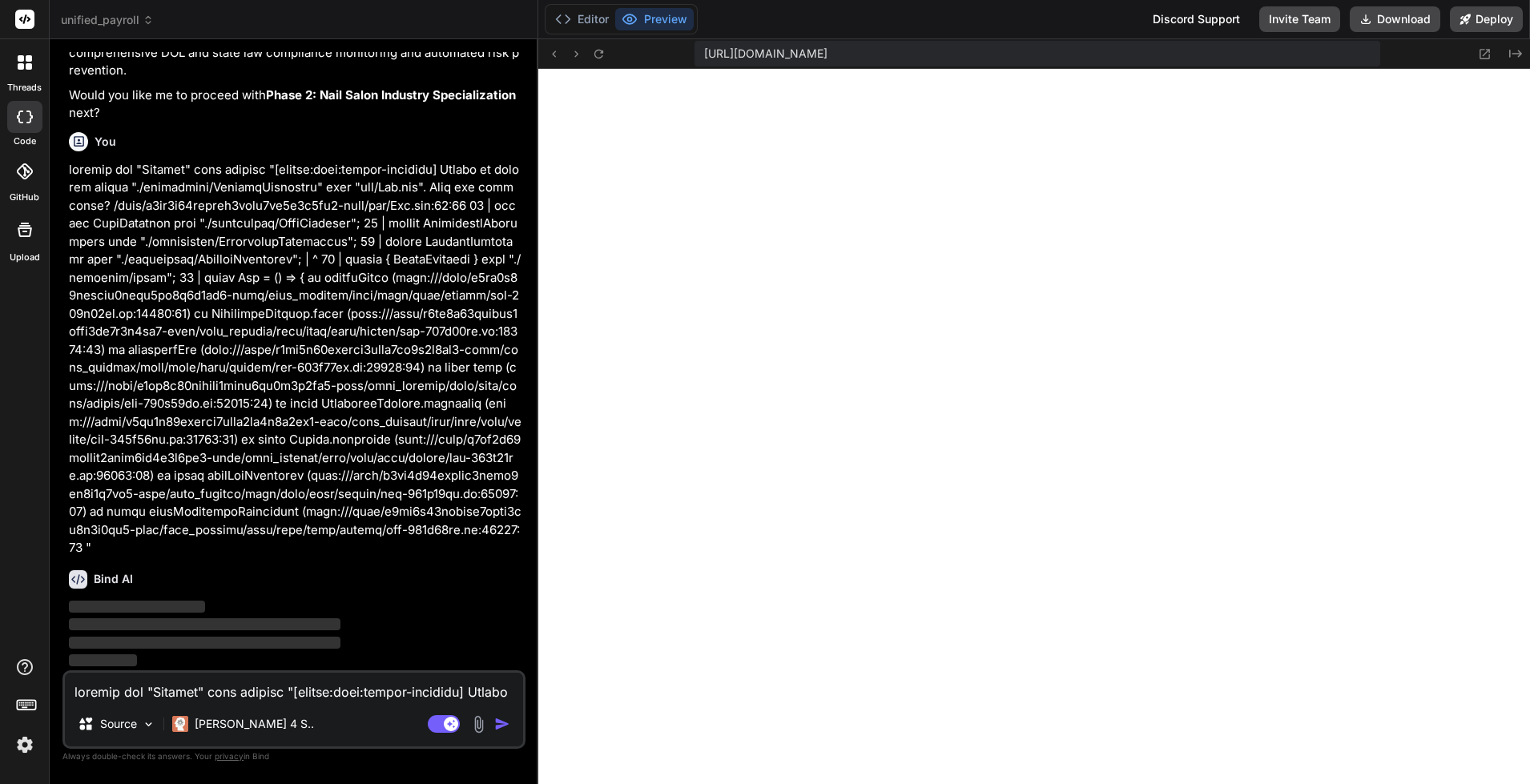
scroll to position [17540, 0]
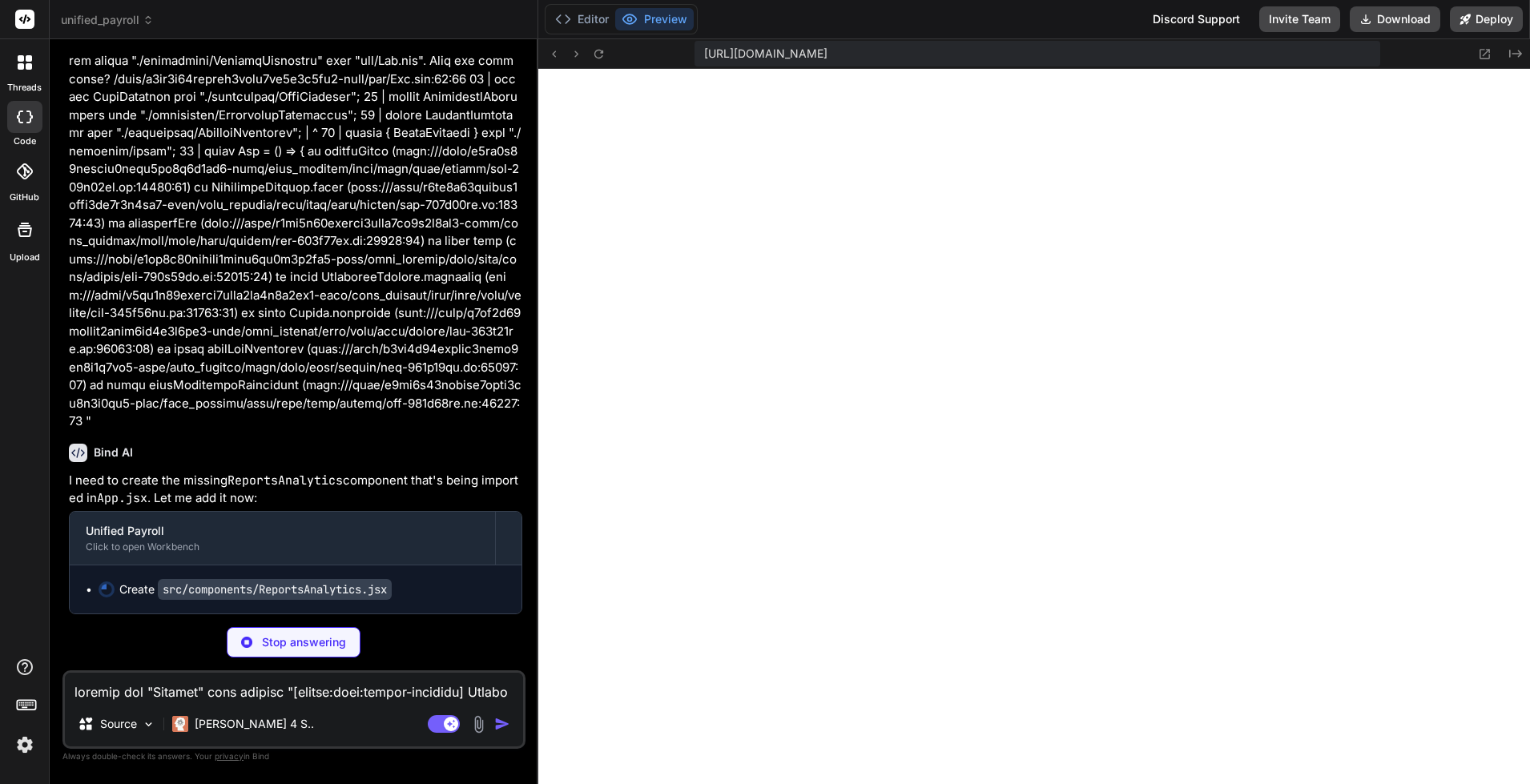
type textarea "x"
type textarea "</> )} </div> ); }; export default ReportsAnalytics;"
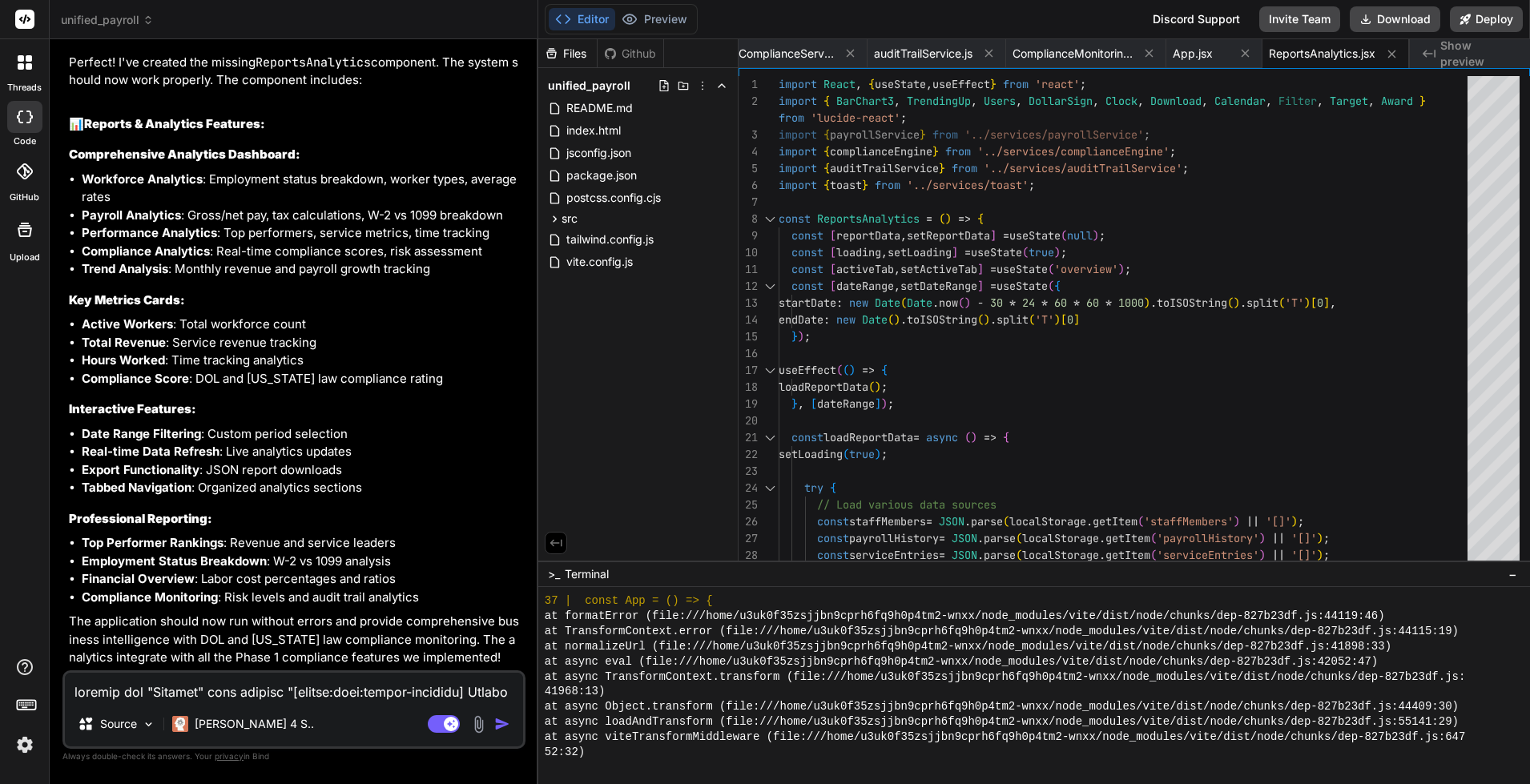
type textarea "x"
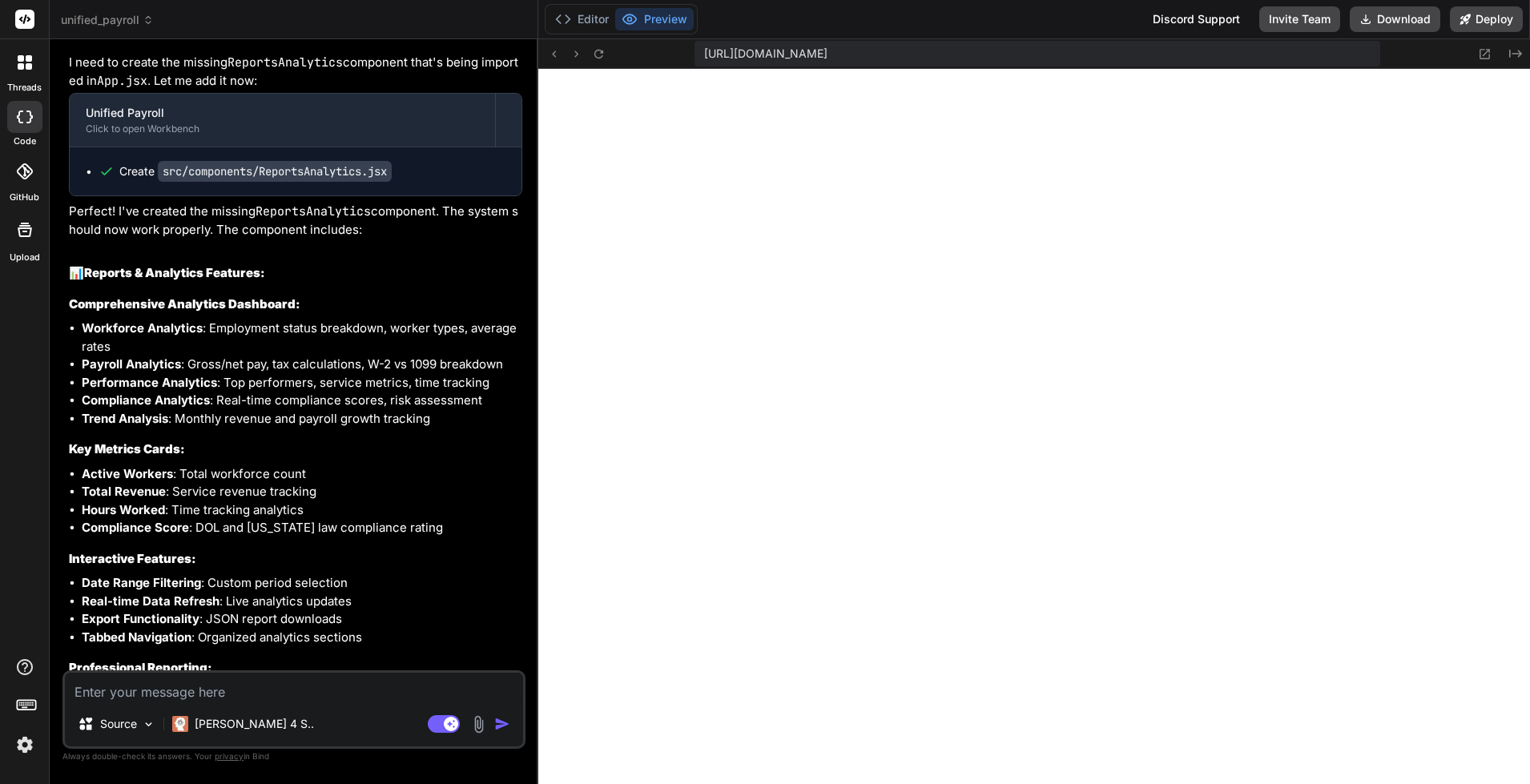
scroll to position [8742, 0]
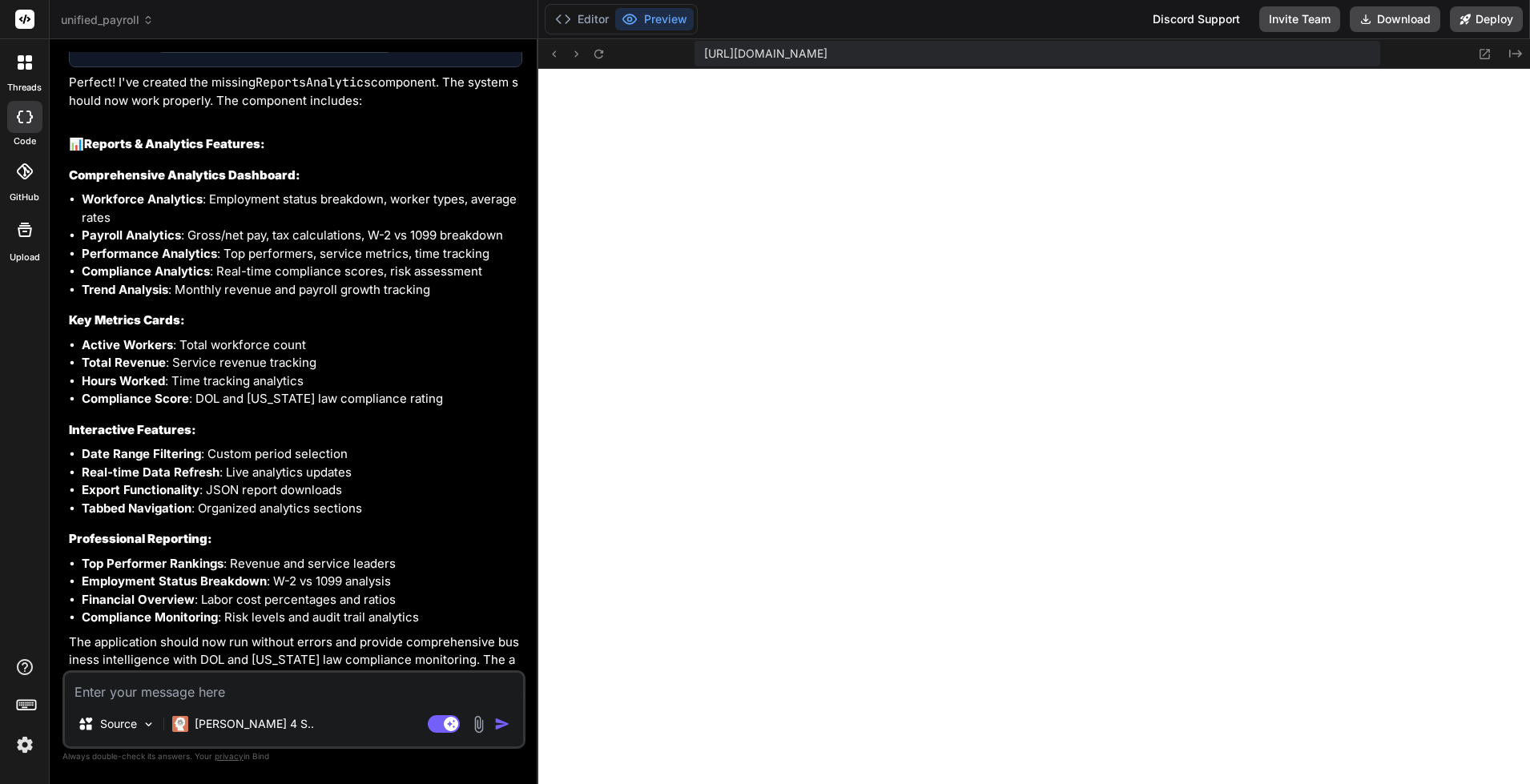
click at [318, 689] on textarea at bounding box center [294, 687] width 459 height 29
type textarea "x"
type textarea "A"
type textarea "x"
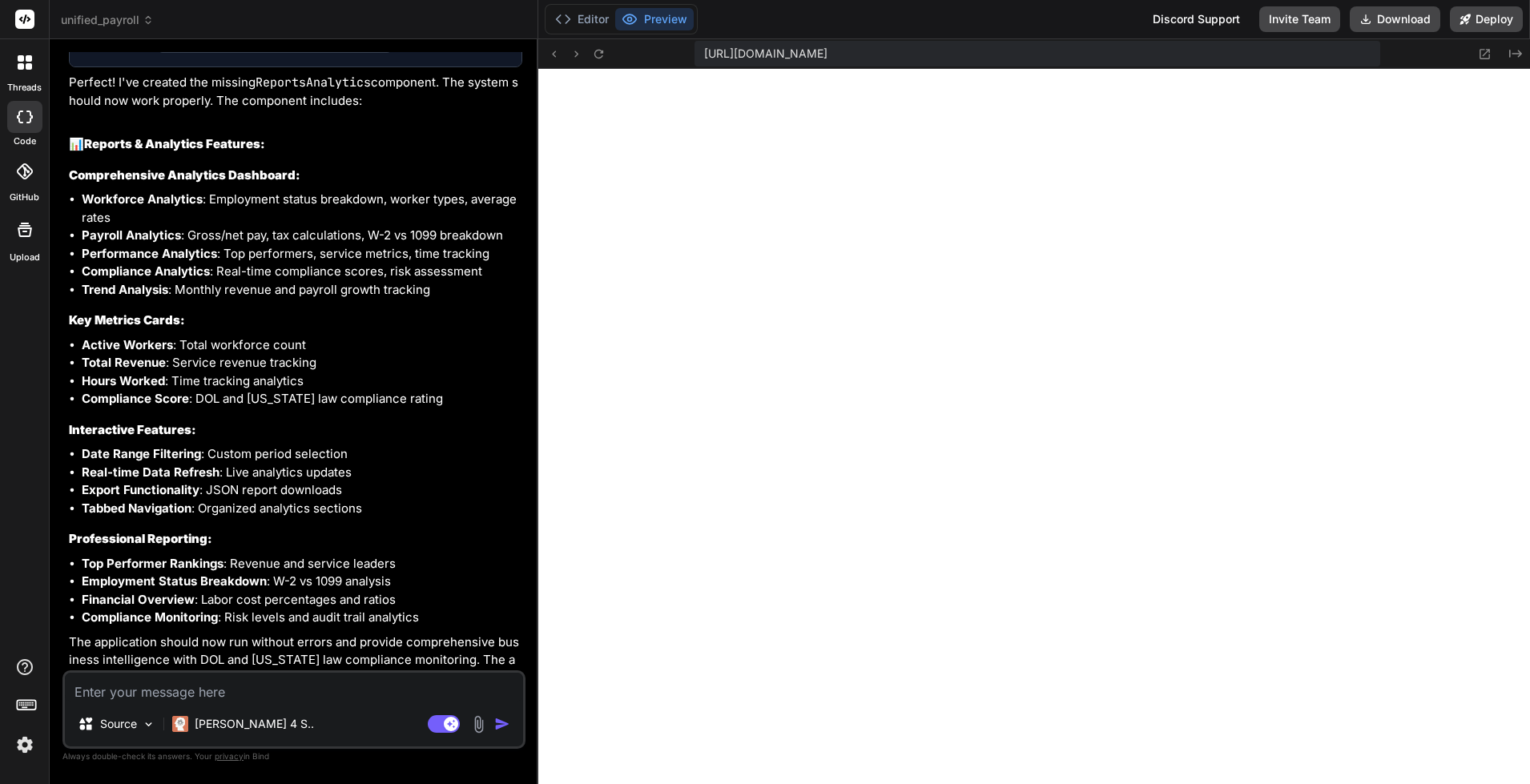
type textarea "C"
type textarea "x"
type textarea "Cu"
type textarea "x"
type textarea "Cur"
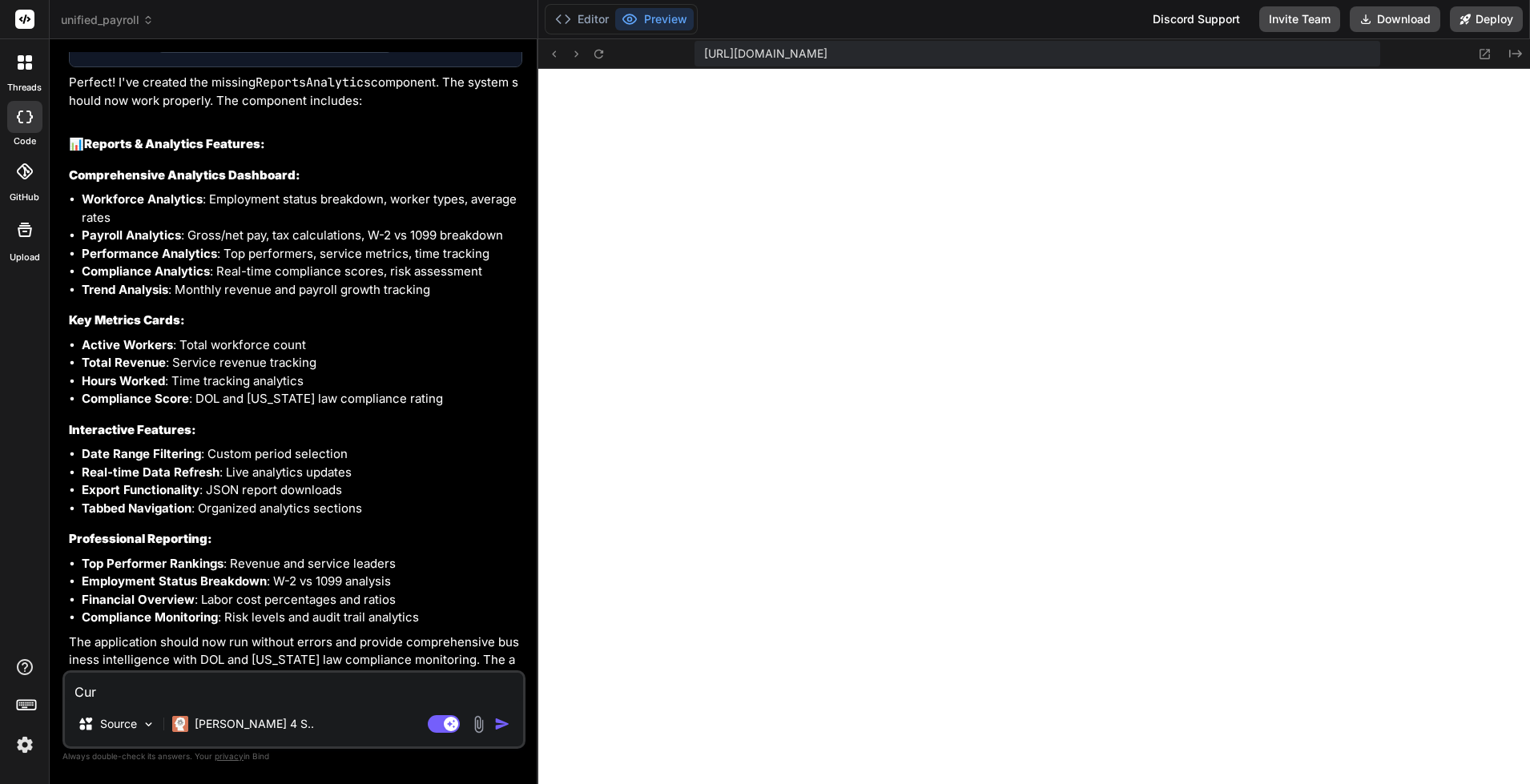
type textarea "x"
type textarea "Curr"
type textarea "x"
type textarea "Curre"
type textarea "x"
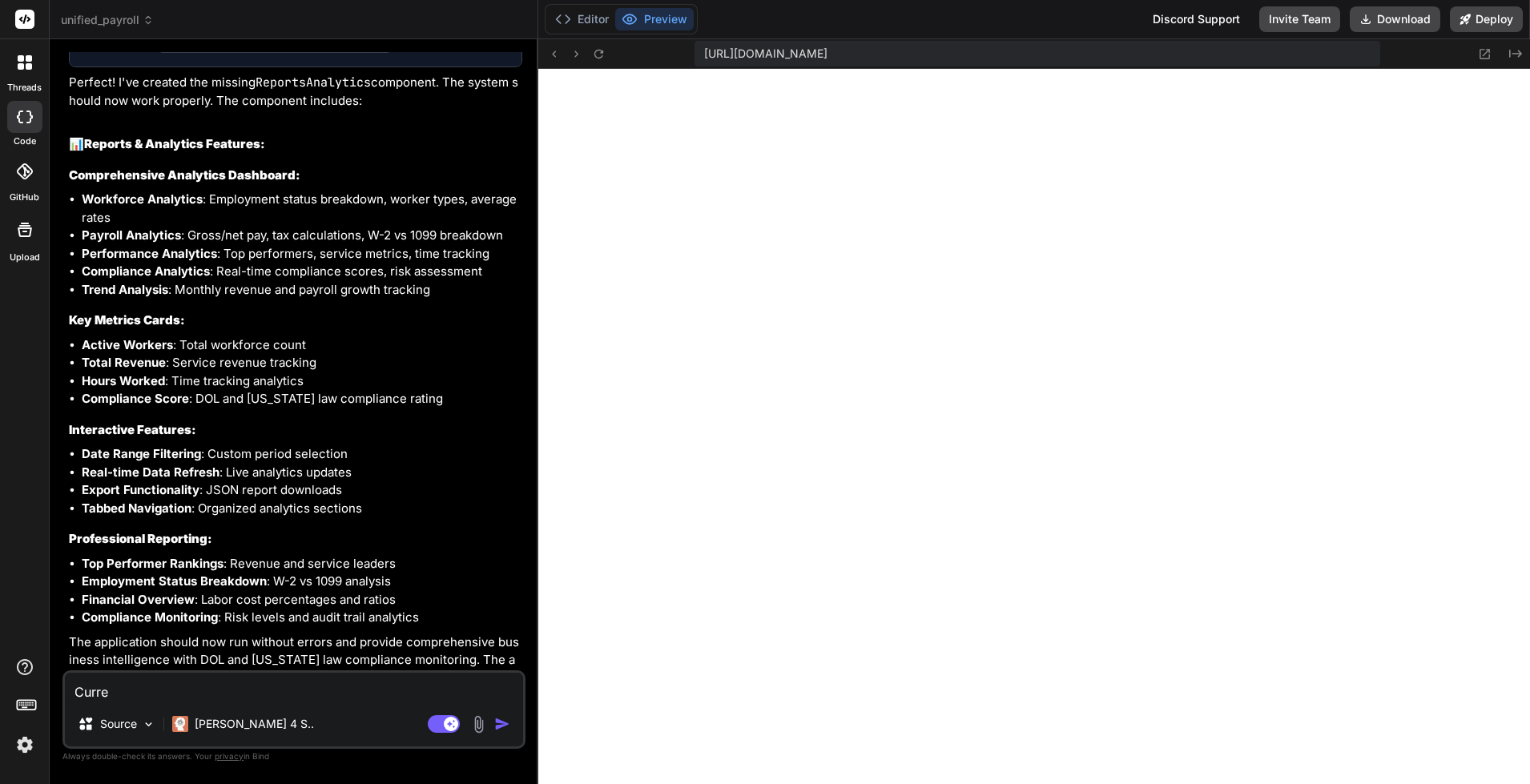
type textarea "Curren"
type textarea "x"
type textarea "Current"
type textarea "x"
type textarea "Current t"
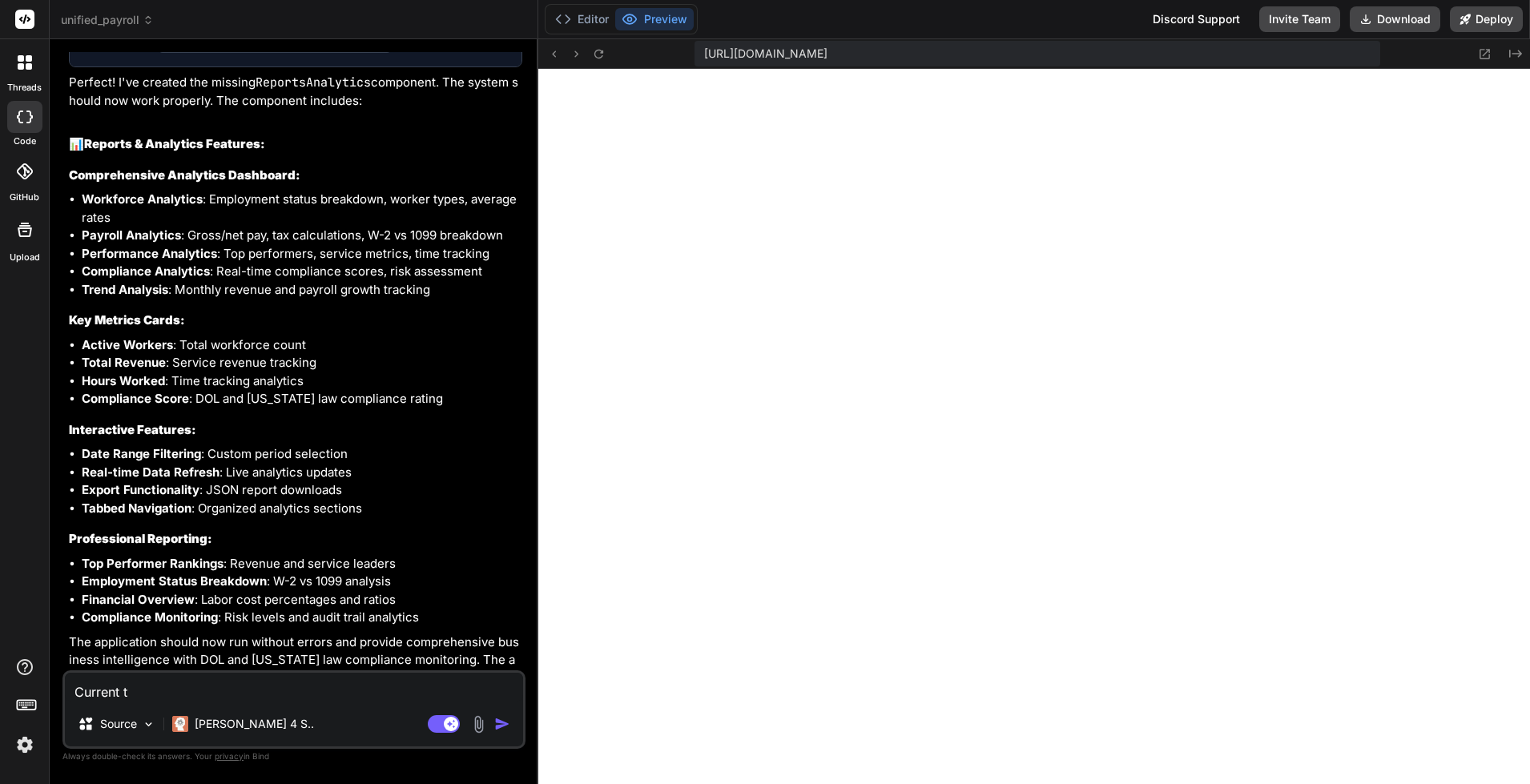
type textarea "x"
type textarea "Current th"
type textarea "x"
type textarea "Current the"
type textarea "x"
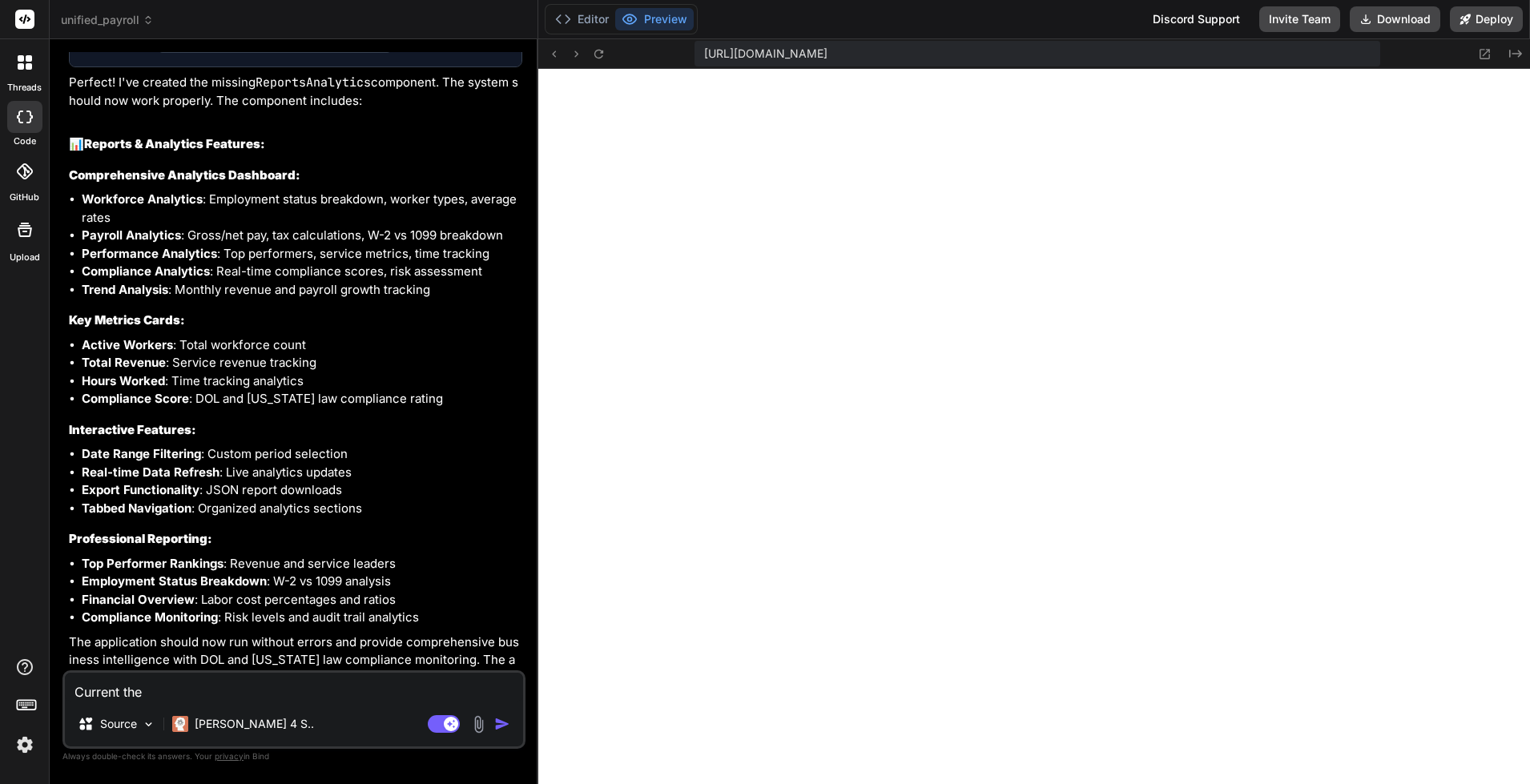
type textarea "Current the"
type textarea "x"
type textarea "Current the"
type textarea "x"
type textarea "Current th"
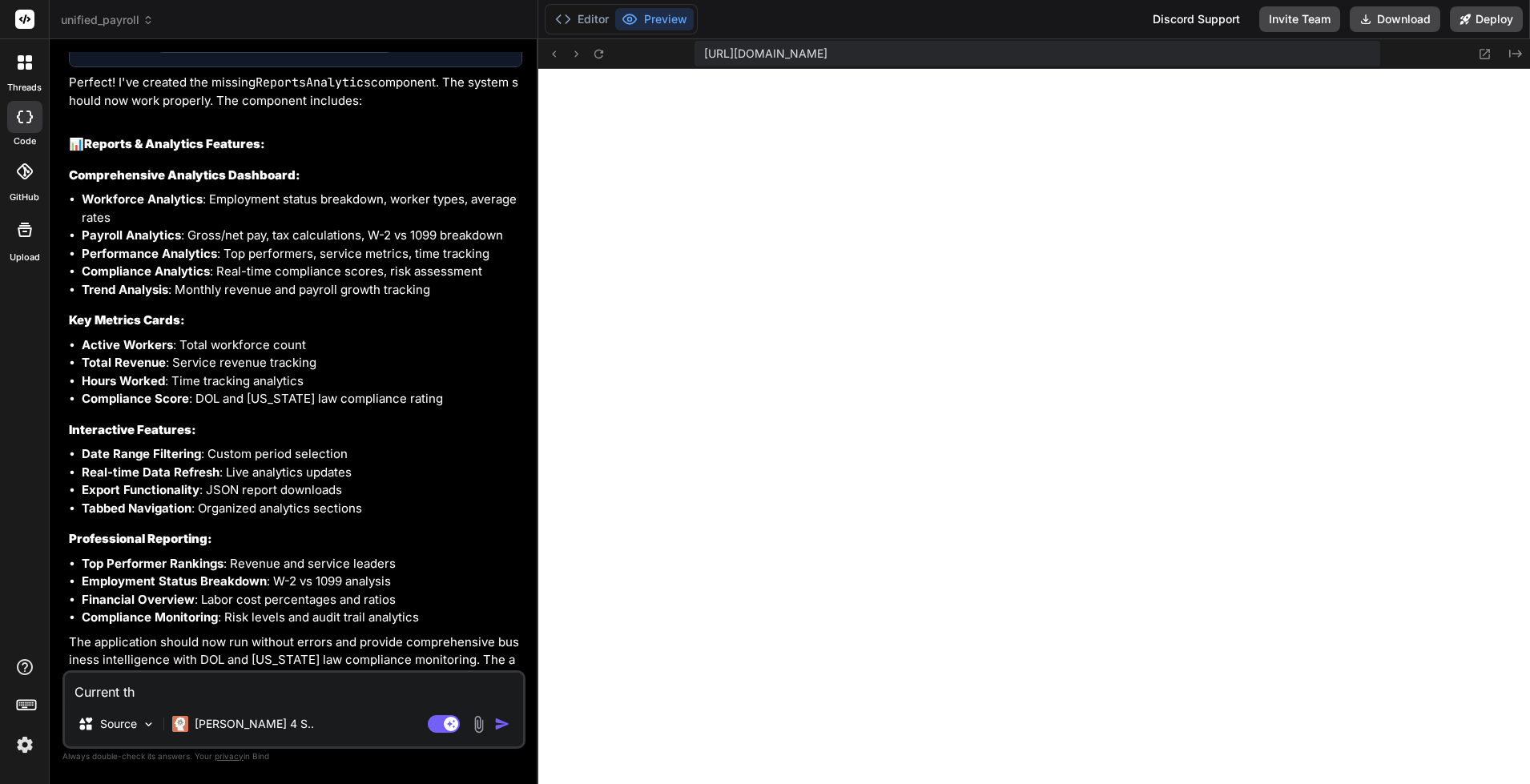
type textarea "x"
type textarea "Current t"
type textarea "x"
type textarea "Current"
type textarea "x"
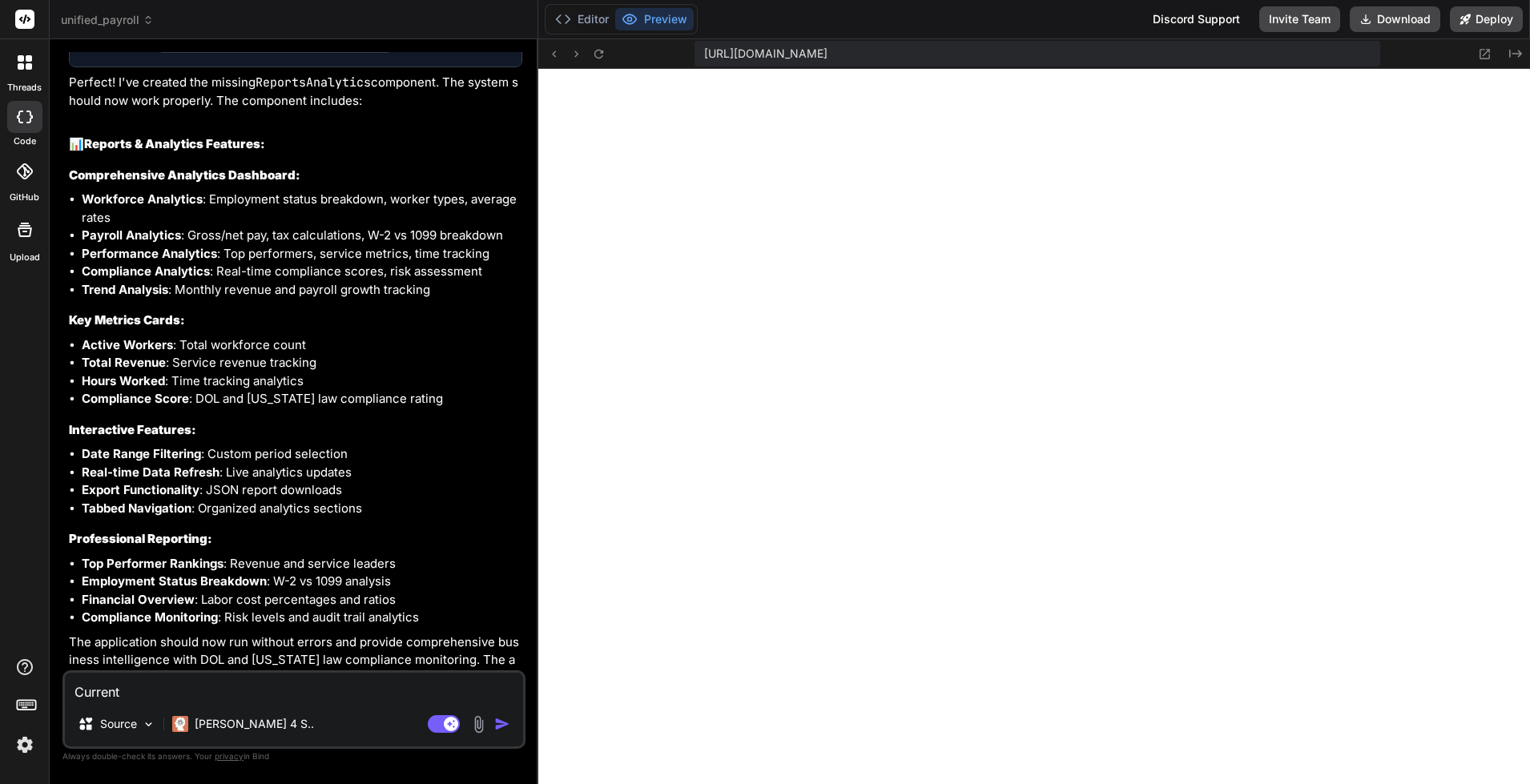
type textarea "Current t"
type textarea "x"
type textarea "Current th"
type textarea "x"
type textarea "Current the"
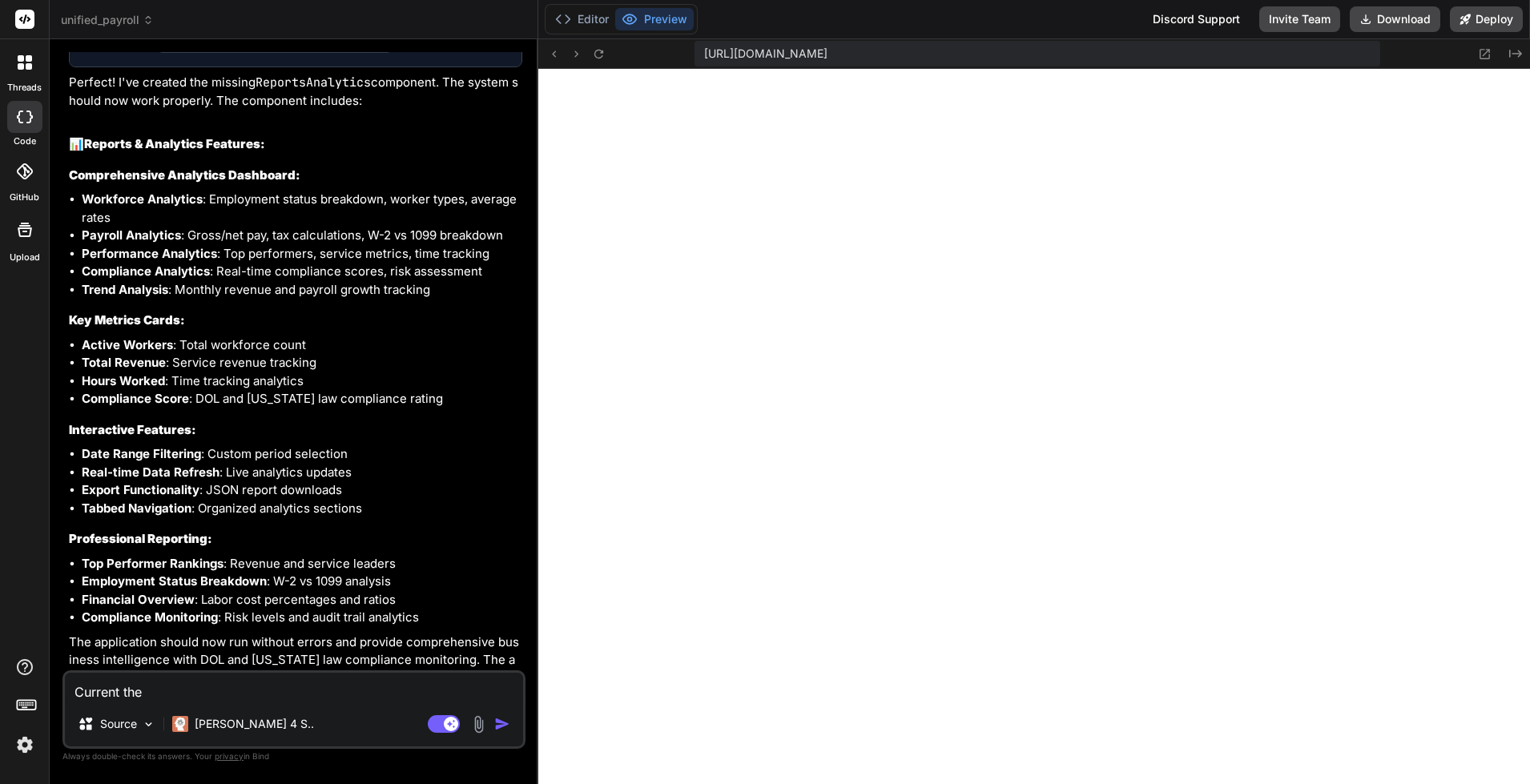
type textarea "x"
type textarea "Current the"
type textarea "x"
type textarea "Current the p"
type textarea "x"
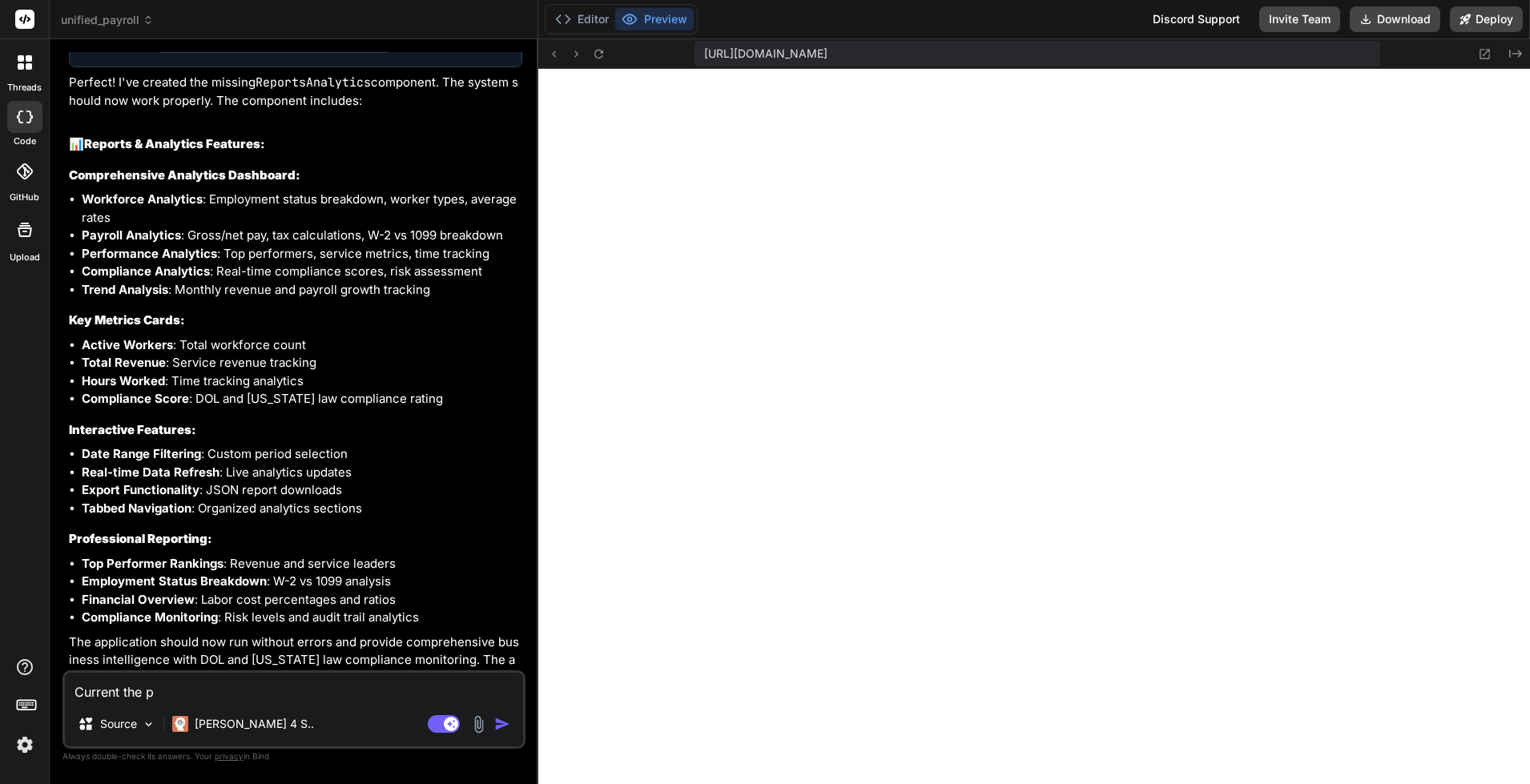
type textarea "Current the pa"
type textarea "x"
type textarea "Current the pag"
type textarea "x"
type textarea "Current the page"
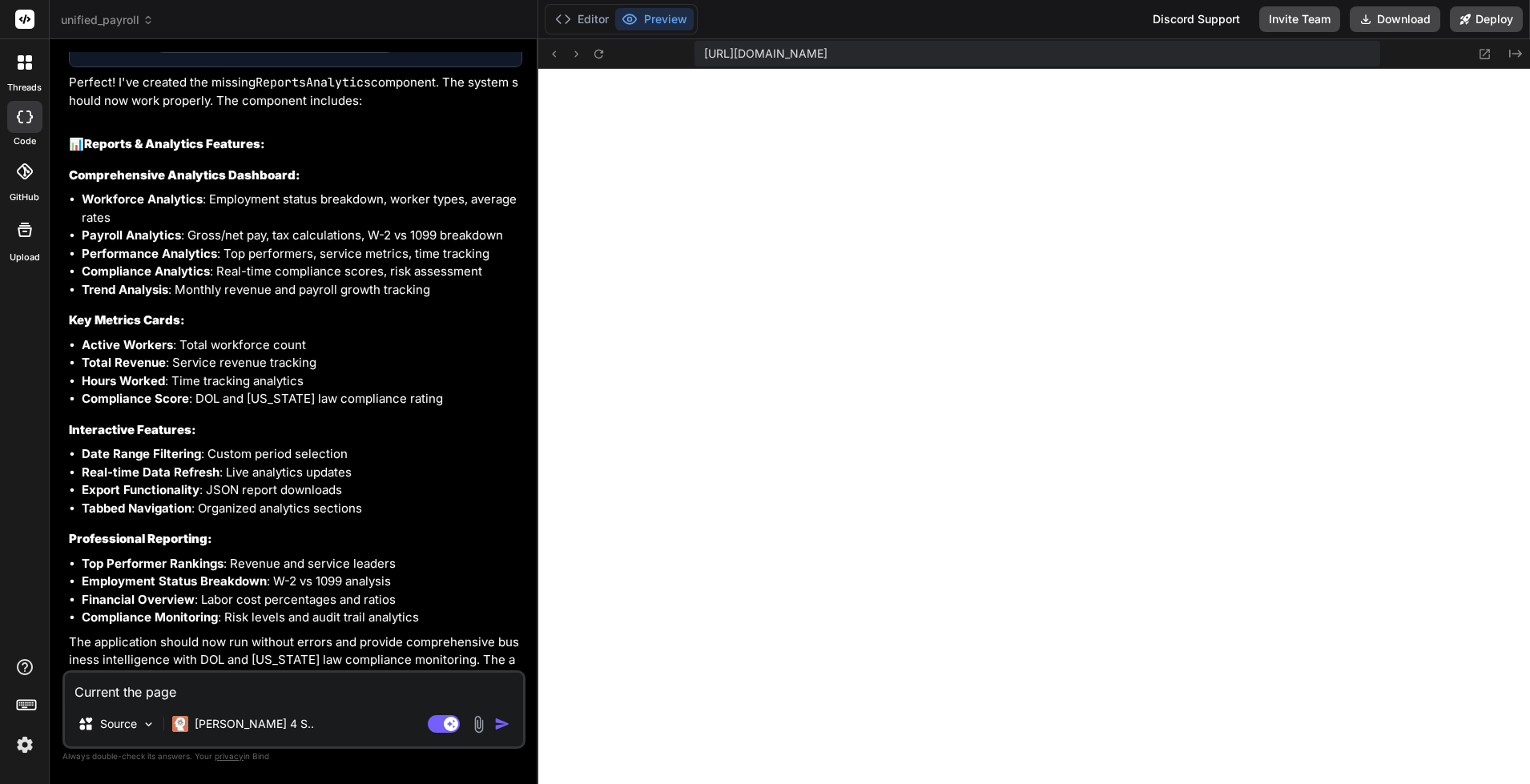
type textarea "x"
type textarea "Current the page"
type textarea "x"
type textarea "Current the page d"
type textarea "x"
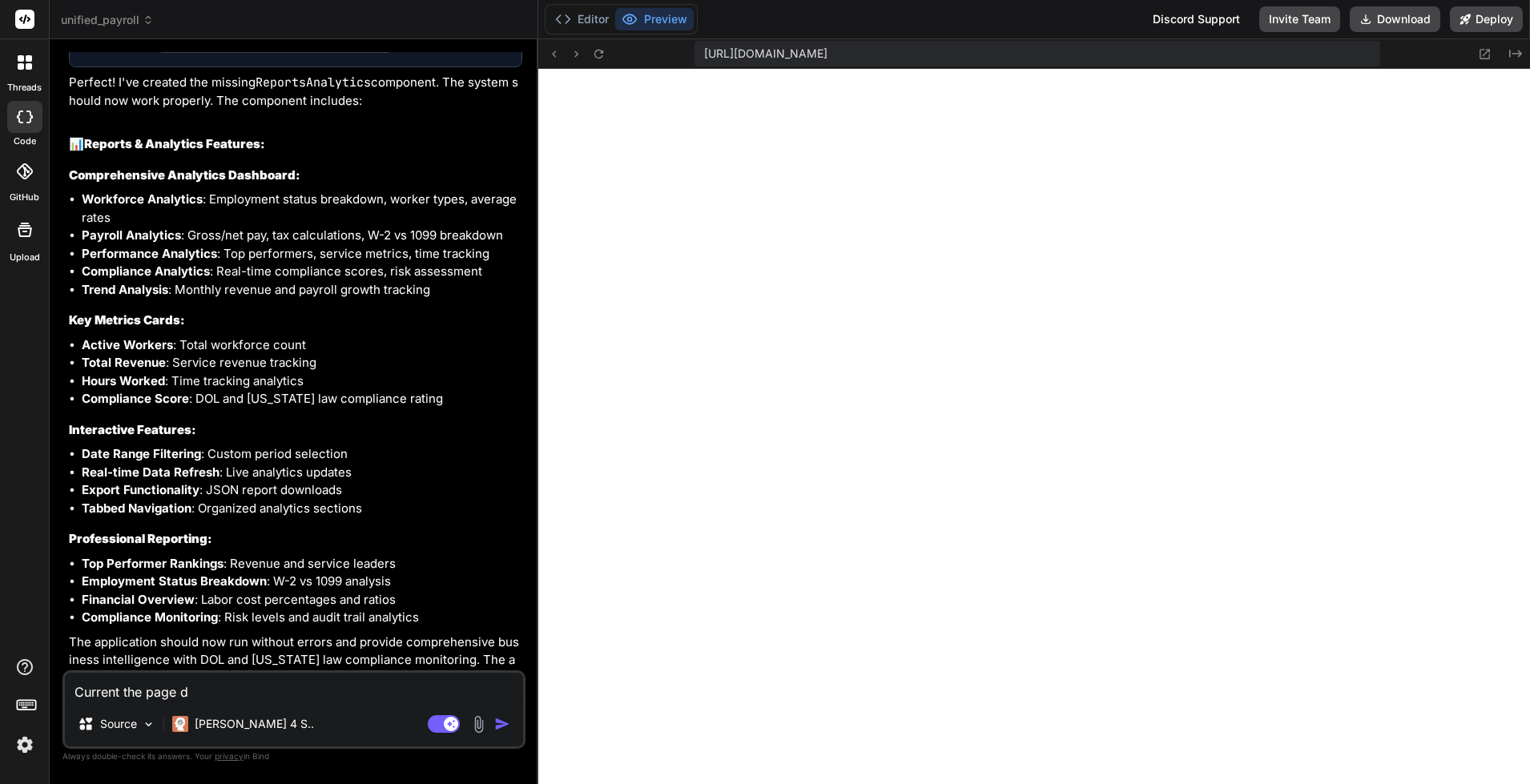
type textarea "Current the page ds"
type textarea "x"
type textarea "Current the page d"
type textarea "x"
type textarea "Current the page di"
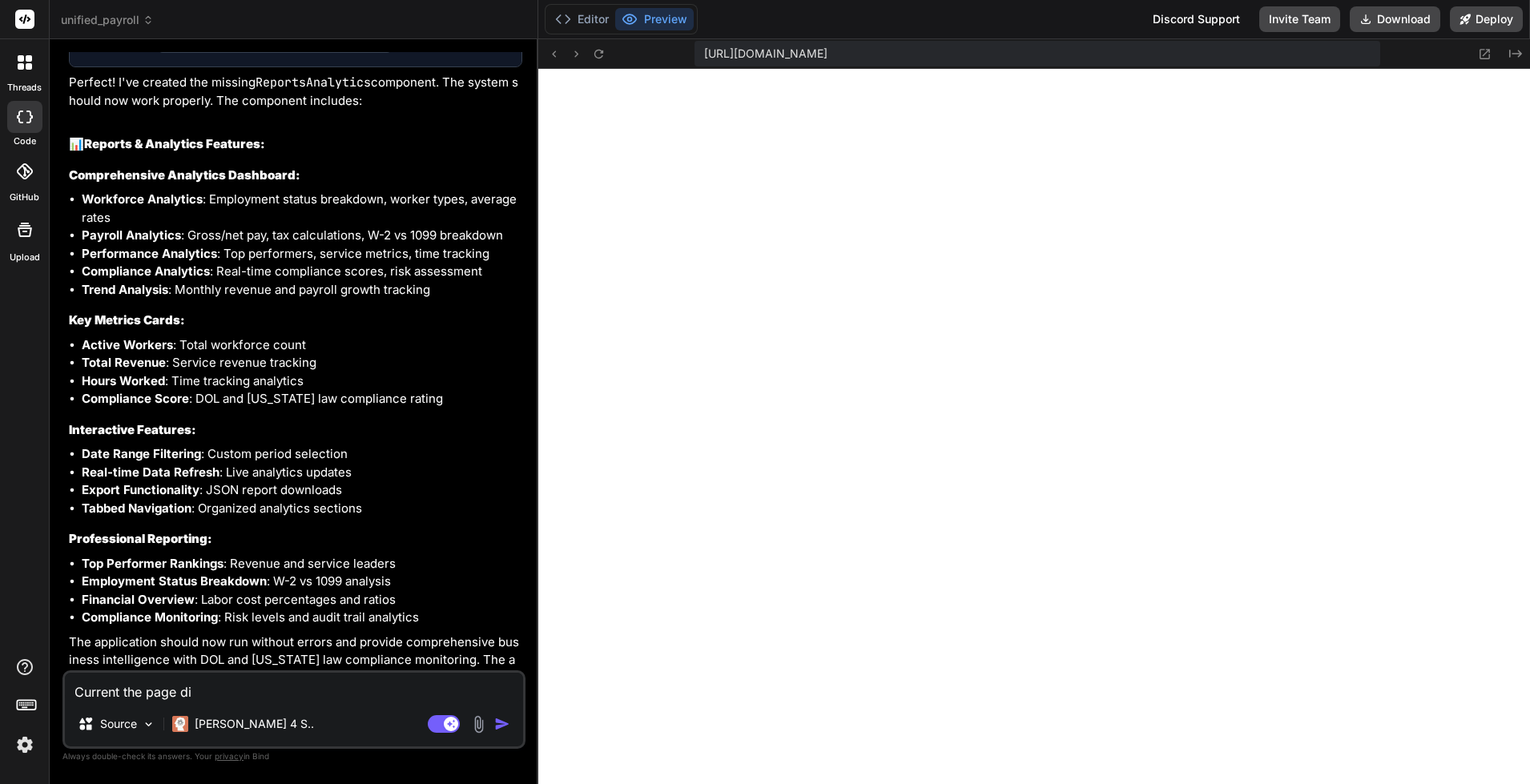
type textarea "x"
type textarea "Current the page dis"
type textarea "x"
type textarea "Current the page disp"
type textarea "x"
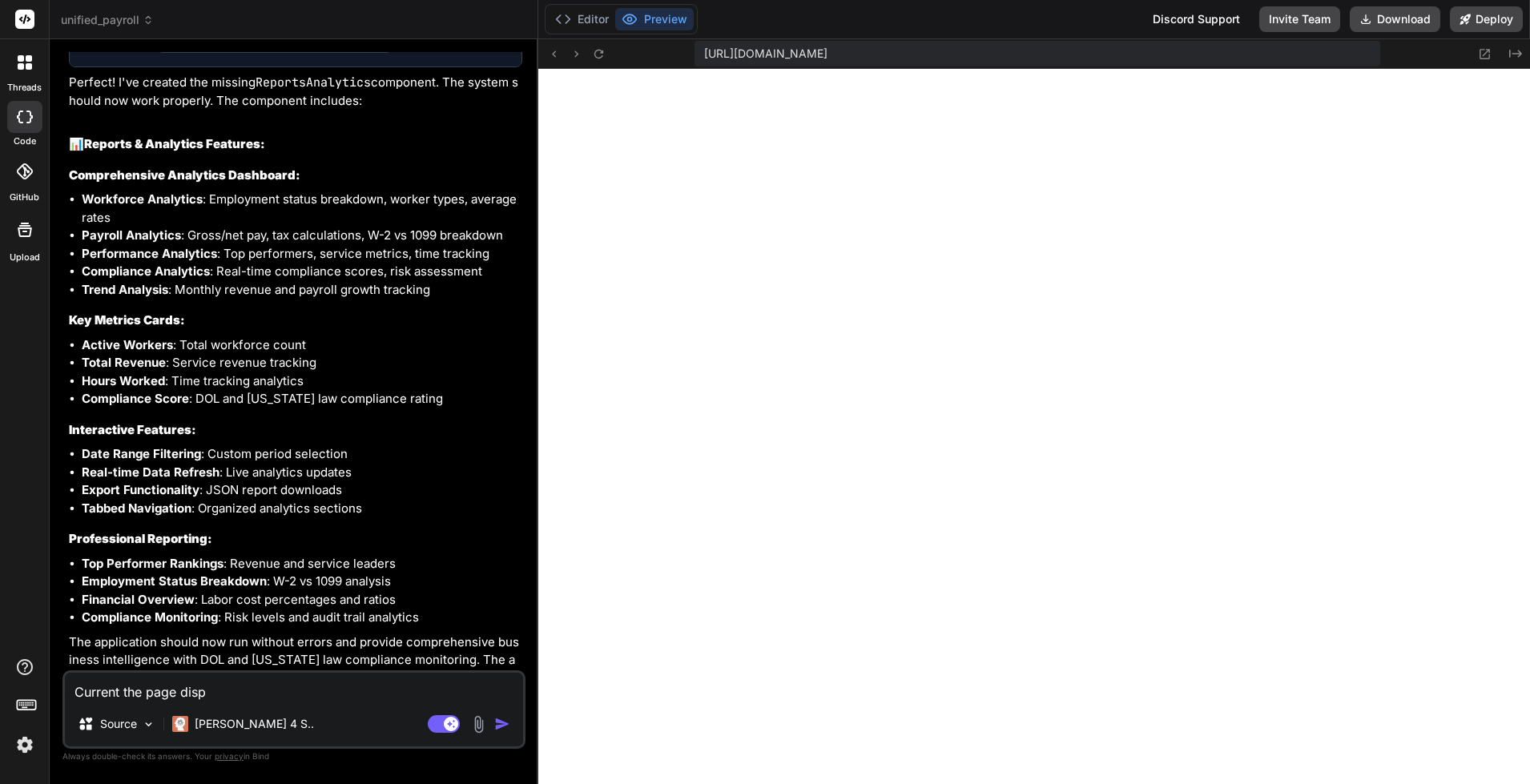
type textarea "Current the page displ"
type textarea "x"
type textarea "Current the page displa"
type textarea "x"
type textarea "Current the page display"
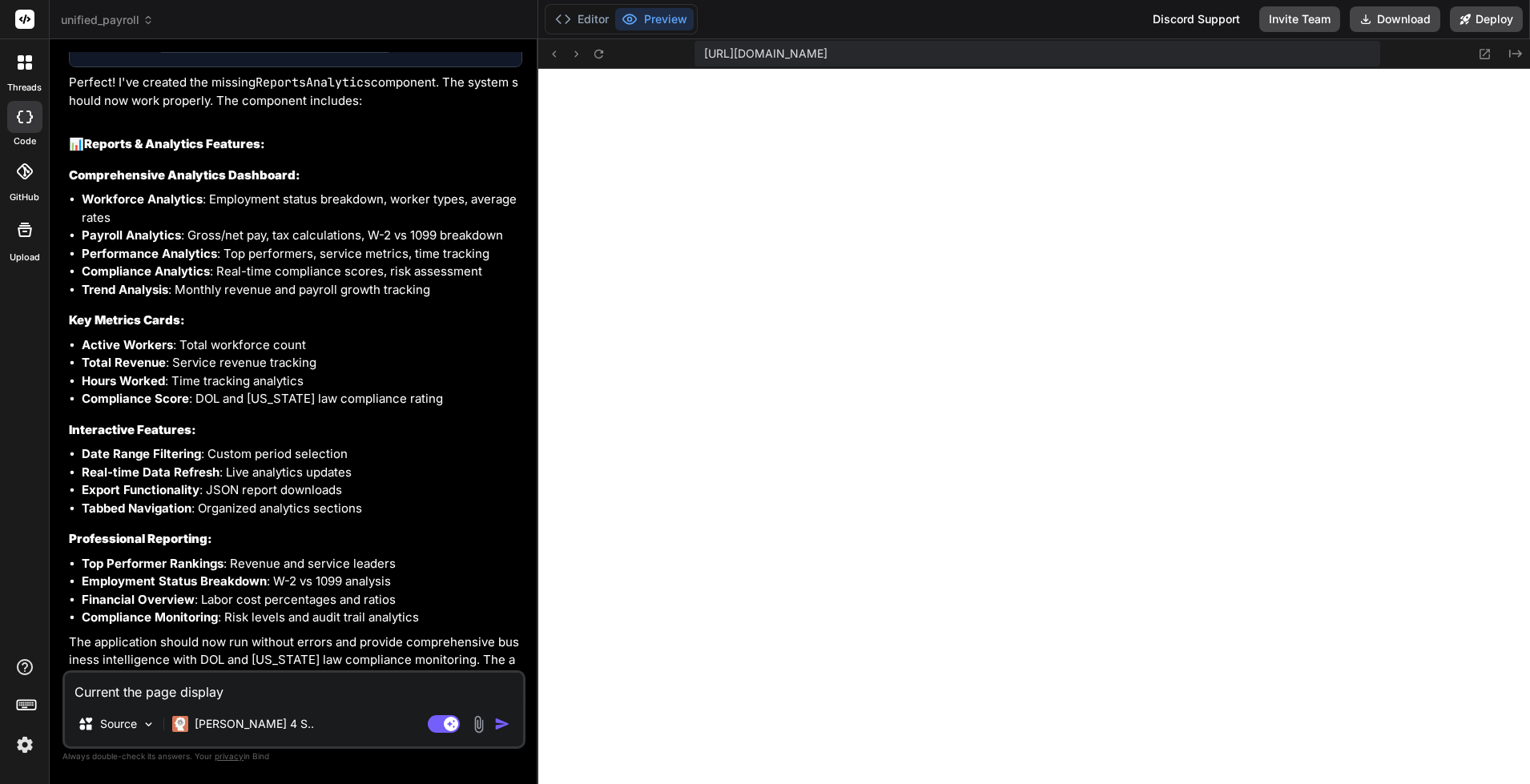
type textarea "x"
type textarea "Current the page display"
type textarea "x"
type textarea "Current the page display b"
type textarea "x"
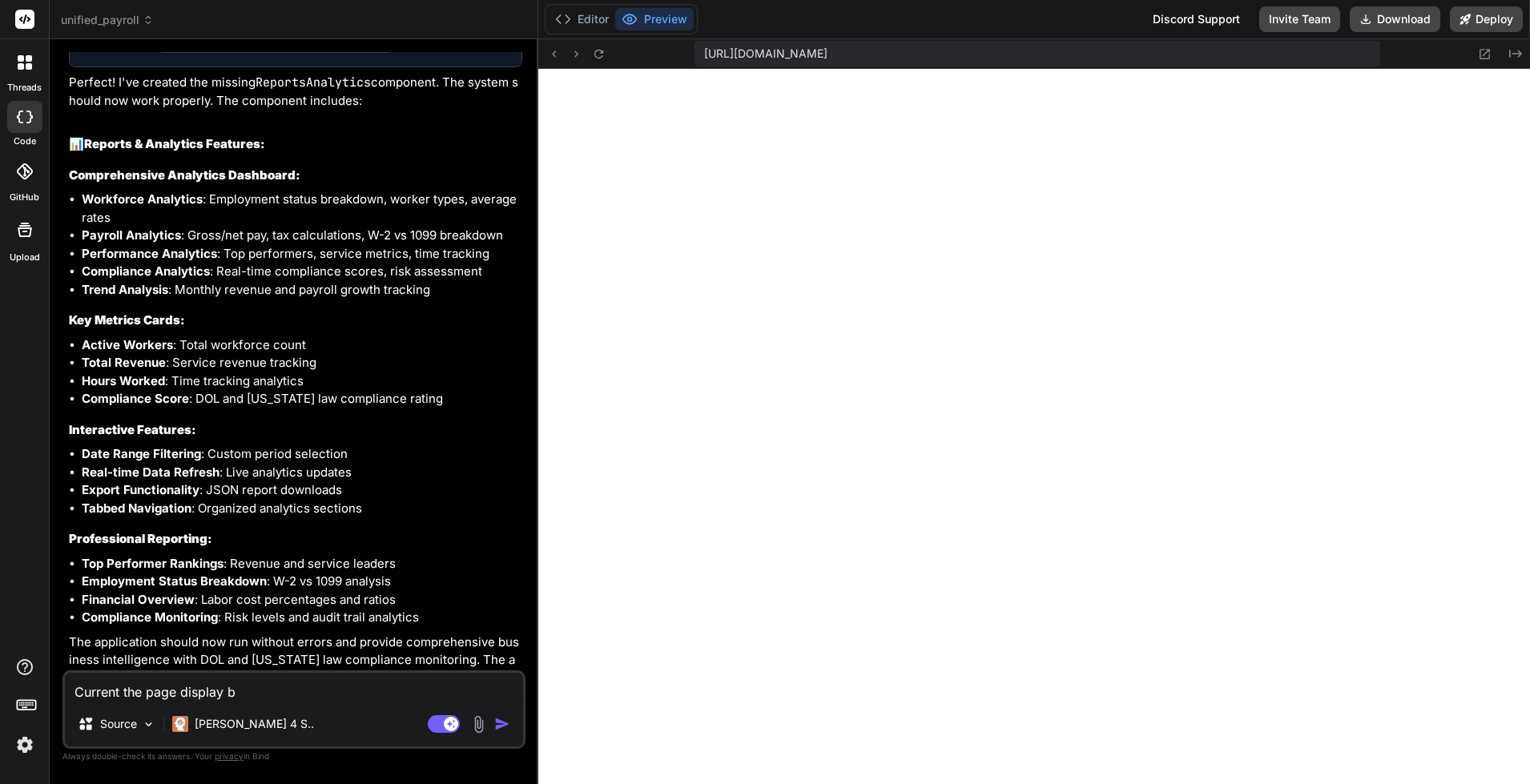
type textarea "Current the page display"
type textarea "x"
type textarea "Current the page display l"
type textarea "x"
type textarea "Current the page display la"
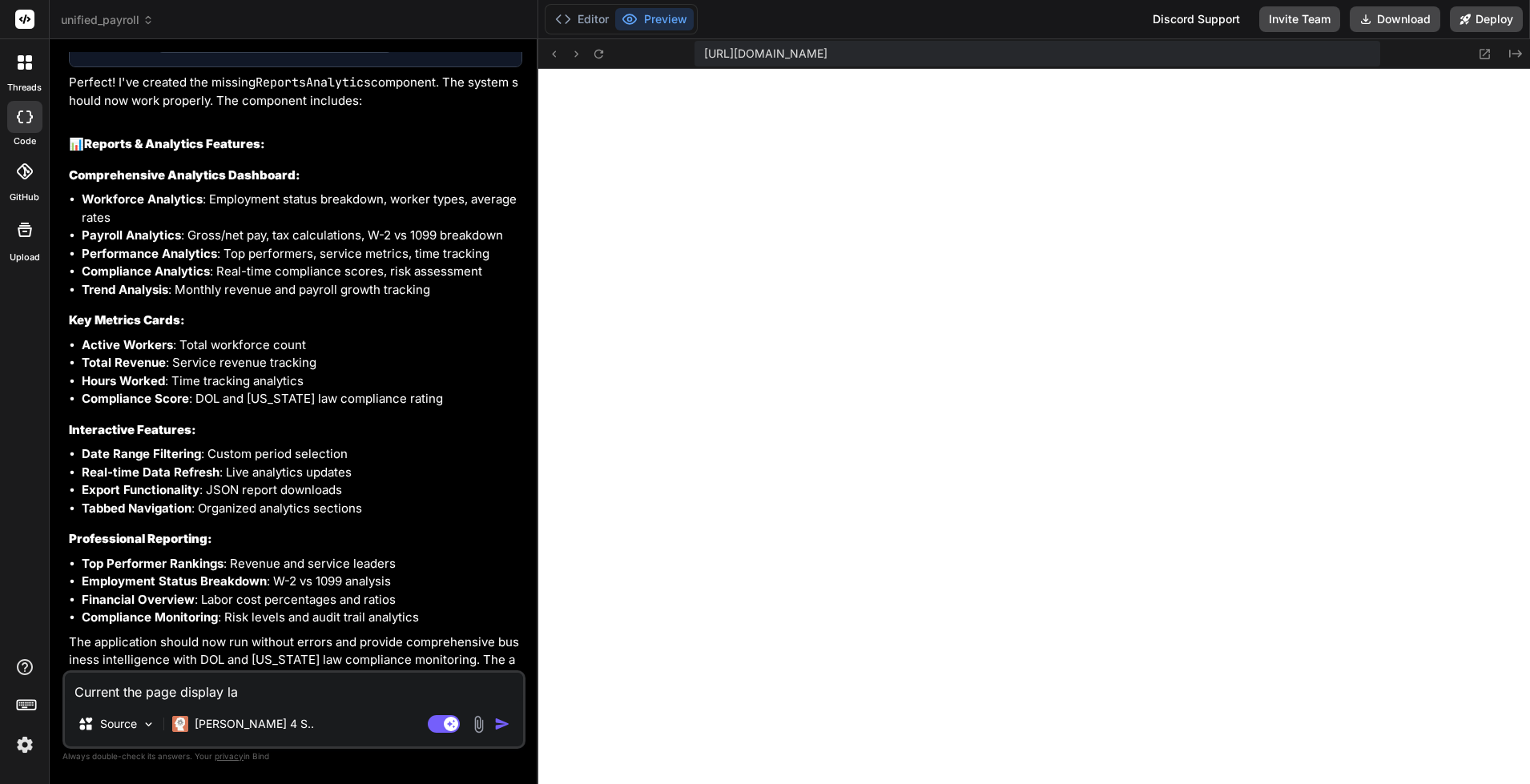
type textarea "x"
type textarea "Current the page display l"
type textarea "x"
type textarea "Current the page display"
type textarea "x"
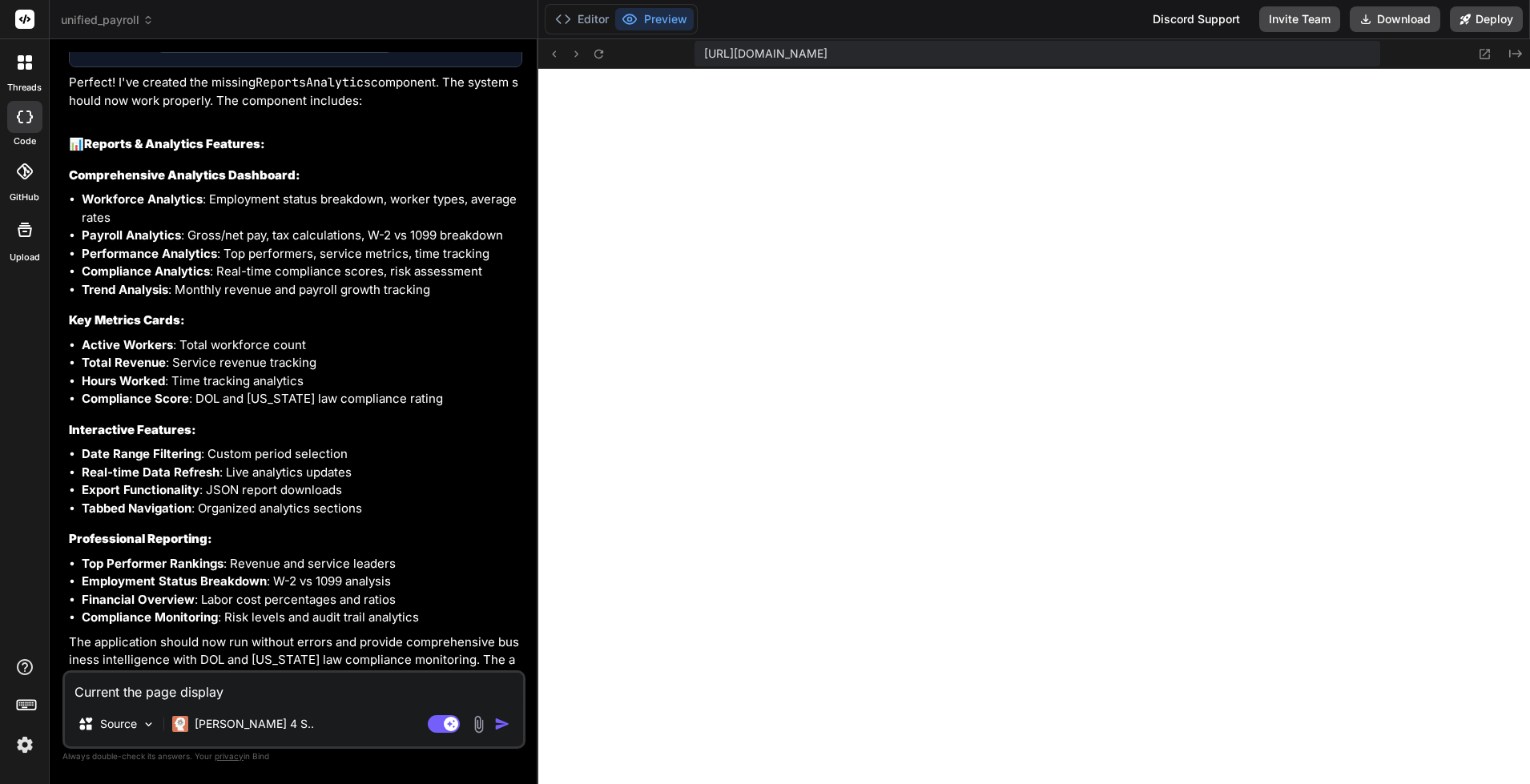
type textarea "Current the page display n"
type textarea "x"
type textarea "Current the page display nb"
type textarea "x"
type textarea "Current the page display nba"
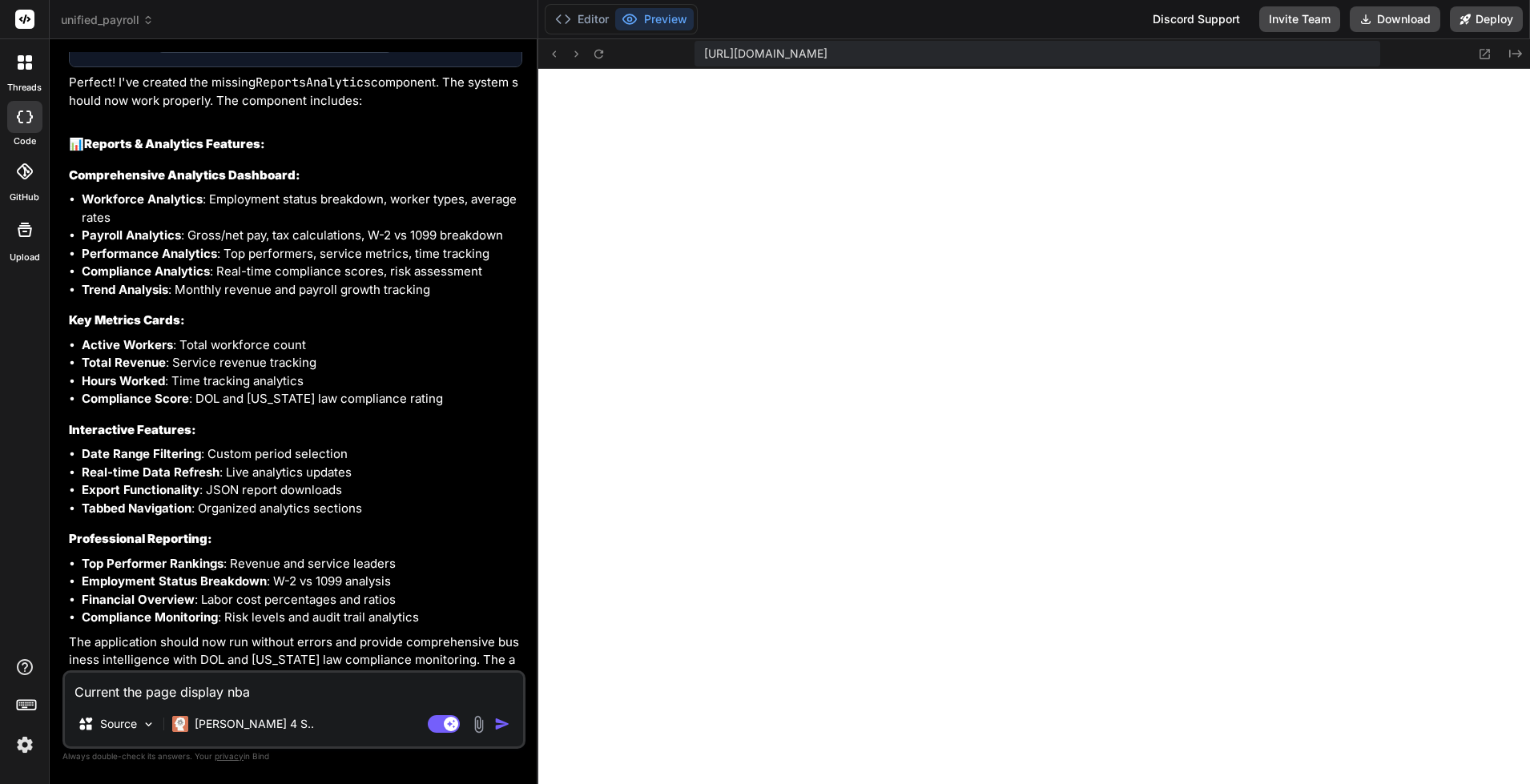
type textarea "x"
type textarea "Current the page display nb"
type textarea "x"
type textarea "Current the page display n"
type textarea "x"
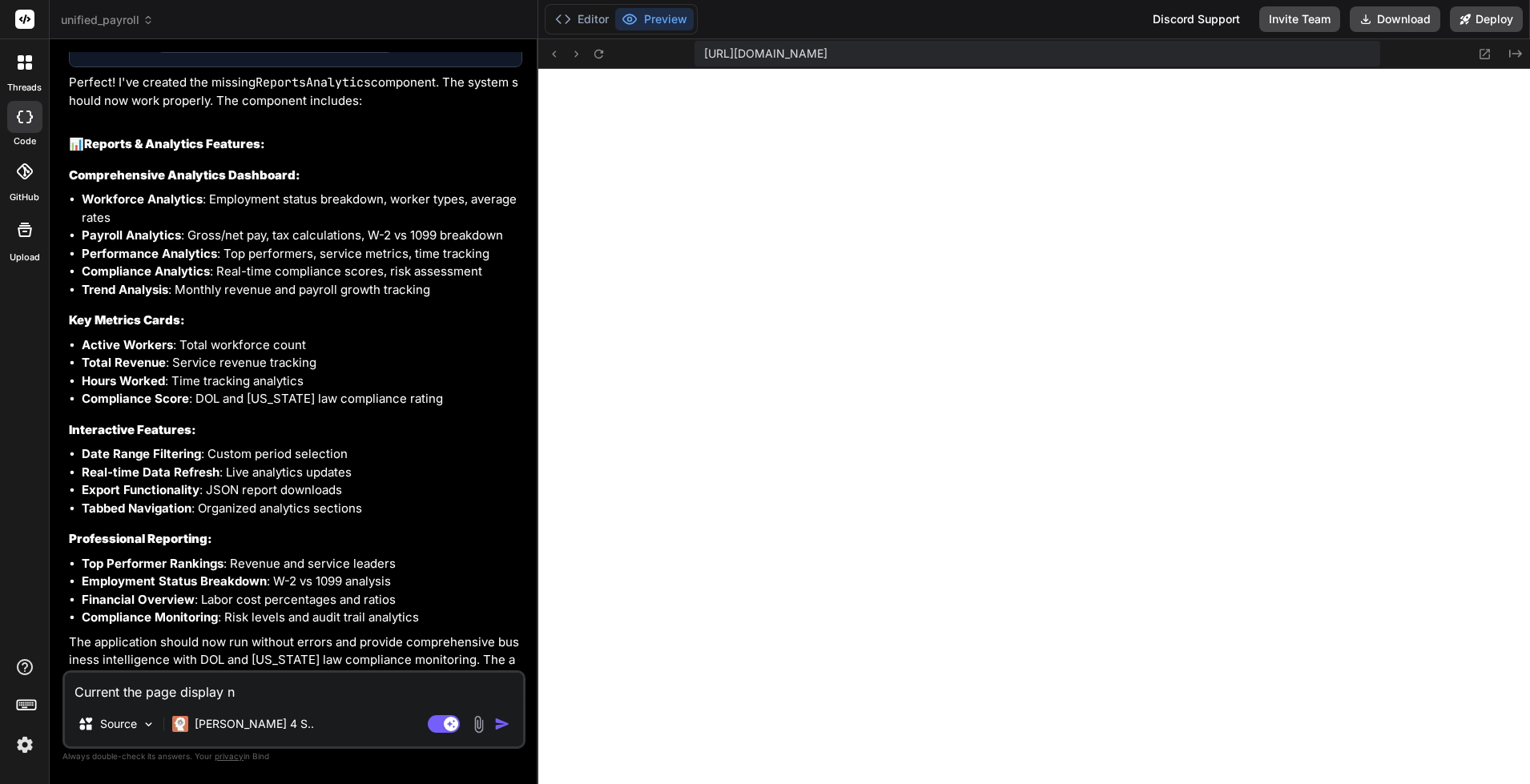
type textarea "Current the page display"
type textarea "x"
type textarea "Current the page display b"
type textarea "x"
type textarea "Current the page display bl"
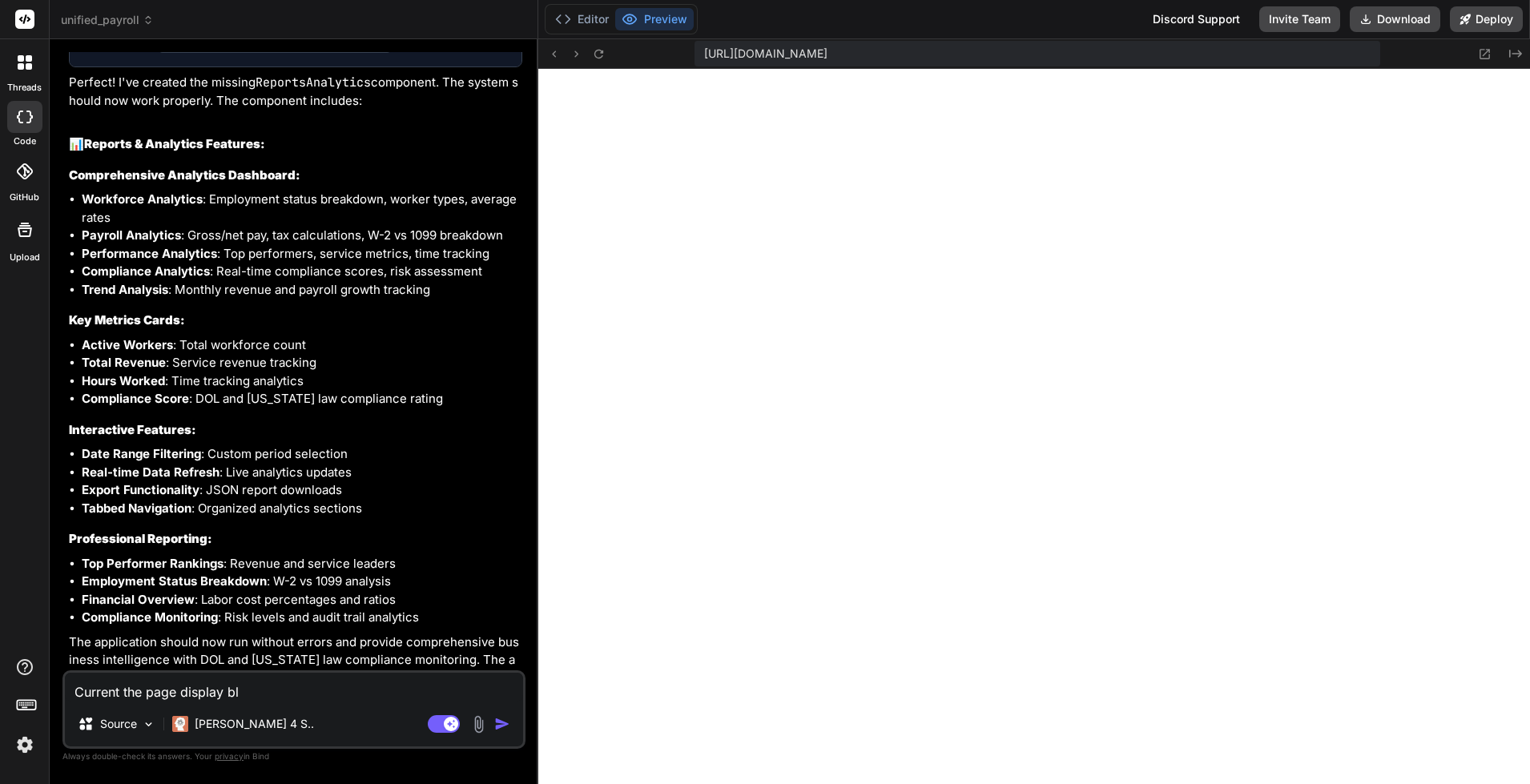
type textarea "x"
type textarea "Current the page display bla"
type textarea "x"
type textarea "Current the page display [PERSON_NAME]"
type textarea "x"
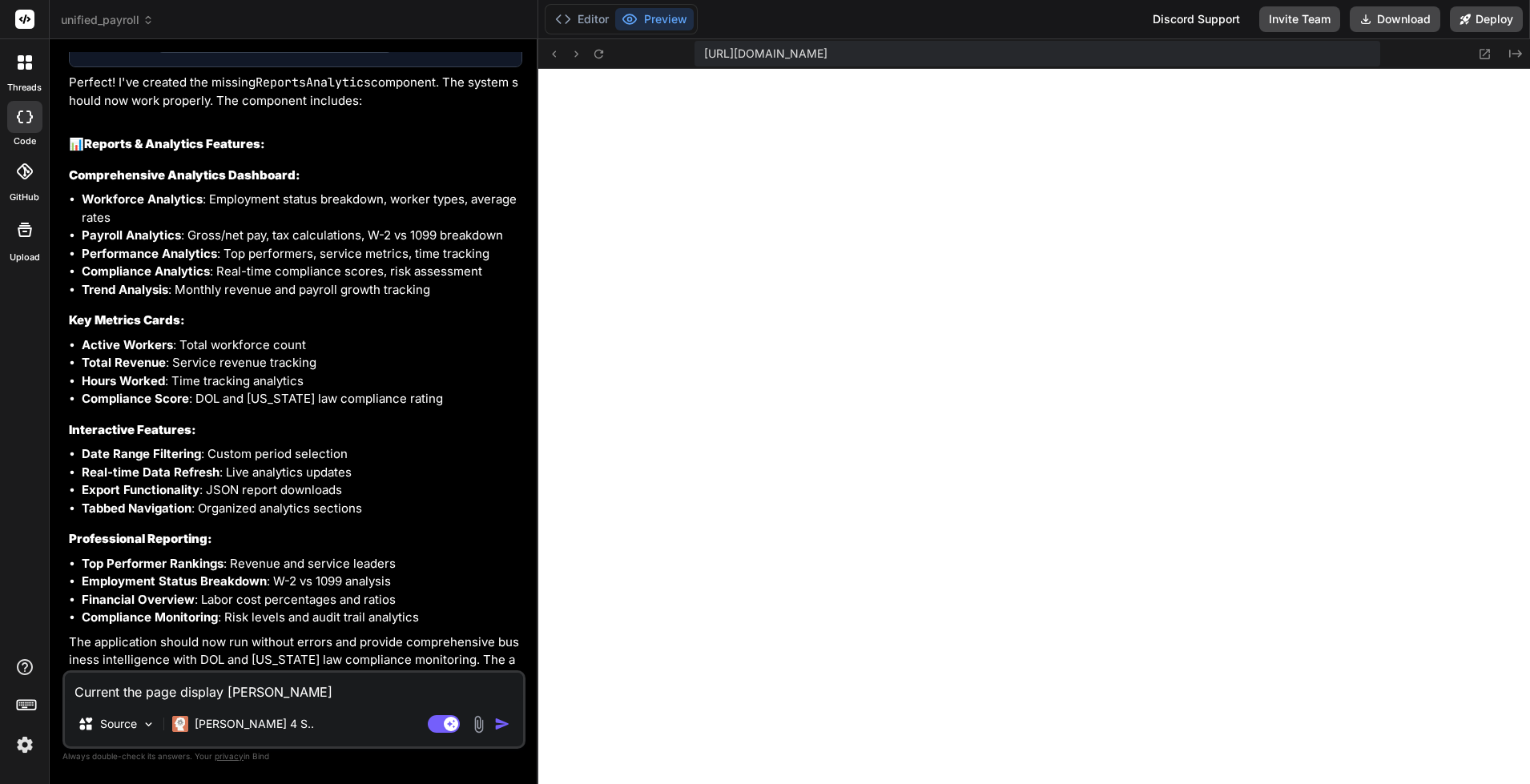
type textarea "Current the page display blank"
type textarea "x"
type textarea "Current the page display blank"
type textarea "x"
type textarea "Current the page display blank o"
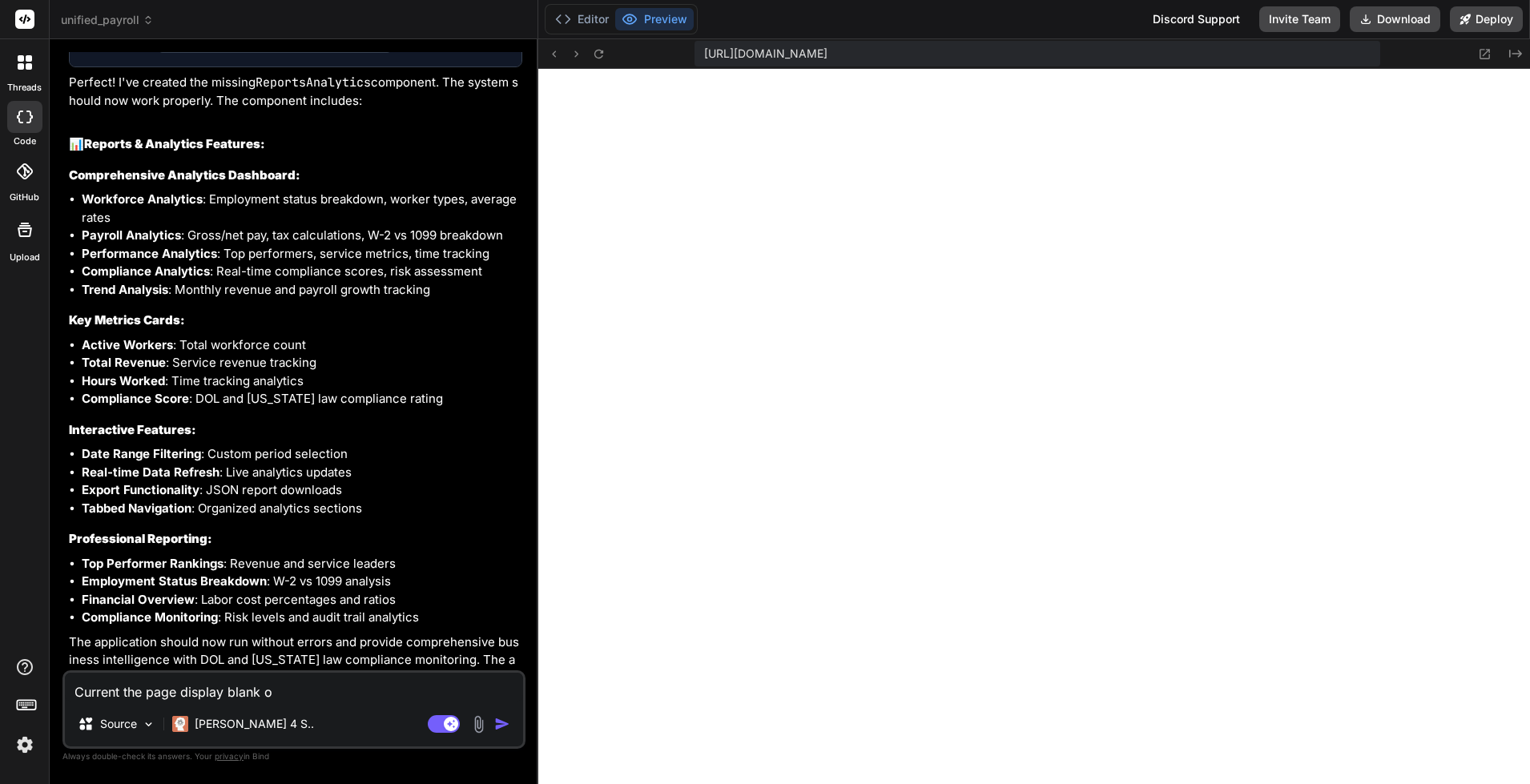
type textarea "x"
type textarea "Current the page display blank on"
type textarea "x"
type textarea "Current the page display blank on"
type textarea "x"
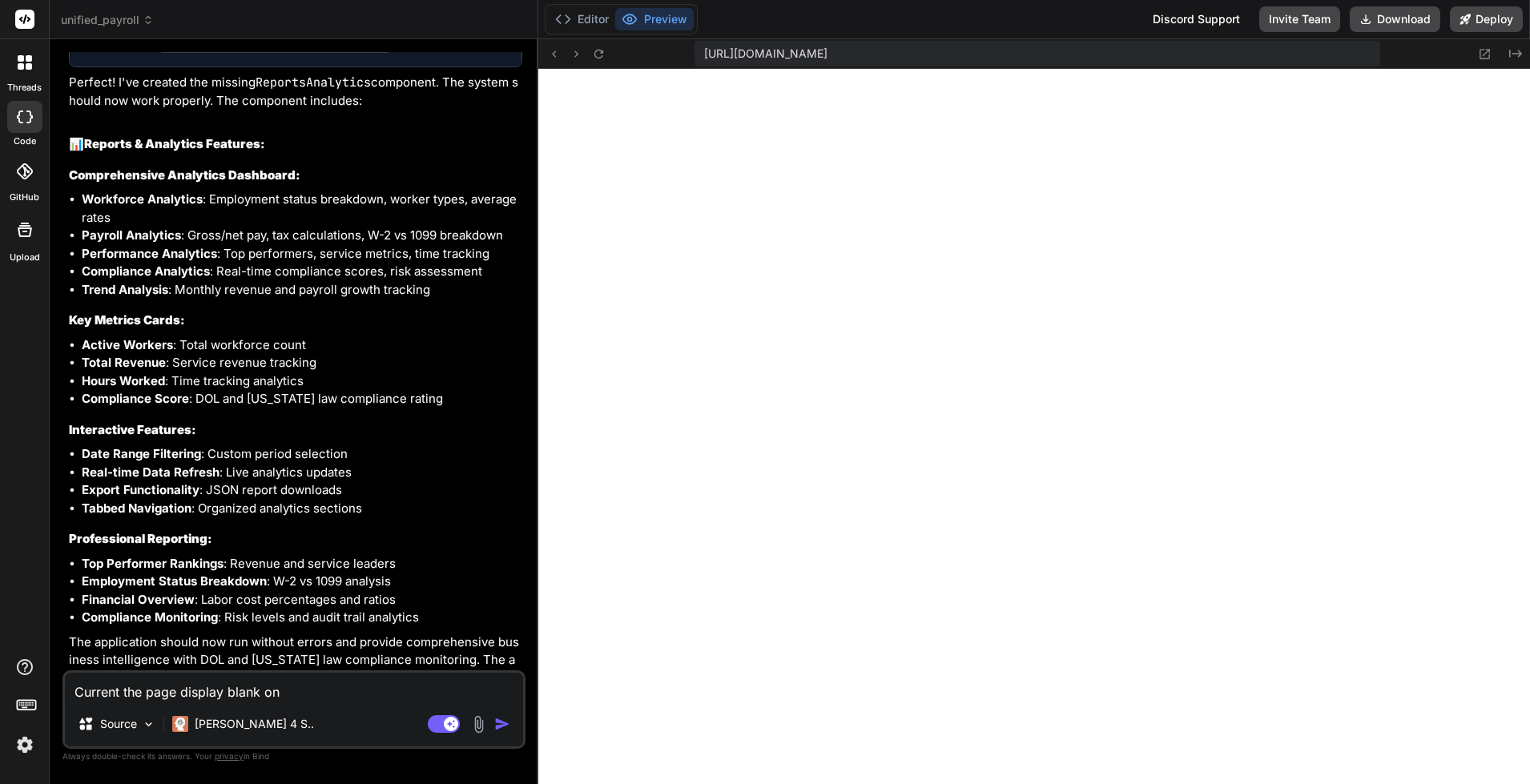
type textarea "Current the page display blank on ""
type textarea "x"
type textarea "Current the page display blank on "R"
type textarea "x"
type textarea "Current the page display blank on ""
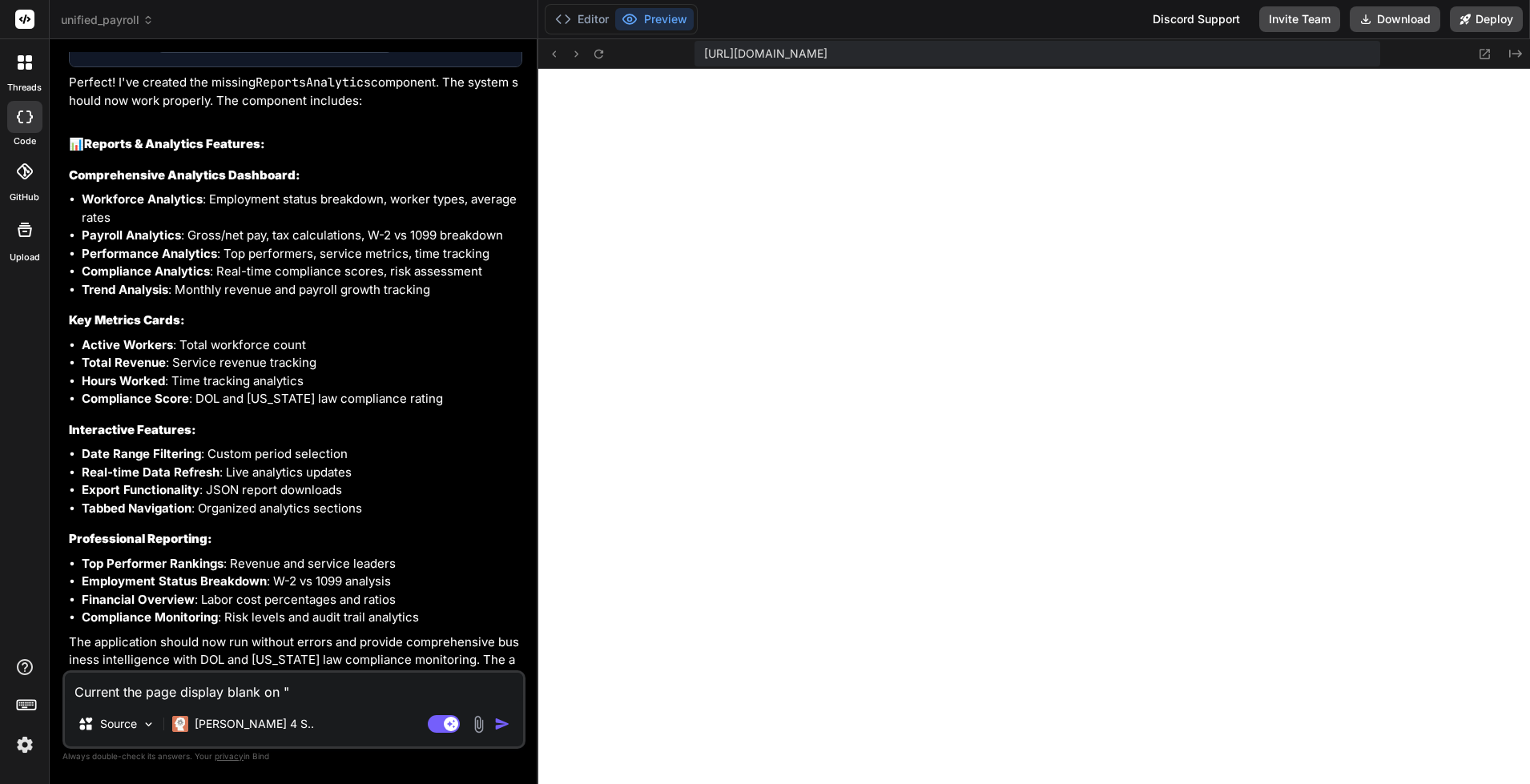
type textarea "x"
type textarea "Current the page display blank on "P"
type textarea "x"
type textarea "Current the page display blank on "Pre"
type textarea "x"
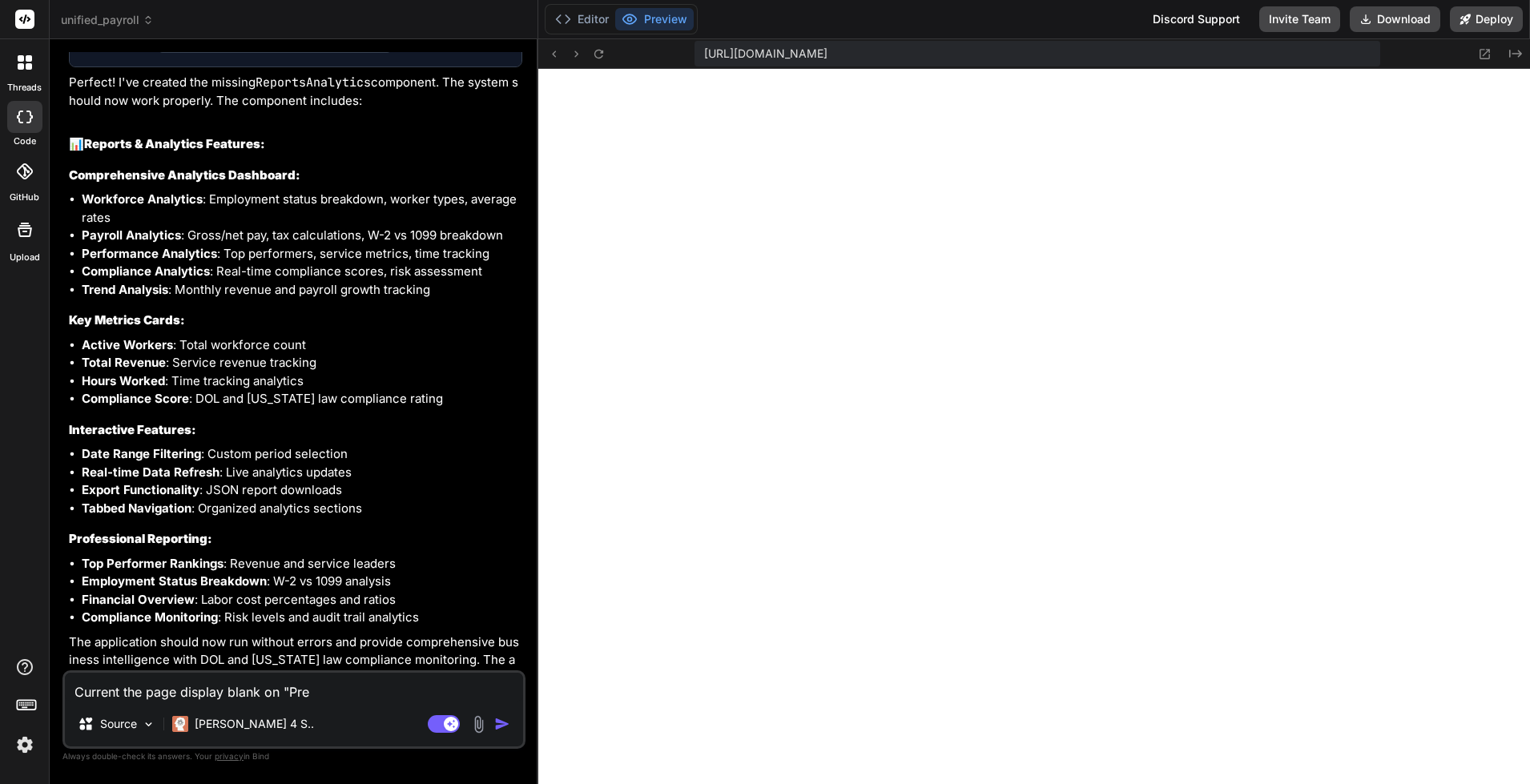
type textarea "Current the page display blank on "Prev"
type textarea "x"
type textarea "Current the page display blank on "Previ"
type textarea "x"
type textarea "Current the page display blank on "Previe"
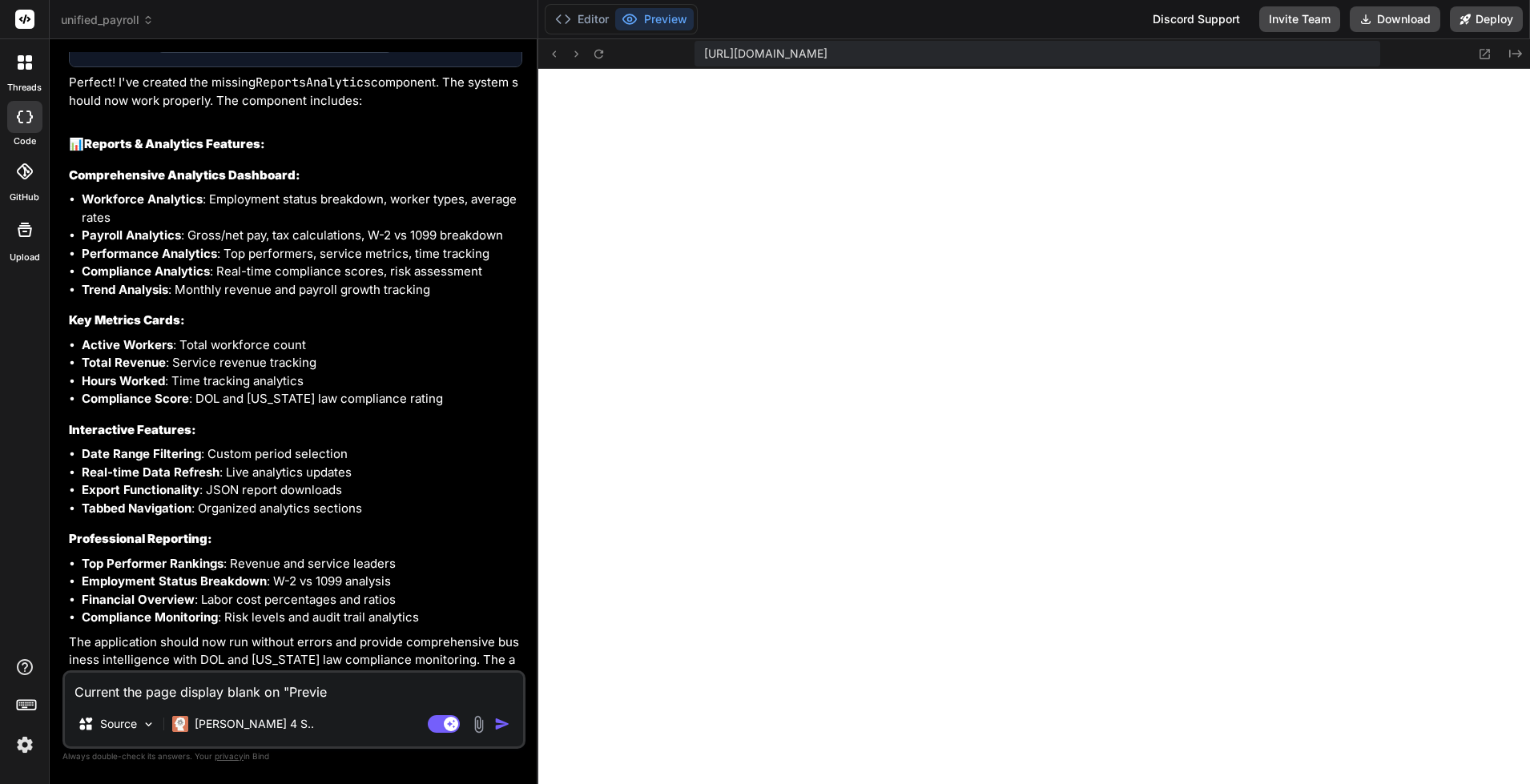
type textarea "x"
type textarea "Current the page display blank on "Previer"
type textarea "x"
type textarea "Current the page display blank on "Previere"
type textarea "x"
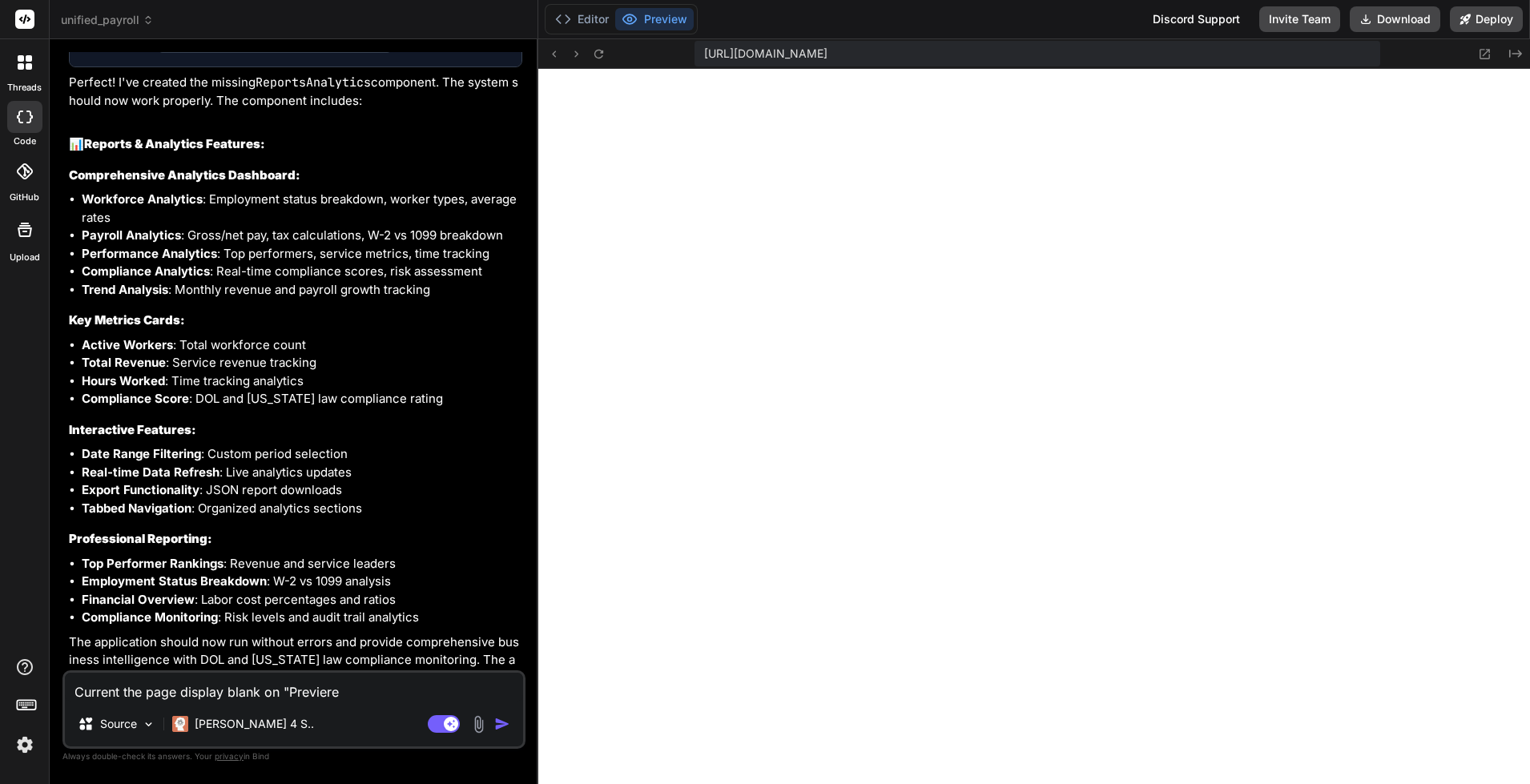
type textarea "Current the page display blank on "Previerew"
type textarea "x"
type textarea "Current the page display blank on "Previere"
type textarea "x"
type textarea "Current the page display blank on "Previer"
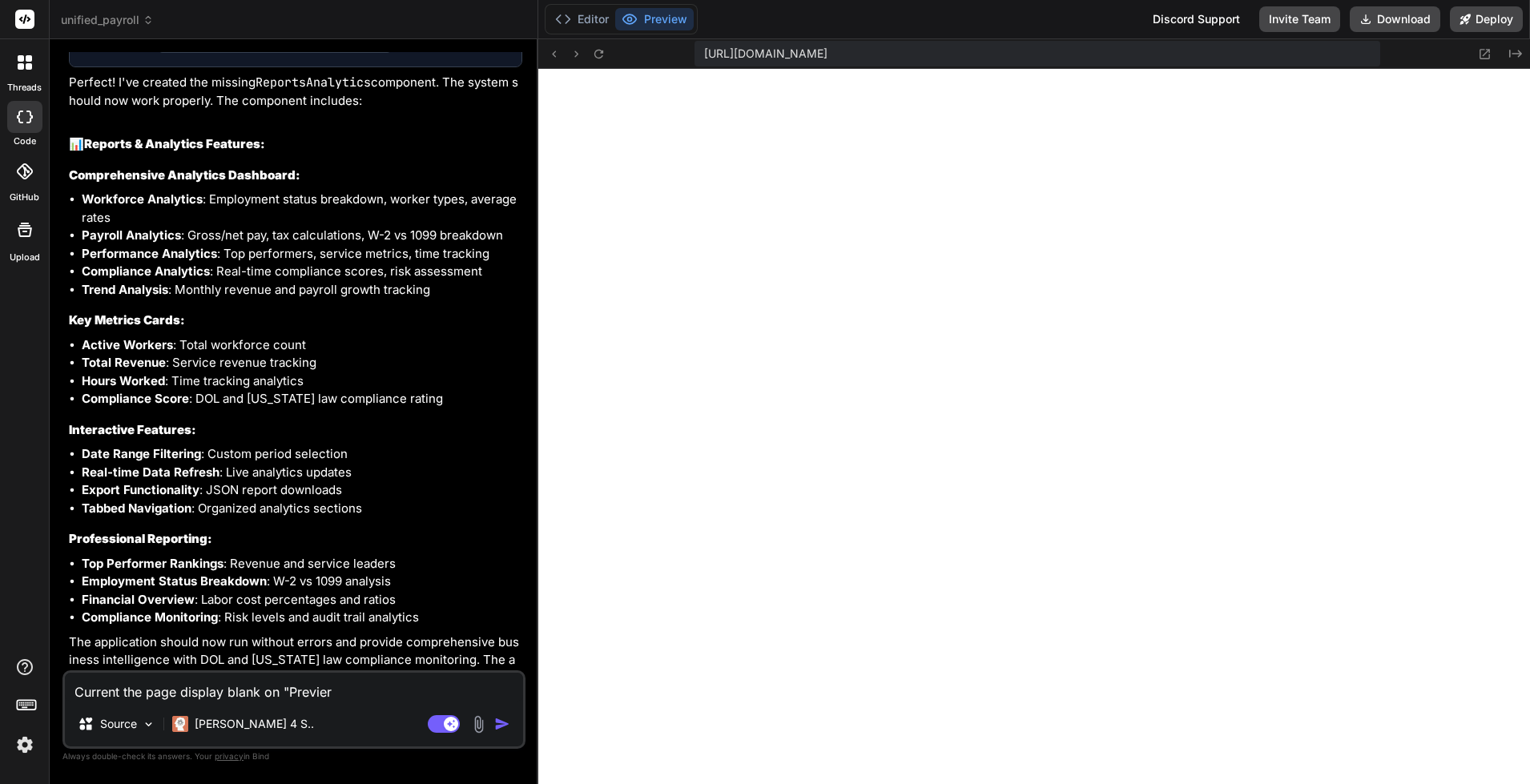
type textarea "x"
type textarea "Current the page display blank on "Previe"
type textarea "x"
type textarea "Current the page display blank on "Previee"
type textarea "x"
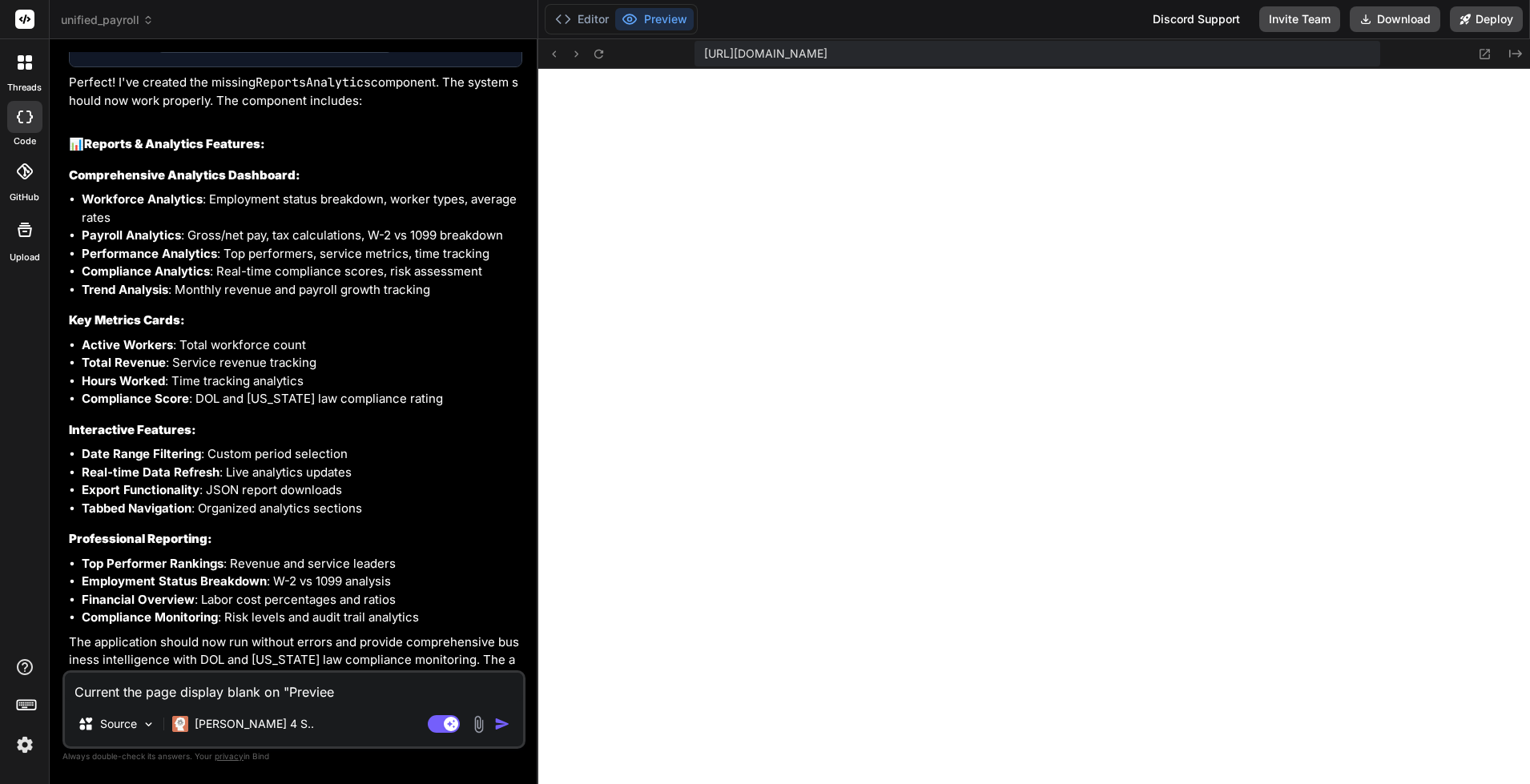
type textarea "Current the page display blank on "Previe"
type textarea "x"
type textarea "Current the page display blank on "Preview"
type textarea "x"
type textarea "Current the page display blank on "Preview""
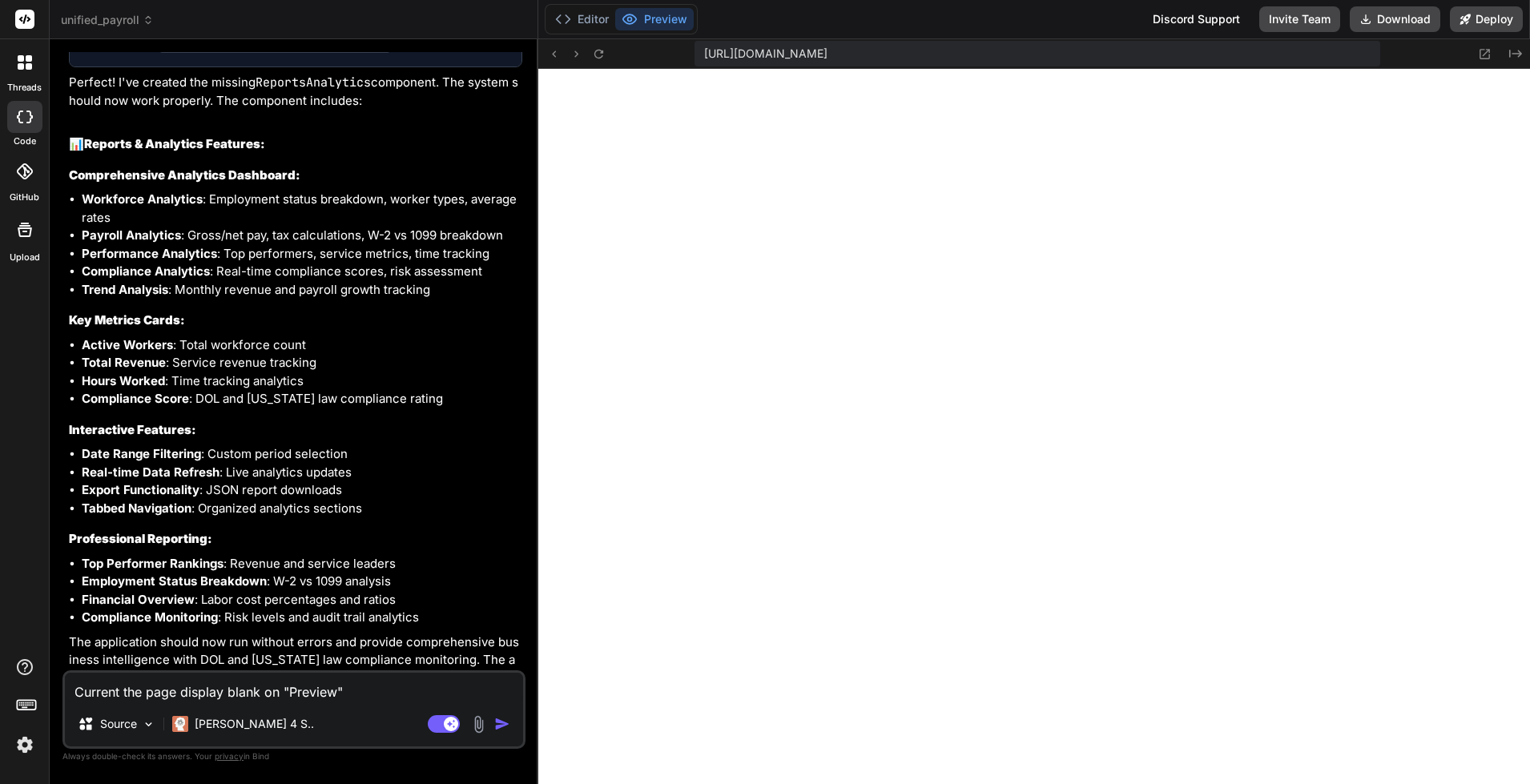
type textarea "x"
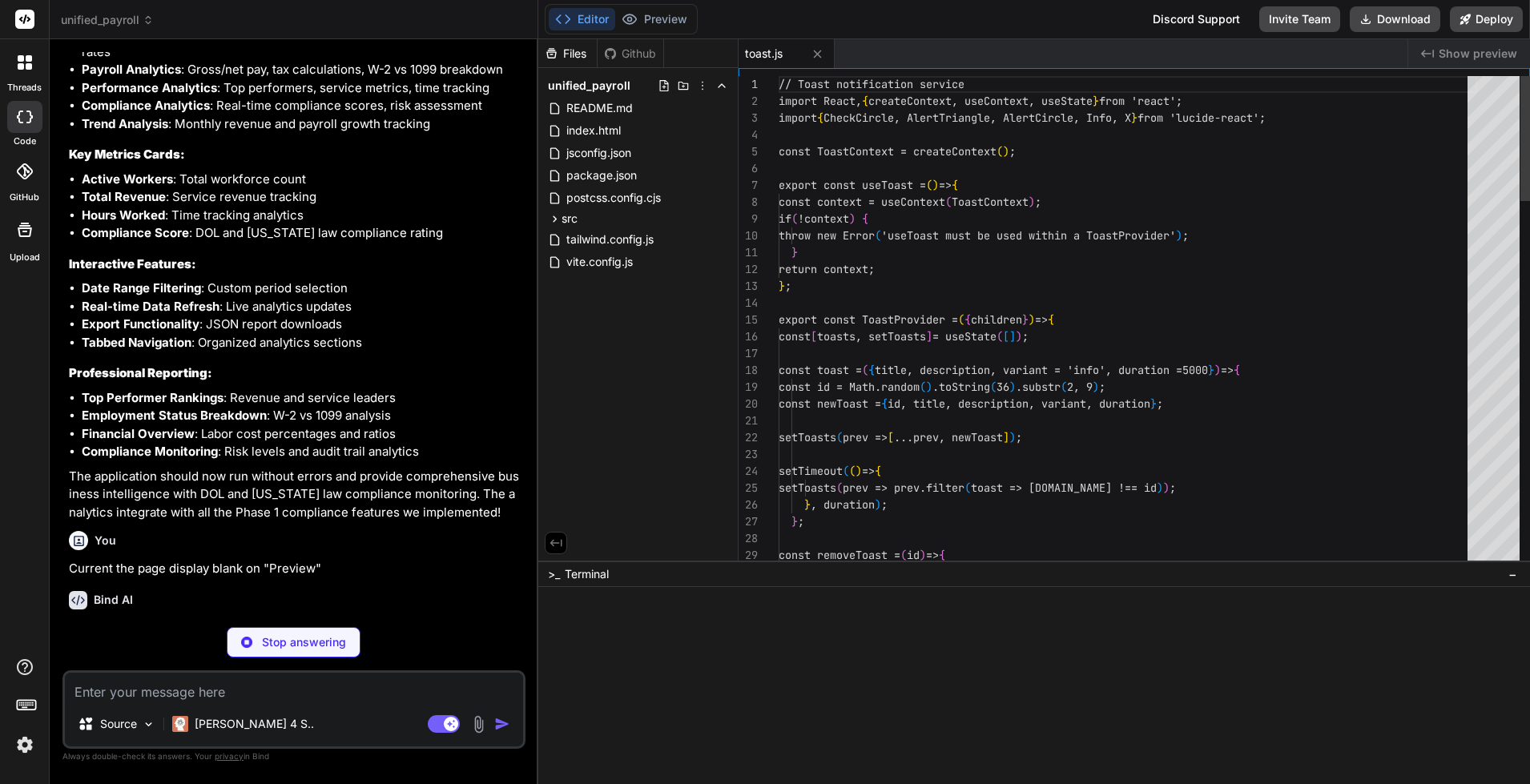
scroll to position [681, 0]
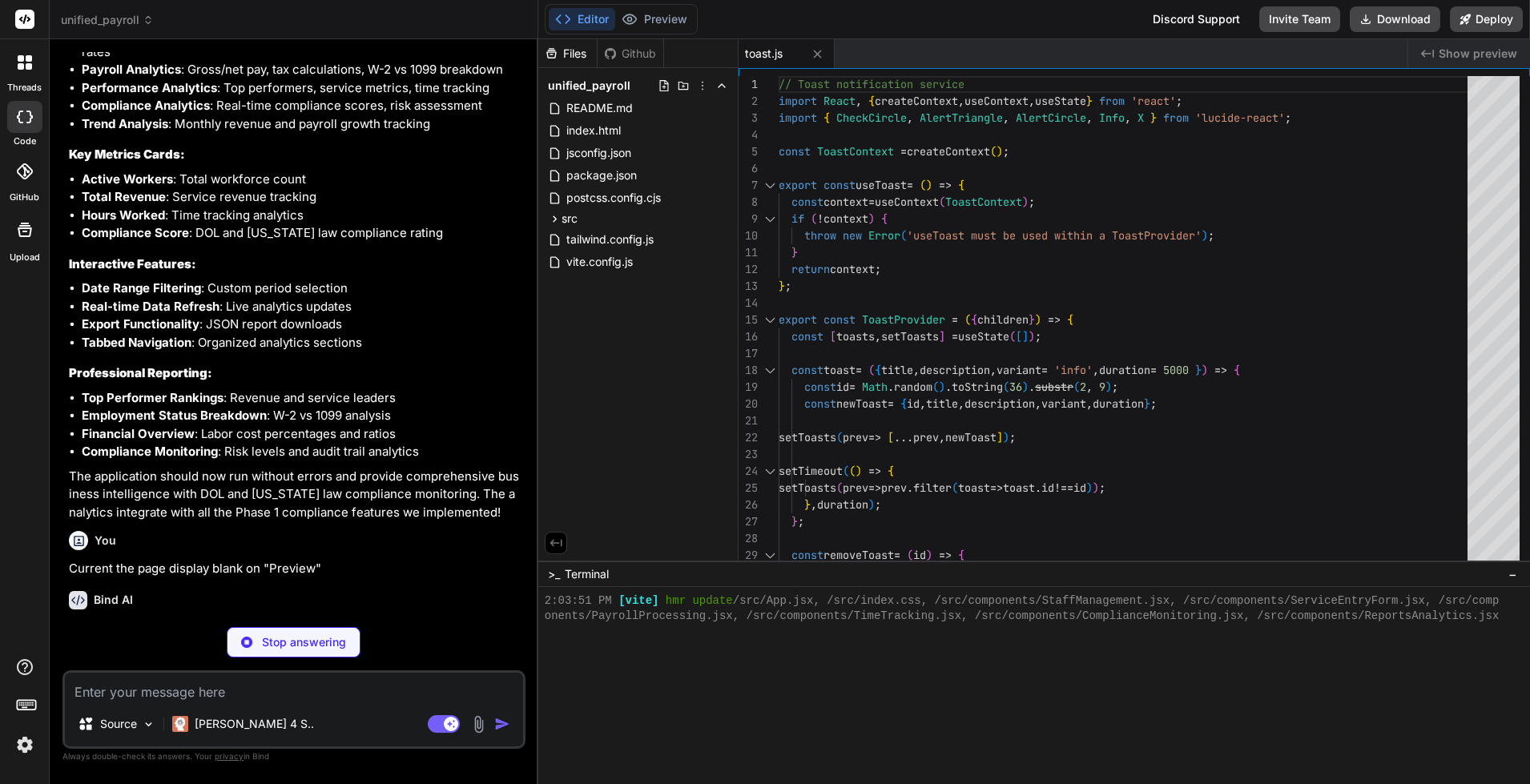
type textarea "x"
type textarea "</div> </div> </ToastProvider> ); }; export default App;"
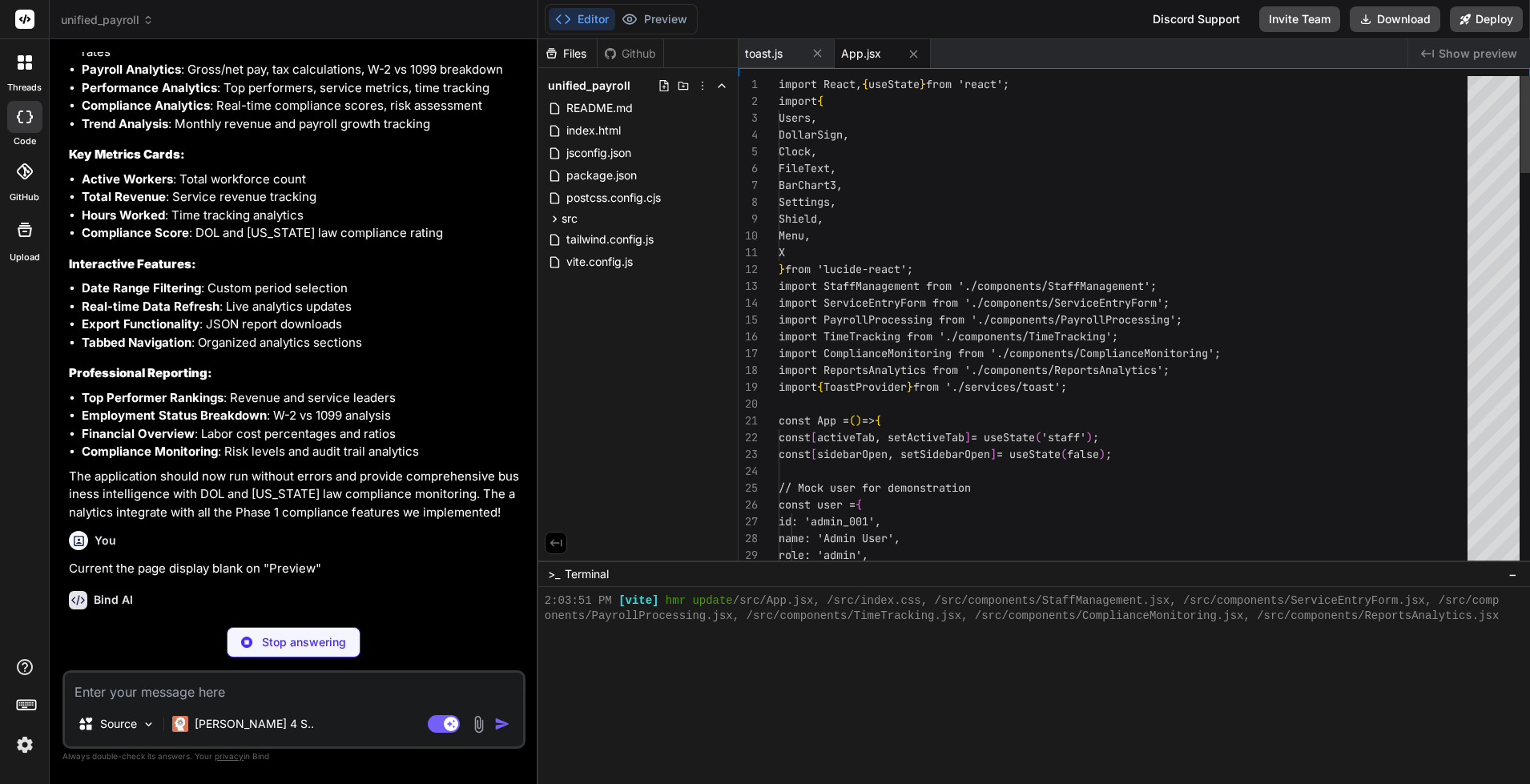
scroll to position [709, 0]
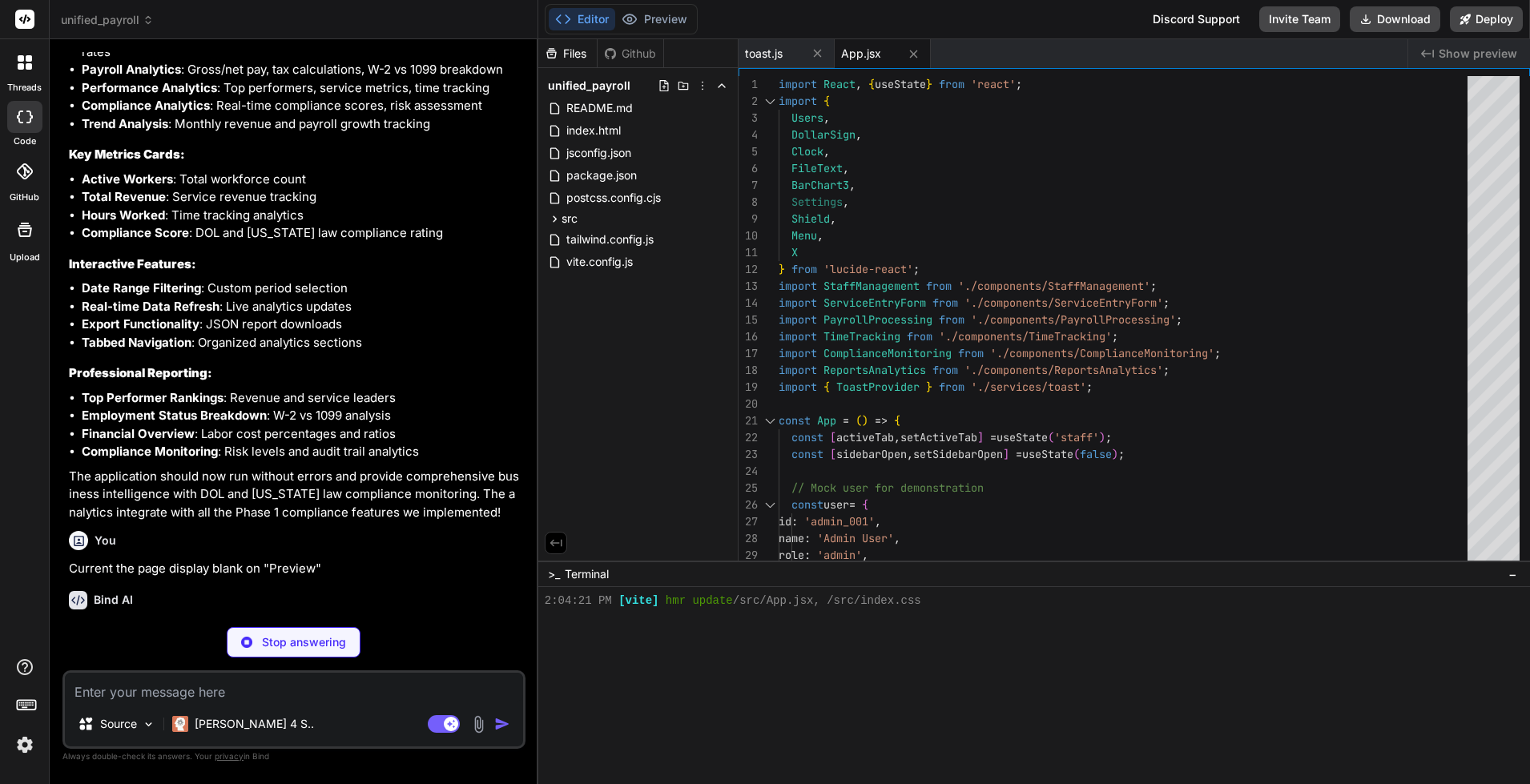
type textarea "x"
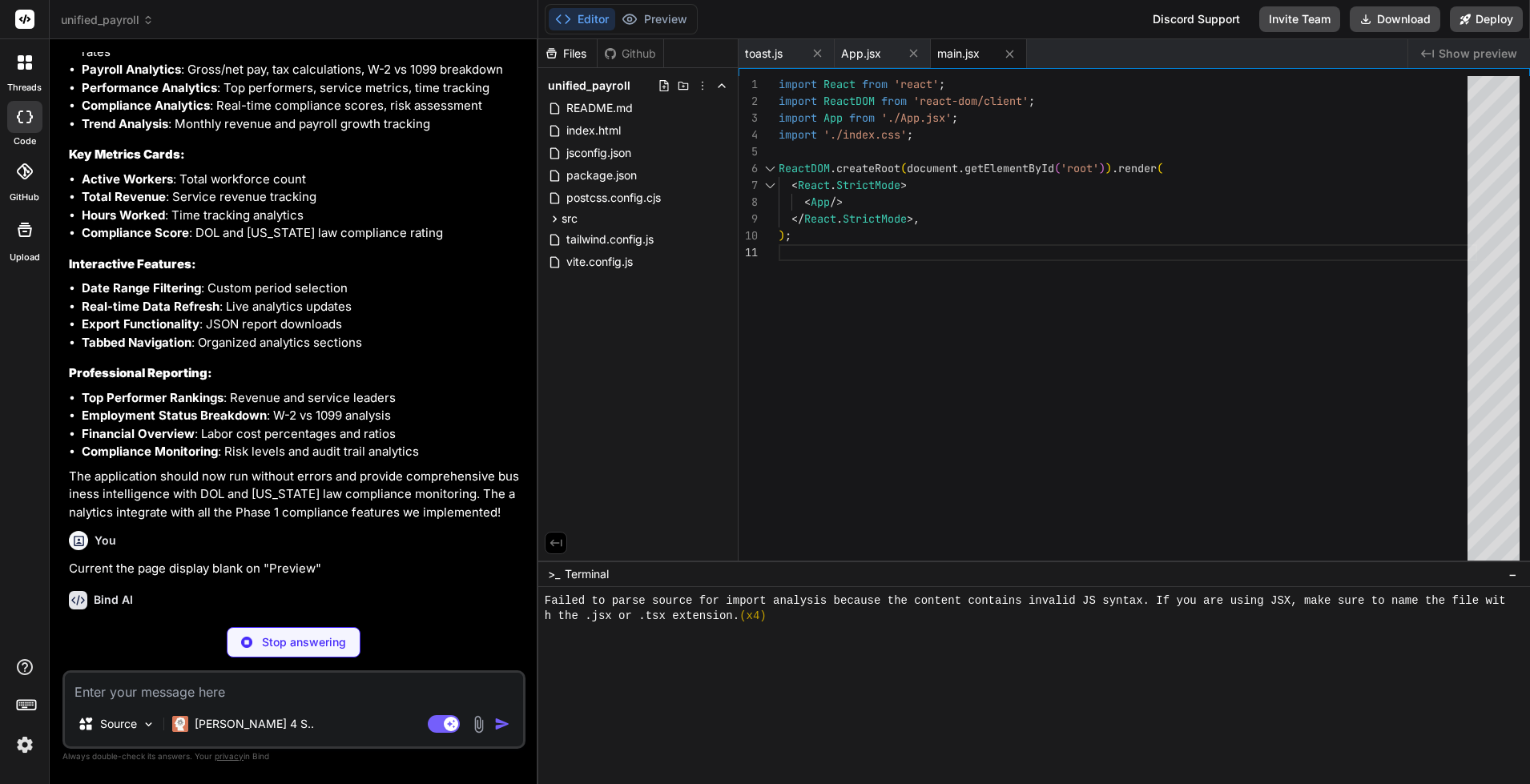
scroll to position [1376, 0]
type textarea "x"
type textarea ".form-label { @apply block text-sm font-medium text-gray-700 mb-2; }"
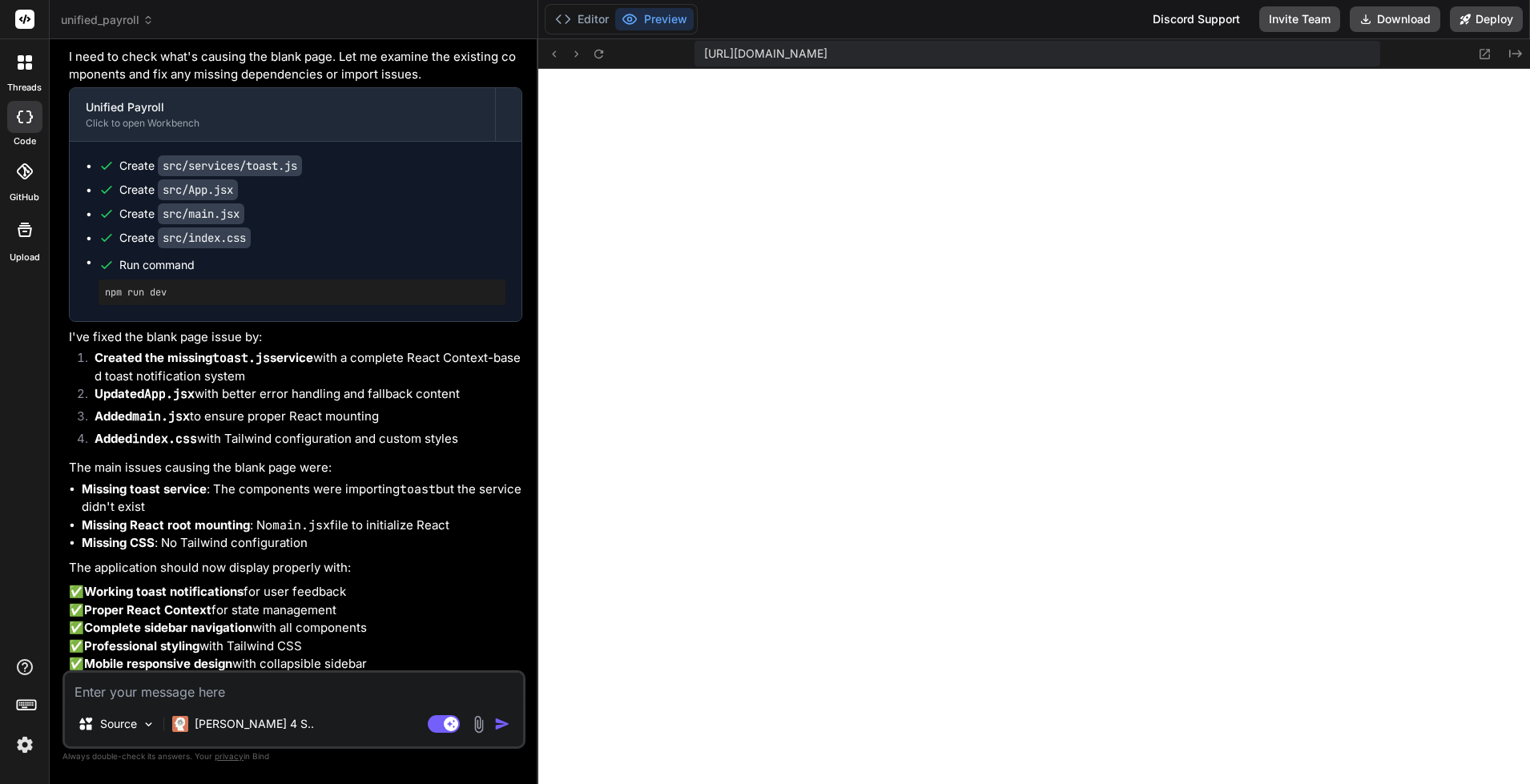
scroll to position [9543, 0]
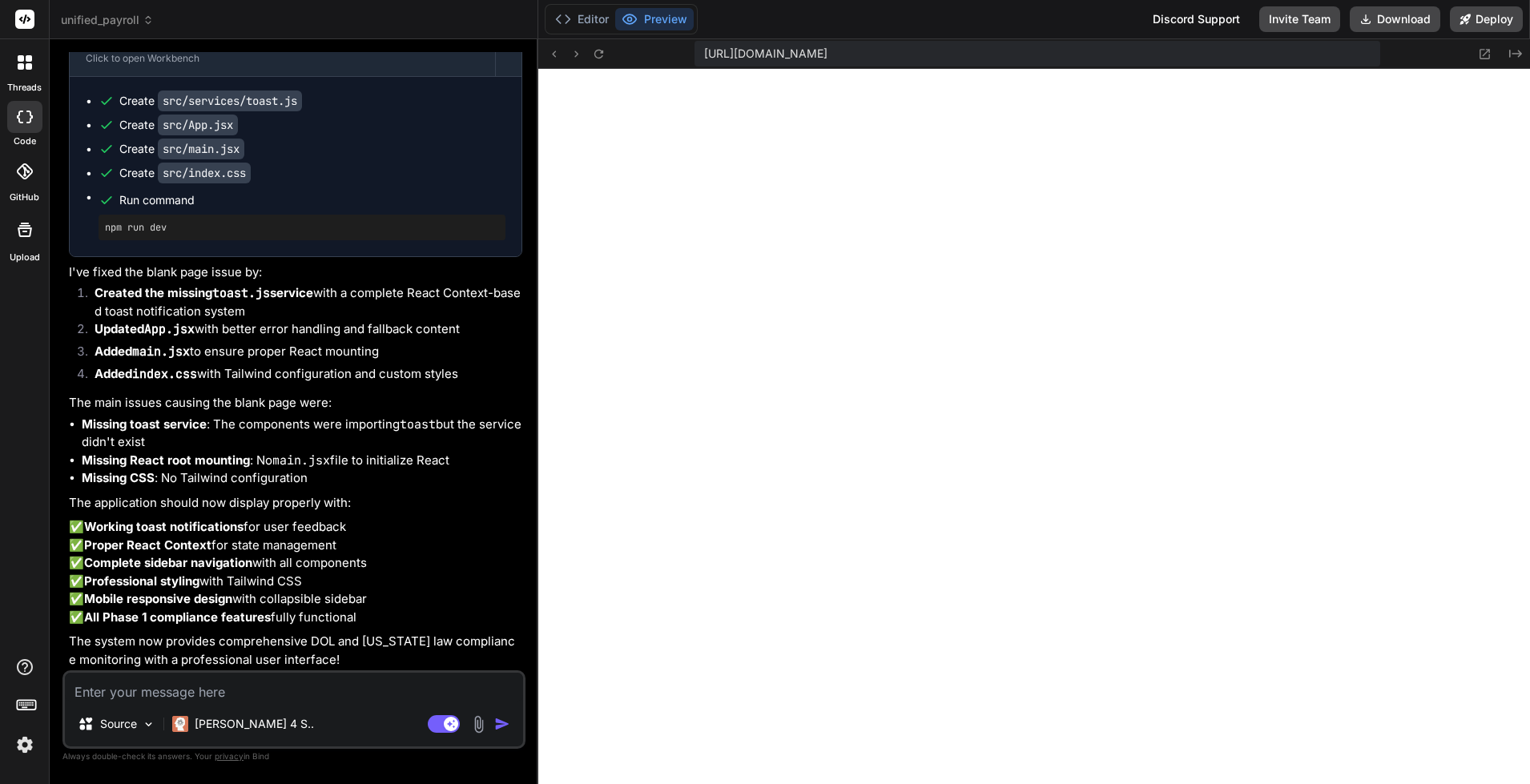
click at [211, 692] on textarea at bounding box center [294, 687] width 459 height 29
type textarea "x"
type textarea "A"
type textarea "x"
type textarea "An"
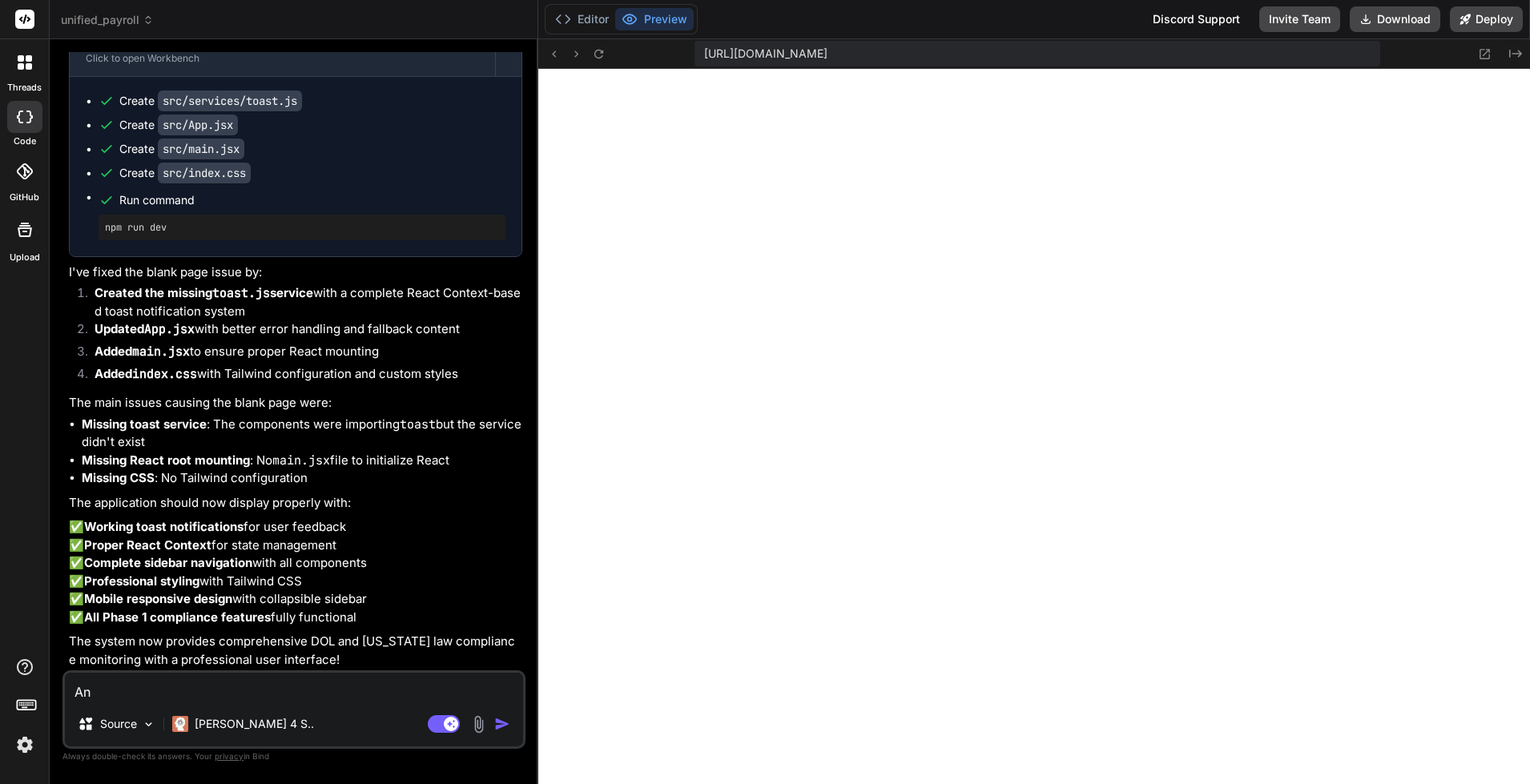
type textarea "x"
type textarea "[PERSON_NAME]"
type textarea "x"
type textarea "Anal"
type textarea "x"
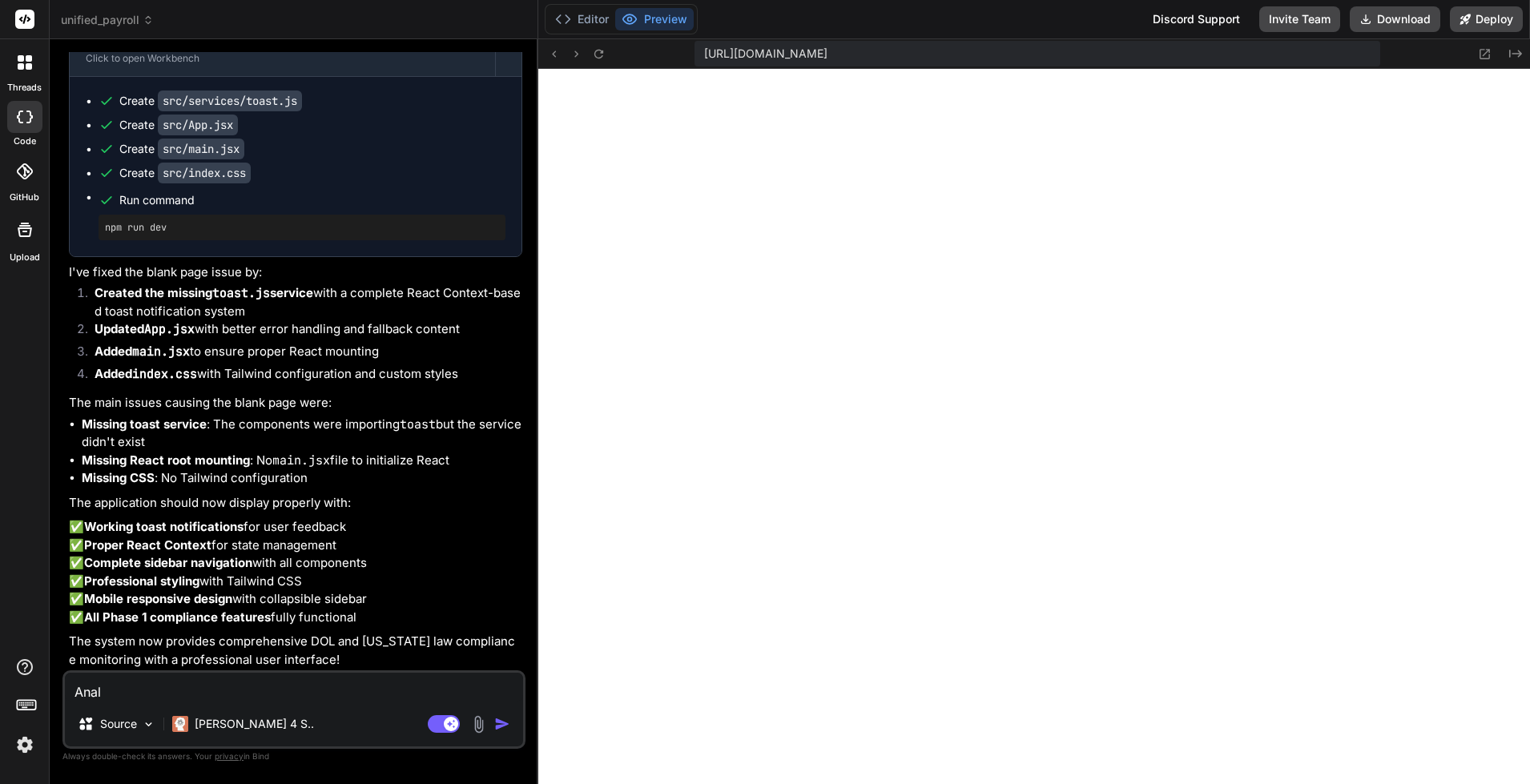
type textarea "Analy"
type textarea "x"
type textarea "Analys"
type textarea "x"
type textarea "Analysi"
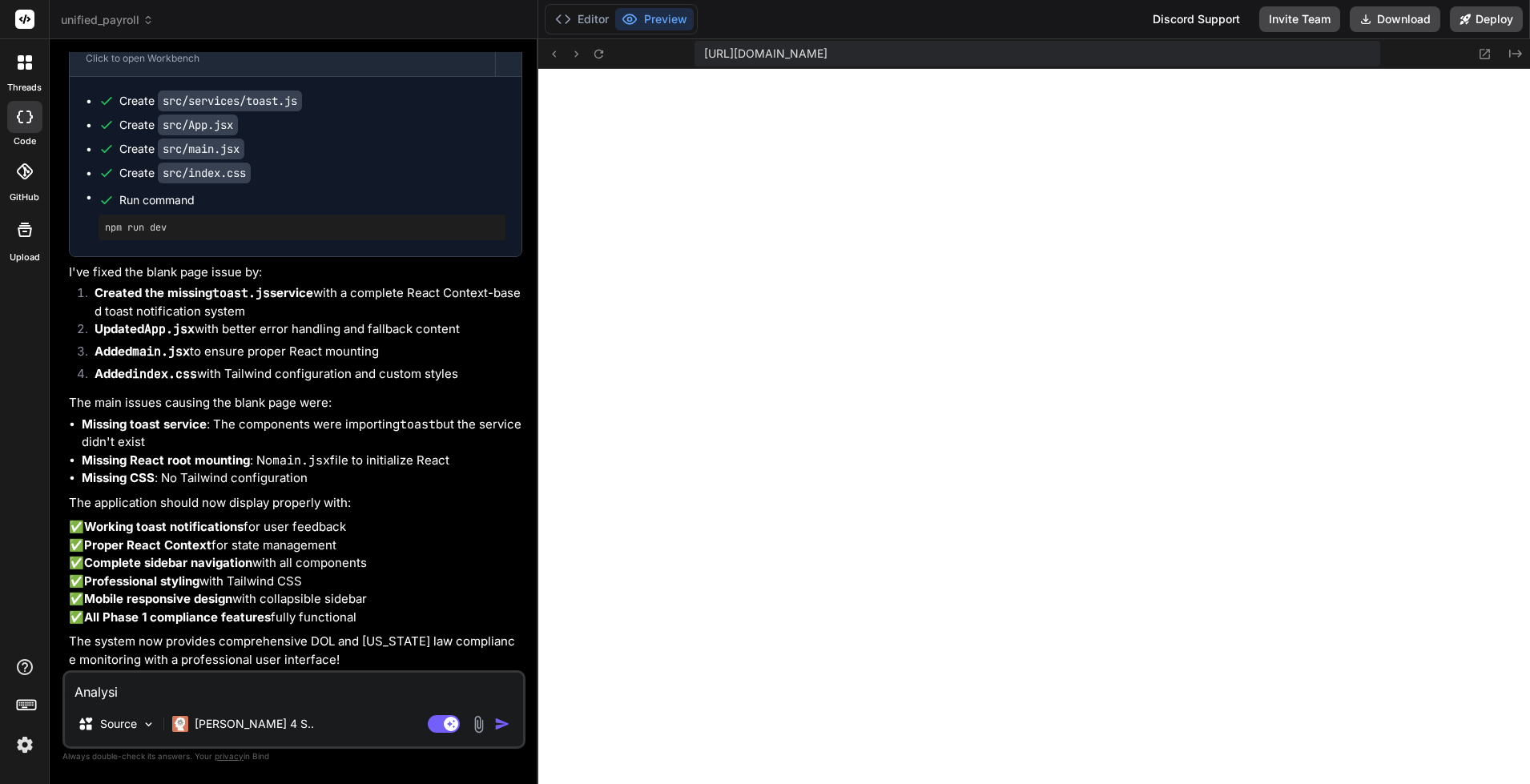
type textarea "x"
type textarea "Analysis"
type textarea "x"
type textarea "Analysis"
type textarea "x"
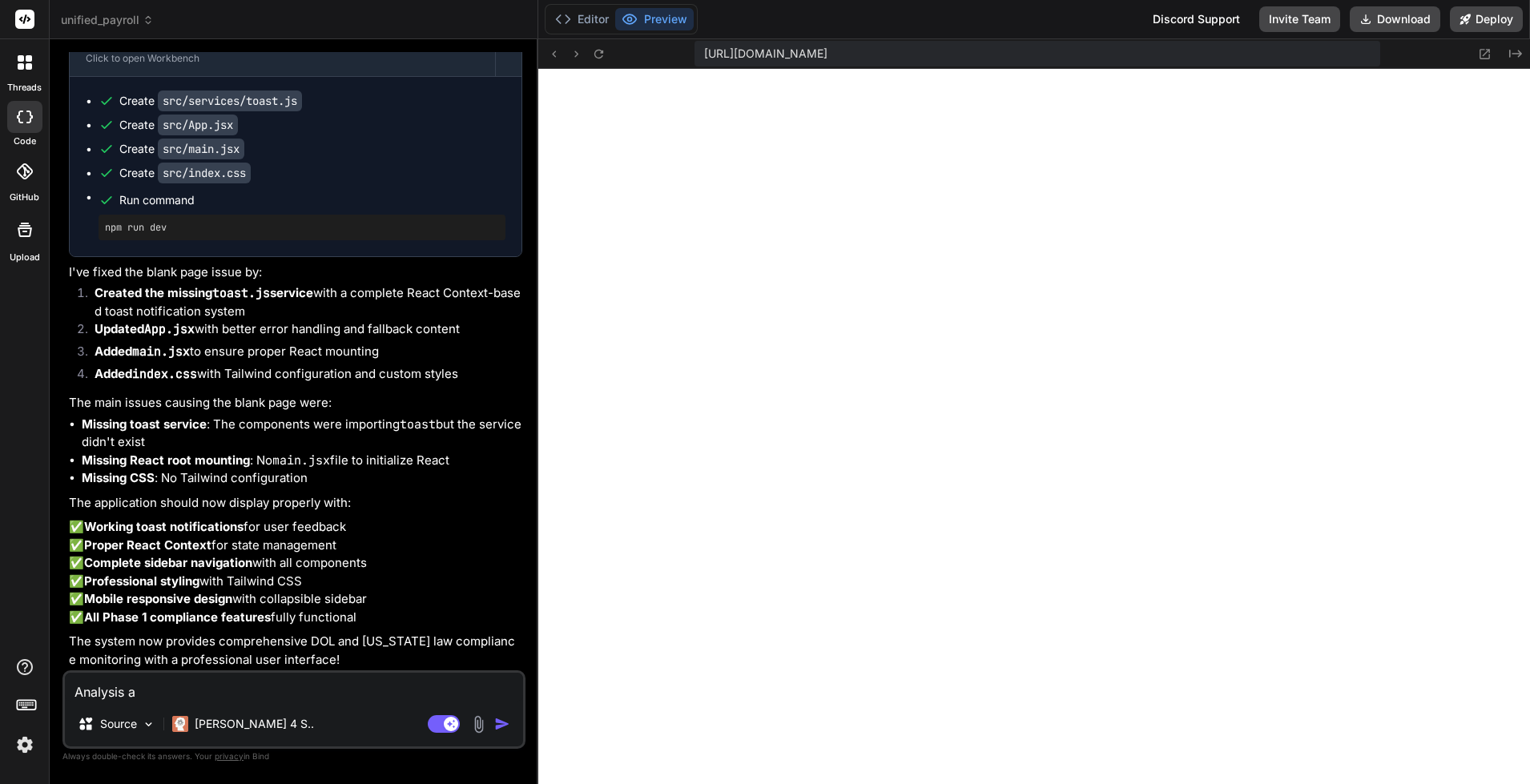
type textarea "Analysis an"
type textarea "x"
type textarea "Analysis and"
type textarea "x"
type textarea "Analysis and"
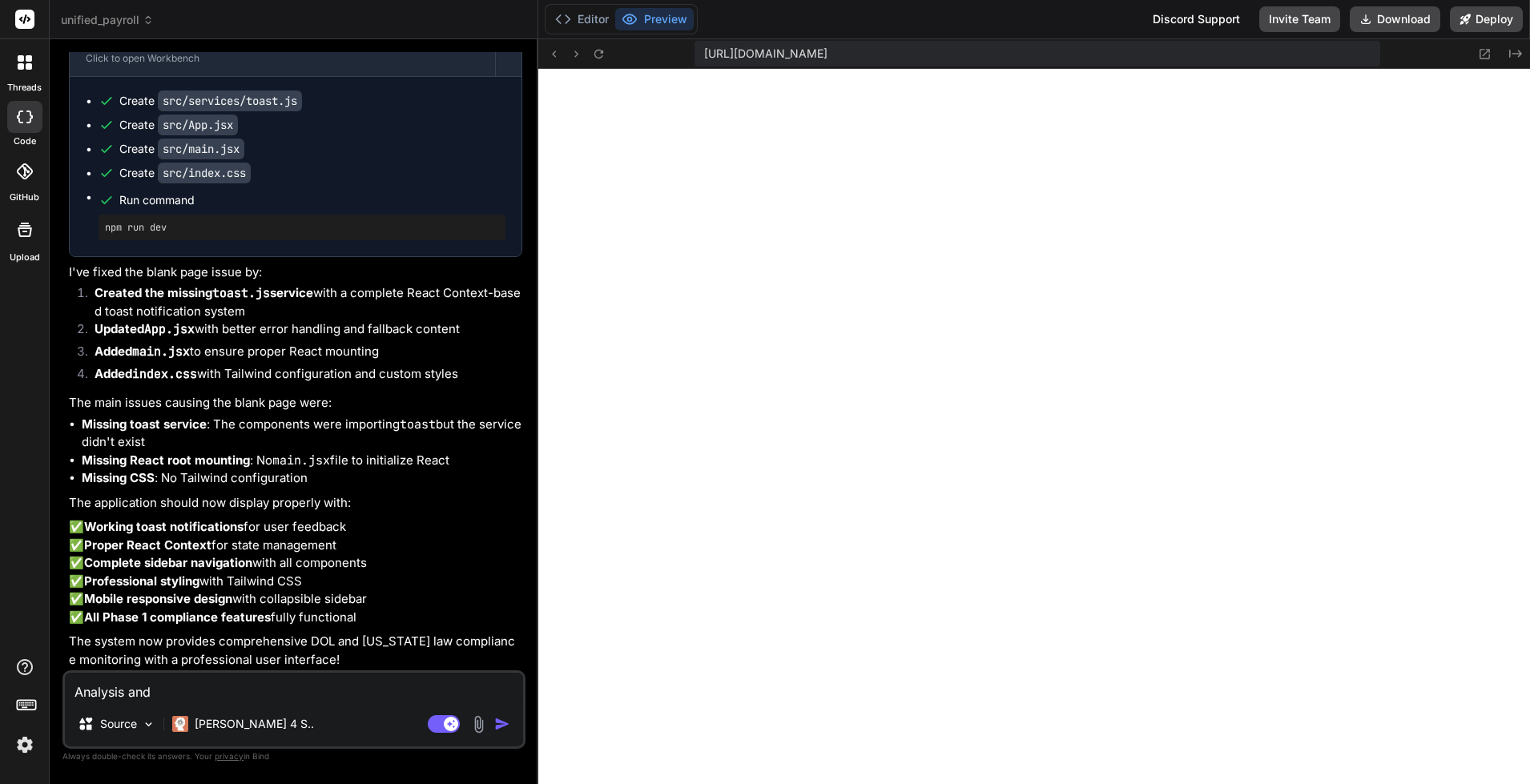
type textarea "x"
type textarea "Analysis and f"
type textarea "x"
type textarea "Analysis and fi"
type textarea "x"
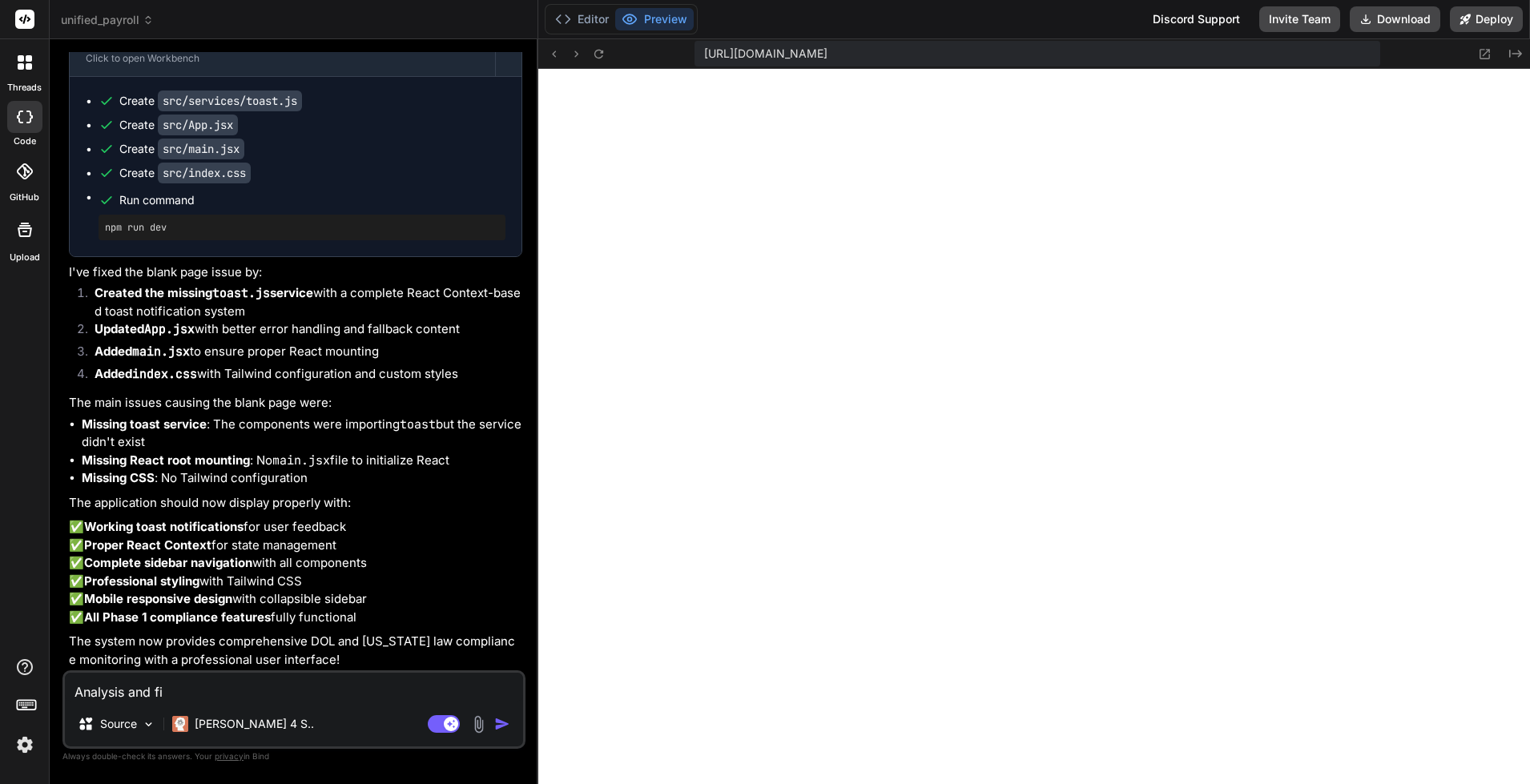
type textarea "Analysis and fix"
type textarea "x"
type textarea "Analysis and fix"
type textarea "x"
type textarea "Analysis and fix w"
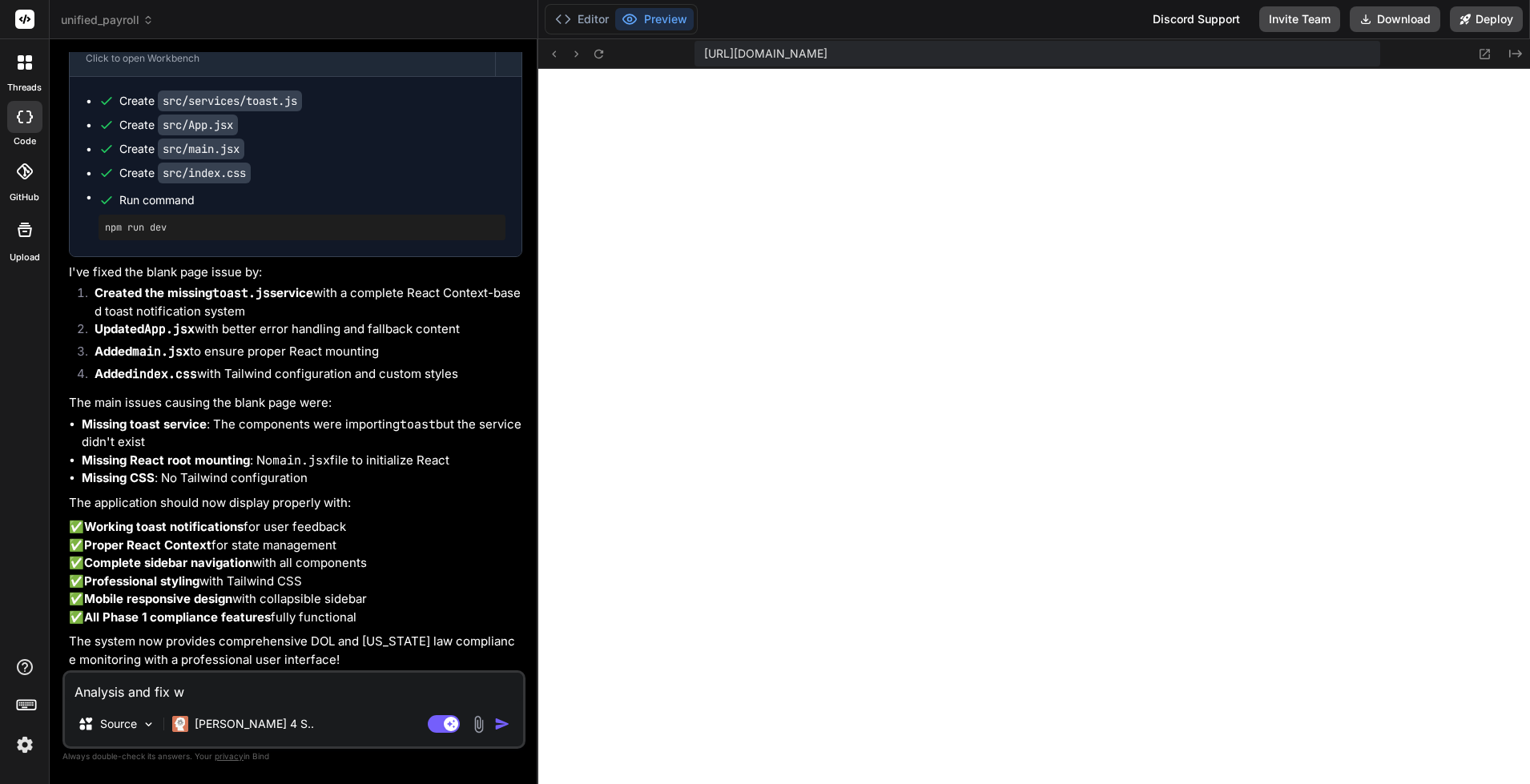
type textarea "x"
type textarea "Analysis and fix [PERSON_NAME]"
type textarea "x"
type textarea "Analysis and fix why"
type textarea "x"
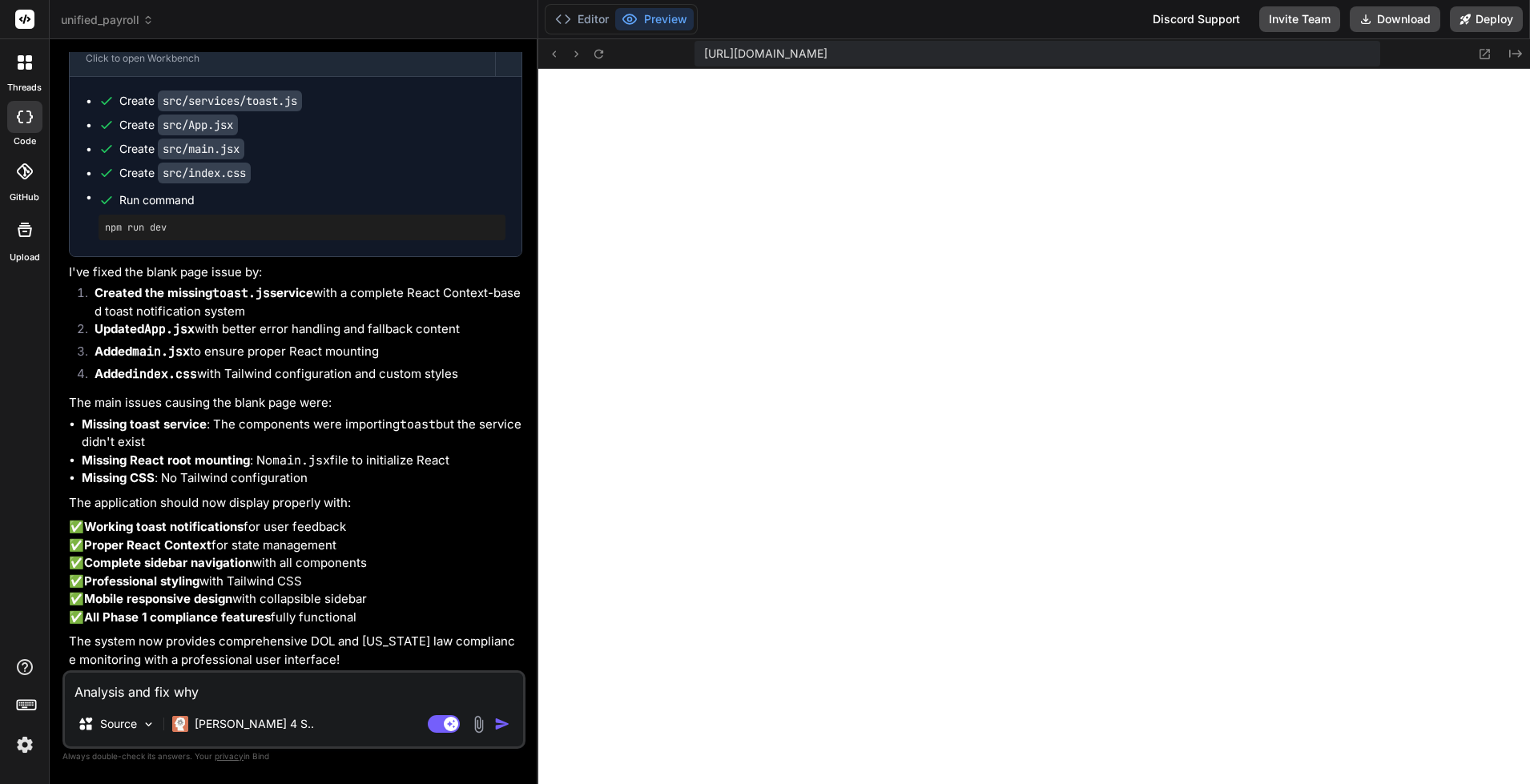
type textarea "Analysis and fix why"
type textarea "x"
type textarea "Analysis and fix why s"
paste textarea
click at [328, 691] on textarea "Analysis and fix why still display this "" at bounding box center [294, 687] width 459 height 29
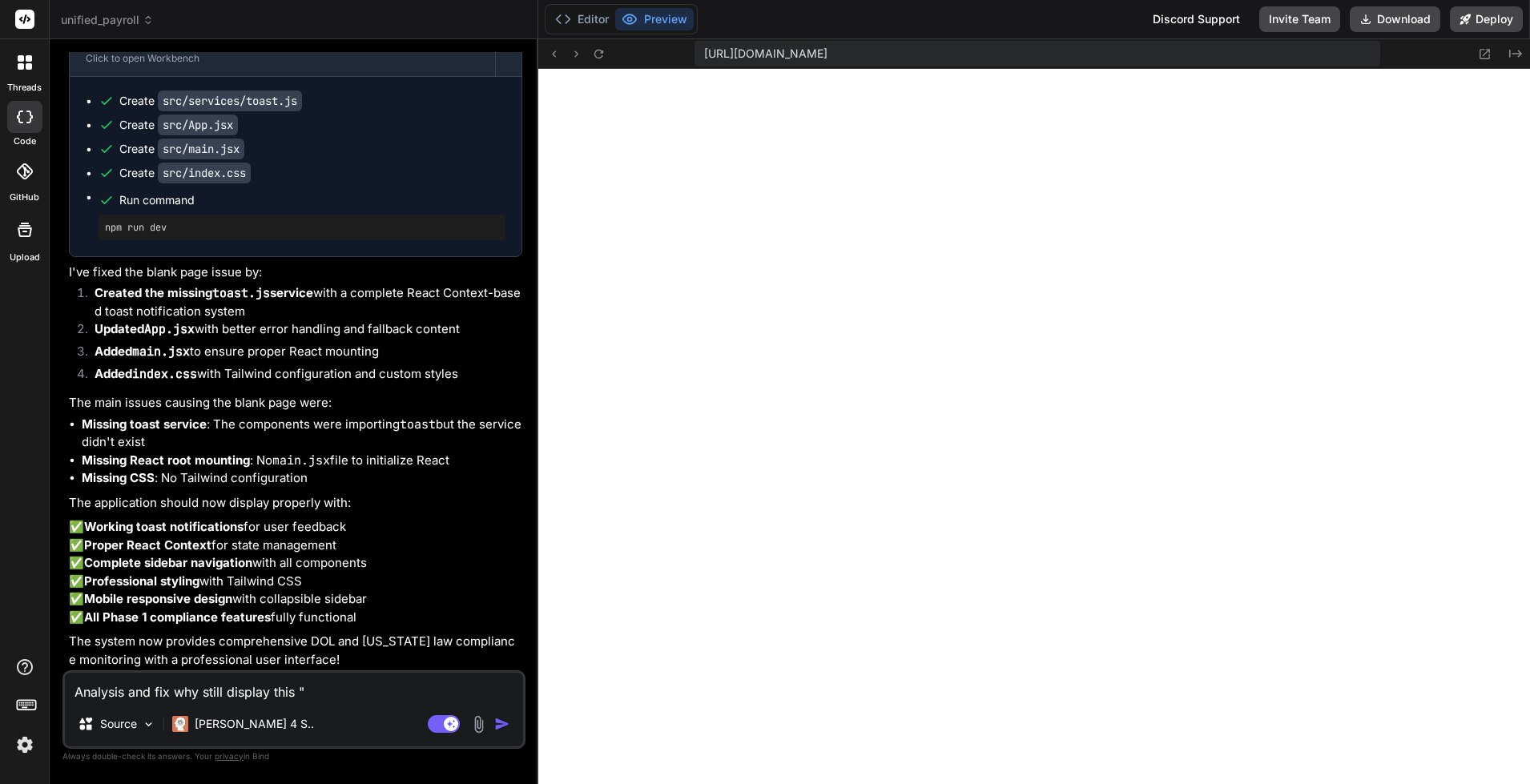
paste textarea "[plugin:vite:import-analysis] Failed to parse source for import analysis becaus…"
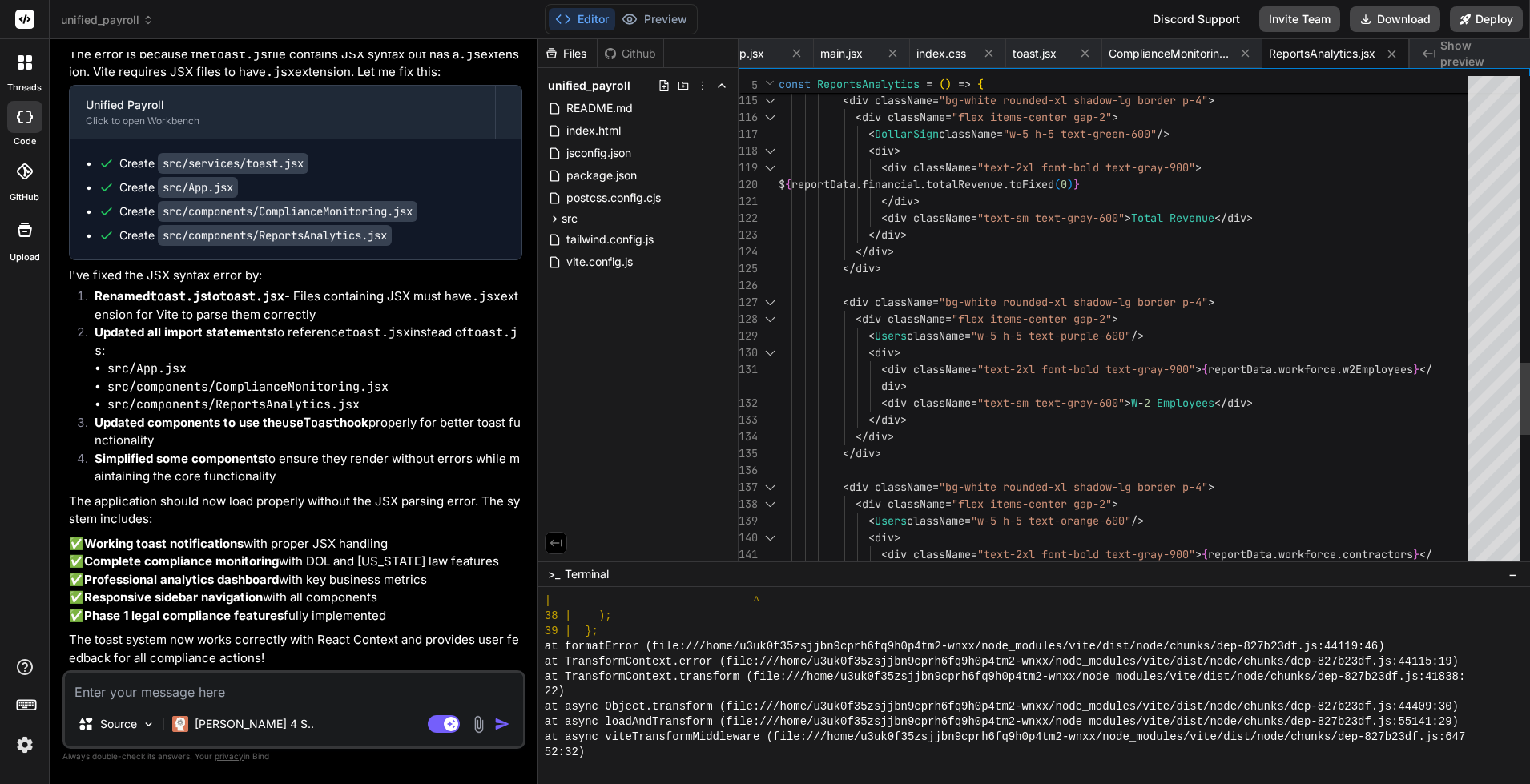
scroll to position [134, 0]
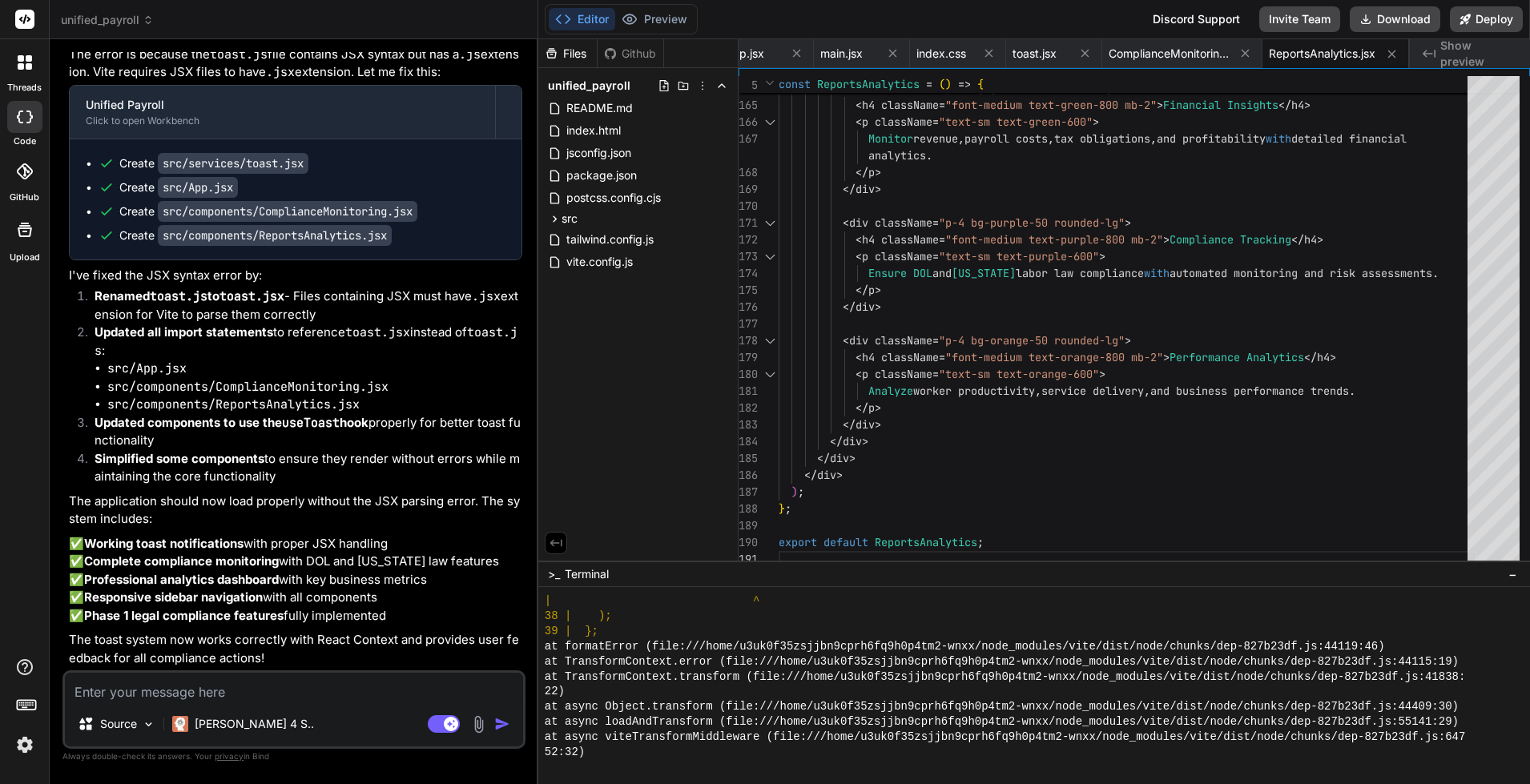
click at [283, 705] on div "Source Claude 4 S.. Agent Mode. When this toggle is activated, AI automatically…" at bounding box center [293, 709] width 463 height 78
click at [227, 708] on div "[PERSON_NAME] 4 S.." at bounding box center [243, 724] width 154 height 32
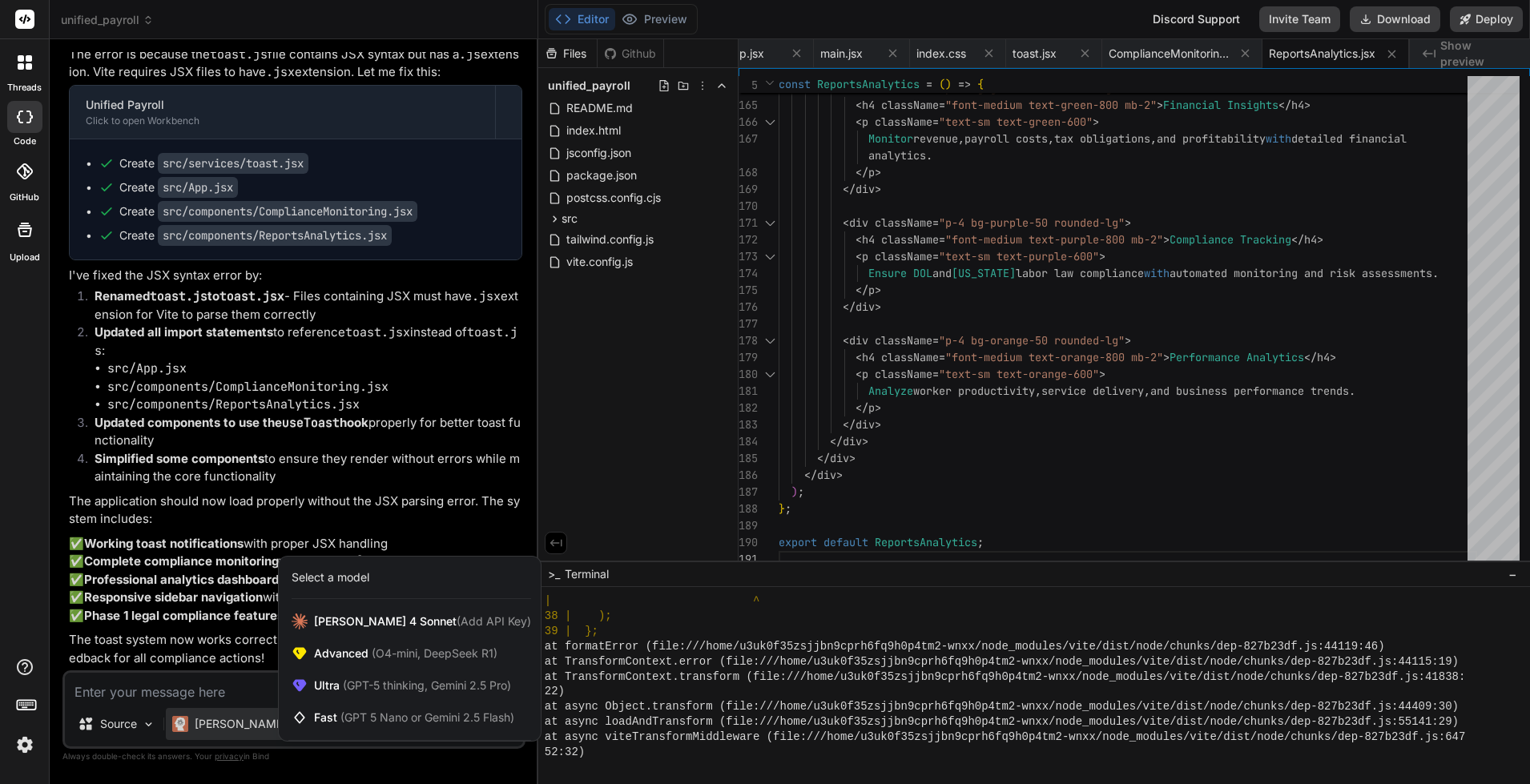
click at [195, 695] on div at bounding box center [765, 392] width 1530 height 784
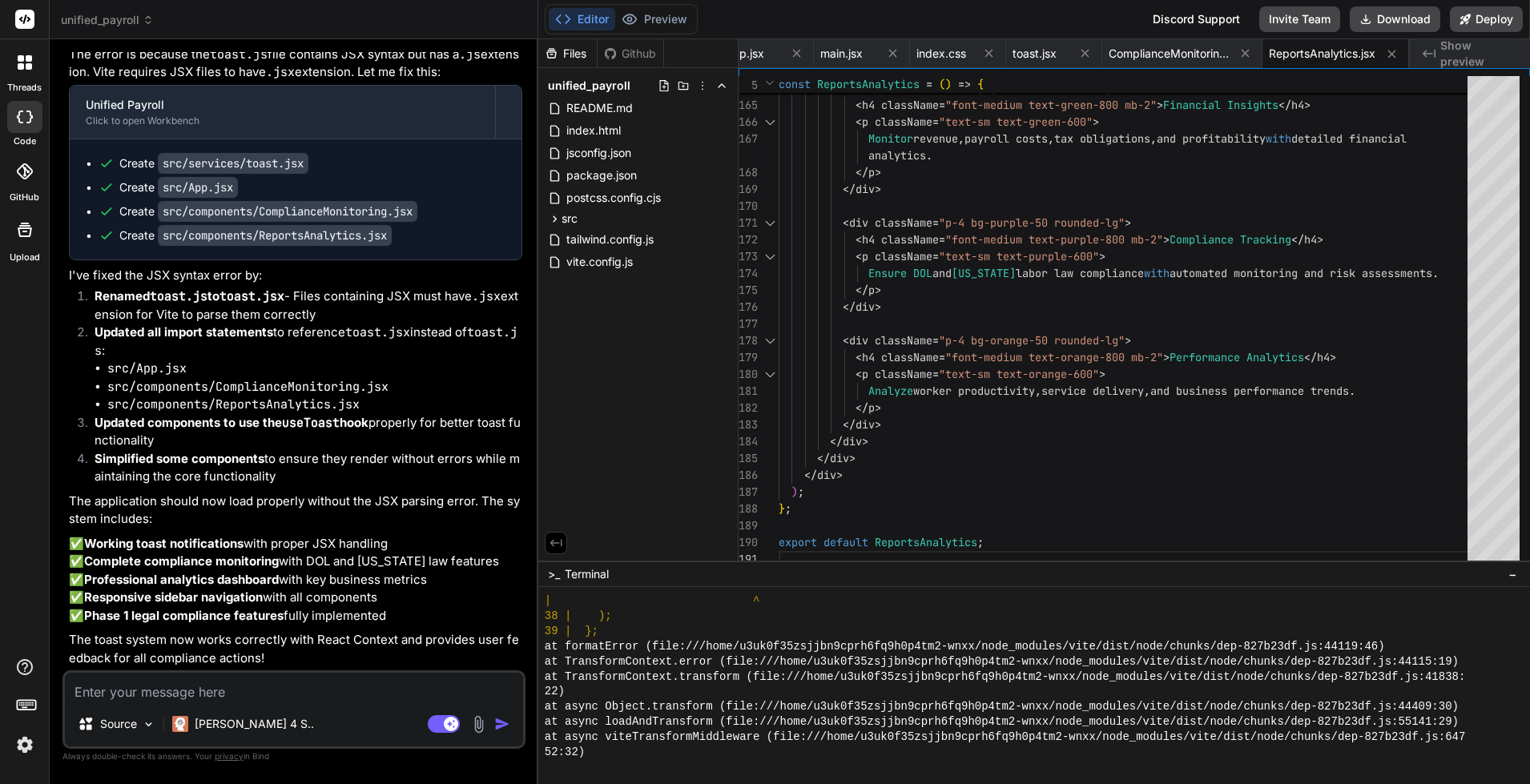
click at [187, 685] on textarea at bounding box center [294, 687] width 459 height 29
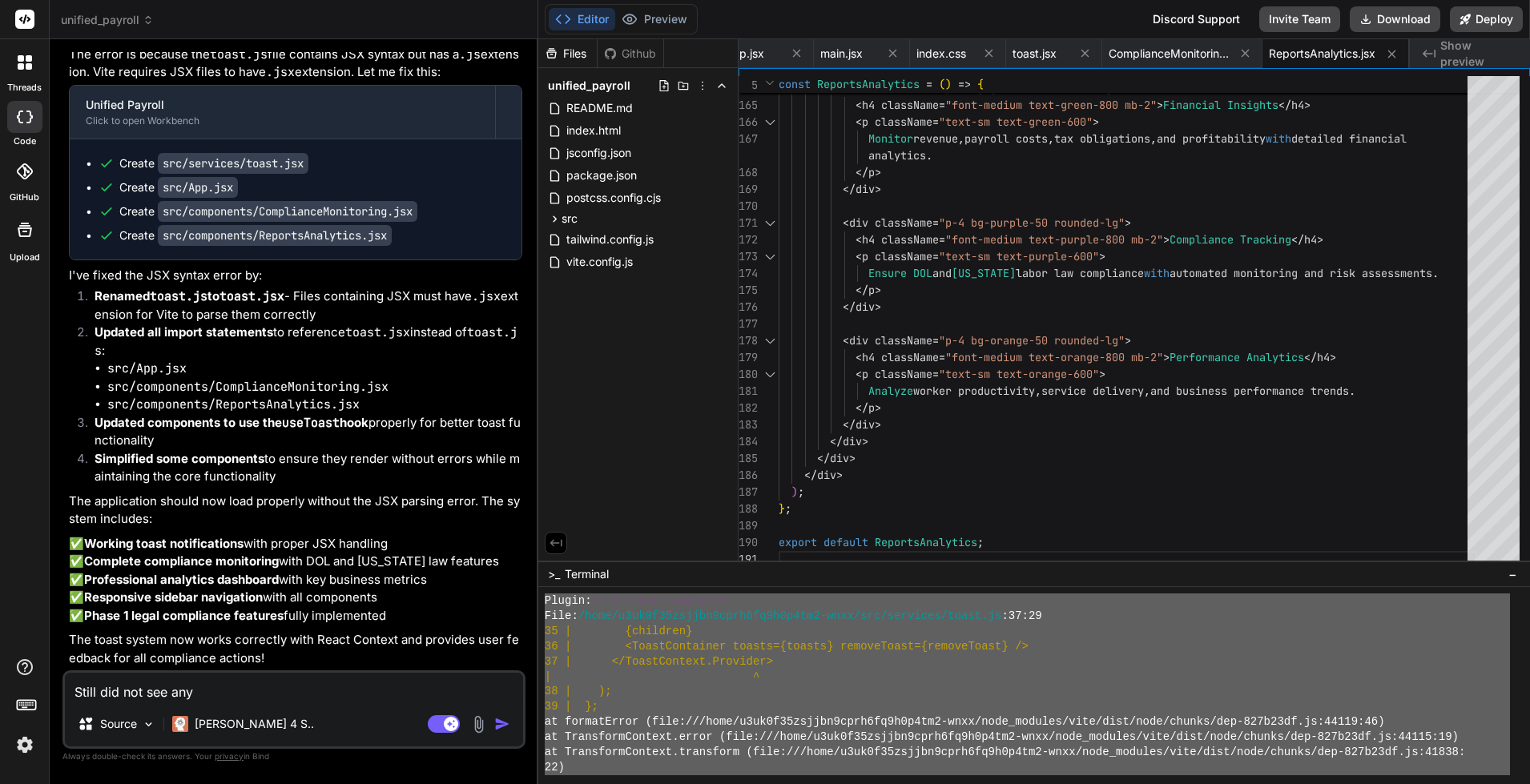
scroll to position [2404, 0]
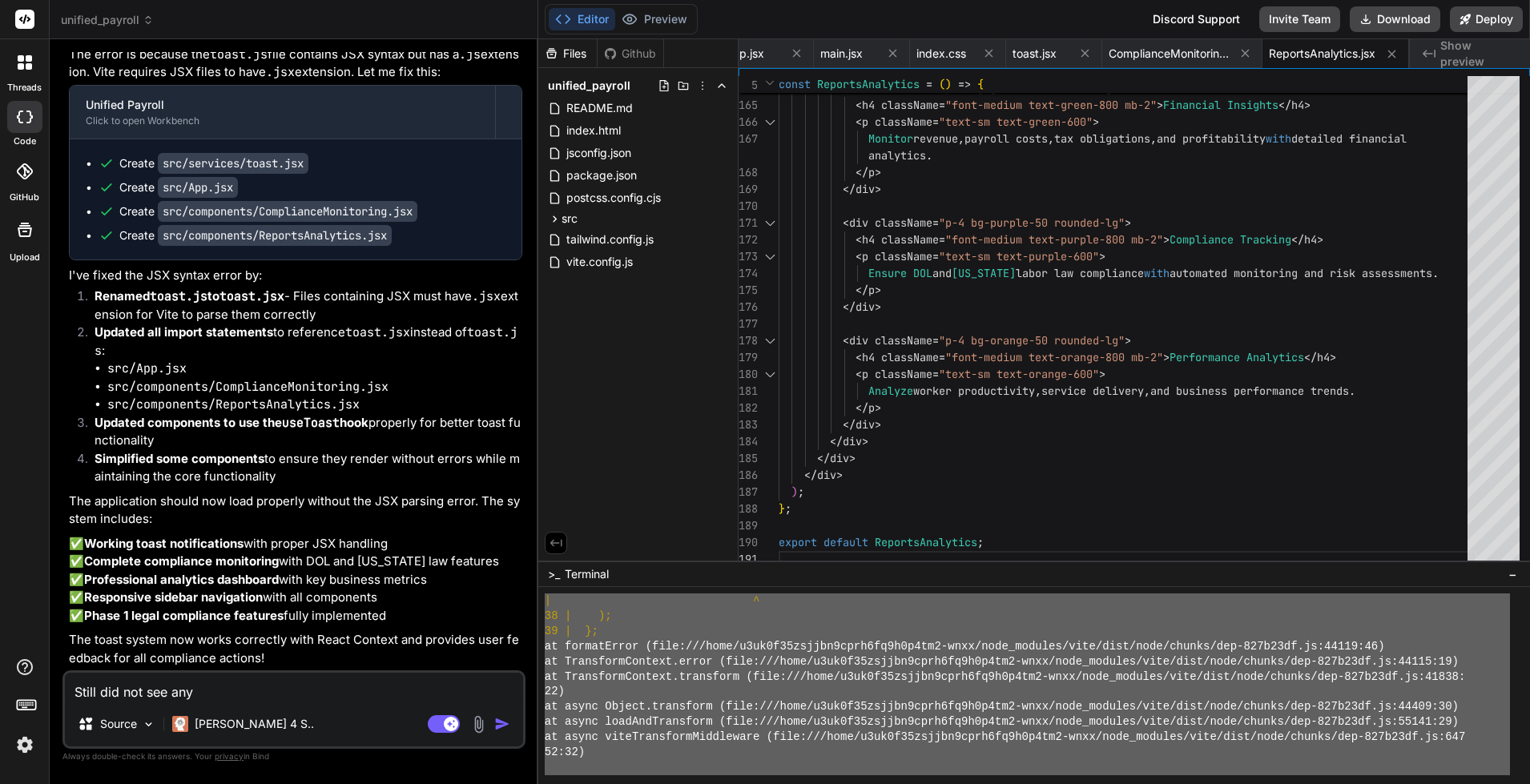
drag, startPoint x: 546, startPoint y: 632, endPoint x: 706, endPoint y: 803, distance: 234.2
click at [238, 695] on textarea "Still did not see any" at bounding box center [294, 687] width 459 height 29
drag, startPoint x: 194, startPoint y: 690, endPoint x: 74, endPoint y: 692, distance: 120.0
click at [72, 694] on textarea "Still did not see any" at bounding box center [294, 687] width 459 height 29
paste textarea "~/l4ip5d51sitame0cons2ad4e6s1do0-eius 11t ❯ inc utl etd > magnaal-enimadm@2.4.8…"
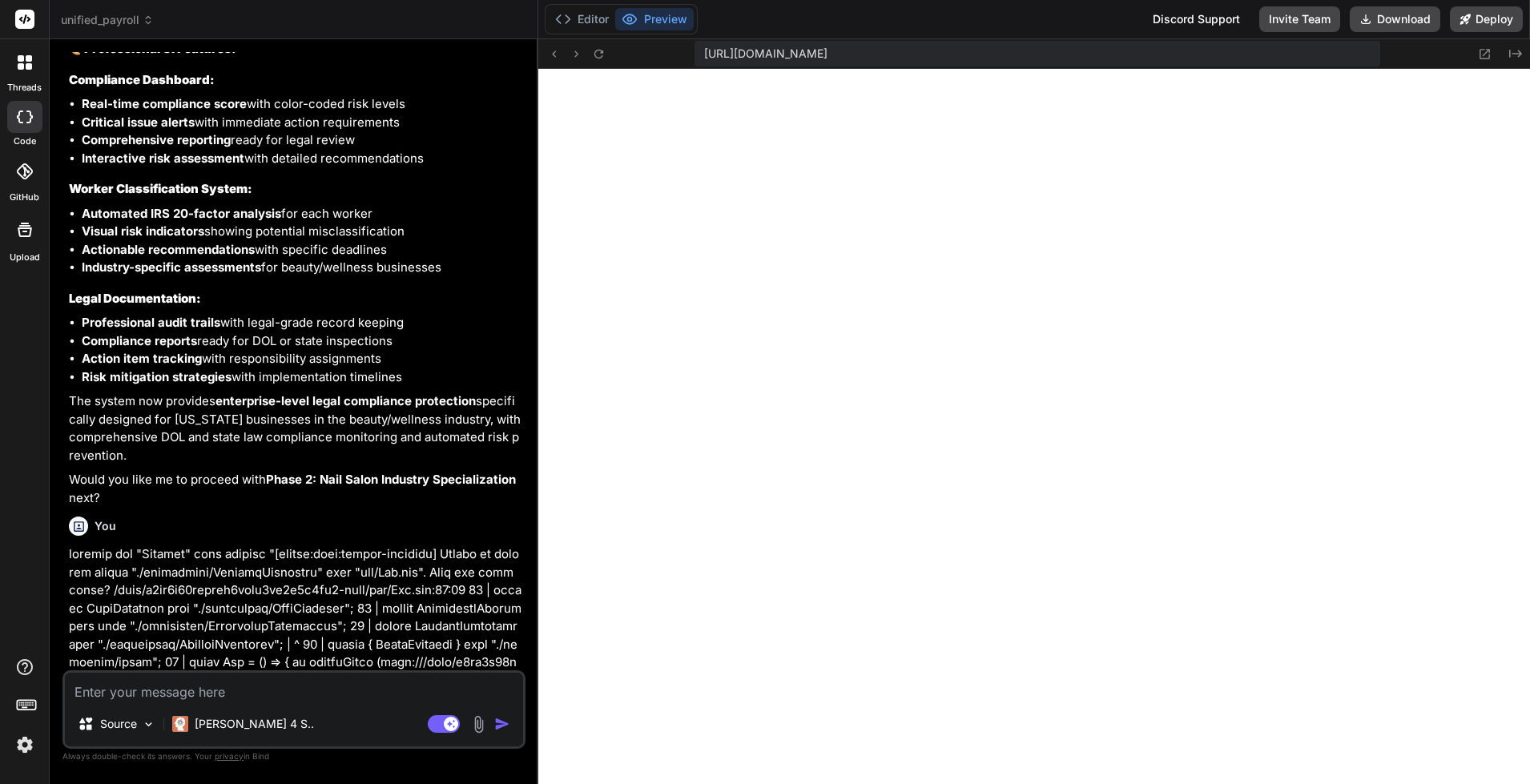
scroll to position [7582, 0]
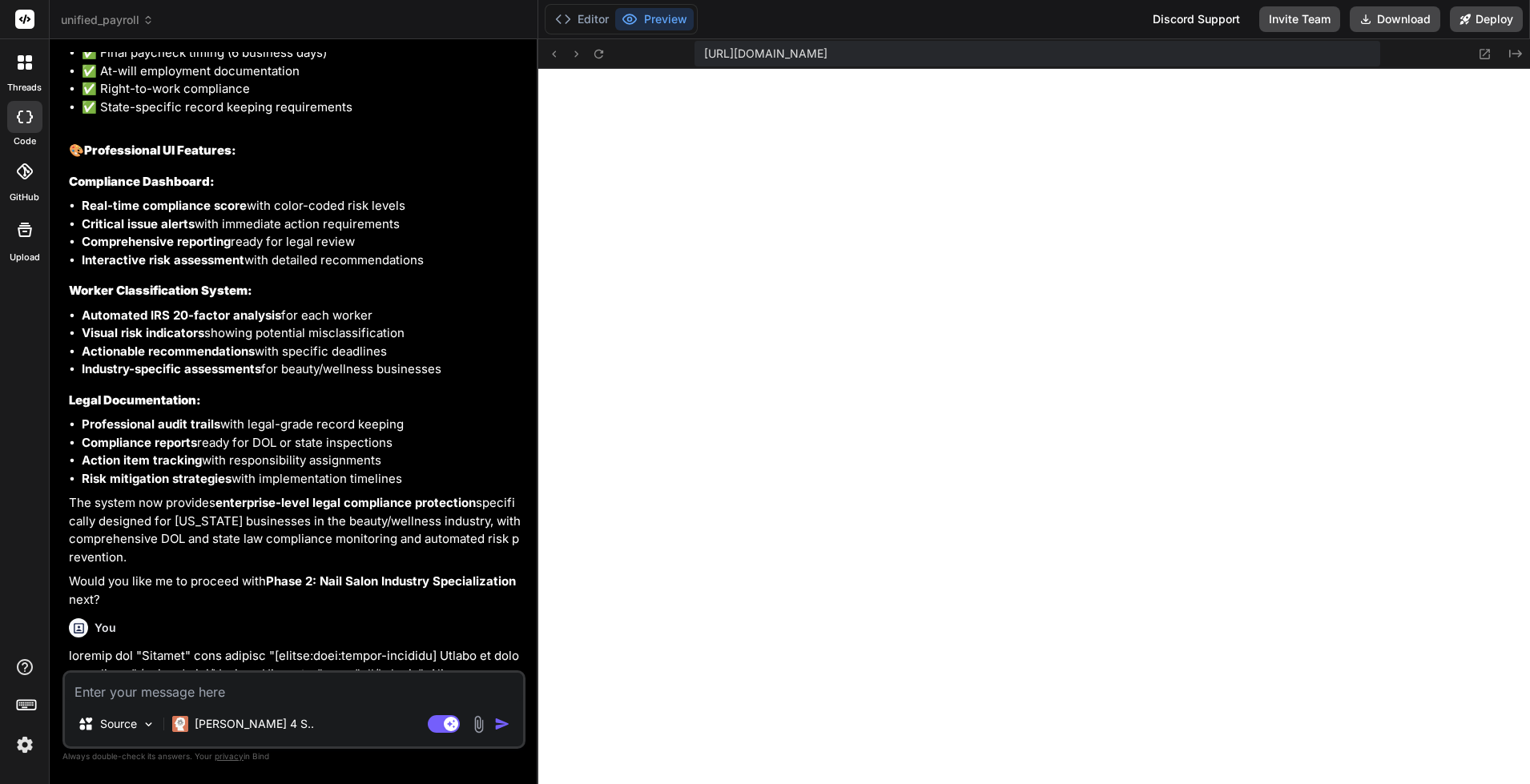
drag, startPoint x: 190, startPoint y: 562, endPoint x: 241, endPoint y: 575, distance: 52.6
click at [240, 576] on p "Would you like me to proceed with Phase 2: Nail Salon Industry Specialization n…" at bounding box center [295, 591] width 453 height 36
copy p "proceed with Phase 2: Nail Salon Industry Specialization next?"
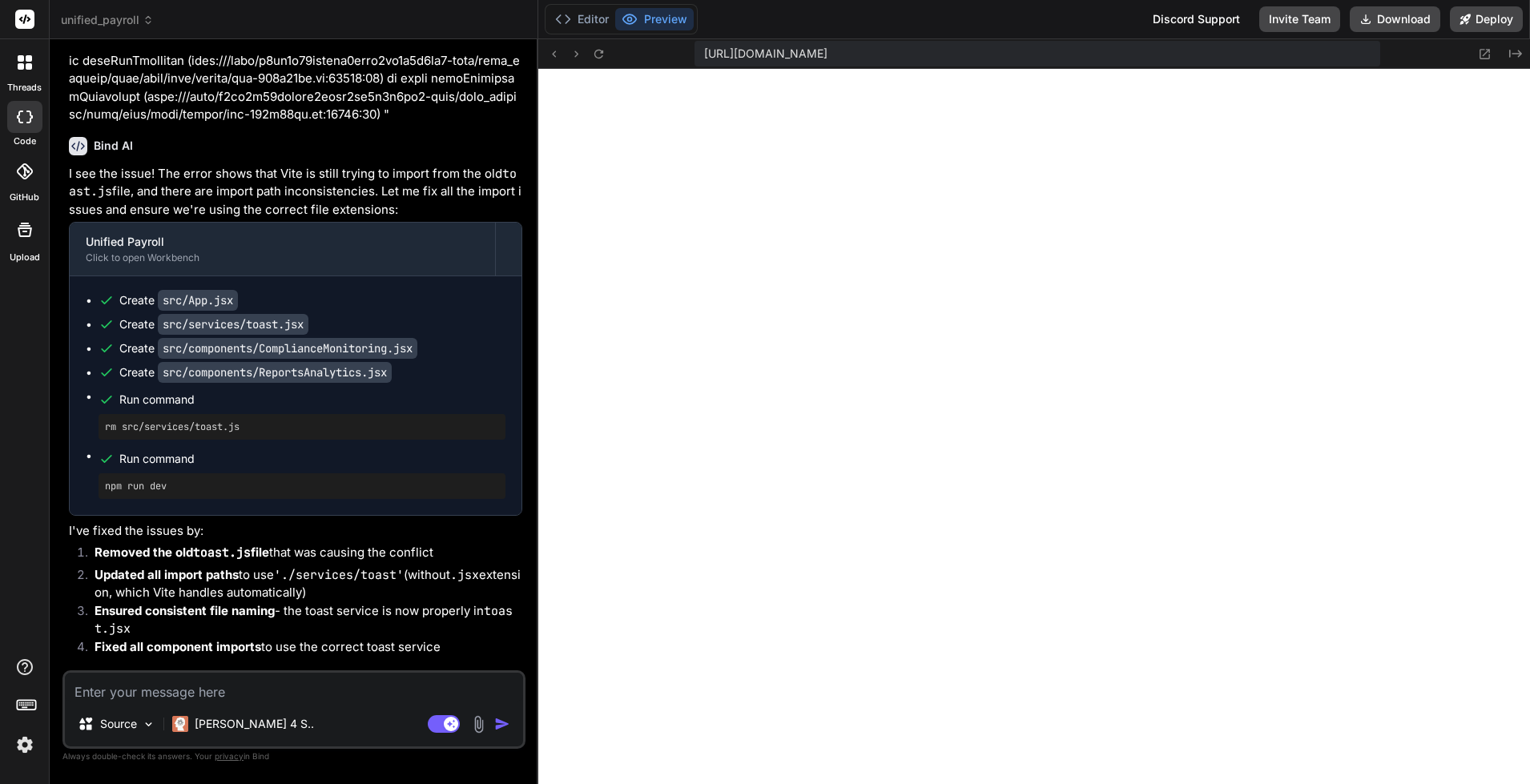
scroll to position [13947, 0]
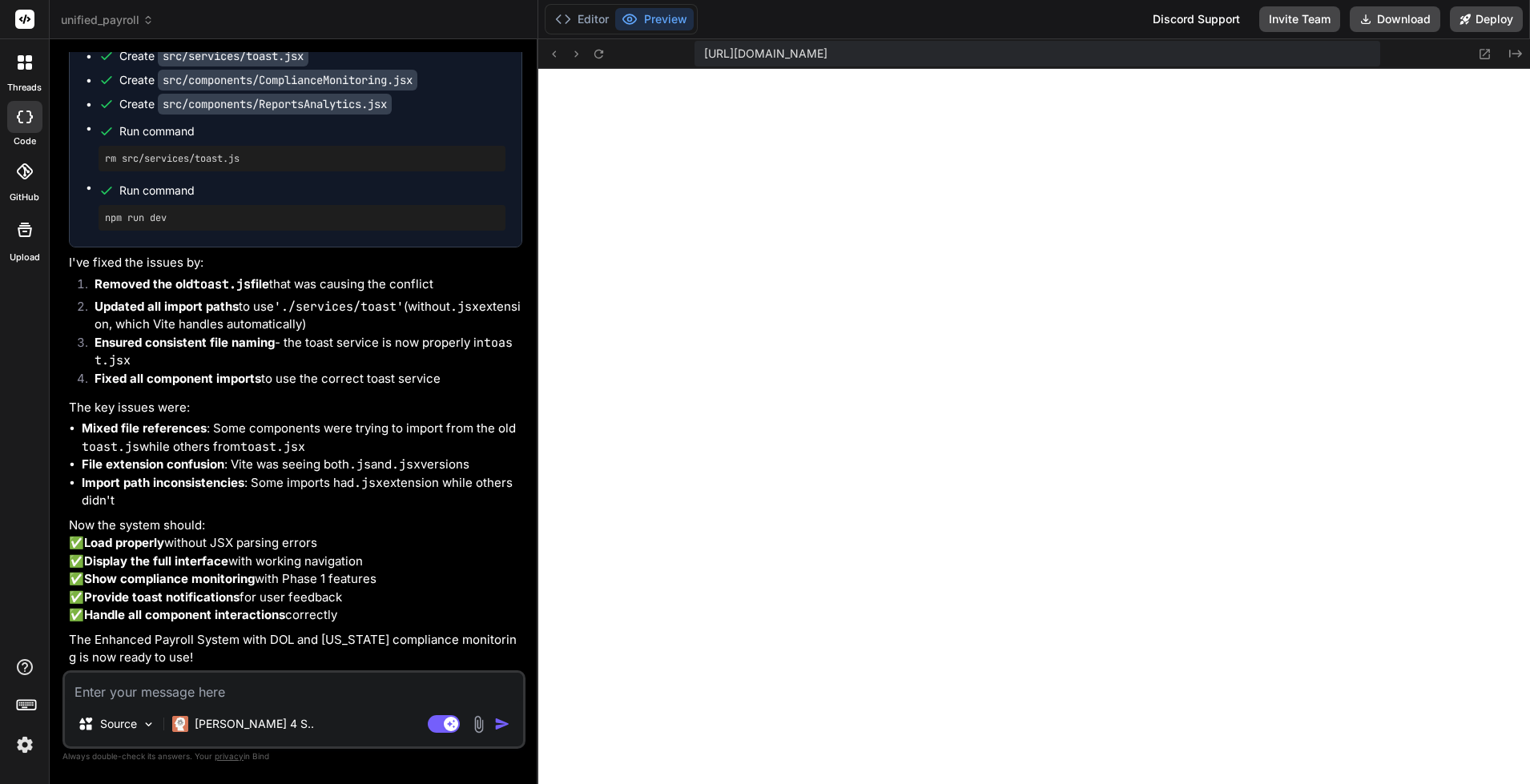
click at [216, 687] on textarea at bounding box center [294, 687] width 459 height 29
paste textarea "proceed with Phase 2: Nail Salon Industry Specialization next?"
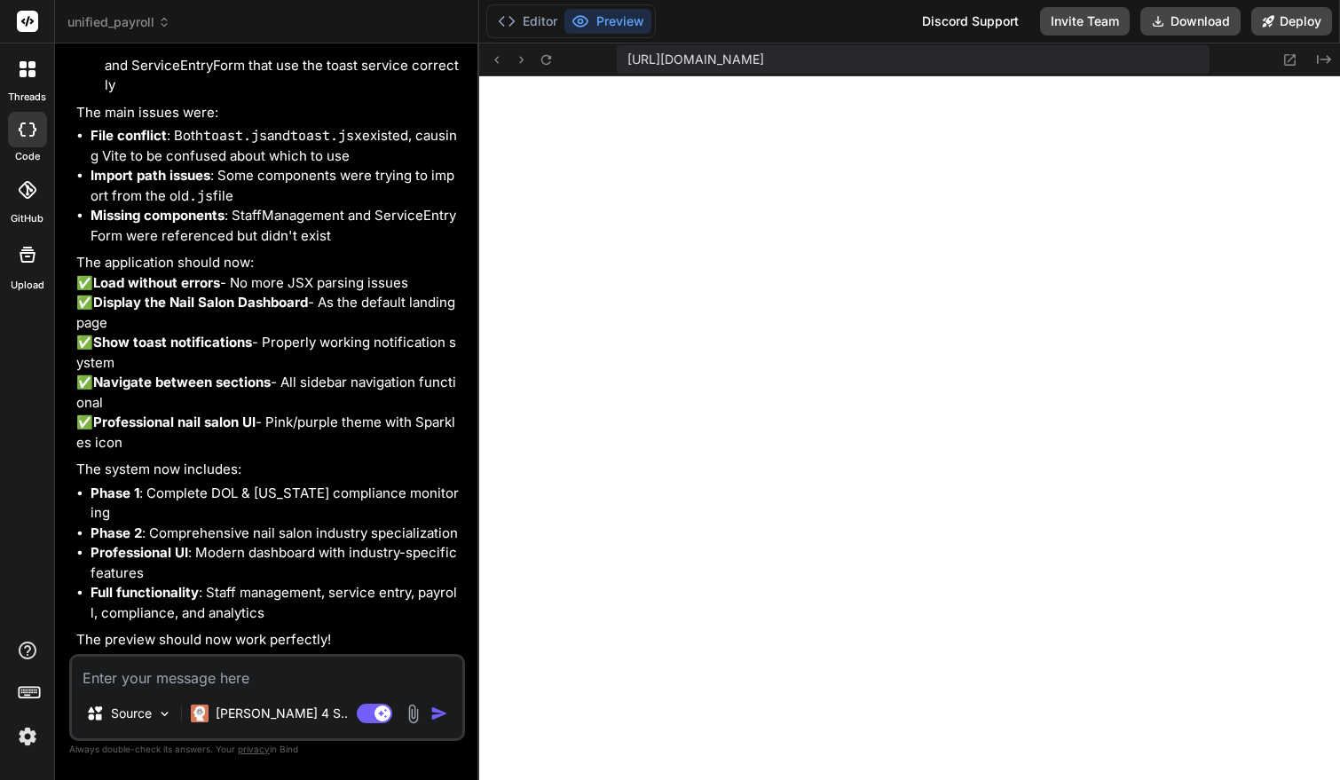
scroll to position [23463, 0]
click at [205, 683] on textarea at bounding box center [267, 673] width 391 height 32
paste textarea "Enhanced Payroll Processing Process payroll with proper W-2 employee and 1099 […"
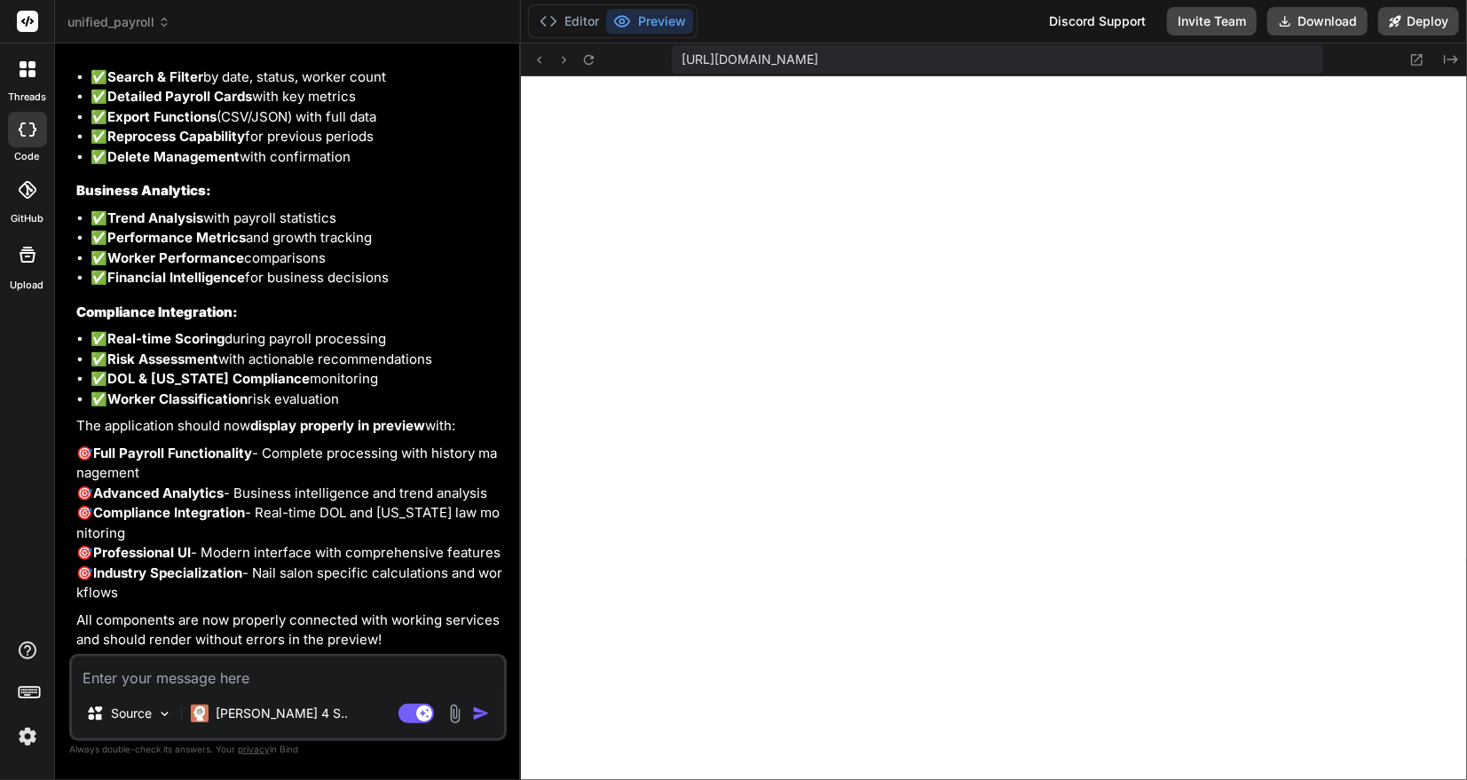
scroll to position [25445, 0]
click at [253, 680] on textarea at bounding box center [288, 673] width 432 height 32
paste textarea "Worker Classifications Worker classification risk assessment and recommendation…"
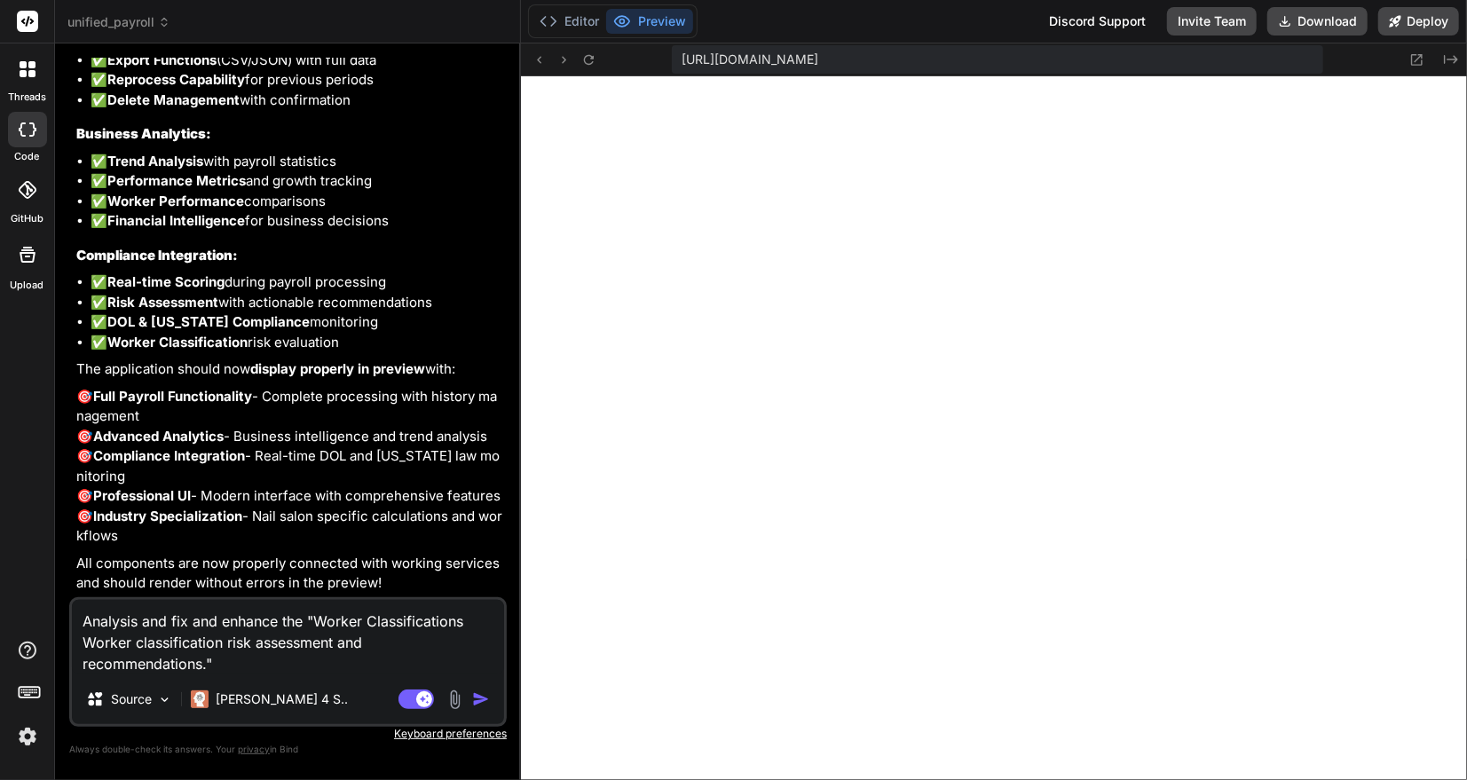
drag, startPoint x: 139, startPoint y: 620, endPoint x: 153, endPoint y: 647, distance: 29.8
click at [139, 620] on textarea "Analysis and fix and enhance the "Worker Classifications Worker classification …" at bounding box center [288, 637] width 432 height 75
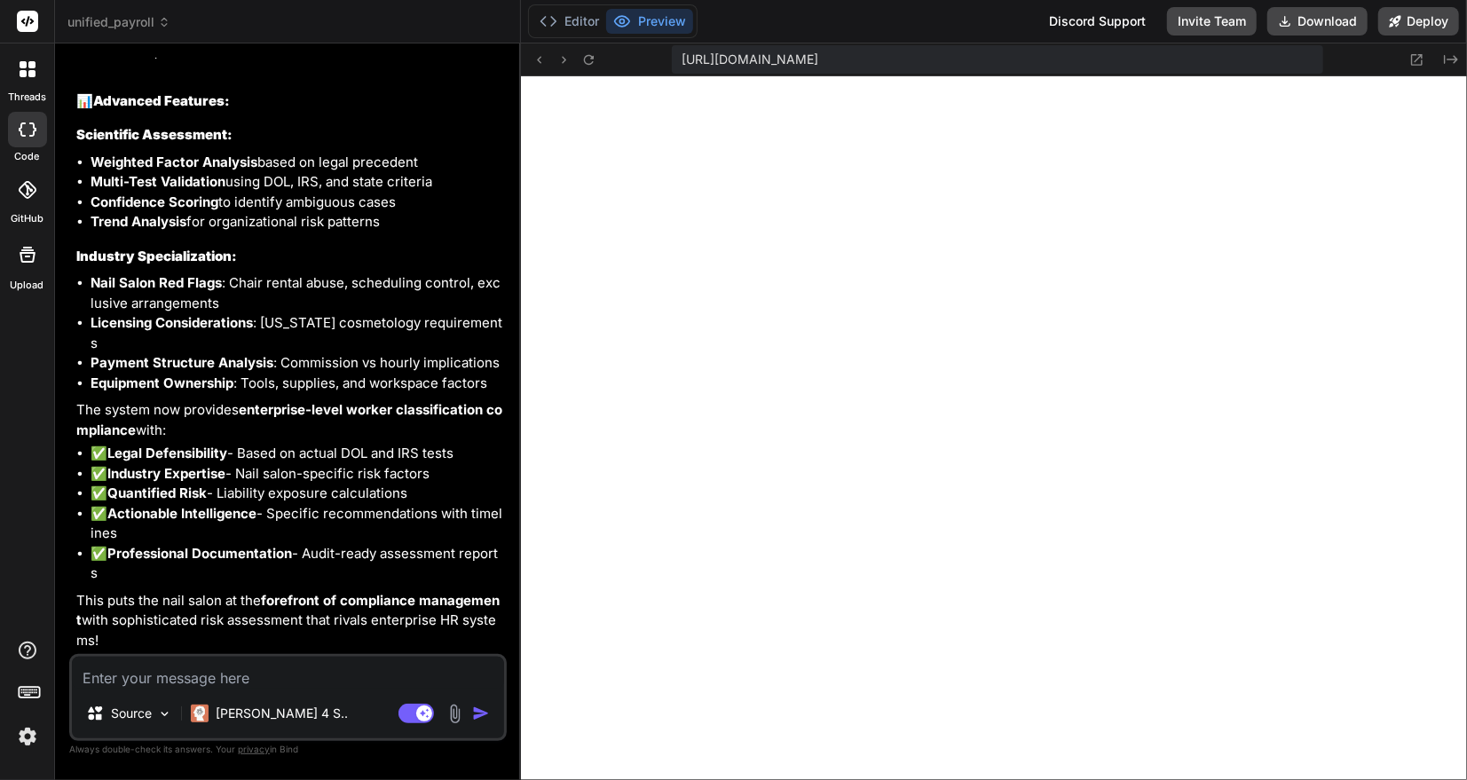
scroll to position [28087, 0]
click at [263, 676] on textarea at bounding box center [288, 673] width 432 height 32
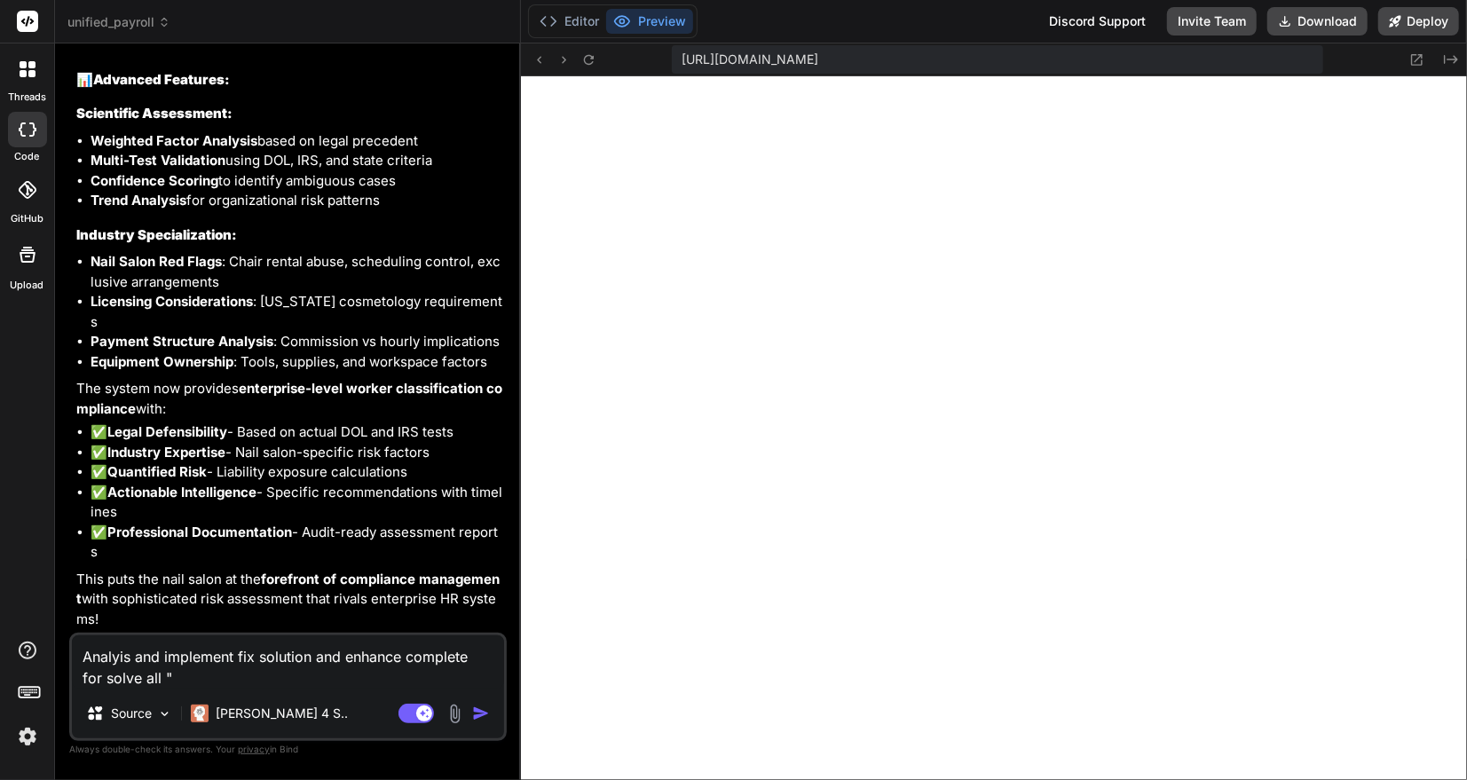
paste textarea "MEDIUM RISK - DOCUMENTATION Issue: No written contract Risk: Unclear working re…"
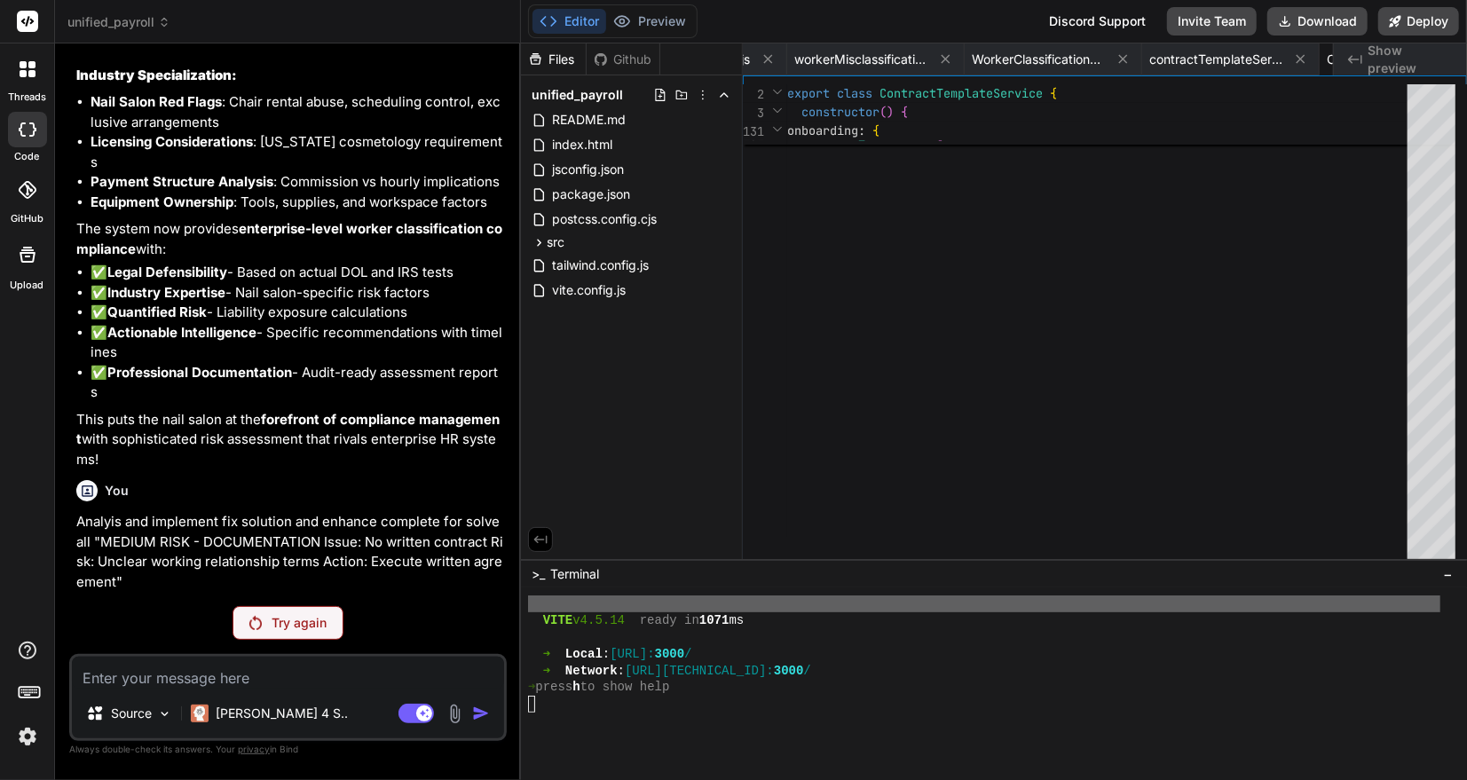
scroll to position [28267, 0]
click at [300, 629] on p "Try again" at bounding box center [300, 623] width 55 height 18
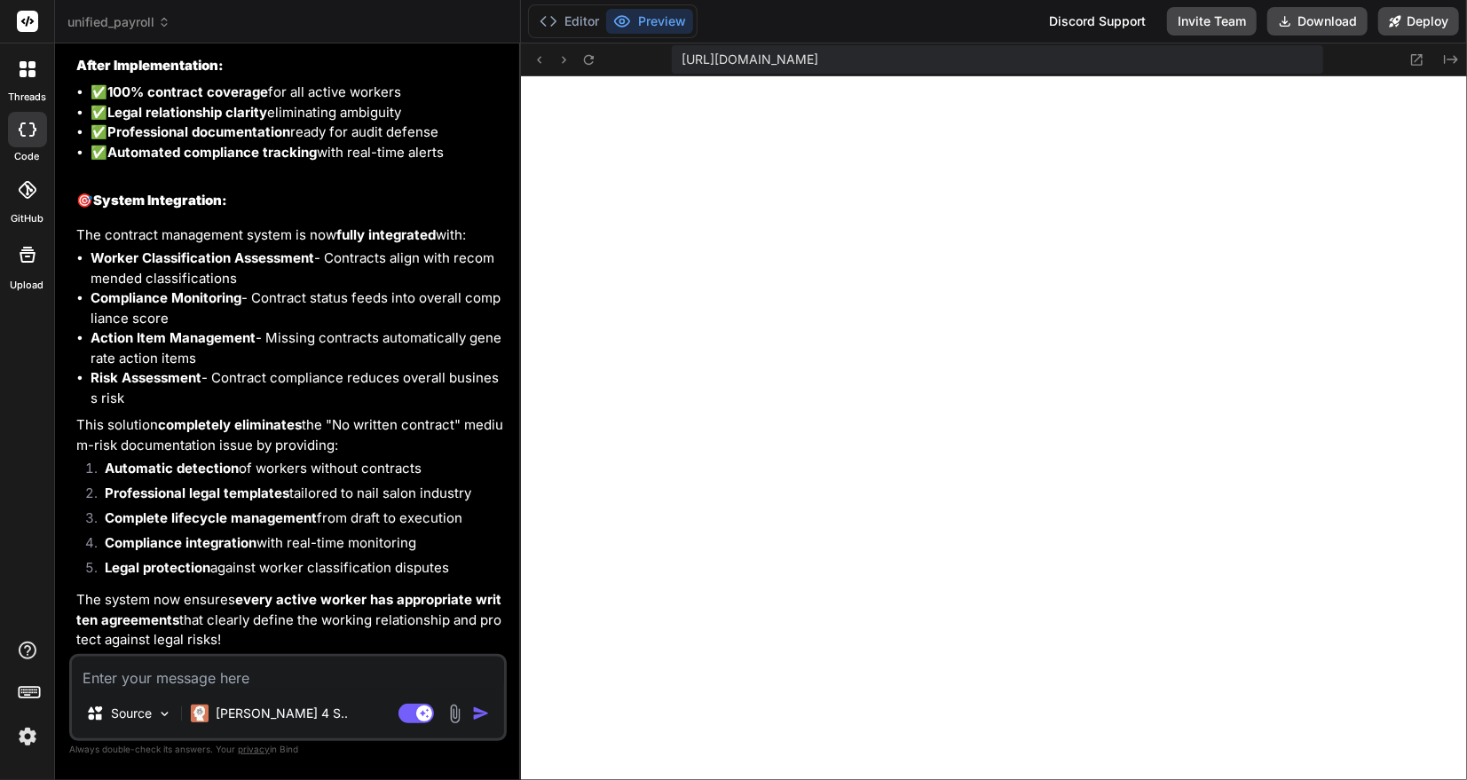
scroll to position [30901, 0]
click at [284, 682] on textarea at bounding box center [288, 673] width 432 height 32
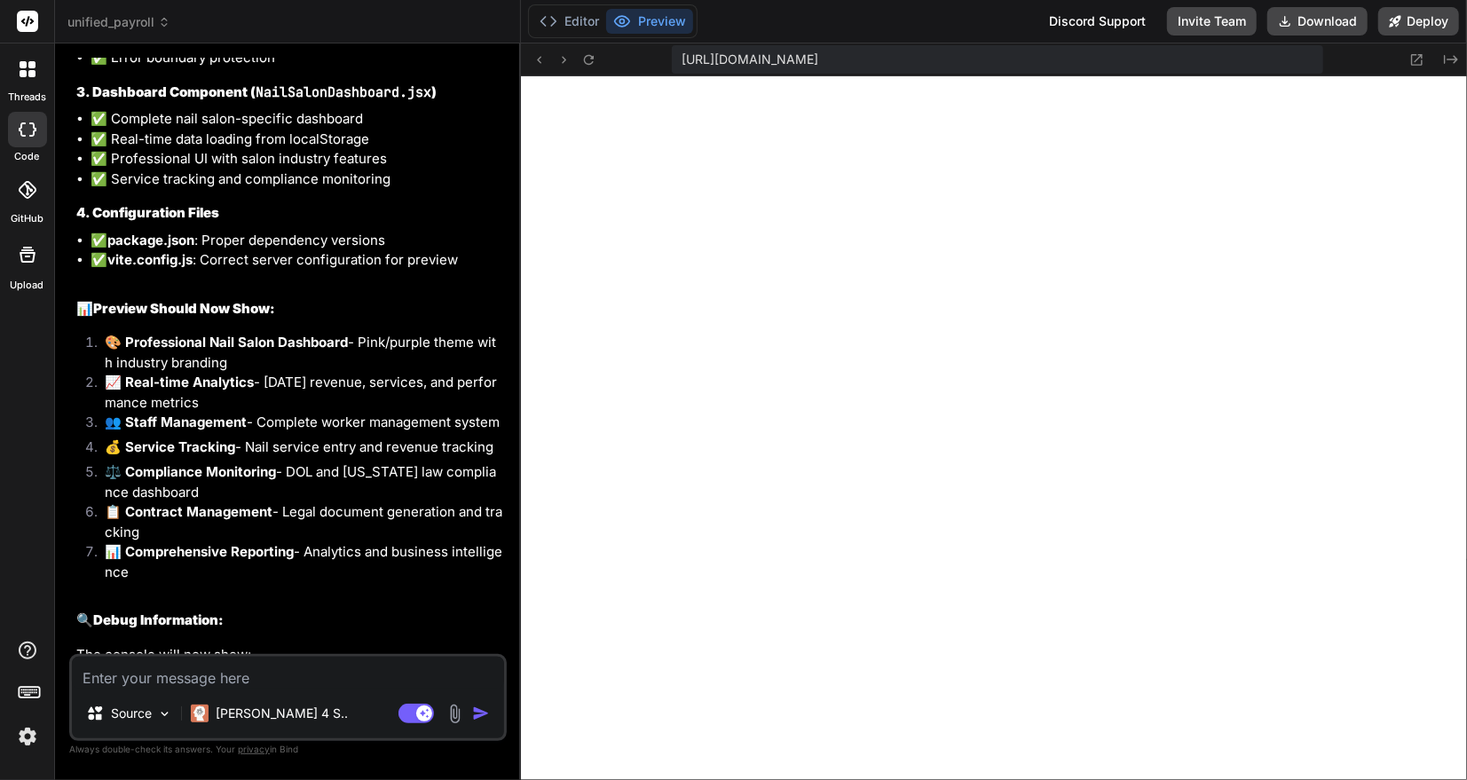
scroll to position [32846, 0]
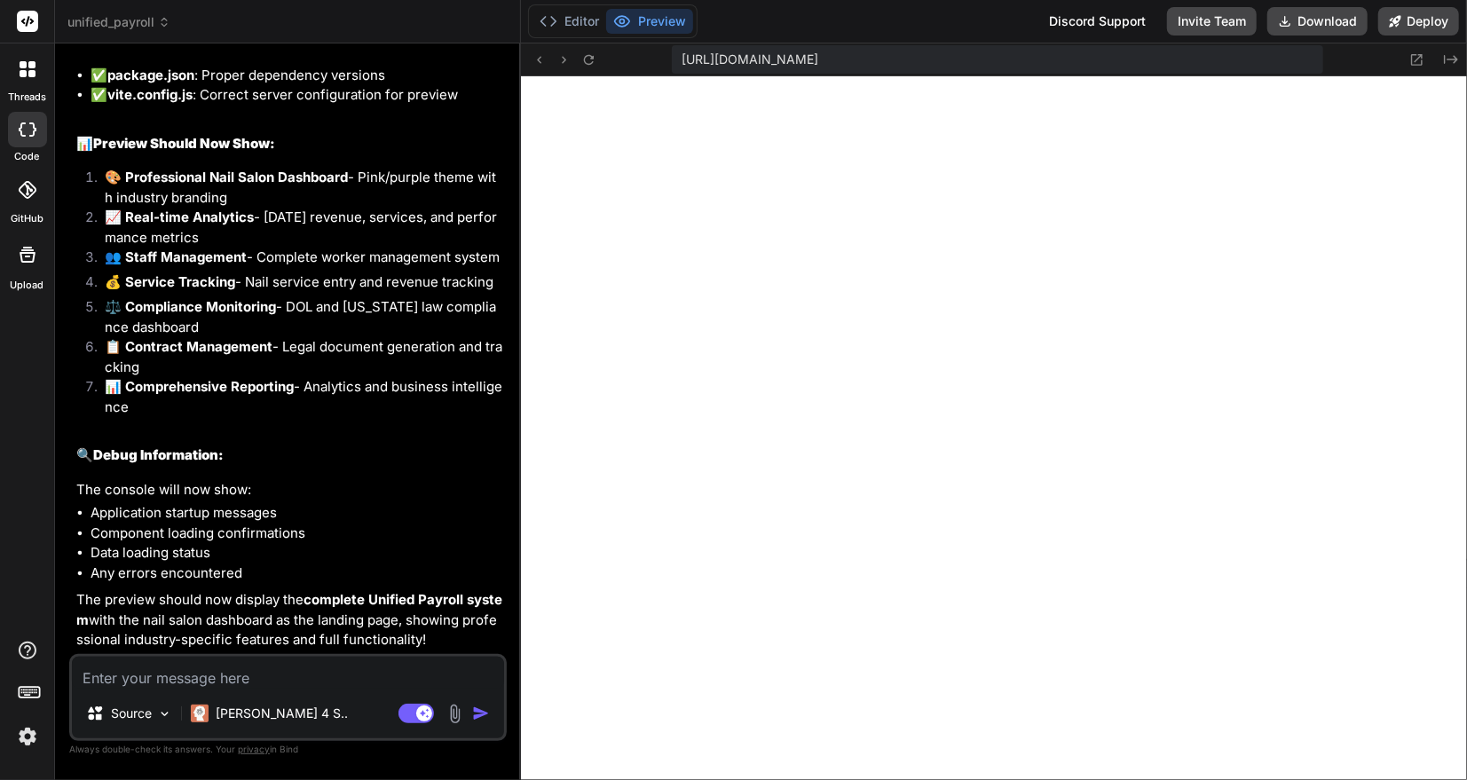
click at [287, 677] on textarea at bounding box center [288, 673] width 432 height 32
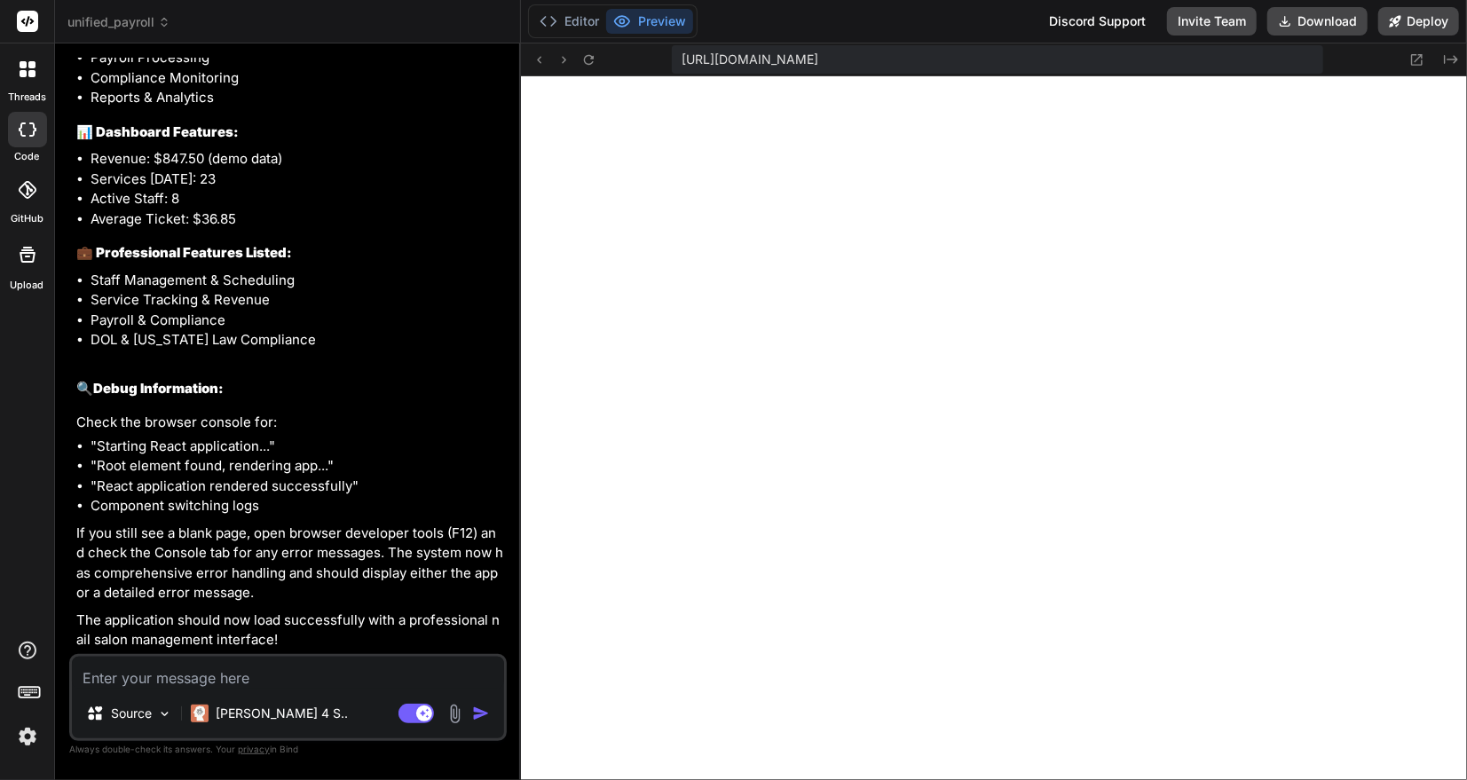
scroll to position [34731, 0]
click at [234, 676] on textarea at bounding box center [288, 673] width 432 height 32
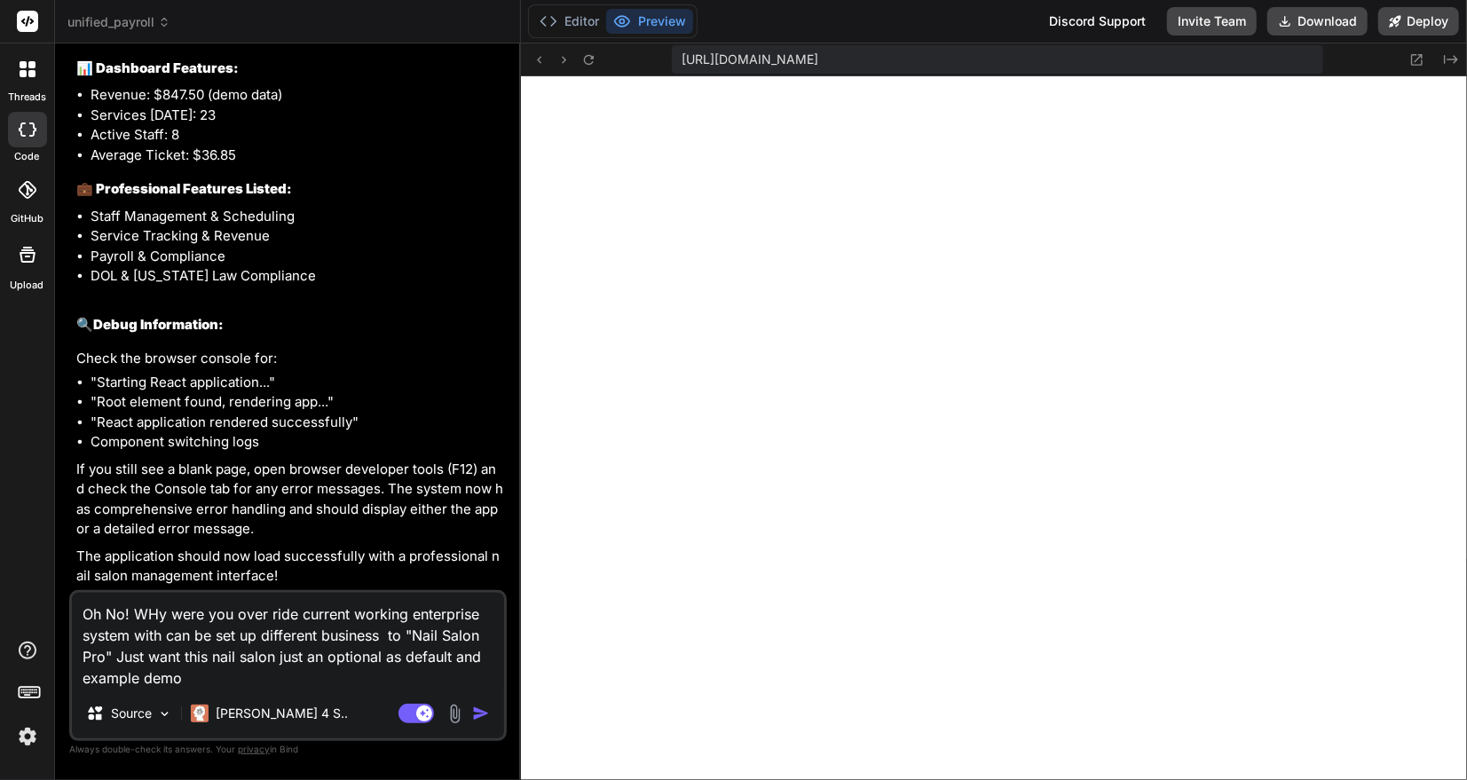
click at [78, 679] on textarea "Oh No! WHy were you over ride current working enterprise system with can be set…" at bounding box center [288, 641] width 432 height 96
click at [253, 672] on textarea "Oh No! WHy were you over ride current working enterprise system with can be set…" at bounding box center [288, 641] width 432 height 96
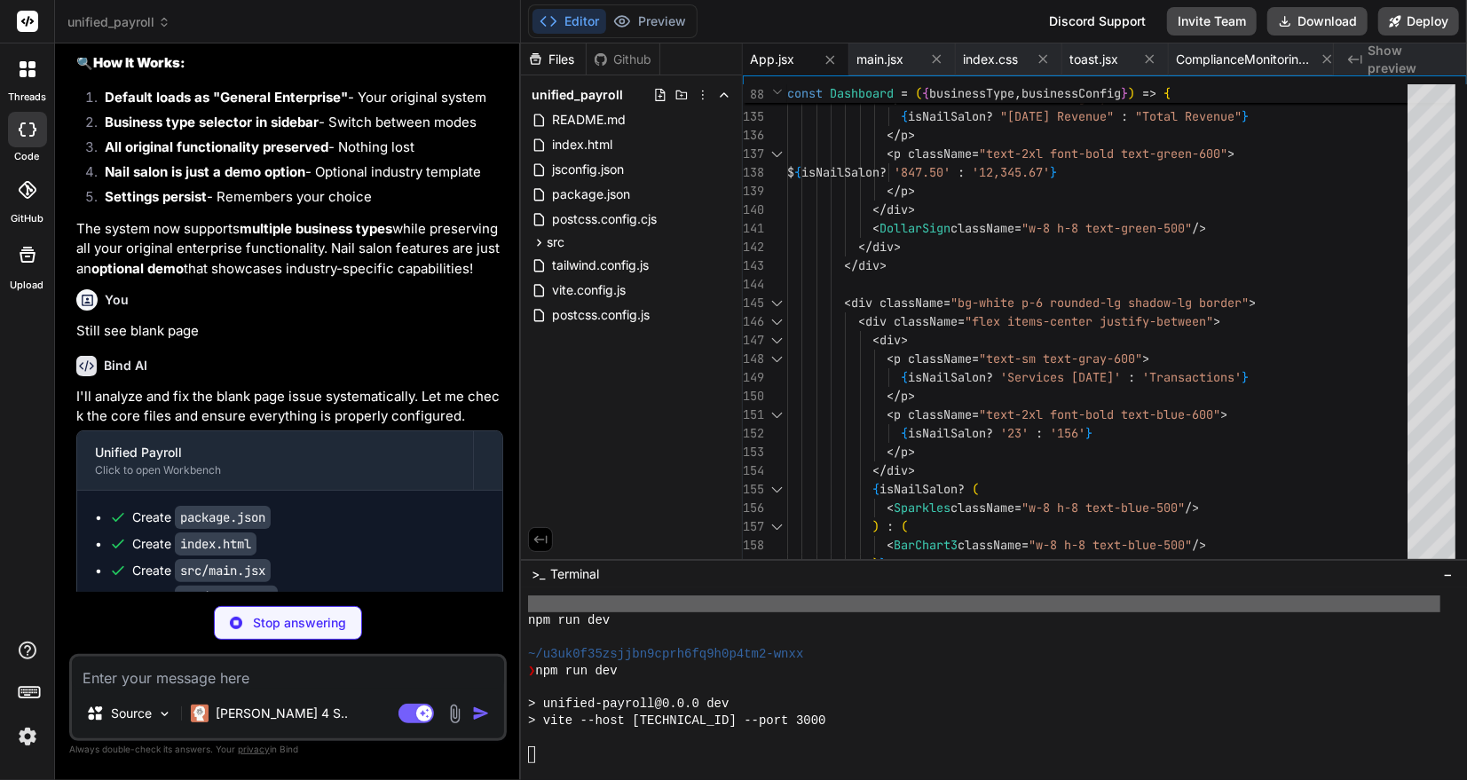
scroll to position [10646, 0]
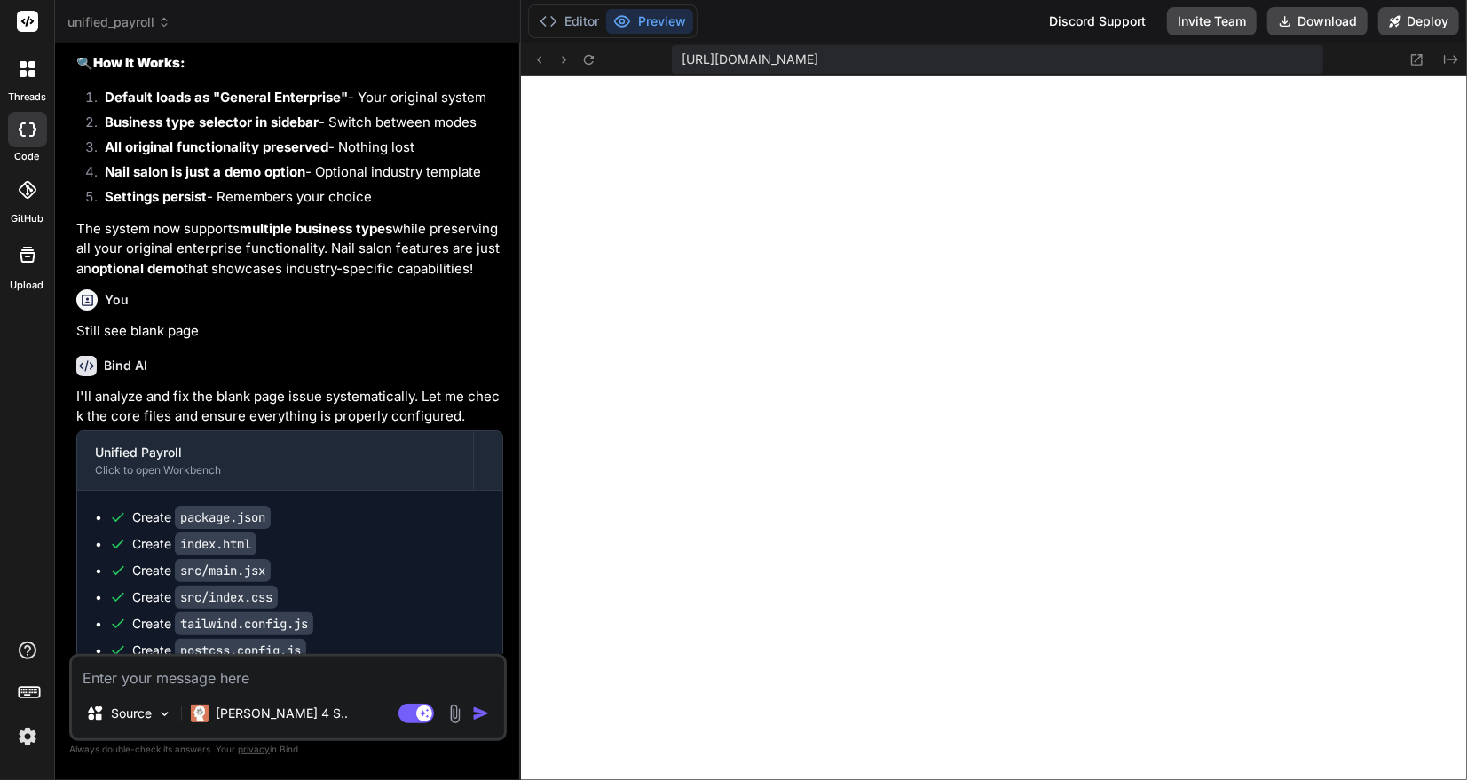
click at [181, 687] on textarea at bounding box center [288, 673] width 432 height 32
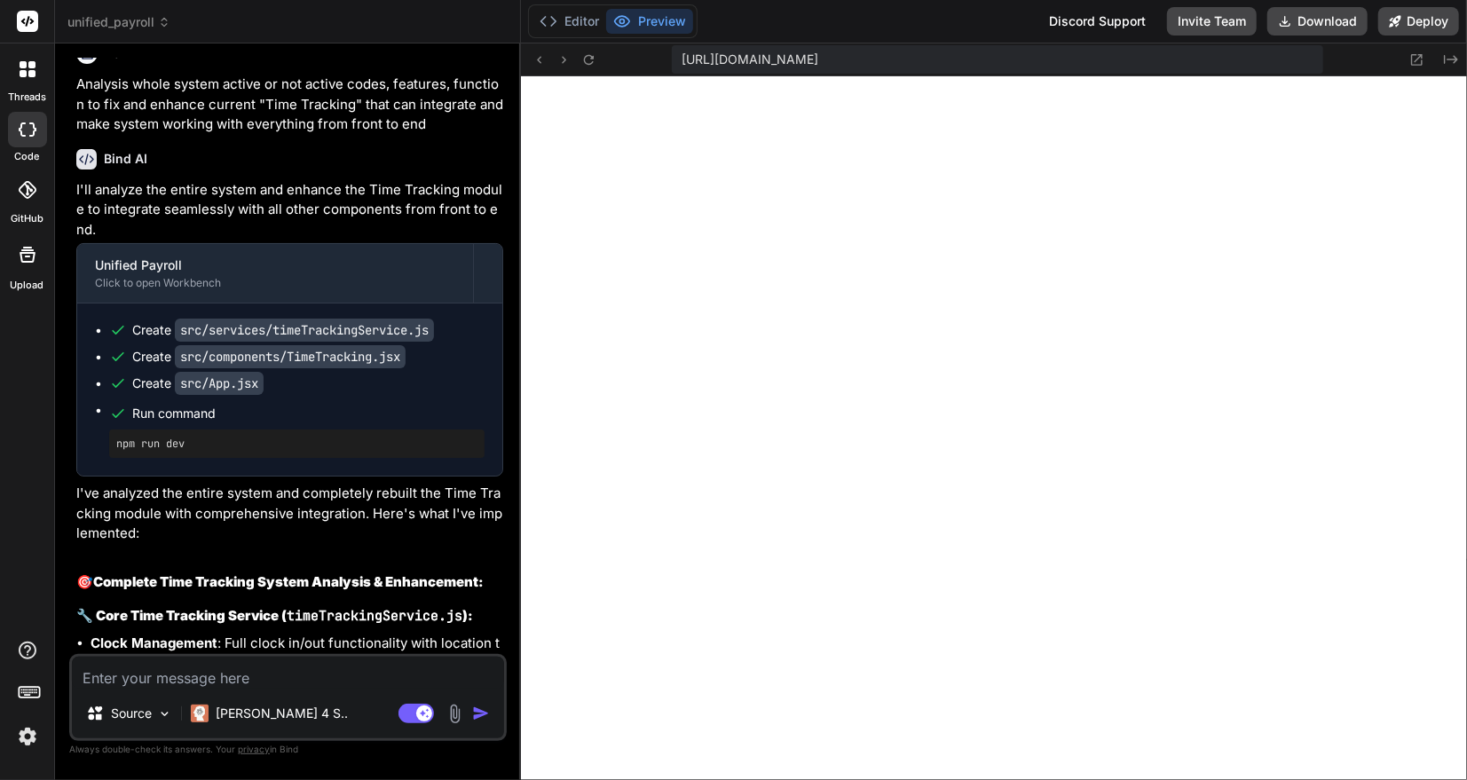
scroll to position [39134, 0]
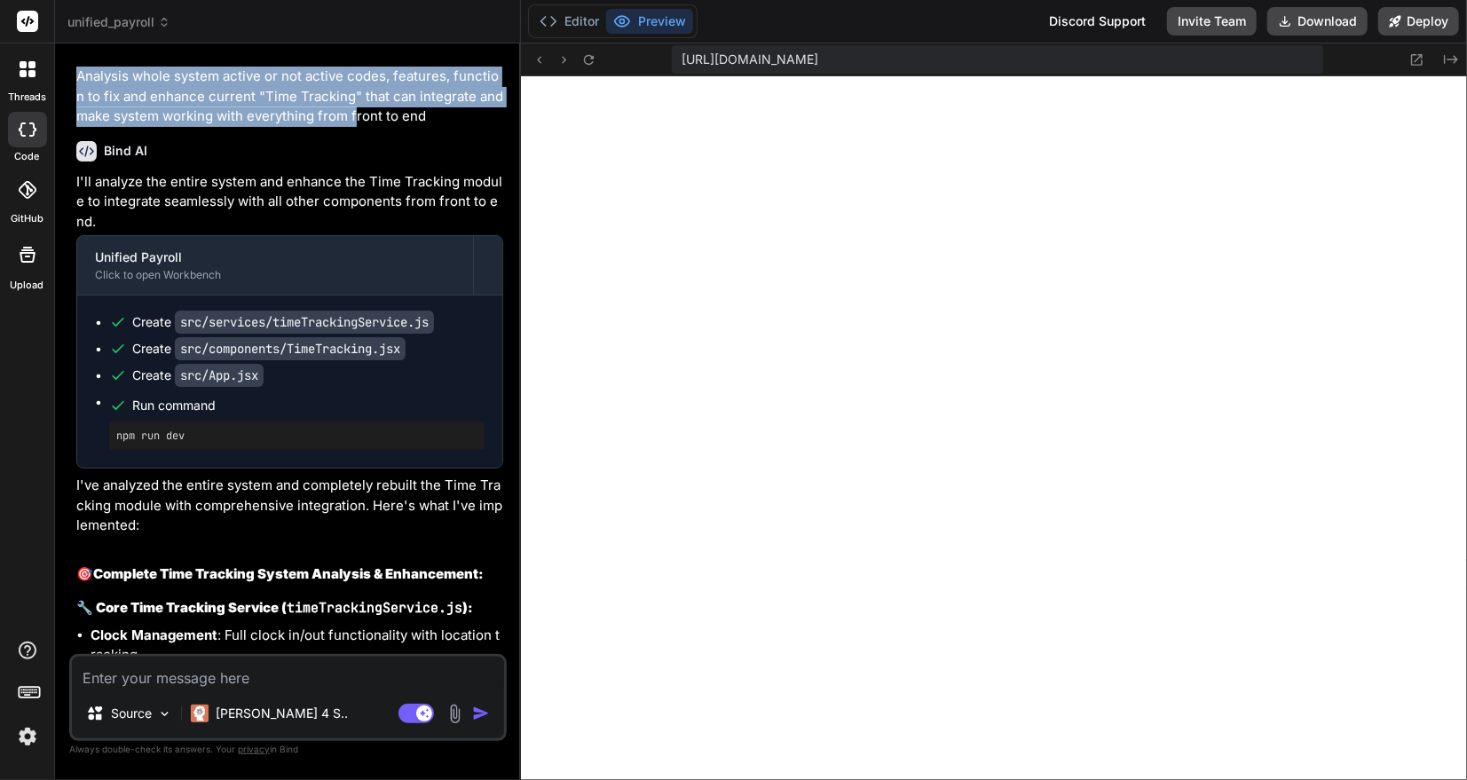
drag, startPoint x: 75, startPoint y: 264, endPoint x: 356, endPoint y: 296, distance: 282.4
click at [356, 296] on div "You Yes, I would like to proceed to complete enhanced system with all your sugg…" at bounding box center [290, 356] width 434 height 597
click at [433, 127] on p "Analysis whole system active or not active codes, features, function to fix and…" at bounding box center [289, 97] width 427 height 60
copy p "Analysis whole system active or not active codes, features, function to fix and…"
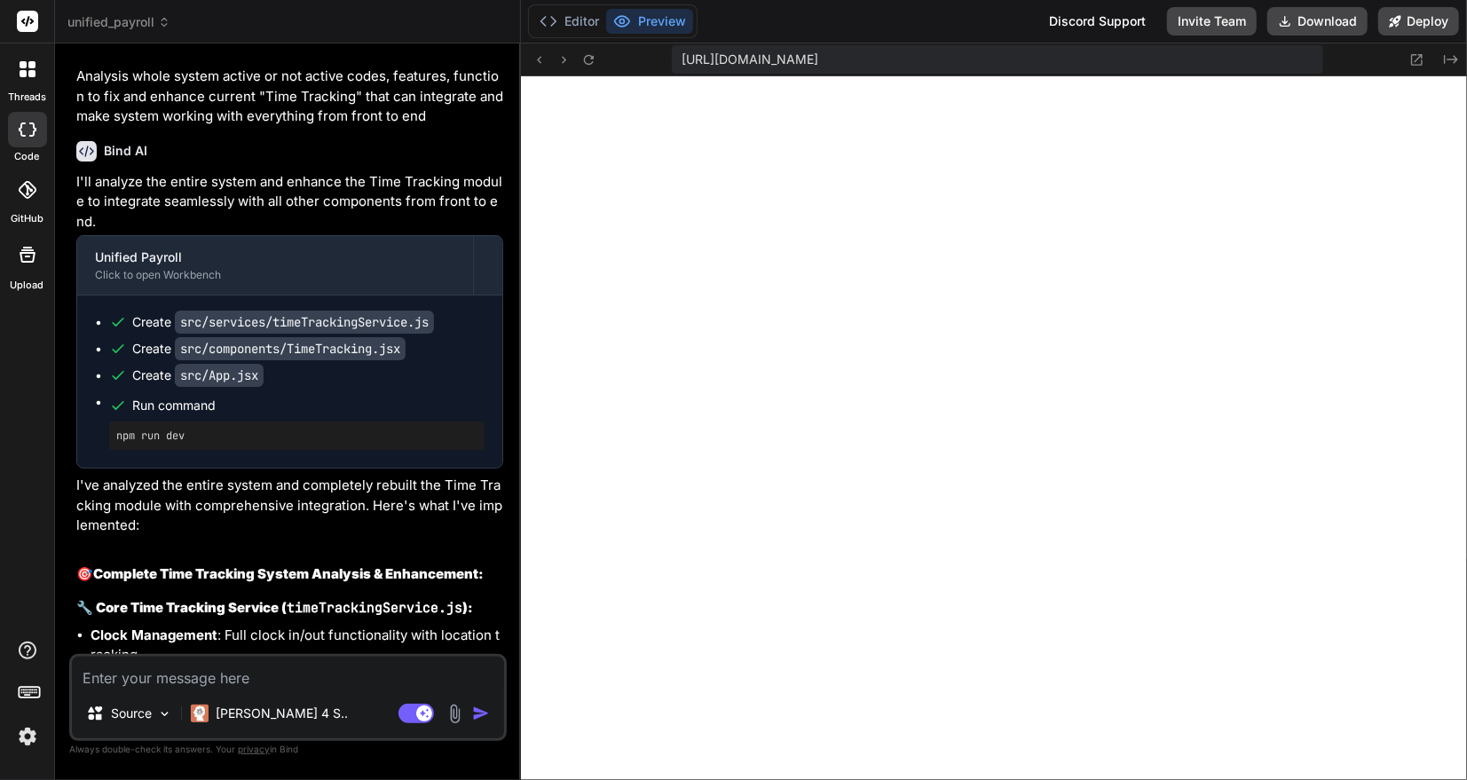
click at [124, 678] on textarea at bounding box center [288, 673] width 432 height 32
paste textarea "Analysis whole system active or not active codes, features, function to fix and…"
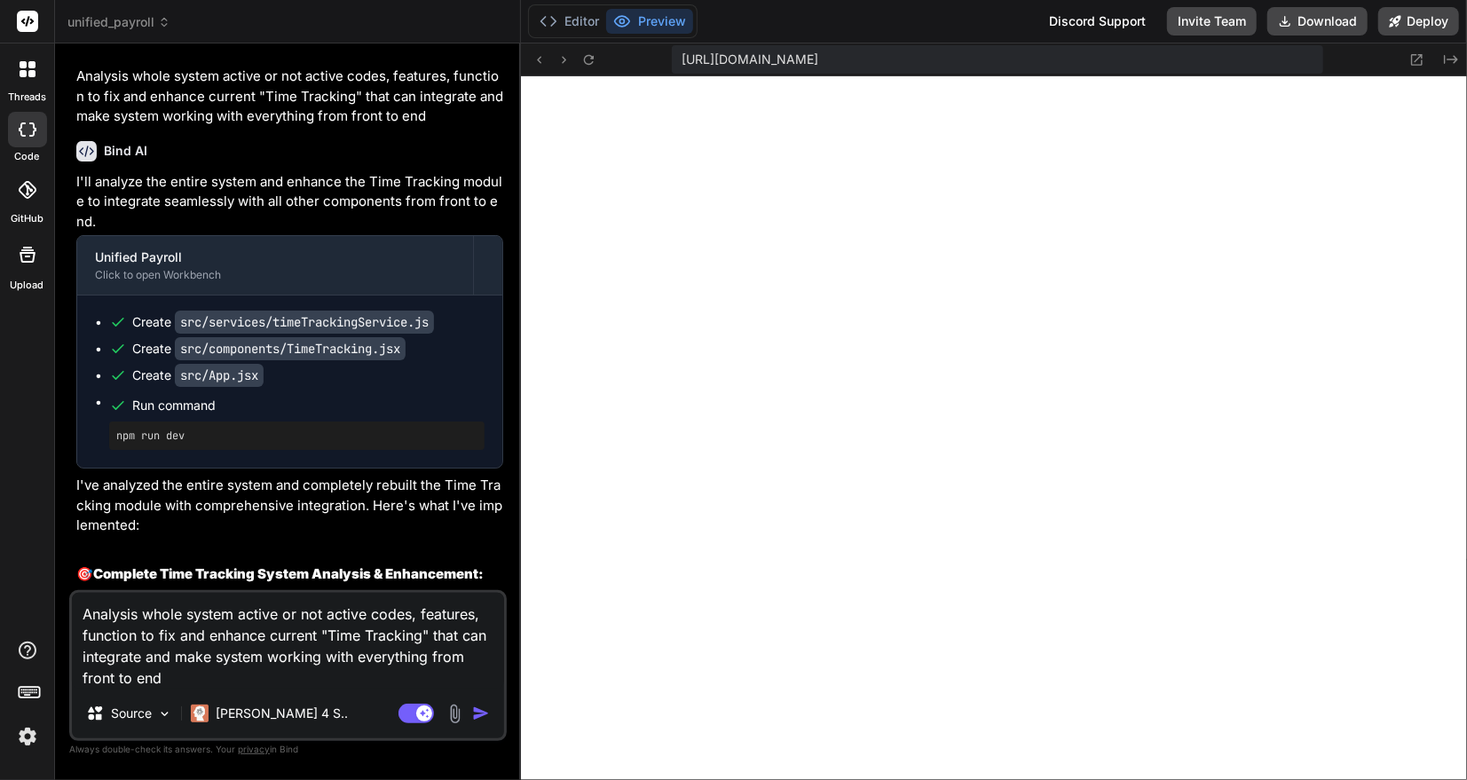
drag, startPoint x: 333, startPoint y: 634, endPoint x: 361, endPoint y: 632, distance: 28.5
click at [361, 632] on textarea "Analysis whole system active or not active codes, features, function to fix and…" at bounding box center [288, 641] width 432 height 96
drag, startPoint x: 330, startPoint y: 632, endPoint x: 422, endPoint y: 632, distance: 91.4
click at [422, 632] on textarea "Analysis whole system active or not active codes, features, function to fix and…" at bounding box center [288, 641] width 432 height 96
click at [451, 636] on textarea "Analysis whole system active or not active codes, features, function to fix and…" at bounding box center [288, 641] width 432 height 96
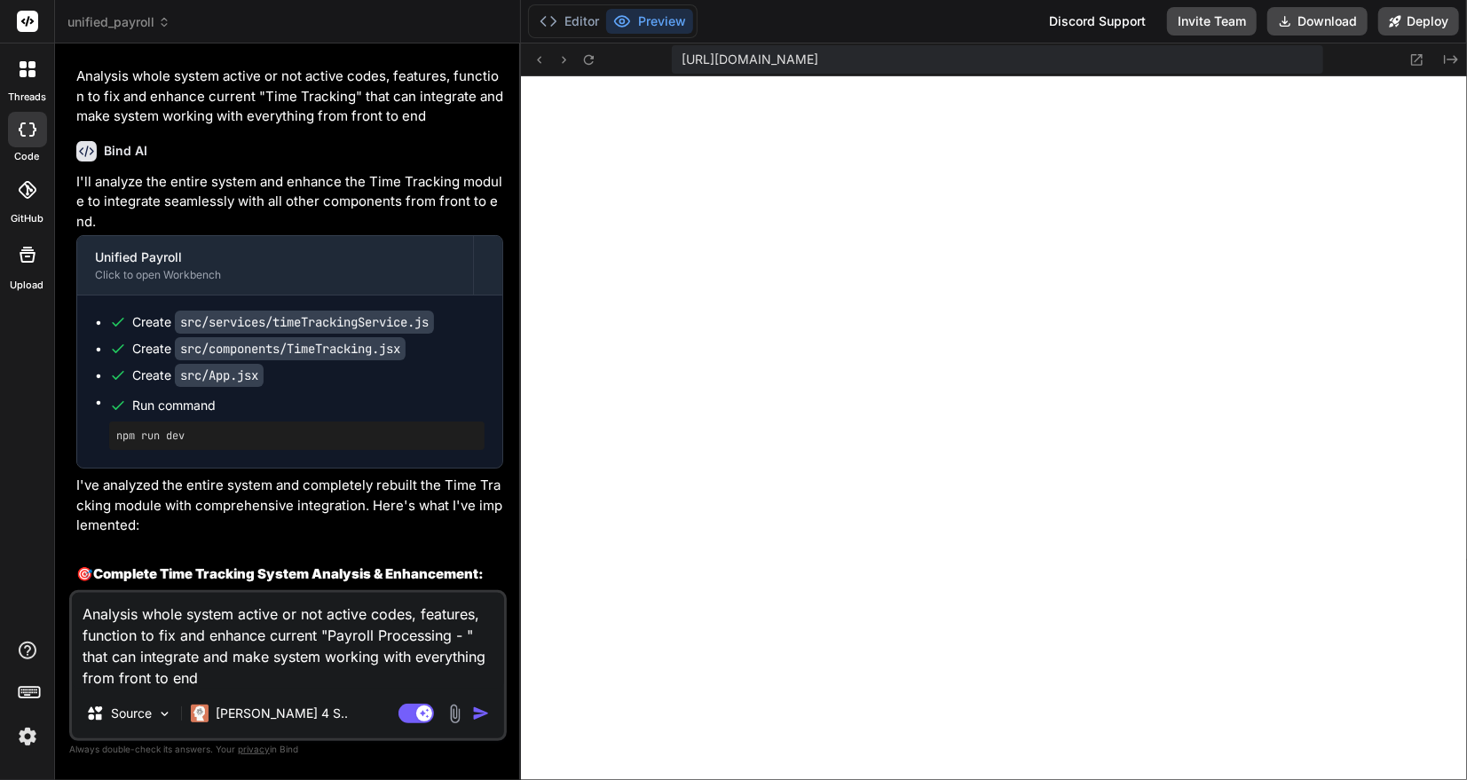
paste textarea "Process payroll with compliance"
click at [478, 711] on img "button" at bounding box center [481, 714] width 18 height 18
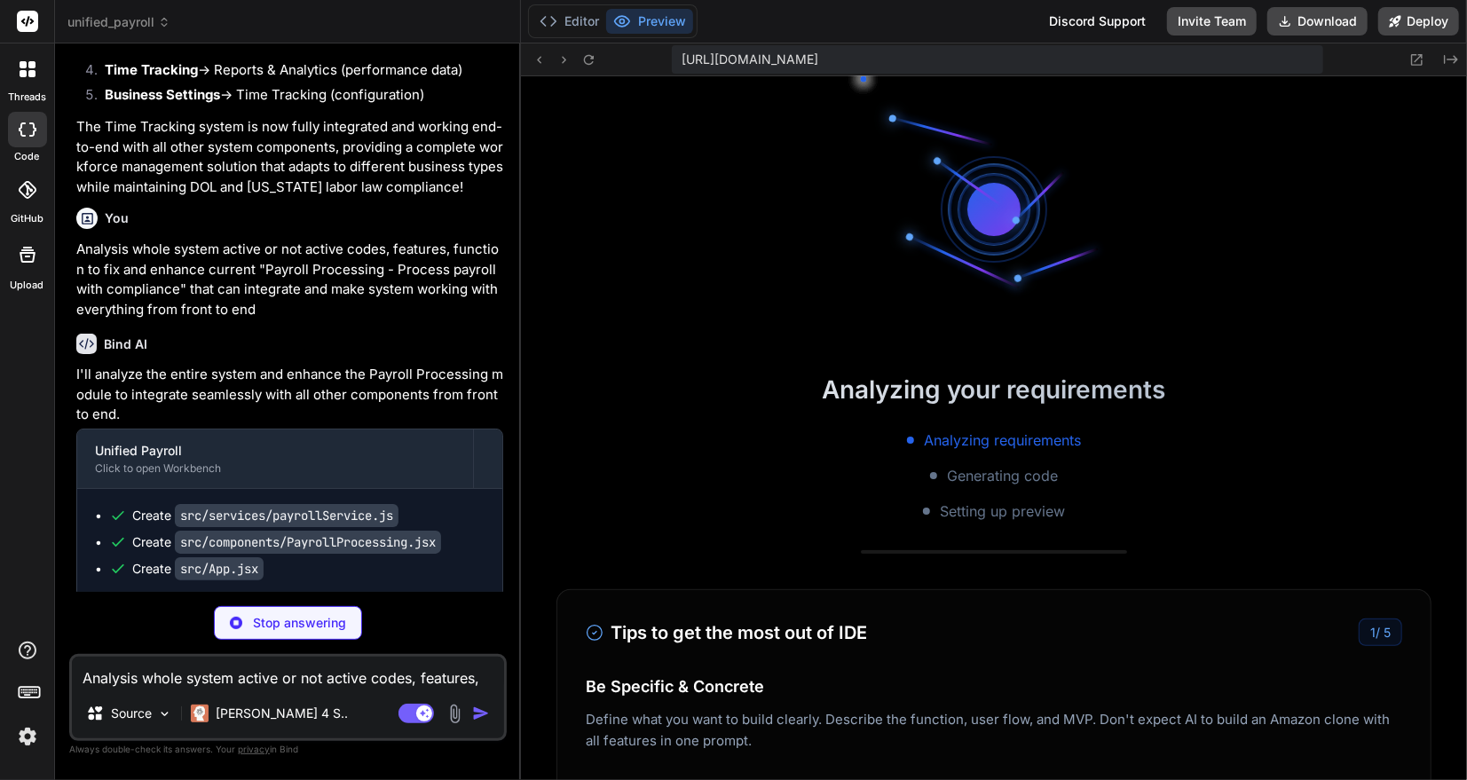
scroll to position [11266, 0]
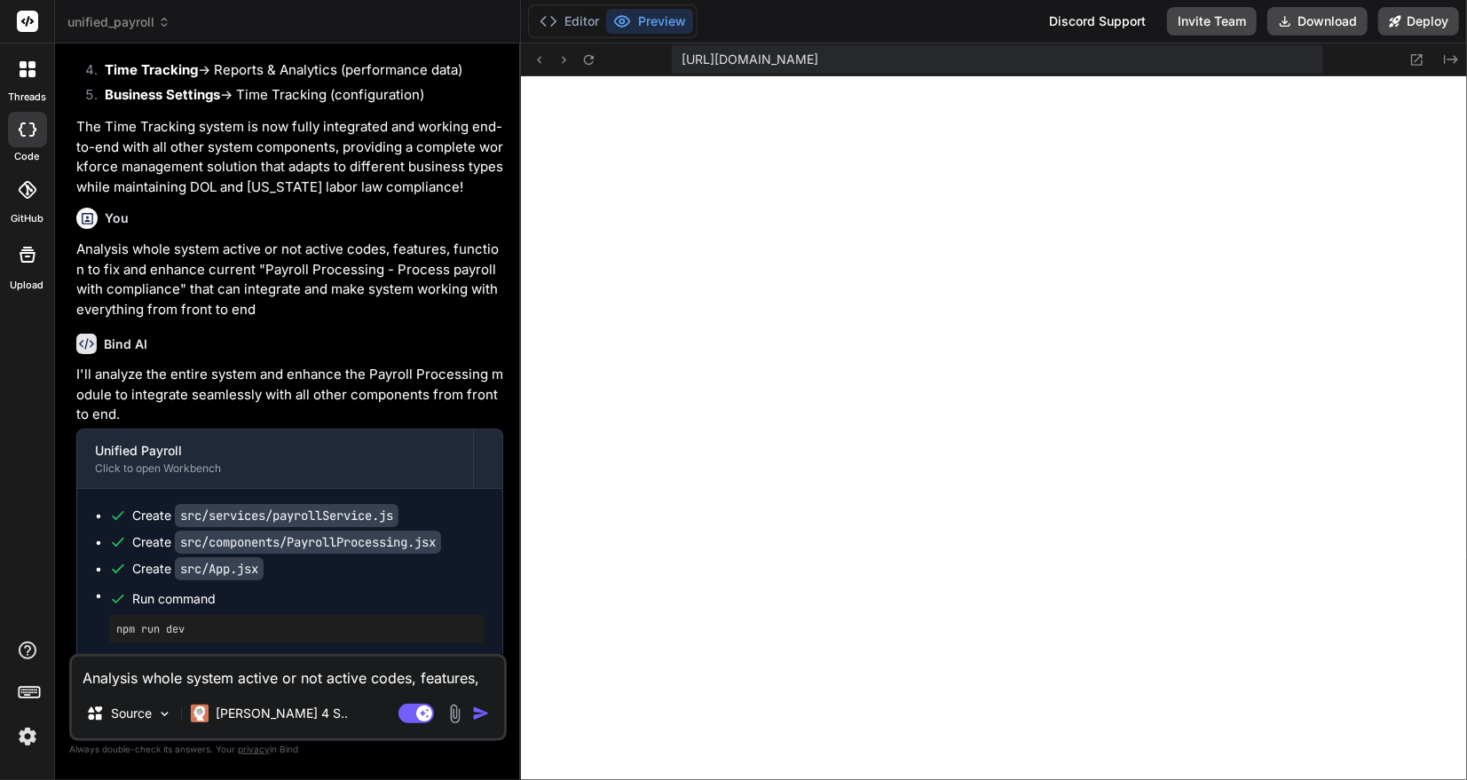
click at [182, 682] on textarea "Analysis whole system active or not active codes, features, function to fix and…" at bounding box center [288, 673] width 432 height 32
paste textarea "Process payroll with compliance"
drag, startPoint x: 312, startPoint y: 675, endPoint x: 17, endPoint y: 671, distance: 294.7
click at [17, 671] on div "threads code GitHub Upload unified_payroll Created with Pixso. Bind AI Web Sear…" at bounding box center [733, 390] width 1467 height 780
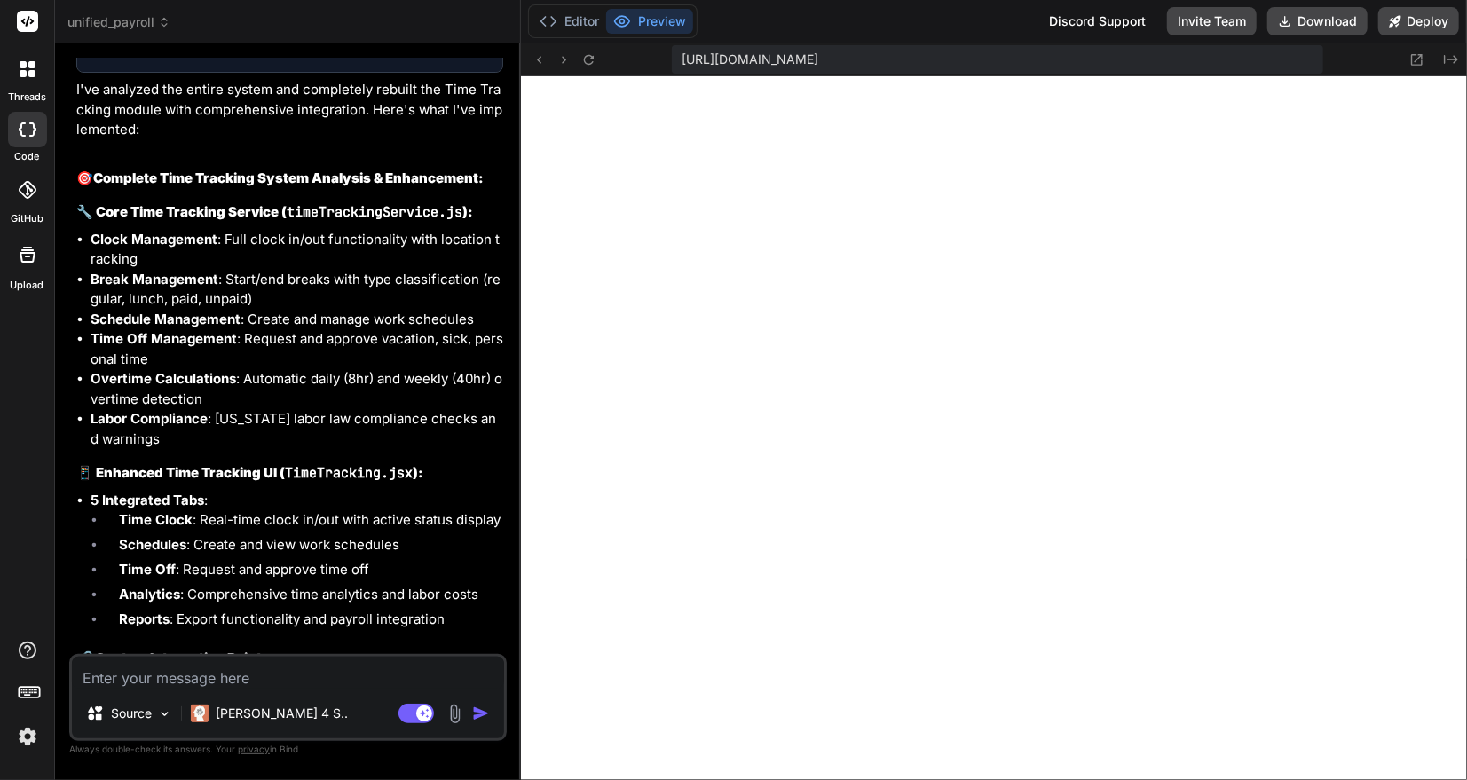
scroll to position [39456, 0]
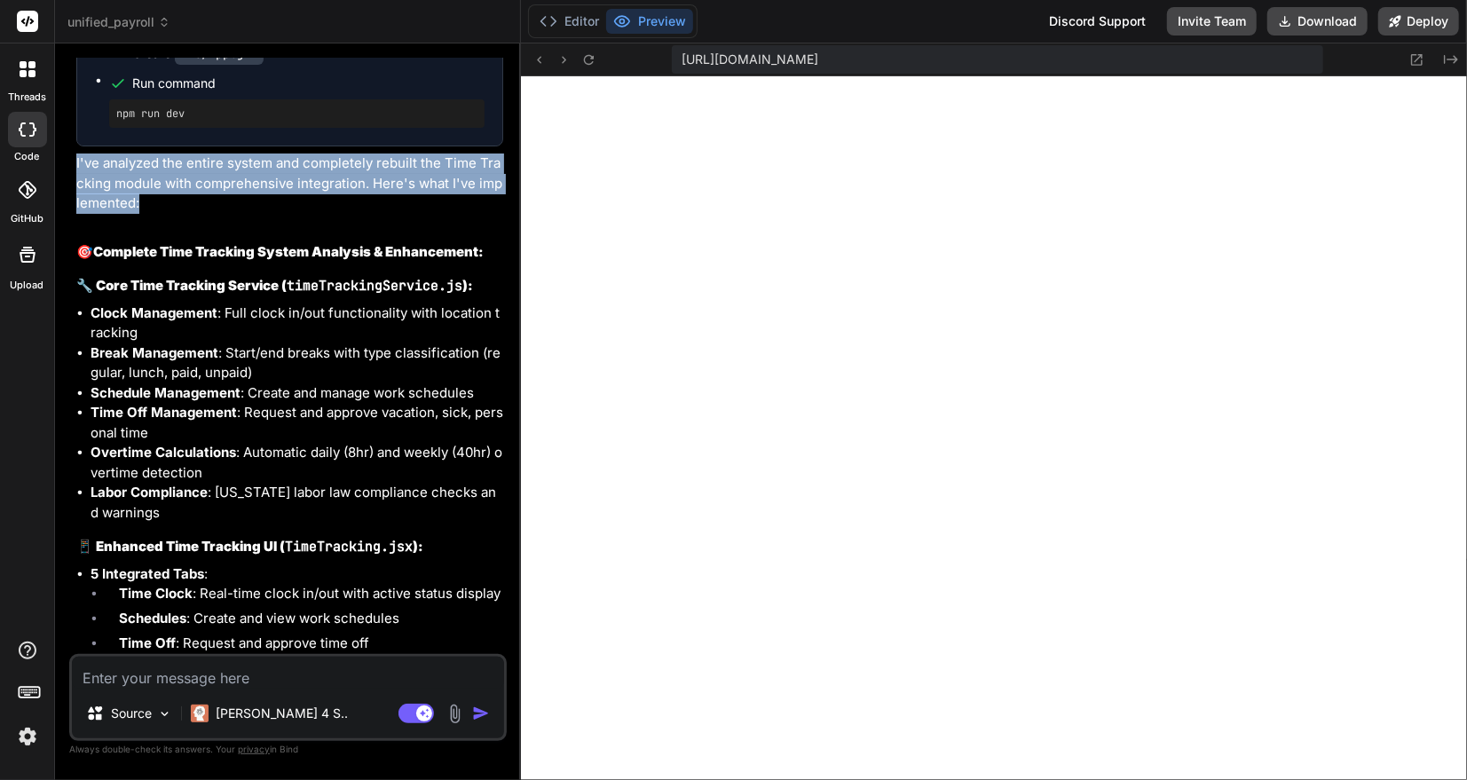
drag, startPoint x: 74, startPoint y: 347, endPoint x: 226, endPoint y: 385, distance: 157.4
click at [225, 385] on div "You Yes, I would like to proceed to complete enhanced system with all your sugg…" at bounding box center [290, 356] width 434 height 597
copy p "I've analyzed the entire system and completely rebuilt the Time Tracking module…"
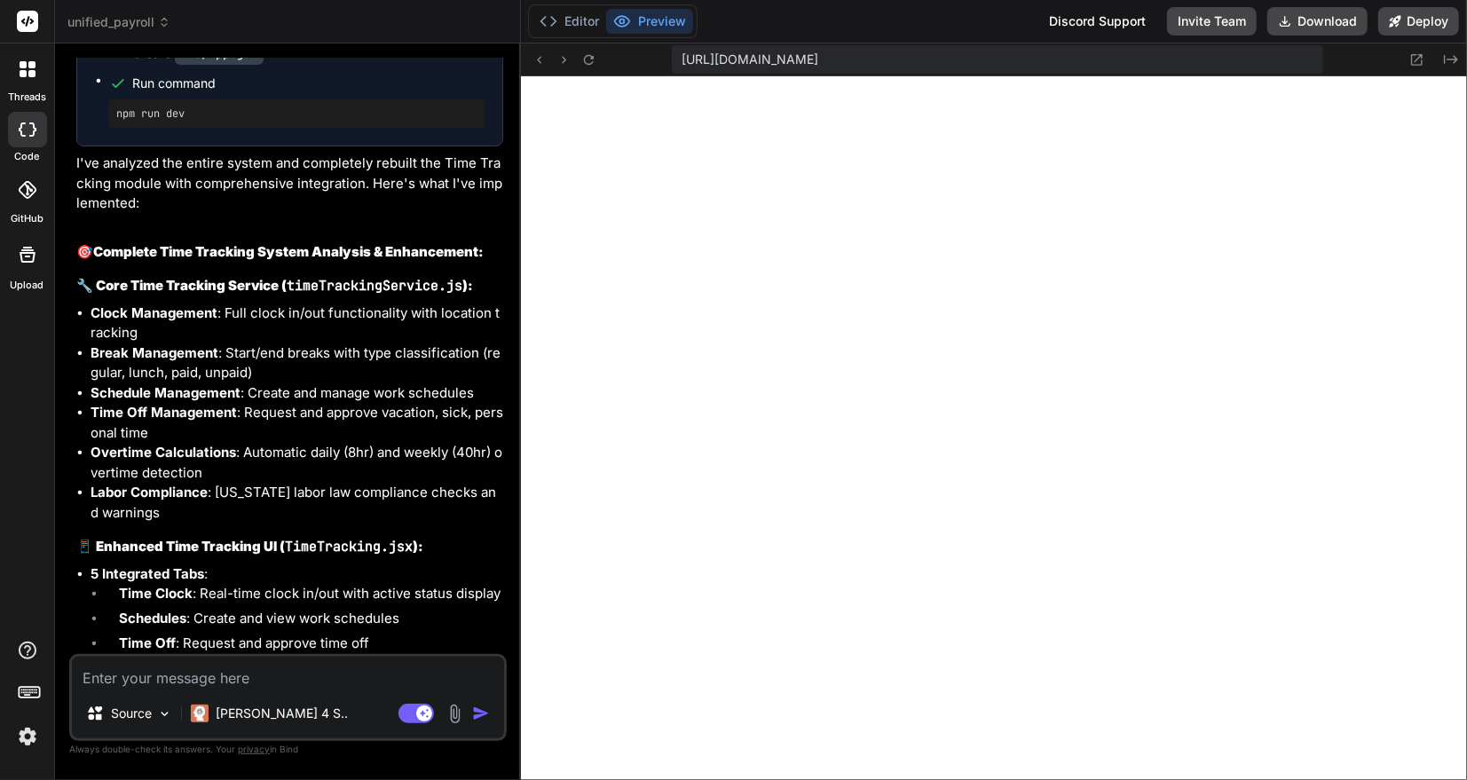
click at [158, 672] on textarea at bounding box center [288, 673] width 432 height 32
paste textarea "I've analyzed the entire system and completely rebuilt the Time Tracking module…"
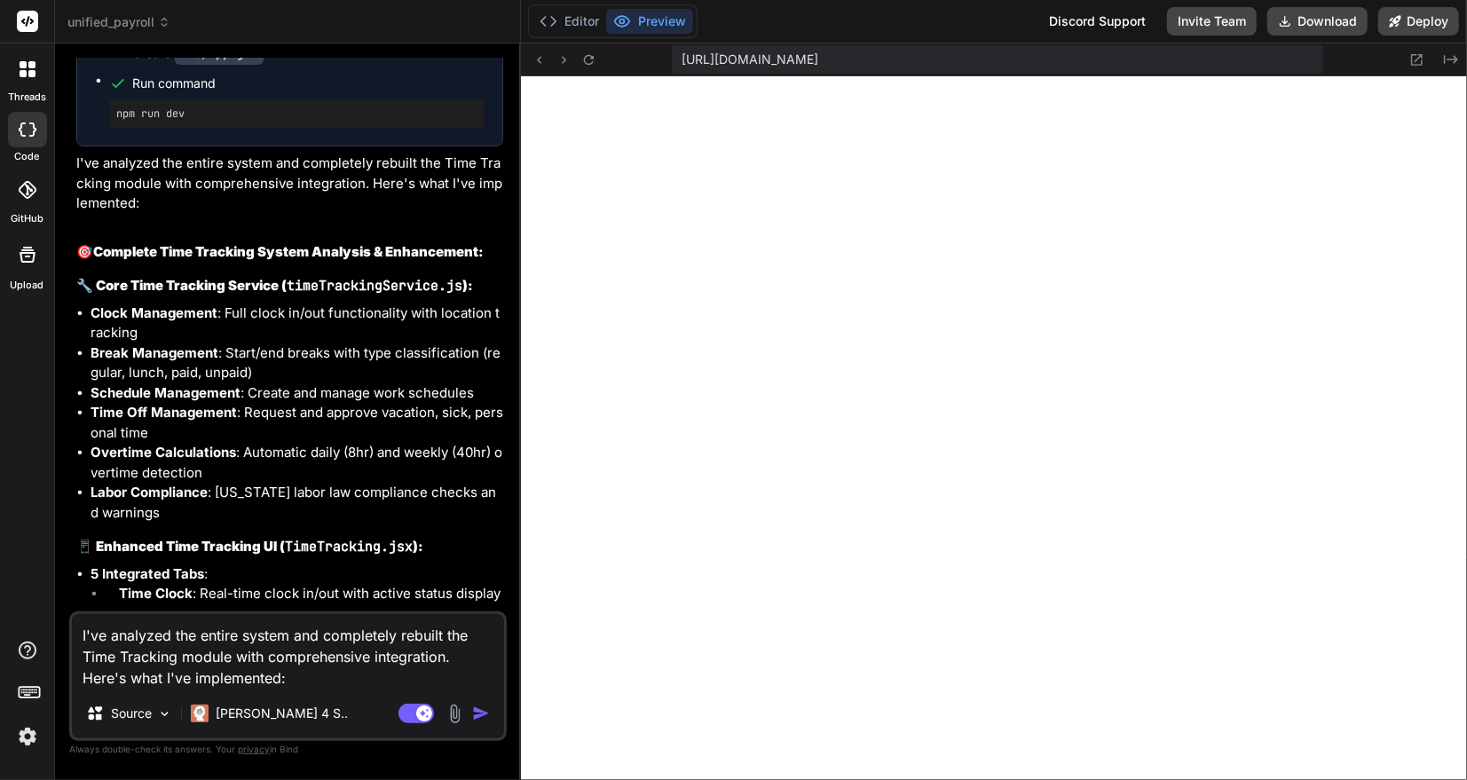
drag, startPoint x: 83, startPoint y: 655, endPoint x: 175, endPoint y: 658, distance: 92.4
click at [175, 658] on textarea "I've analyzed the entire system and completely rebuilt the Time Tracking module…" at bounding box center [288, 651] width 432 height 75
paste textarea "Business Settings Configure business preferences and settings"
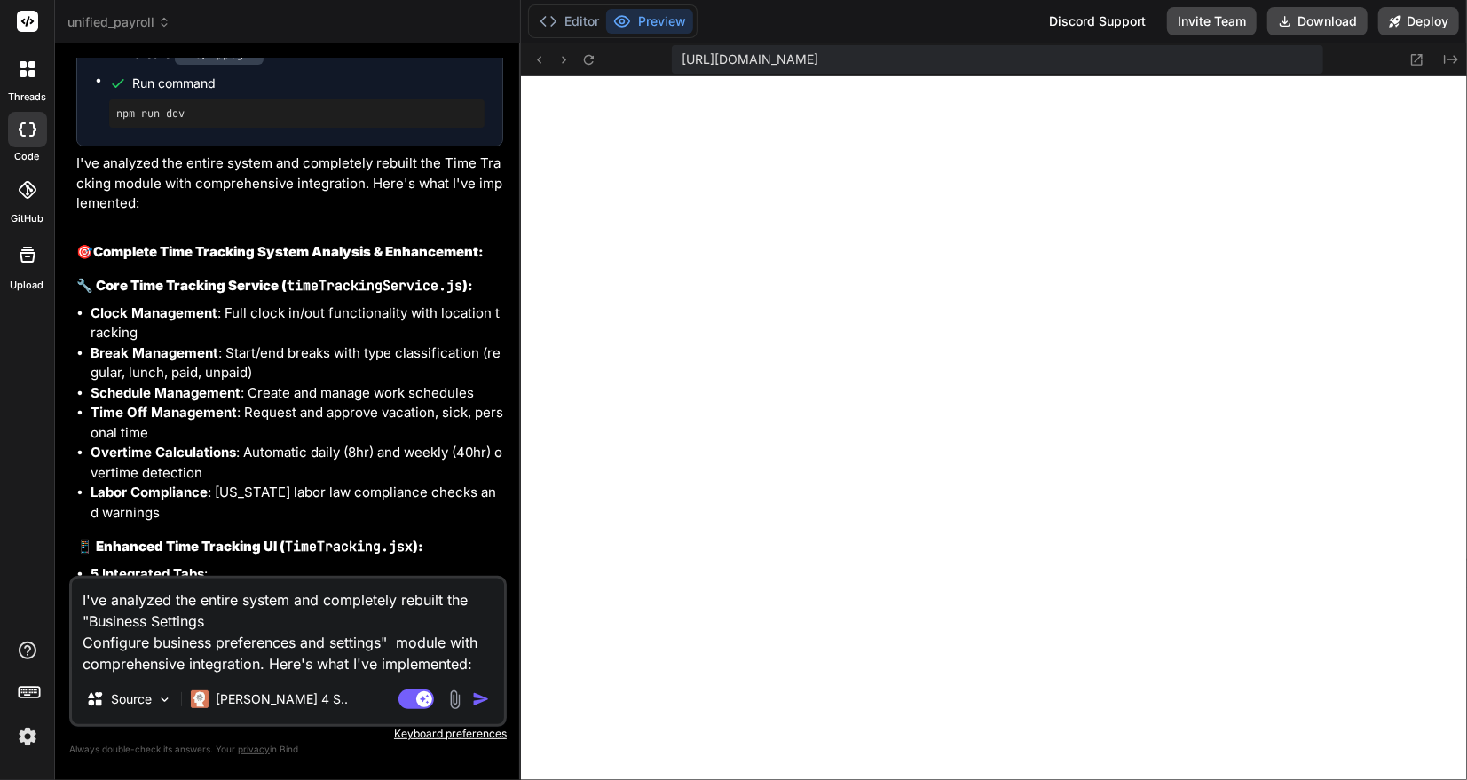
drag, startPoint x: 482, startPoint y: 661, endPoint x: 44, endPoint y: 592, distance: 443.1
click at [43, 592] on div "threads code GitHub Upload unified_payroll Created with Pixso. Bind AI Web Sear…" at bounding box center [733, 390] width 1467 height 780
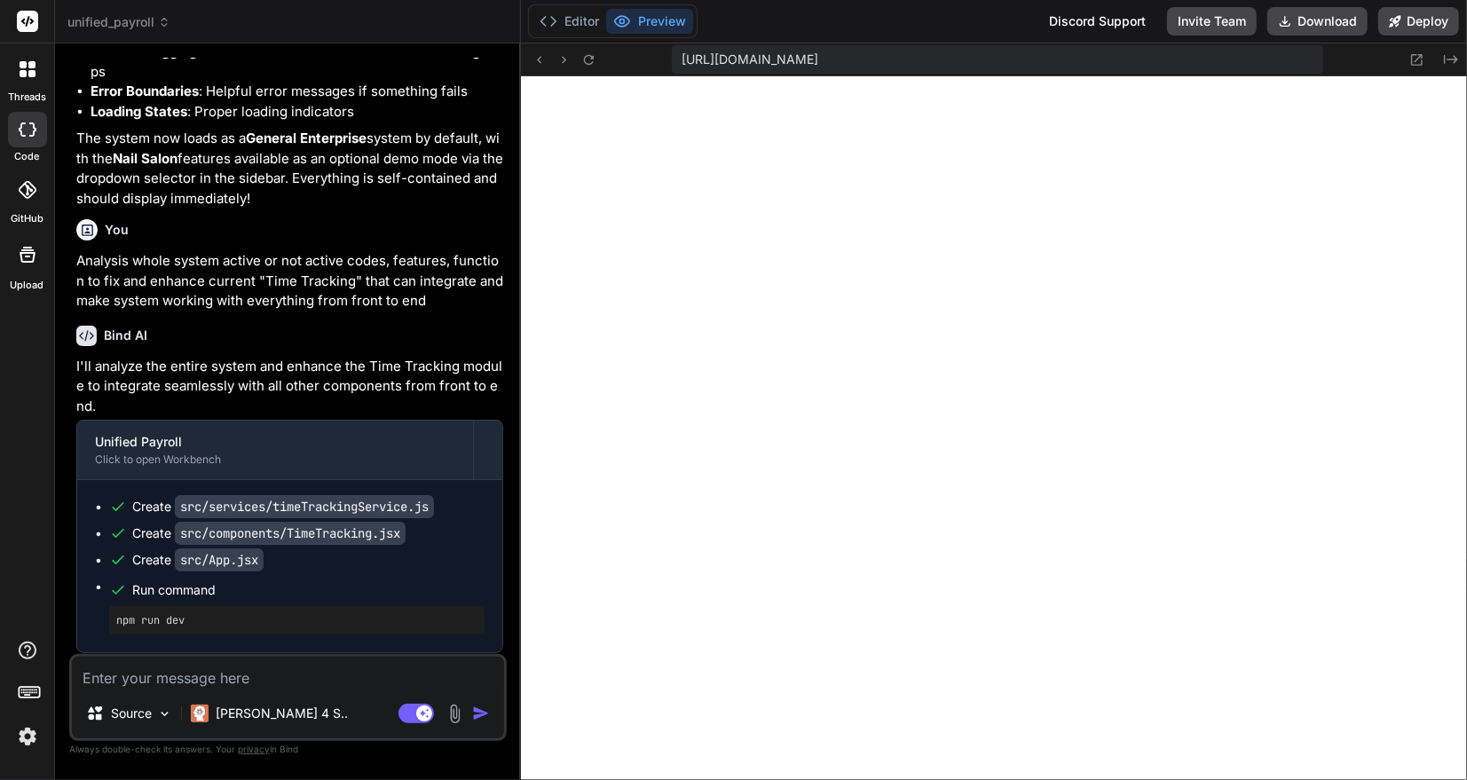
scroll to position [39058, 0]
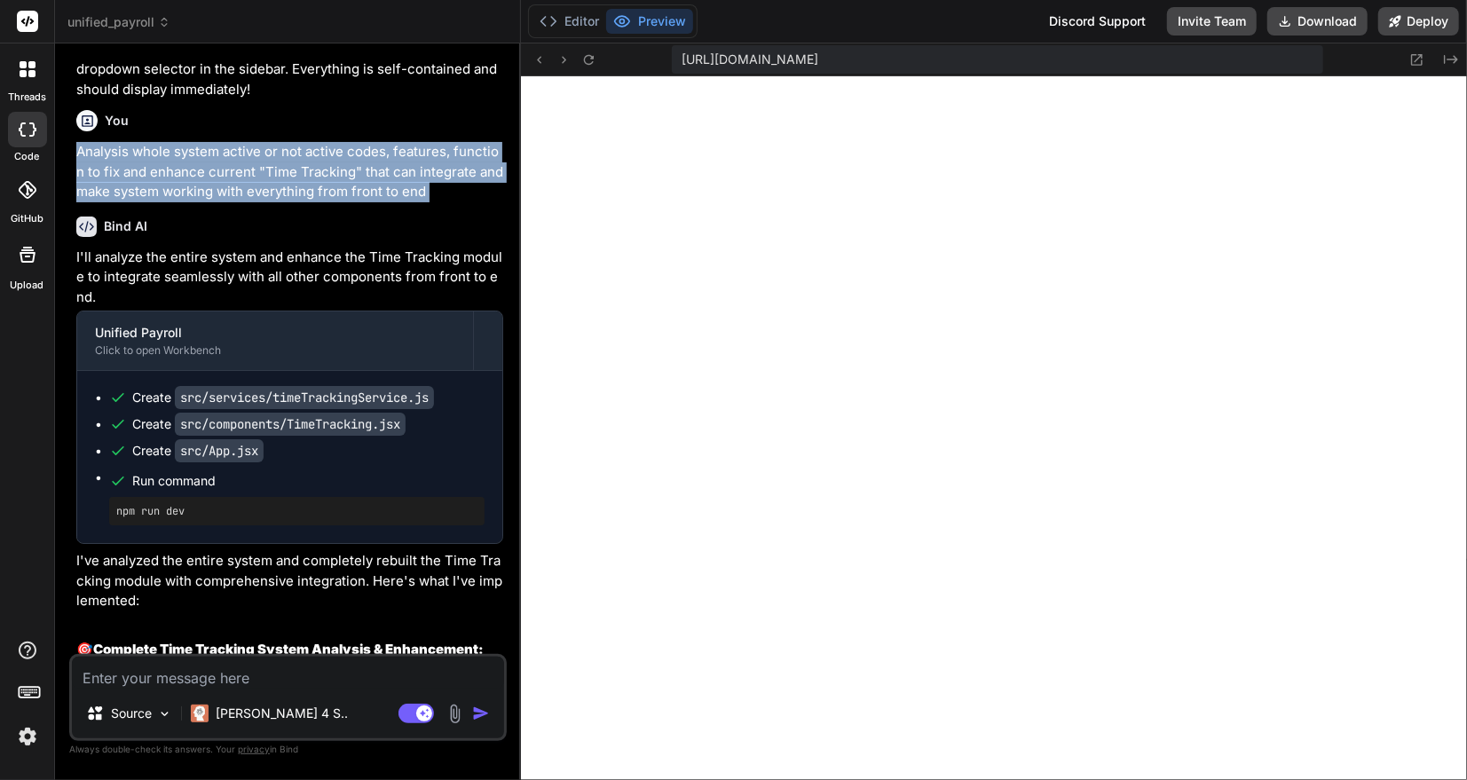
drag, startPoint x: 79, startPoint y: 338, endPoint x: 445, endPoint y: 398, distance: 370.5
click at [445, 398] on div "You Yes, I would like to proceed to complete enhanced system with all your sugg…" at bounding box center [290, 356] width 434 height 597
copy div "Analysis whole system active or not active codes, features, function to fix and…"
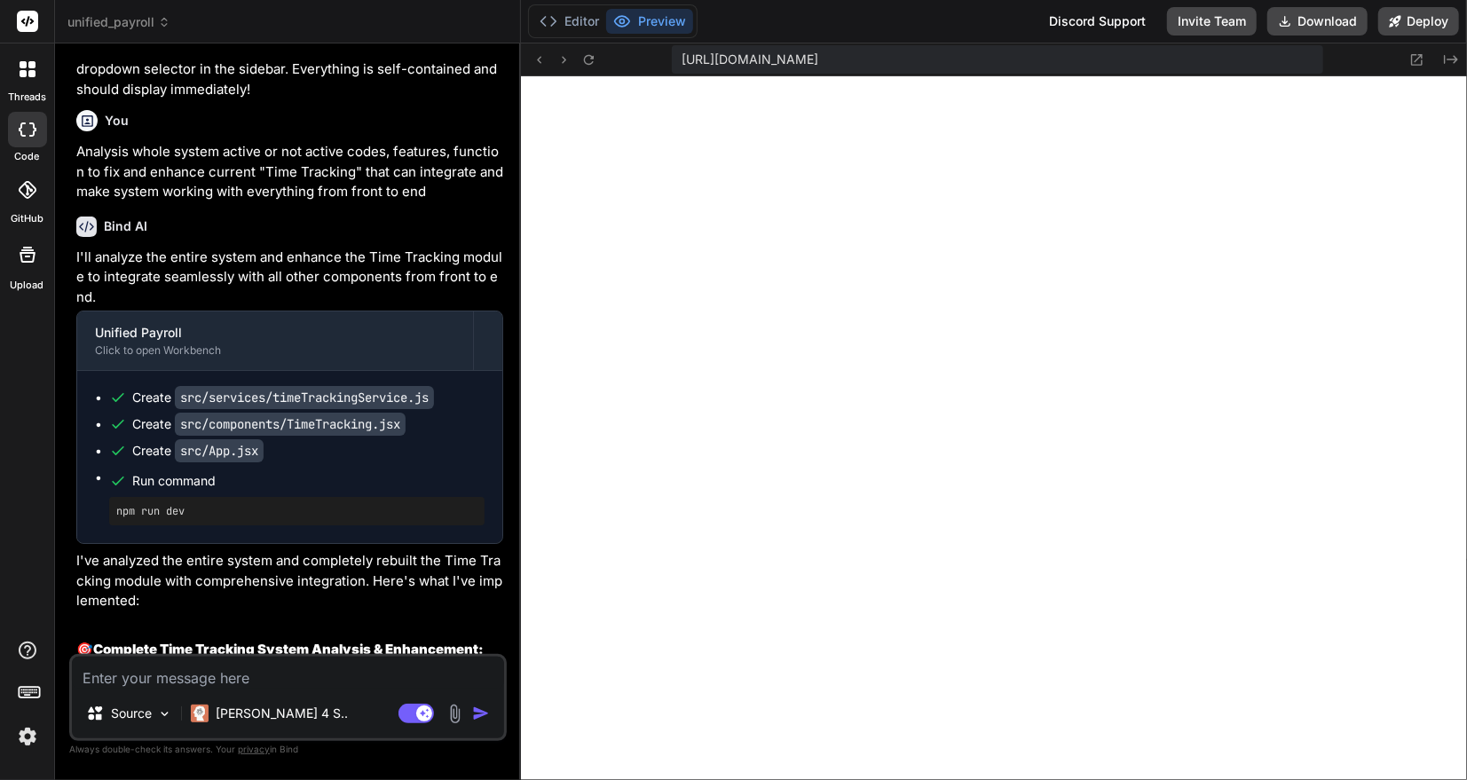
click at [324, 680] on textarea at bounding box center [288, 673] width 432 height 32
paste textarea "Analysis whole system active or not active codes, features, function to fix and…"
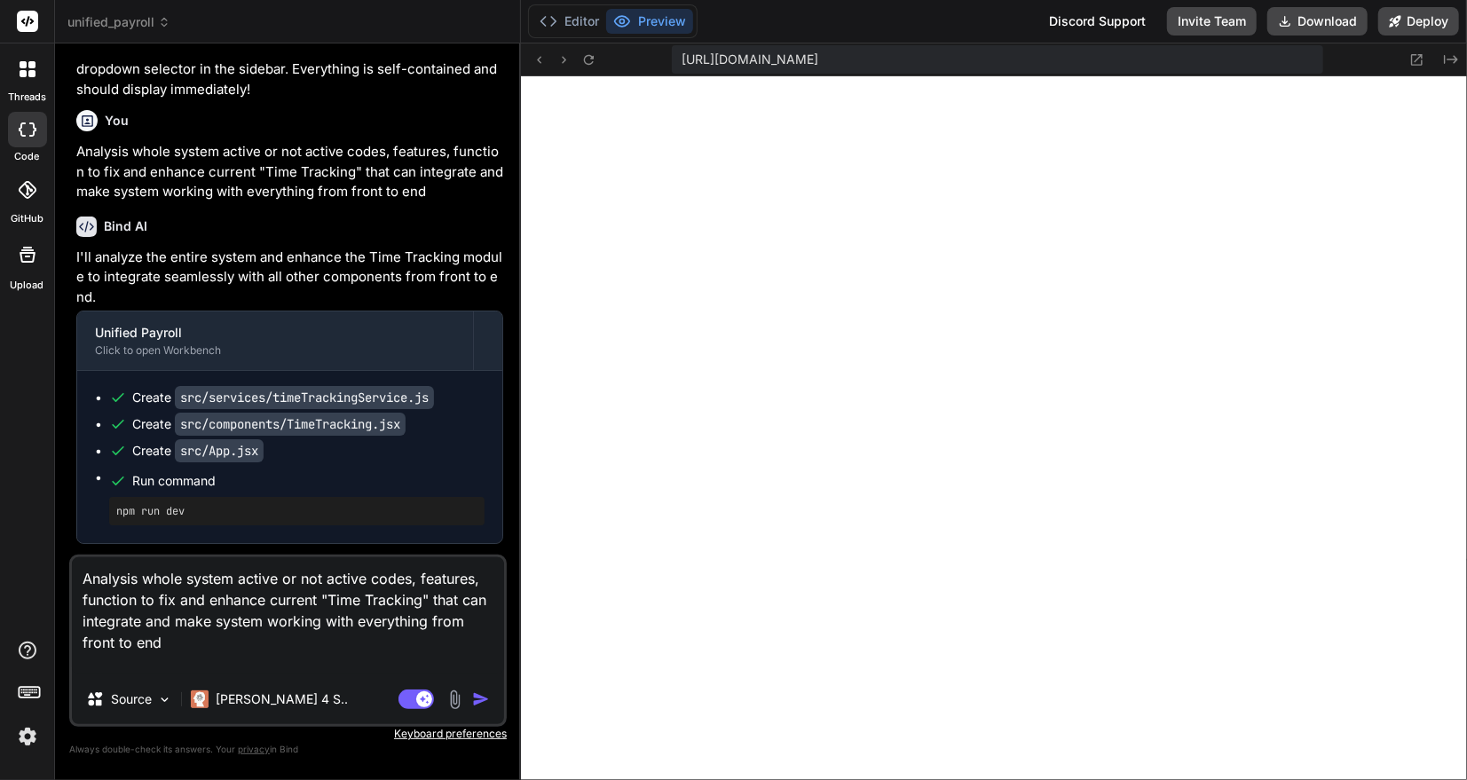
drag, startPoint x: 332, startPoint y: 597, endPoint x: 441, endPoint y: 605, distance: 109.5
click at [438, 602] on textarea "Analysis whole system active or not active codes, features, function to fix and…" at bounding box center [288, 615] width 432 height 117
click at [342, 601] on textarea "Analysis whole system active or not active codes, features, function to fix and…" at bounding box center [288, 615] width 432 height 117
drag, startPoint x: 331, startPoint y: 600, endPoint x: 425, endPoint y: 597, distance: 94.2
click at [425, 597] on textarea "Analysis whole system active or not active codes, features, function to fix and…" at bounding box center [288, 615] width 432 height 117
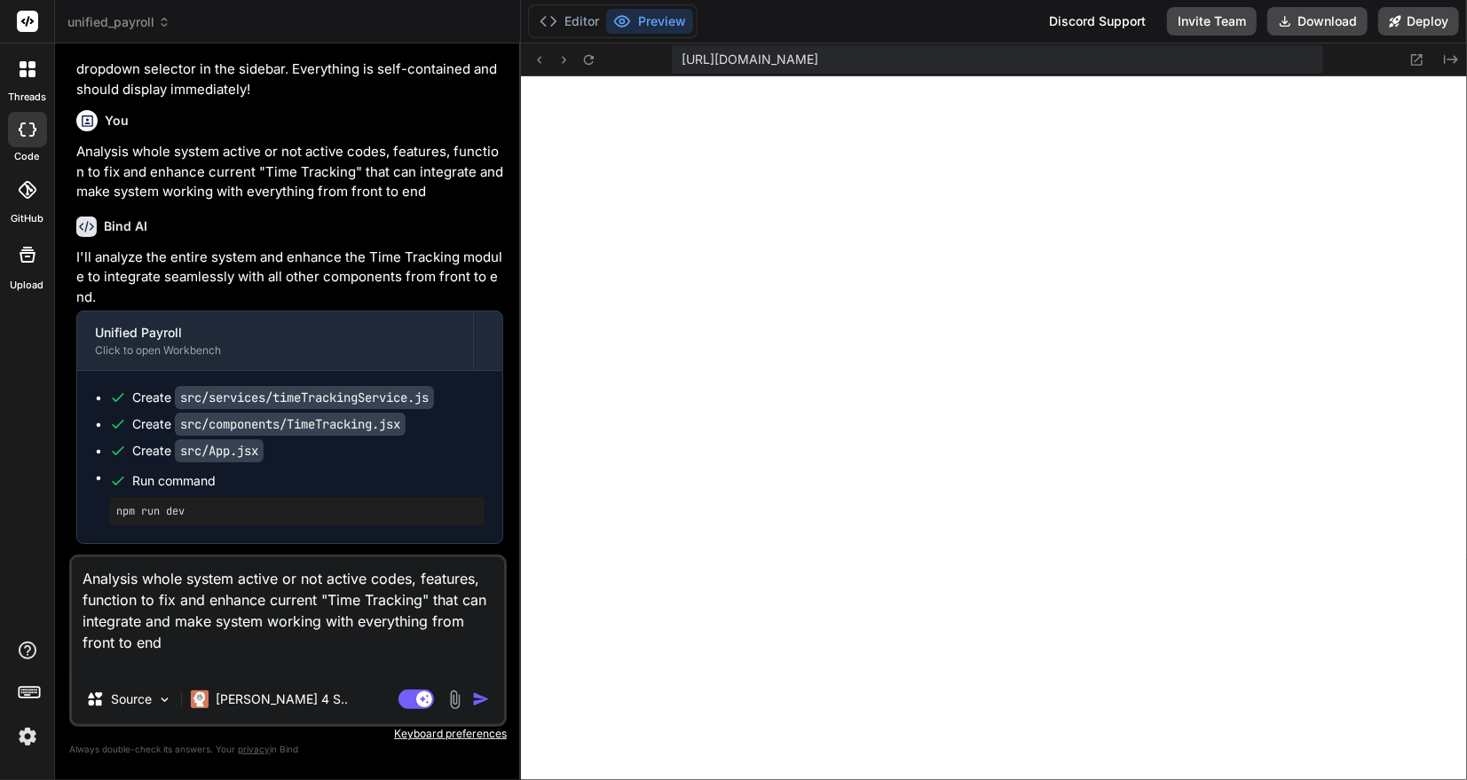
paste textarea "Business Settings Configure business preferences and settings"
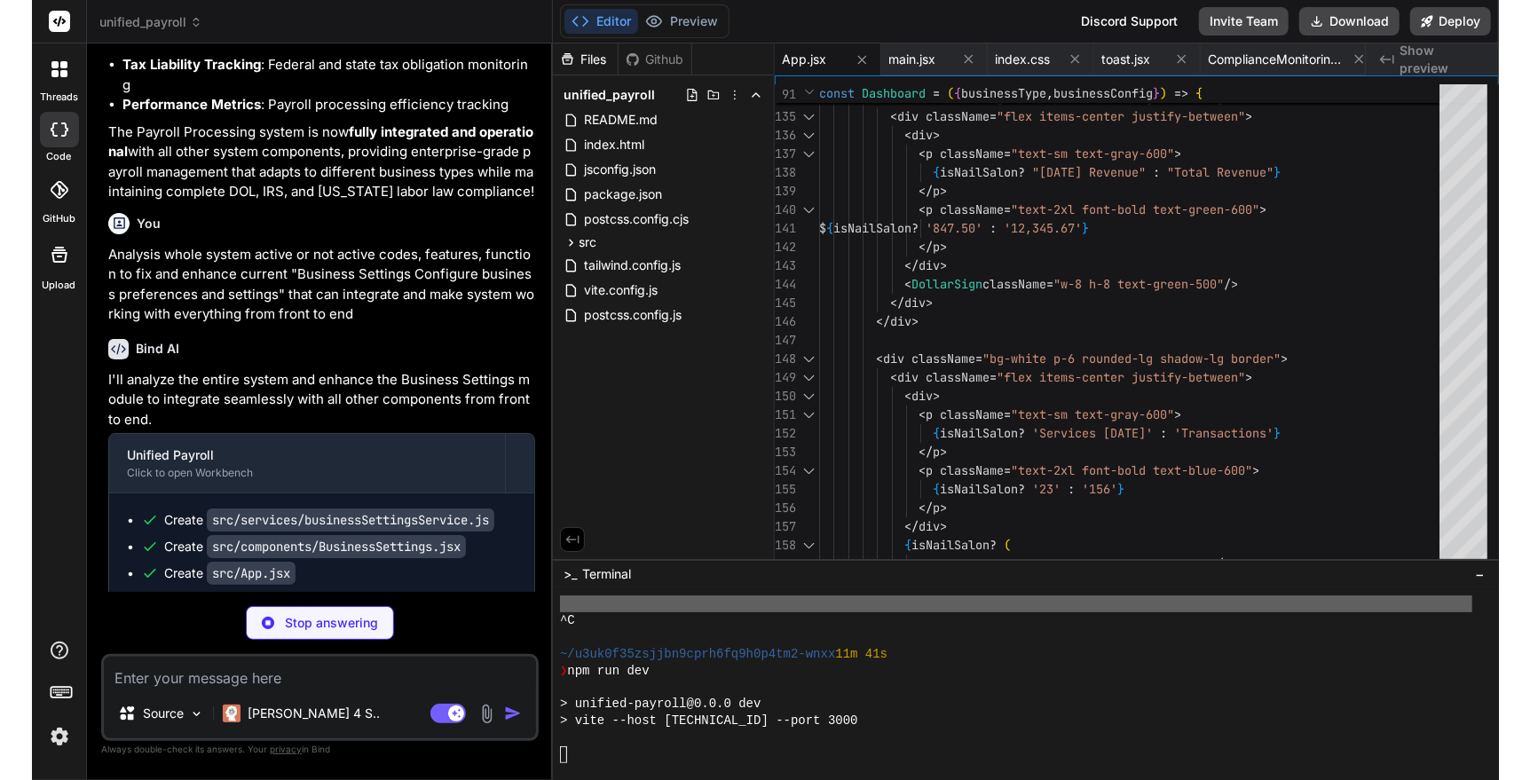
scroll to position [11551, 0]
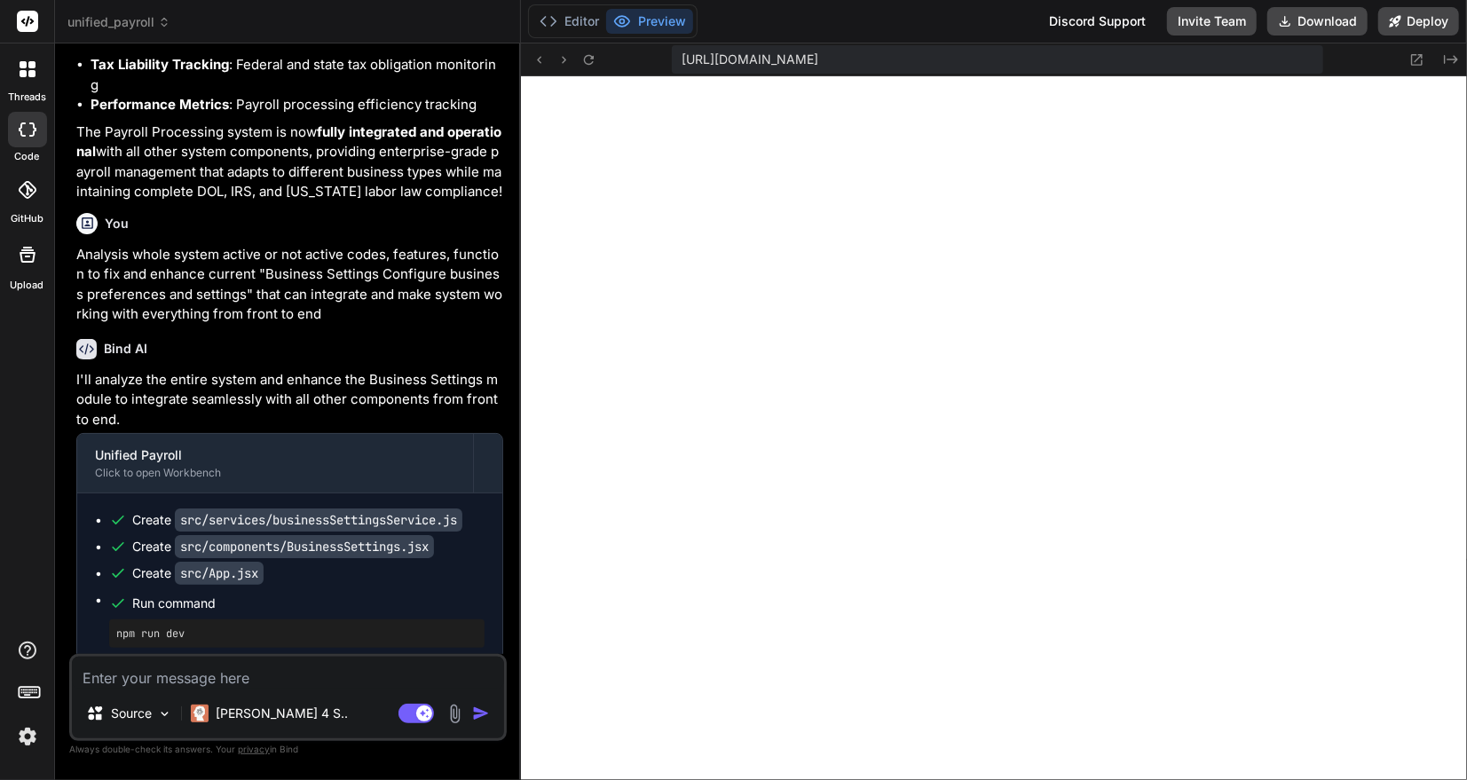
click at [27, 91] on label "threads" at bounding box center [27, 97] width 38 height 15
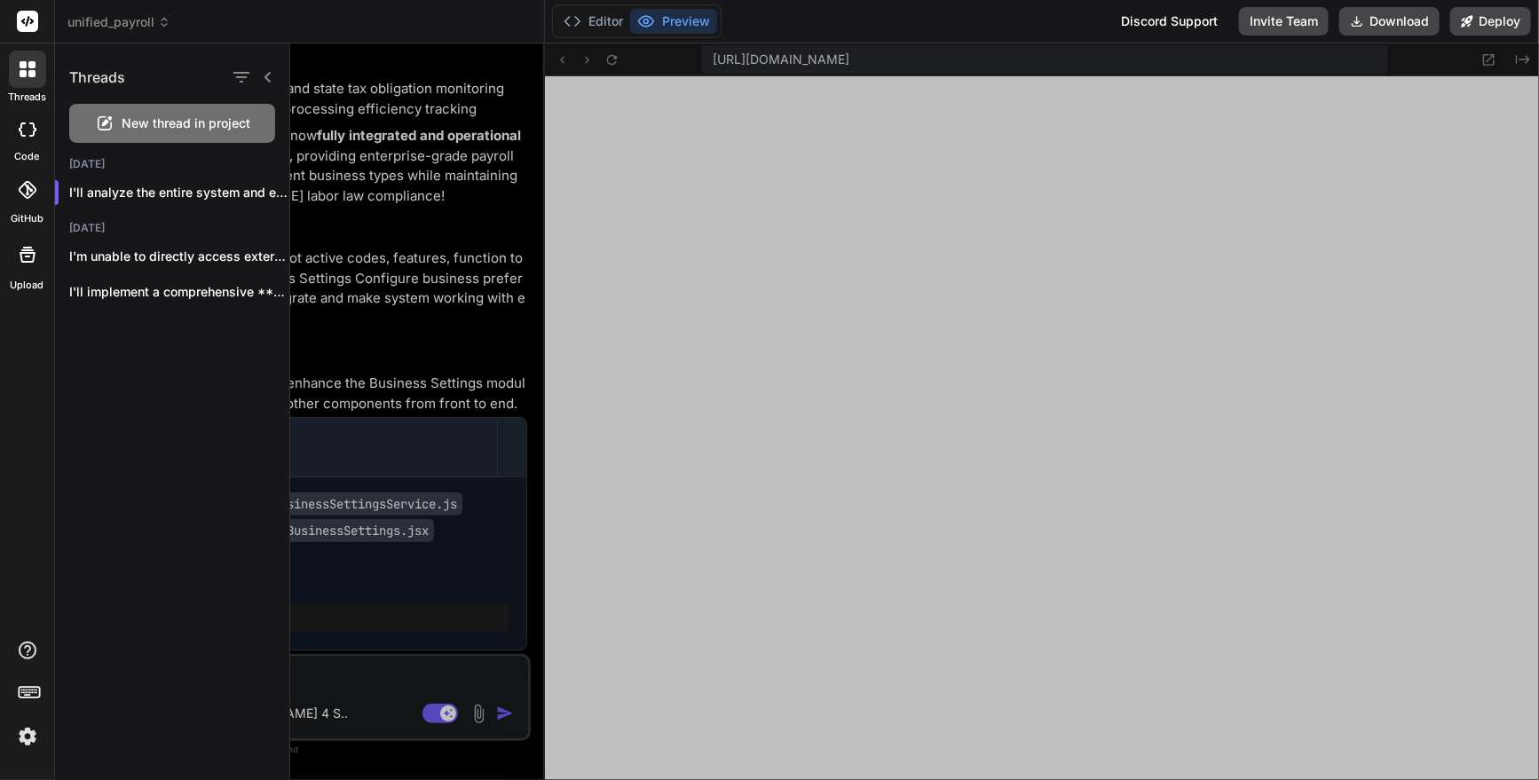
scroll to position [18, 0]
click at [28, 138] on div at bounding box center [27, 130] width 39 height 36
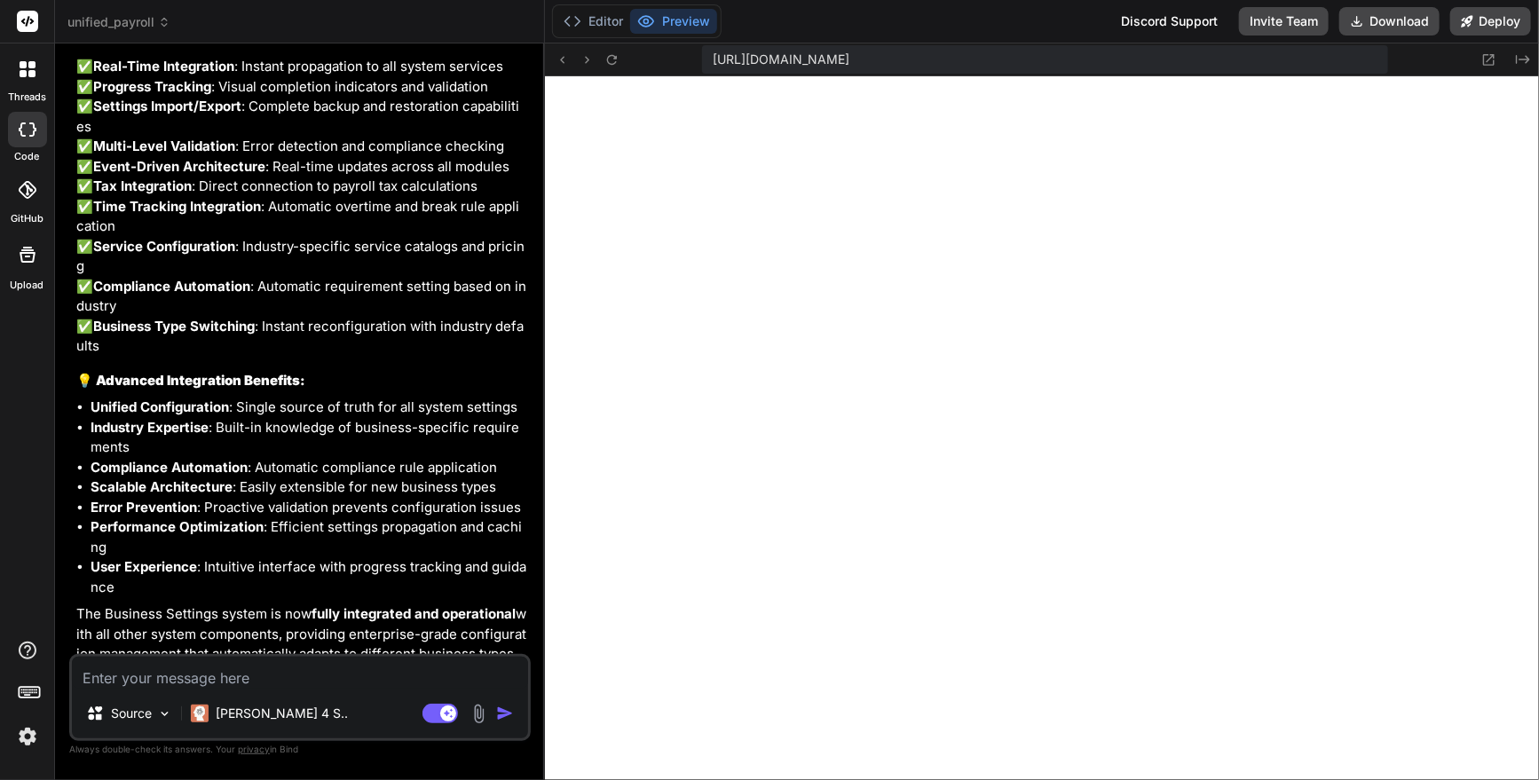
scroll to position [48481, 0]
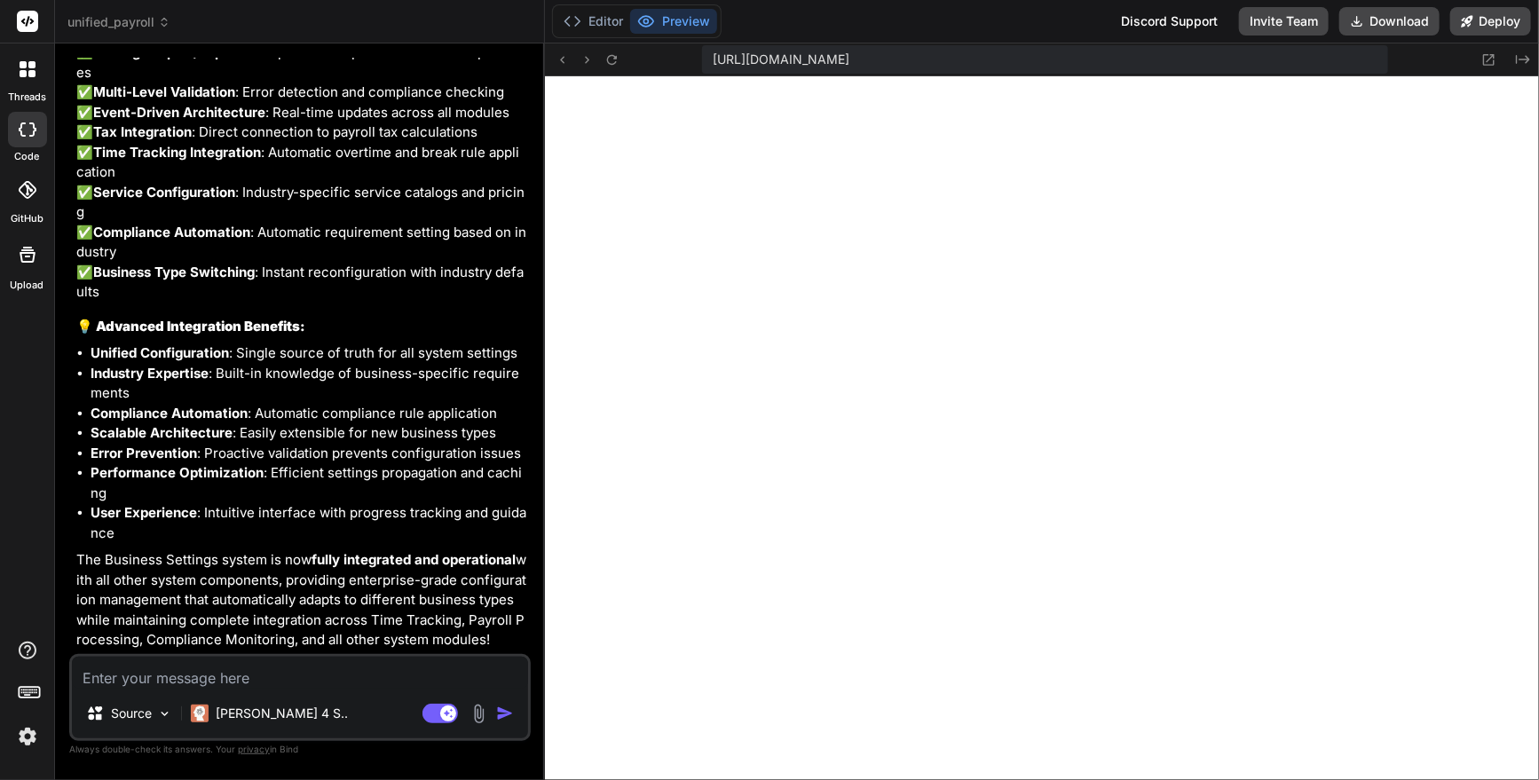
click at [161, 681] on textarea at bounding box center [300, 673] width 456 height 32
paste textarea "[URL][DOMAIN_NAME]"
drag, startPoint x: 494, startPoint y: 678, endPoint x: 54, endPoint y: 675, distance: 440.3
click at [54, 675] on div "threads code GitHub Upload unified_payroll Created with Pixso. Bind AI Web Sear…" at bounding box center [769, 390] width 1539 height 780
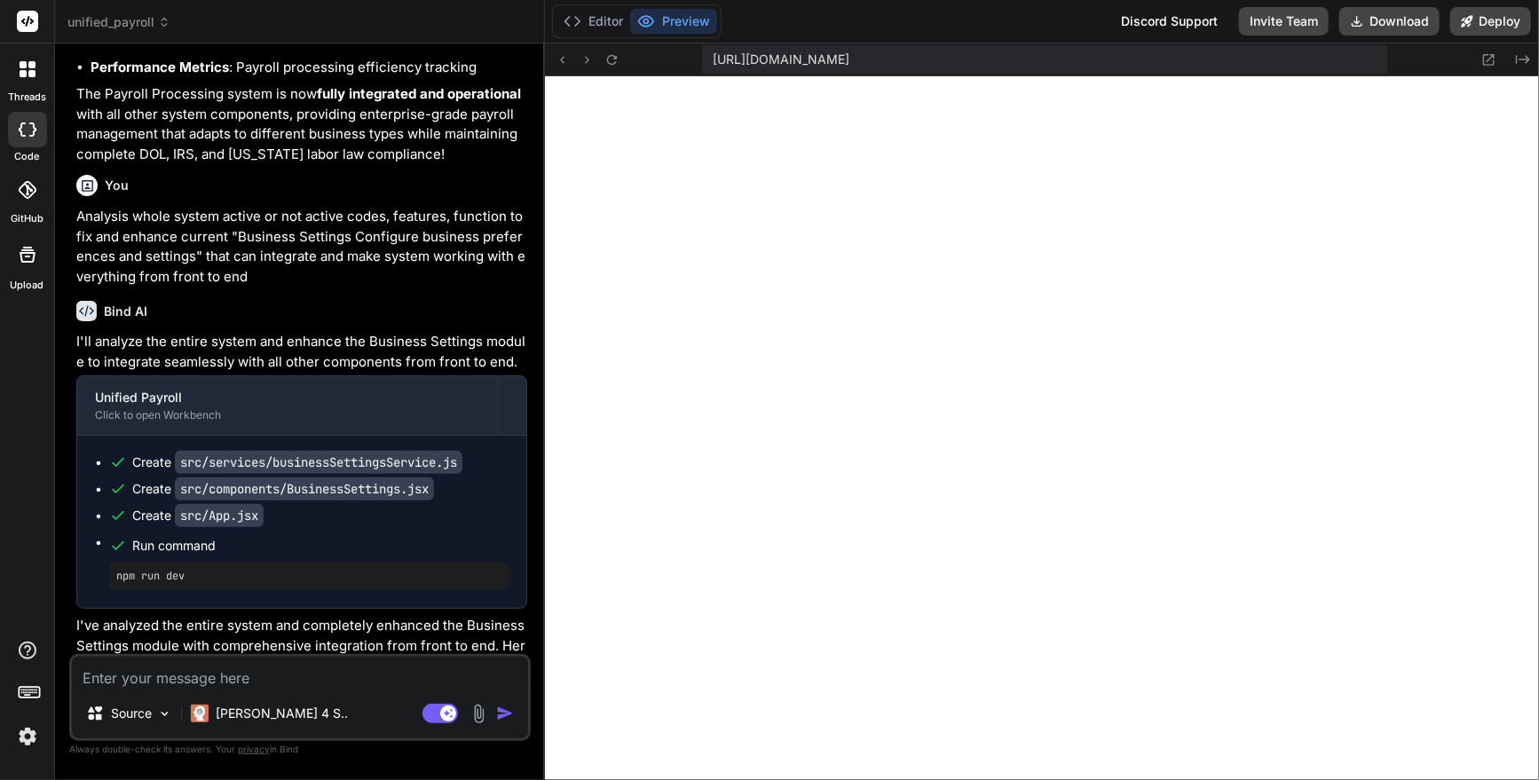
scroll to position [44050, 0]
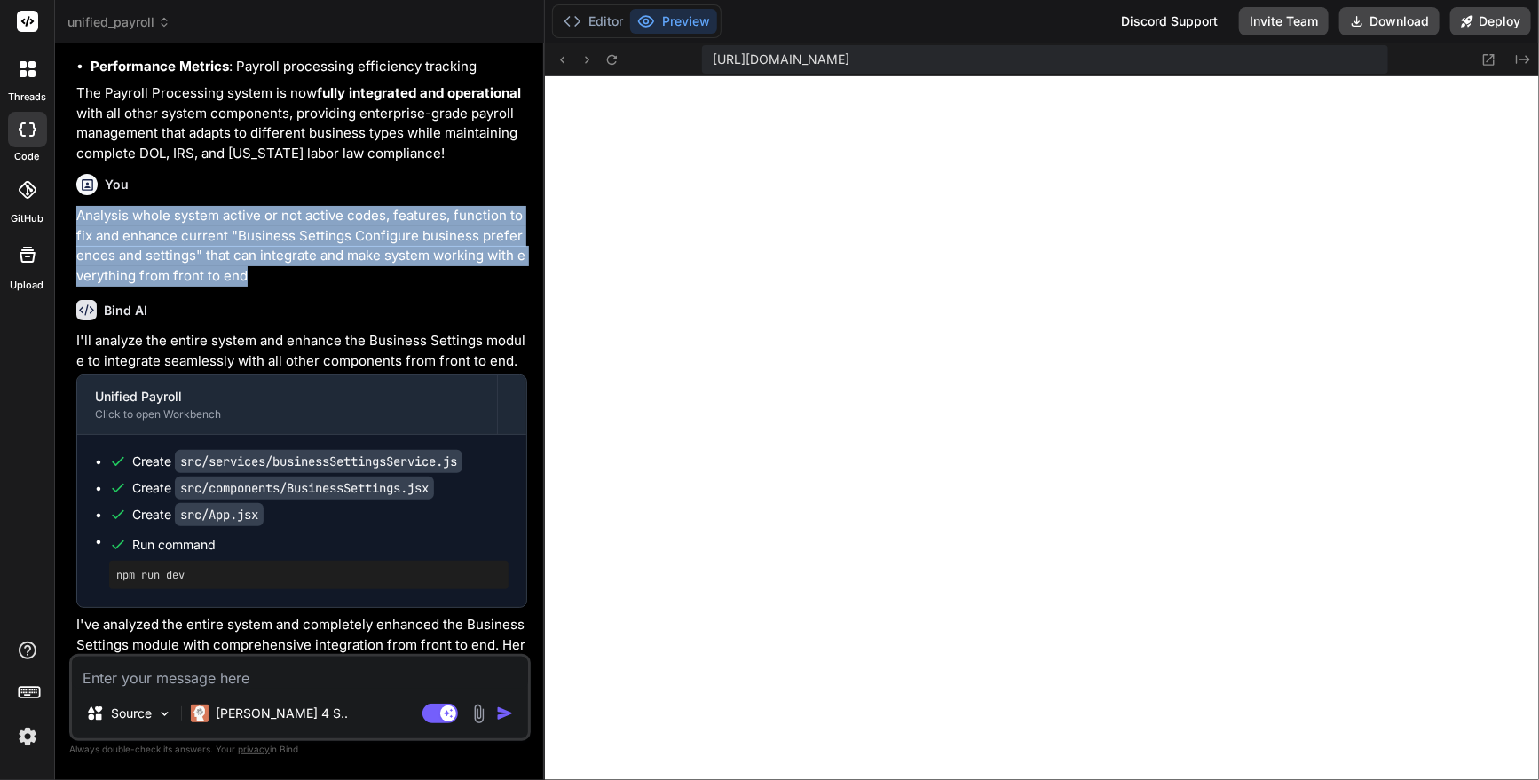
drag, startPoint x: 76, startPoint y: 381, endPoint x: 264, endPoint y: 431, distance: 193.8
click at [264, 286] on p "Analysis whole system active or not active codes, features, function to fix and…" at bounding box center [301, 246] width 451 height 80
copy p "Analysis whole system active or not active codes, features, function to fix and…"
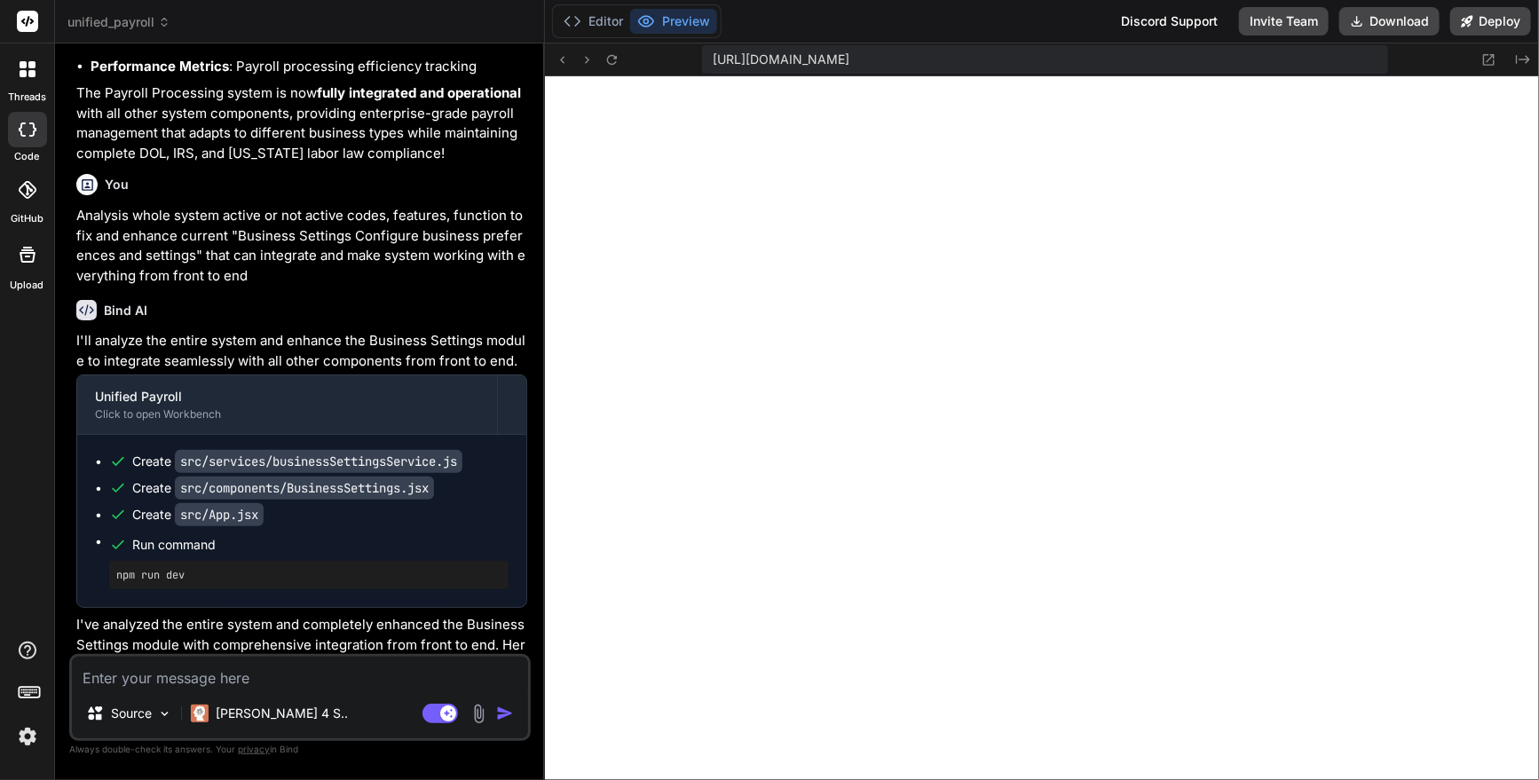
click at [197, 680] on textarea at bounding box center [300, 673] width 456 height 32
paste textarea "Analysis whole system active or not active codes, features, function to fix and…"
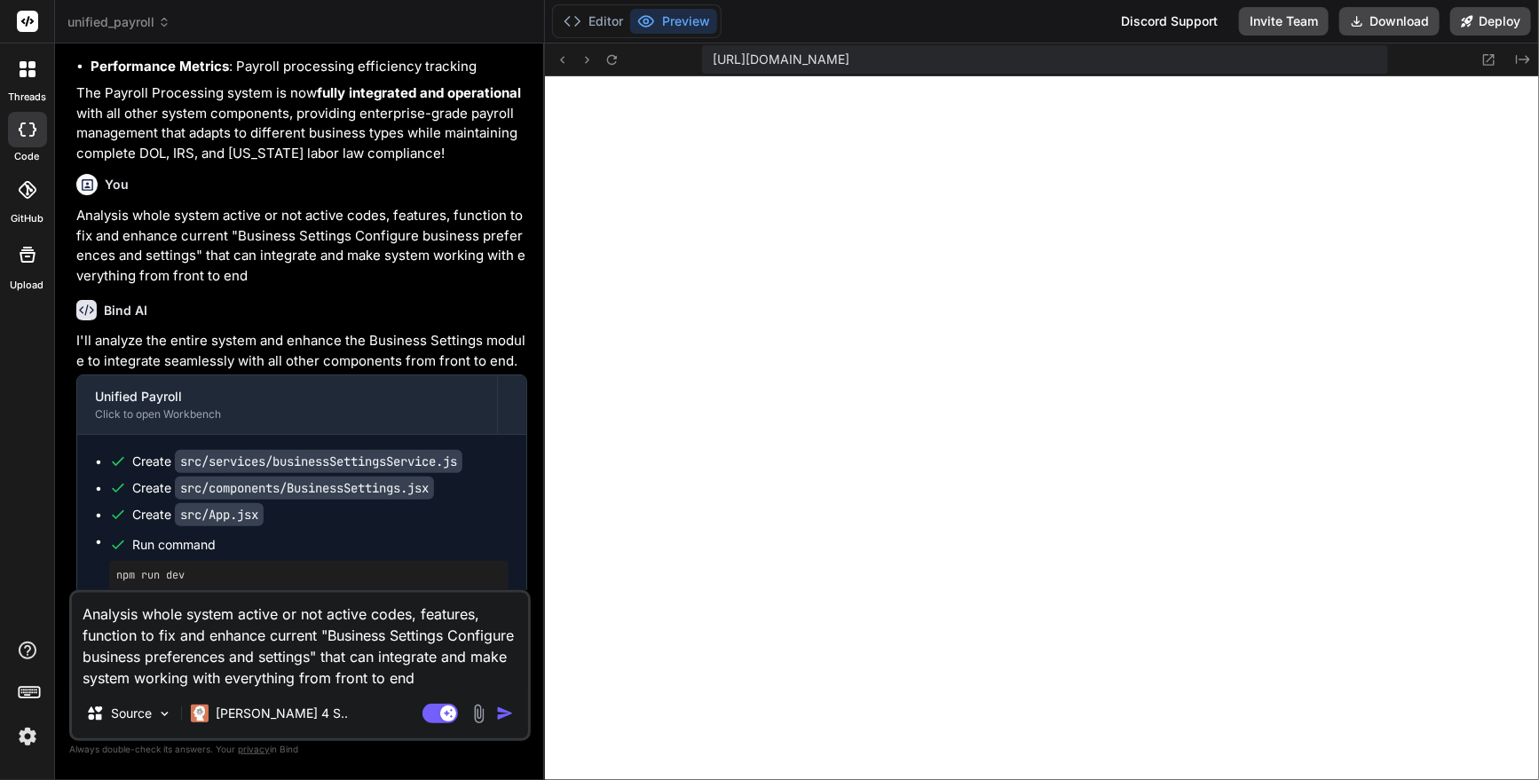
drag, startPoint x: 329, startPoint y: 636, endPoint x: 381, endPoint y: 651, distance: 53.6
click at [381, 651] on textarea "Analysis whole system active or not active codes, features, function to fix and…" at bounding box center [300, 641] width 456 height 96
paste textarea "Compliance Monitoring DOL and [US_STATE] labor law compliance"
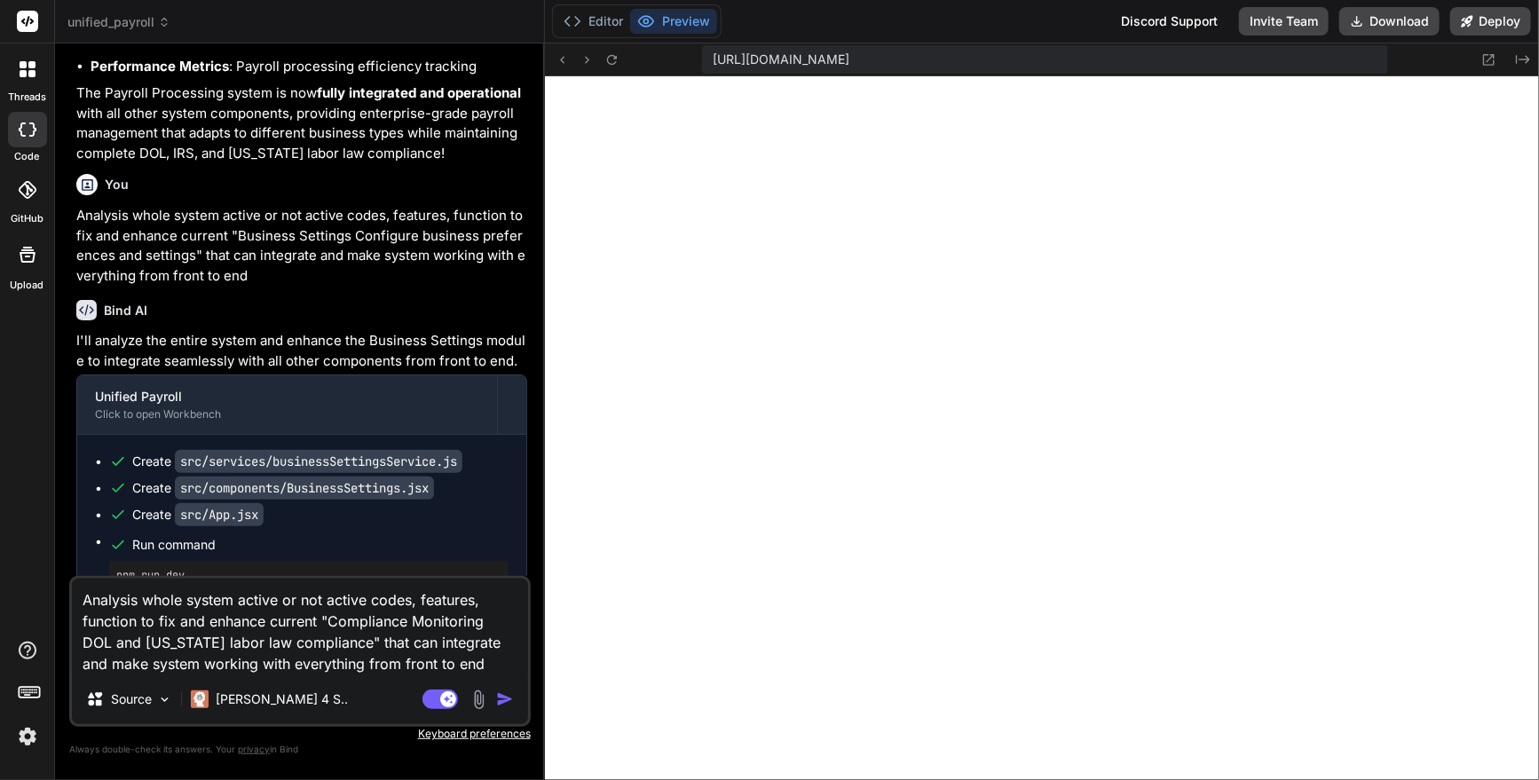
click at [506, 704] on img "button" at bounding box center [505, 700] width 18 height 18
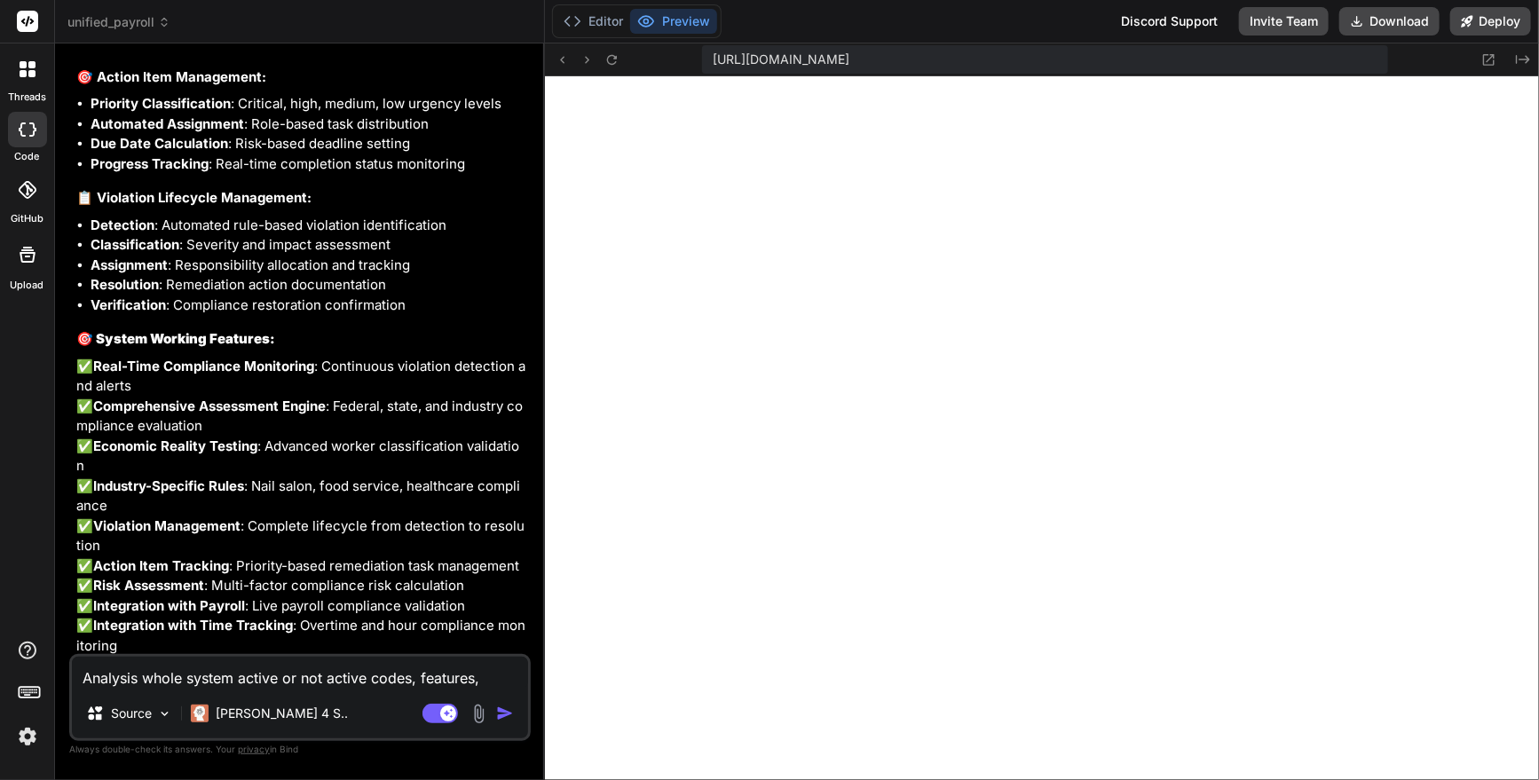
scroll to position [53512, 0]
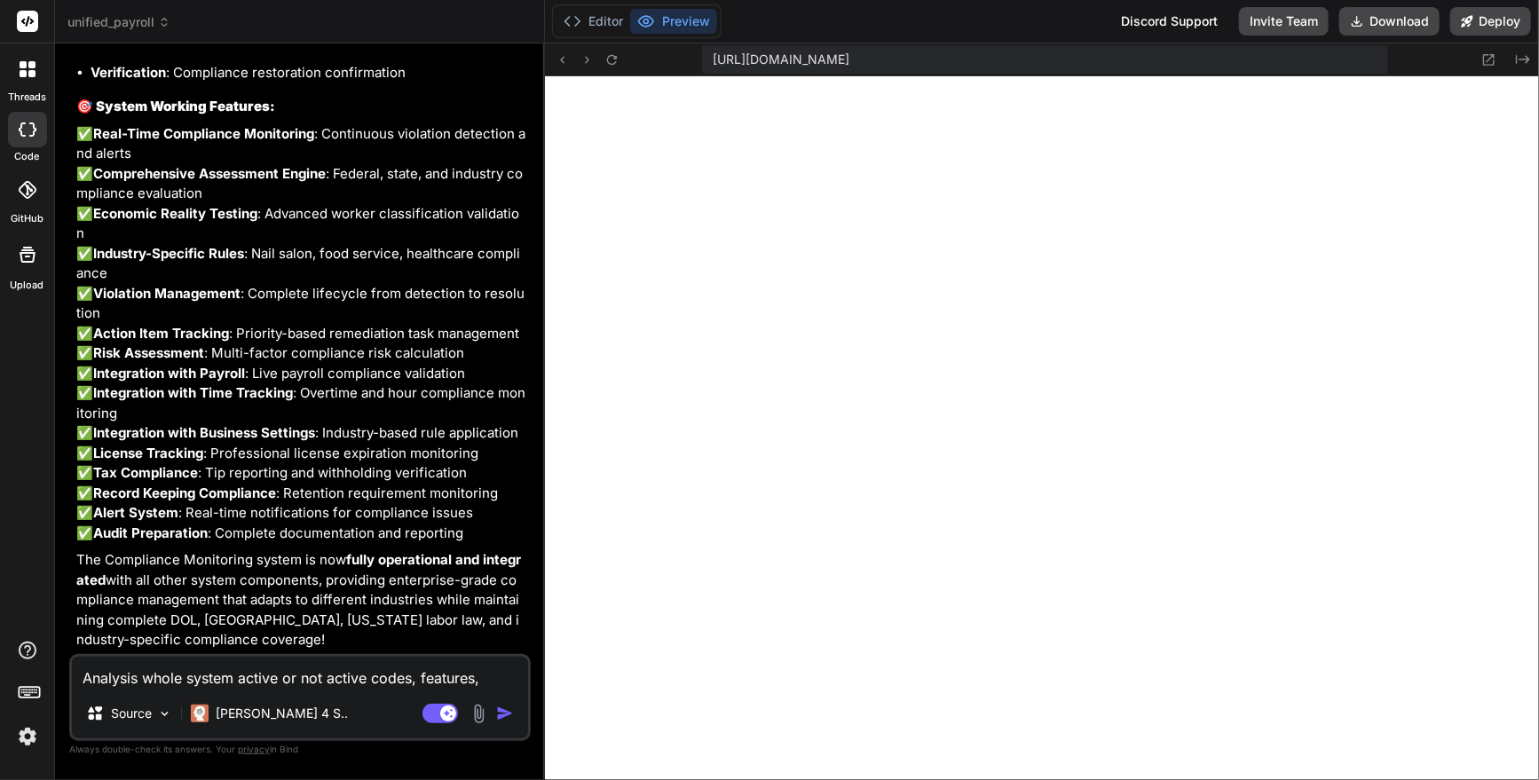
click at [238, 676] on textarea "Analysis whole system active or not active codes, features, function to fix and…" at bounding box center [300, 673] width 456 height 32
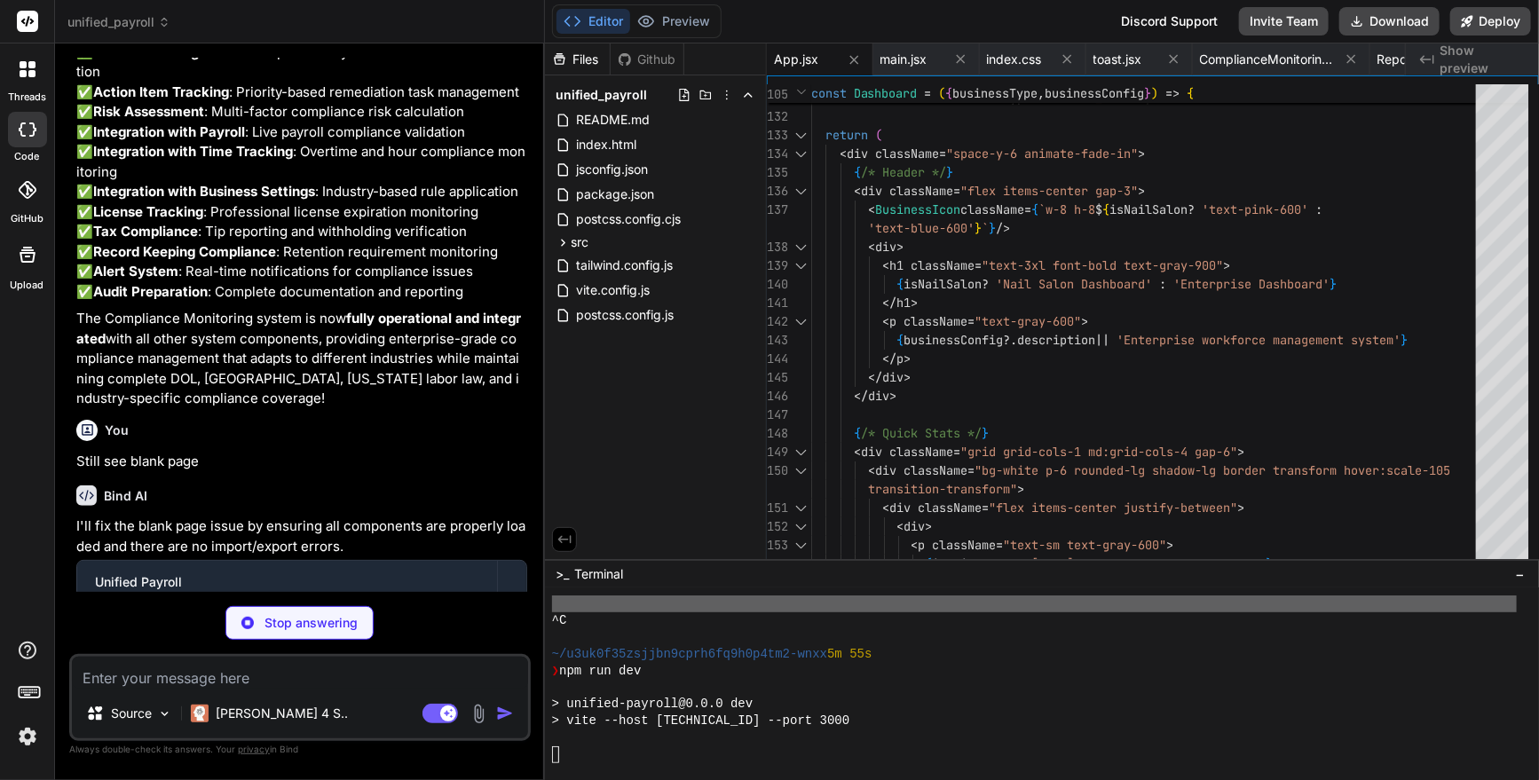
scroll to position [12122, 0]
